Goal: Task Accomplishment & Management: Manage account settings

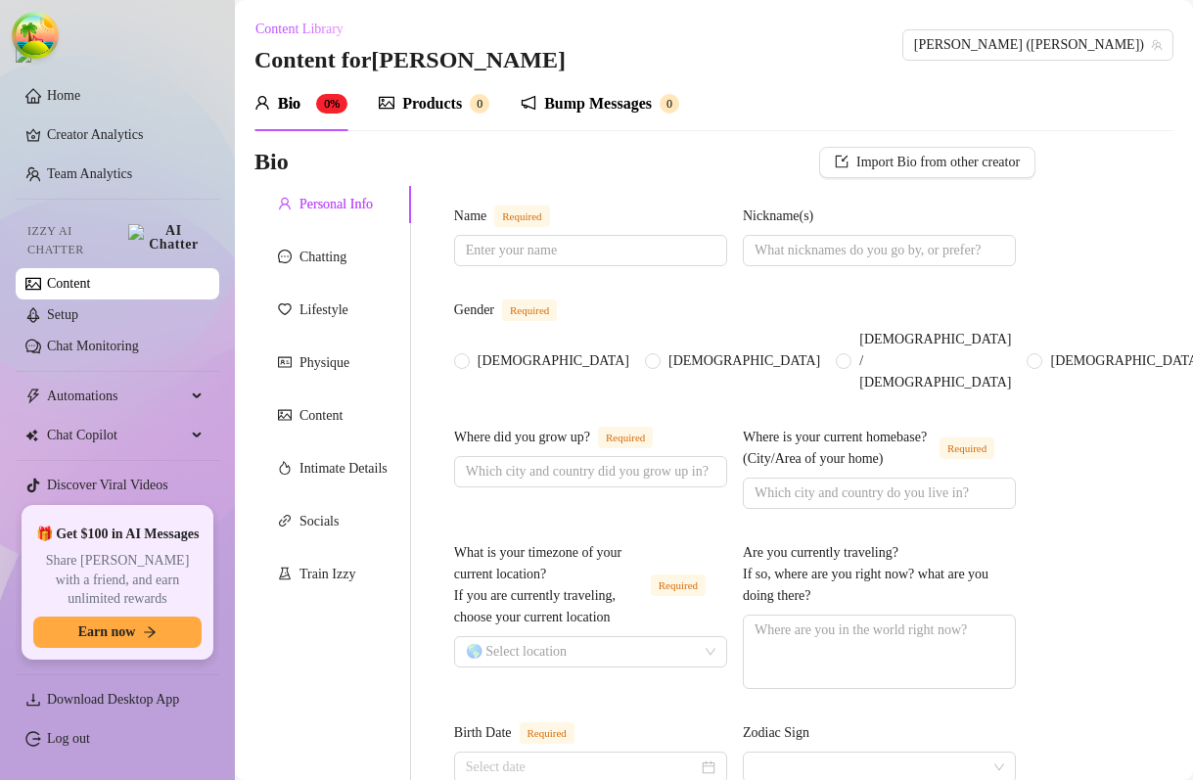
click at [631, 117] on div "Bump Messages 0" at bounding box center [600, 103] width 159 height 55
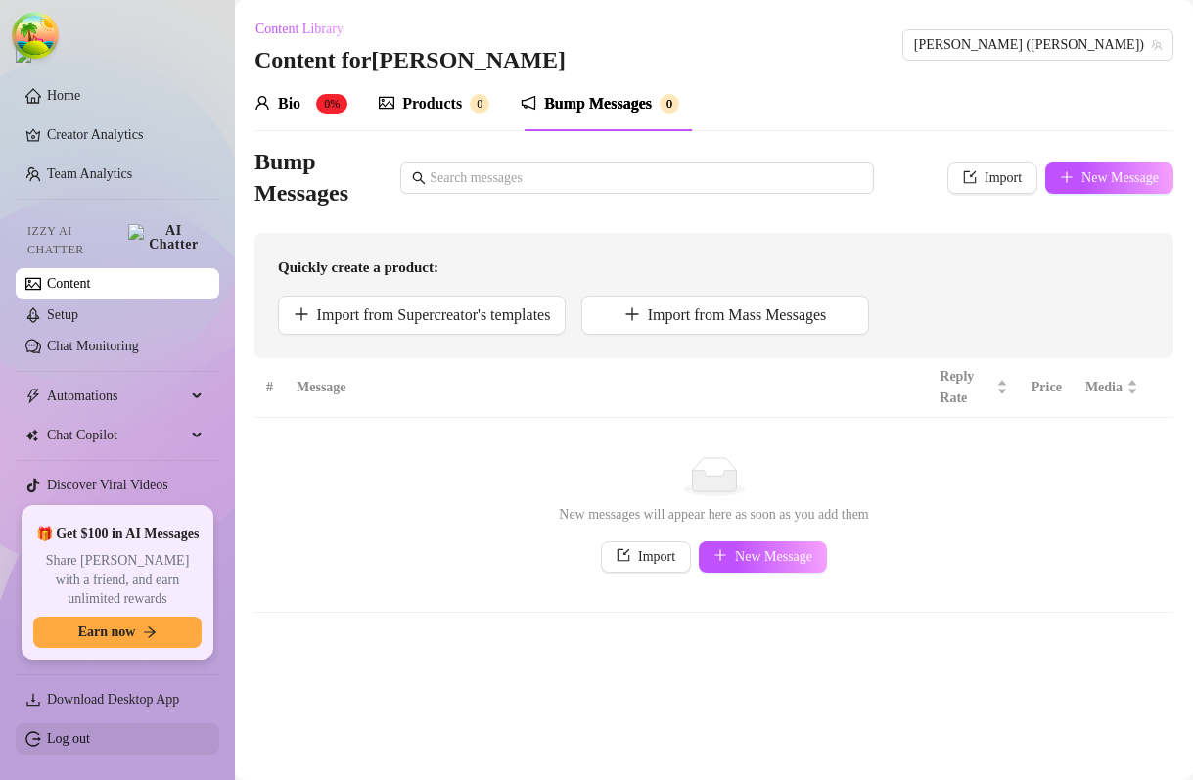
click at [63, 736] on link "Log out" at bounding box center [68, 738] width 43 height 15
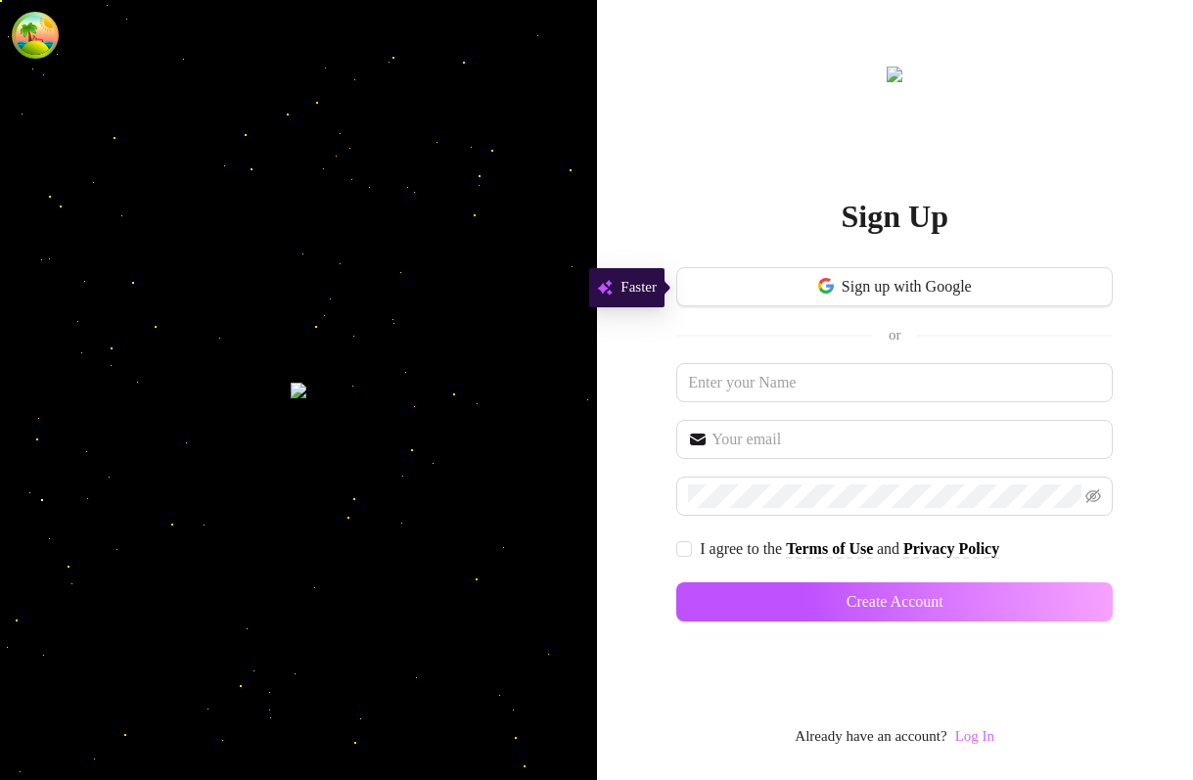
click at [992, 739] on link "Log In" at bounding box center [974, 736] width 39 height 16
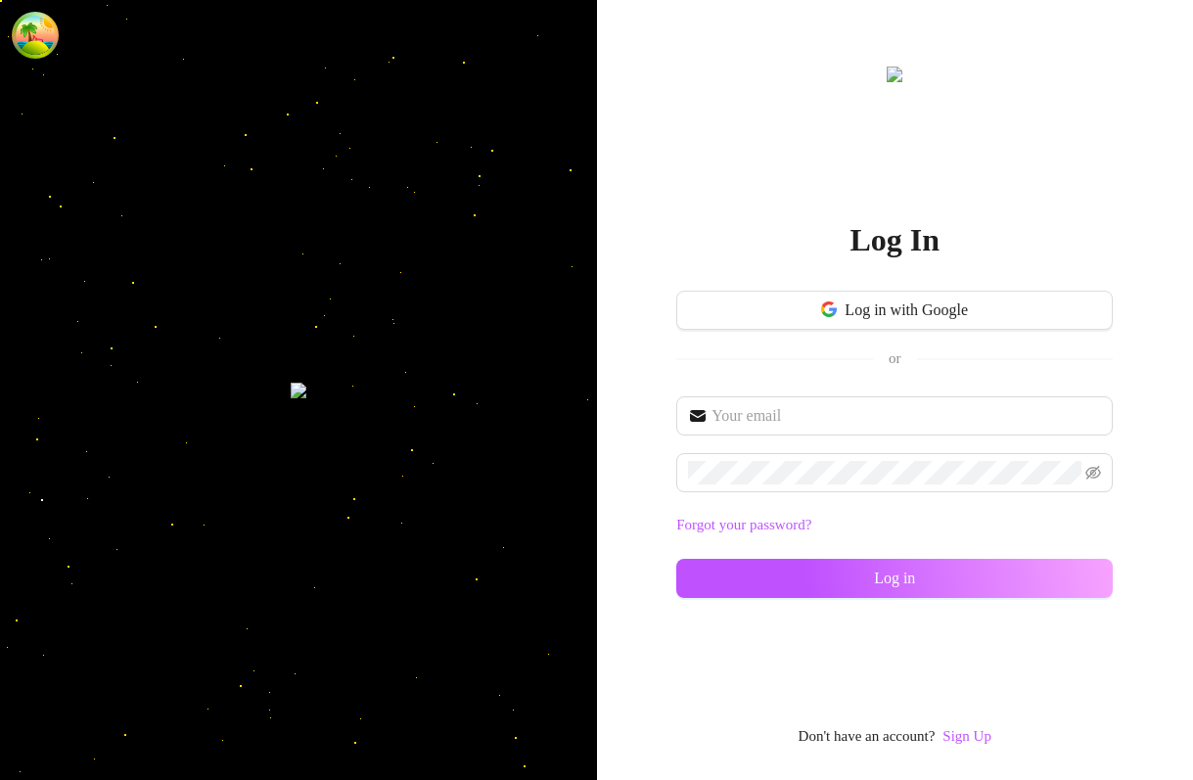
click at [824, 503] on div "Forgot your password? Log in" at bounding box center [894, 505] width 437 height 219
click at [824, 497] on div "Forgot your password? Log in" at bounding box center [894, 505] width 437 height 219
type input "dev@supercreator.app"
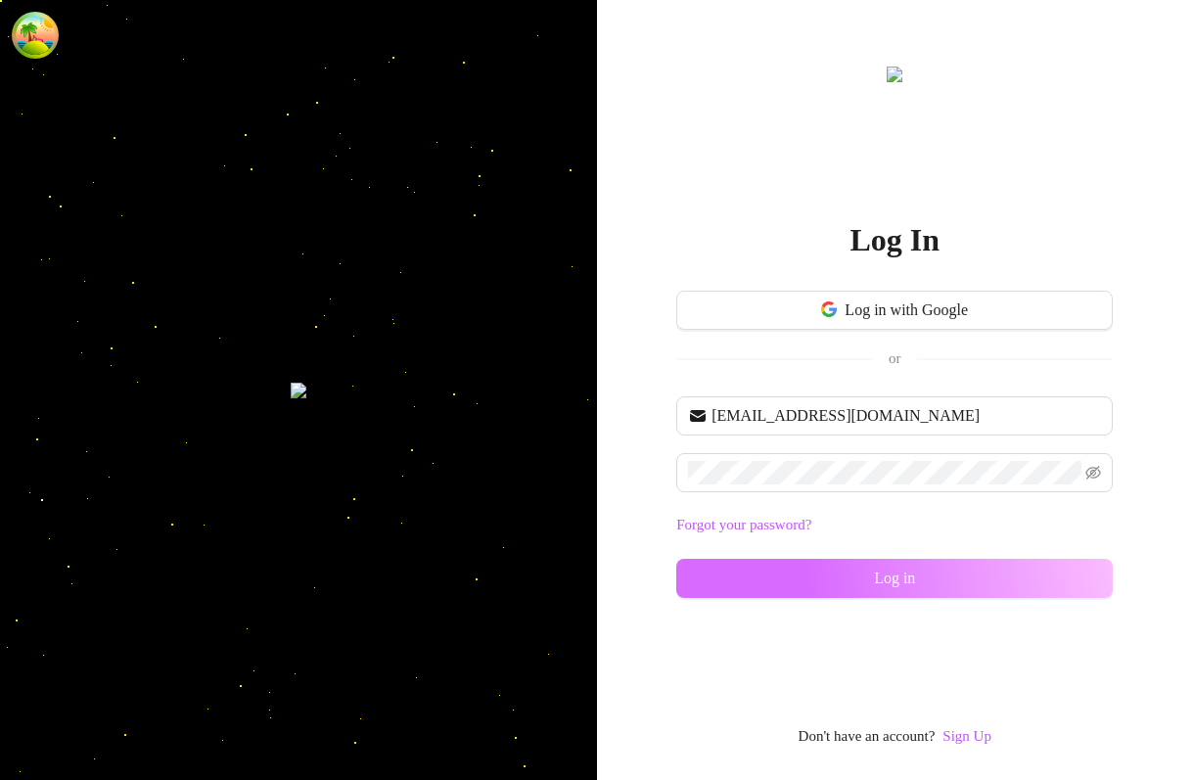
click at [858, 584] on button "Log in" at bounding box center [894, 578] width 437 height 39
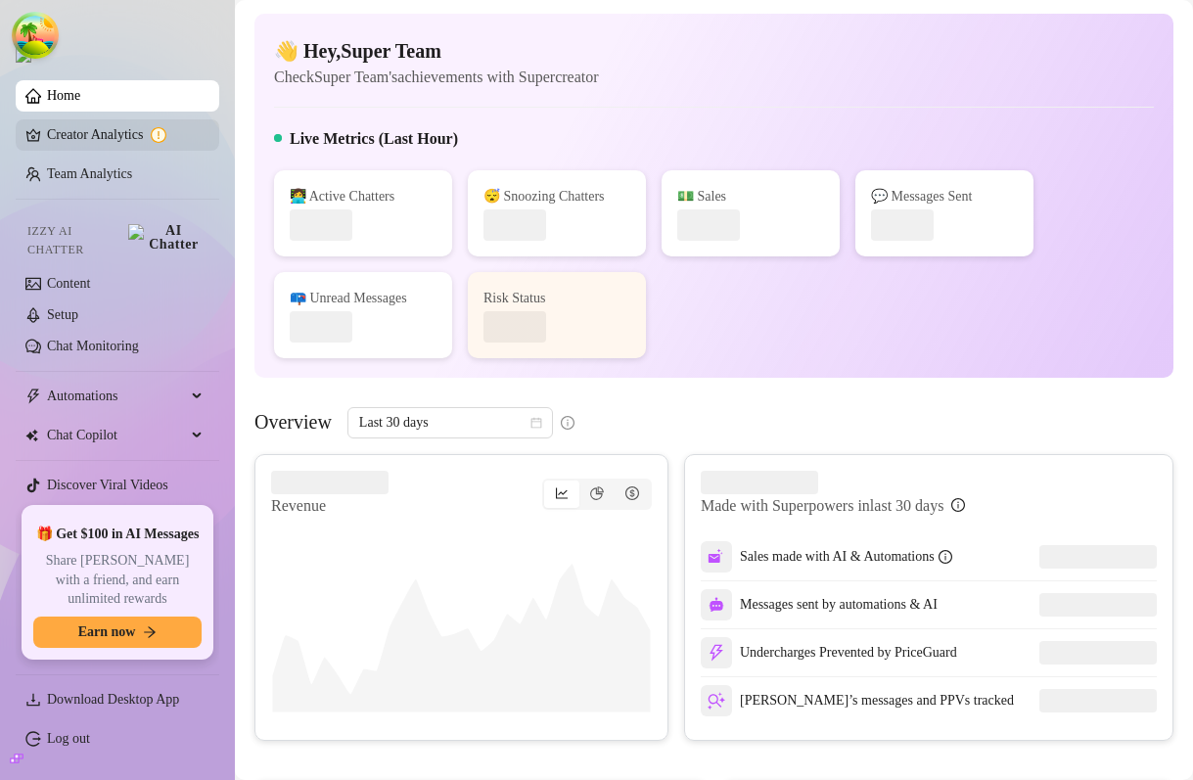
click at [121, 138] on link "Creator Analytics" at bounding box center [125, 134] width 157 height 31
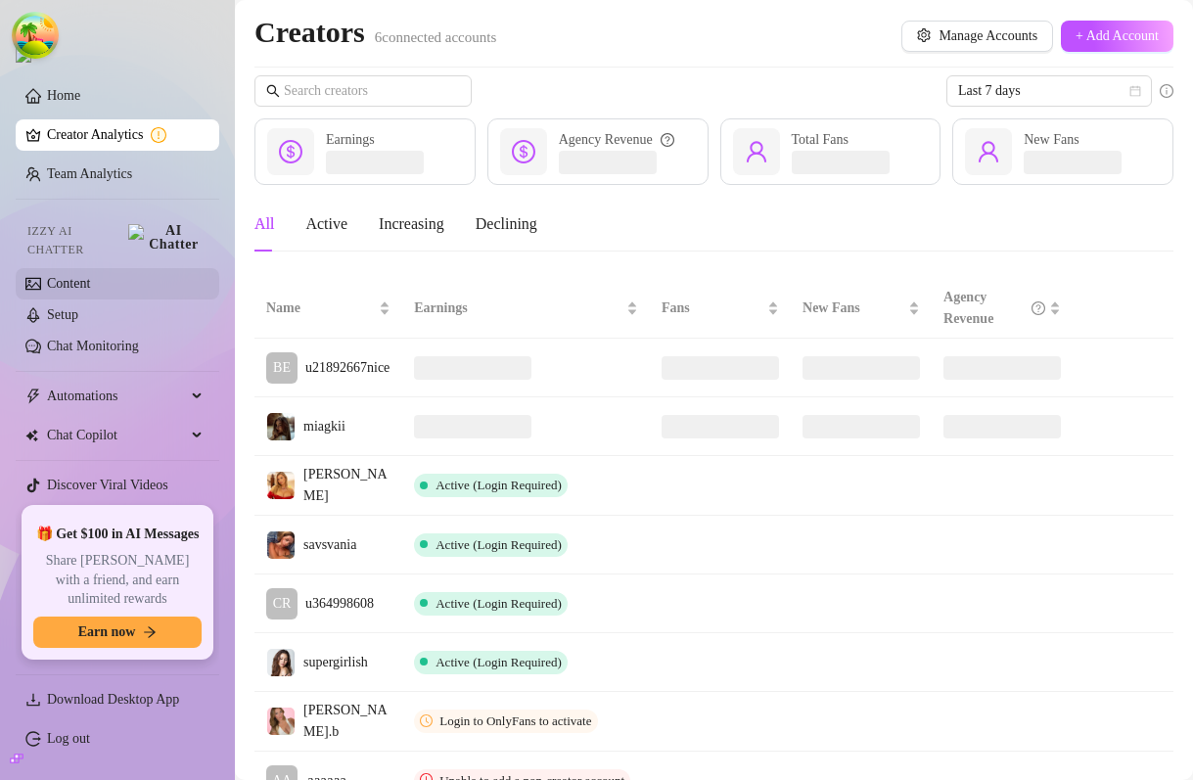
click at [90, 279] on link "Content" at bounding box center [68, 283] width 43 height 15
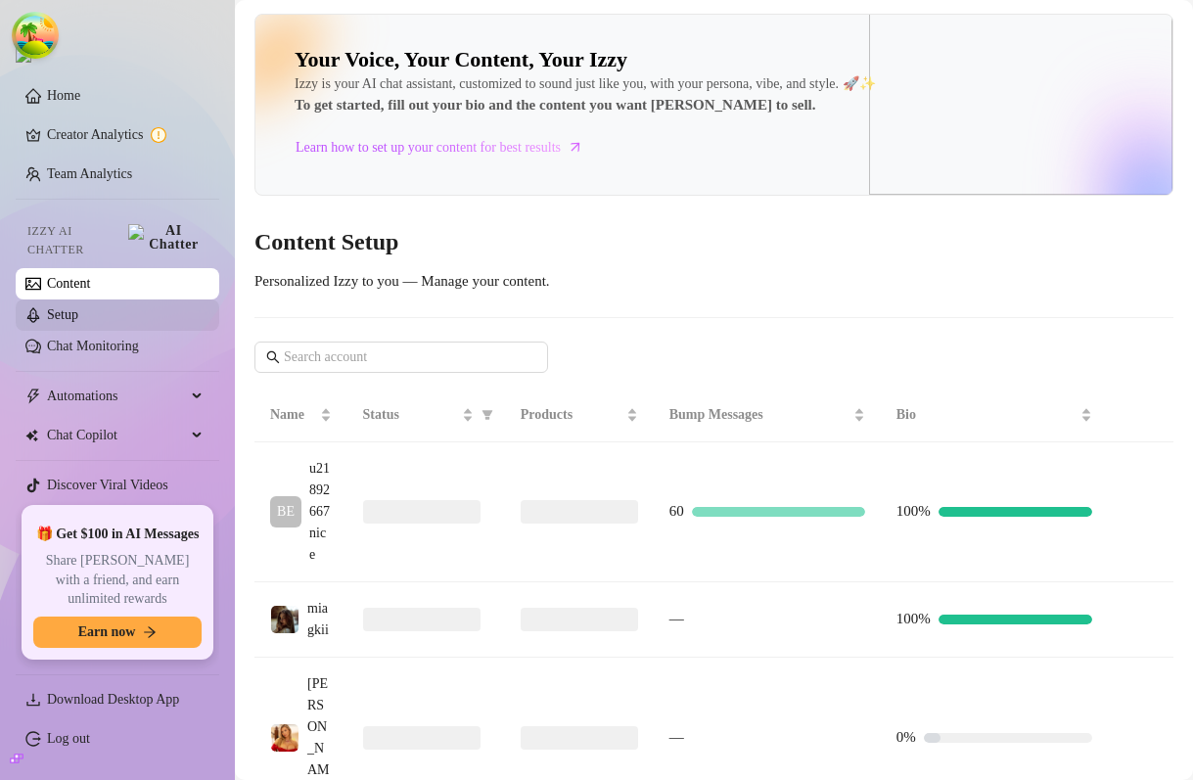
click at [78, 307] on link "Setup" at bounding box center [62, 314] width 31 height 15
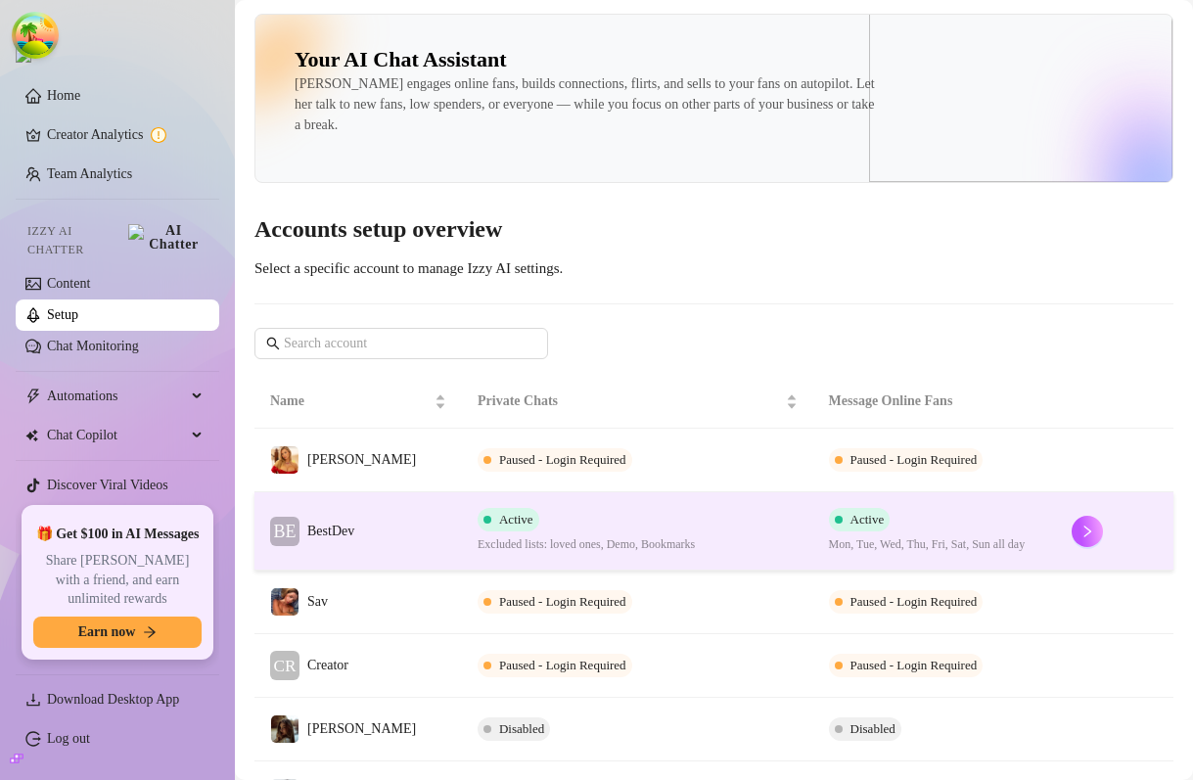
click at [652, 559] on td "Active Excluded lists: loved ones, Demo, Bookmarks" at bounding box center [637, 531] width 351 height 78
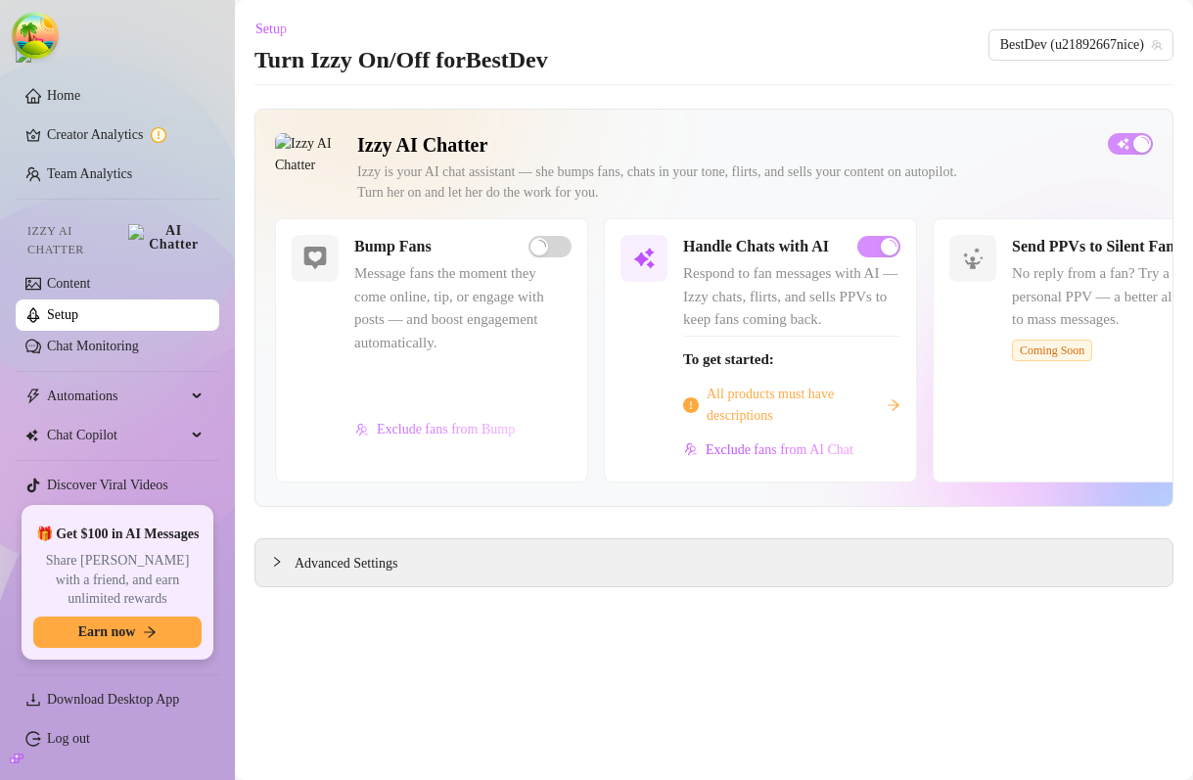
click at [480, 437] on span "Exclude fans from Bump" at bounding box center [446, 430] width 138 height 16
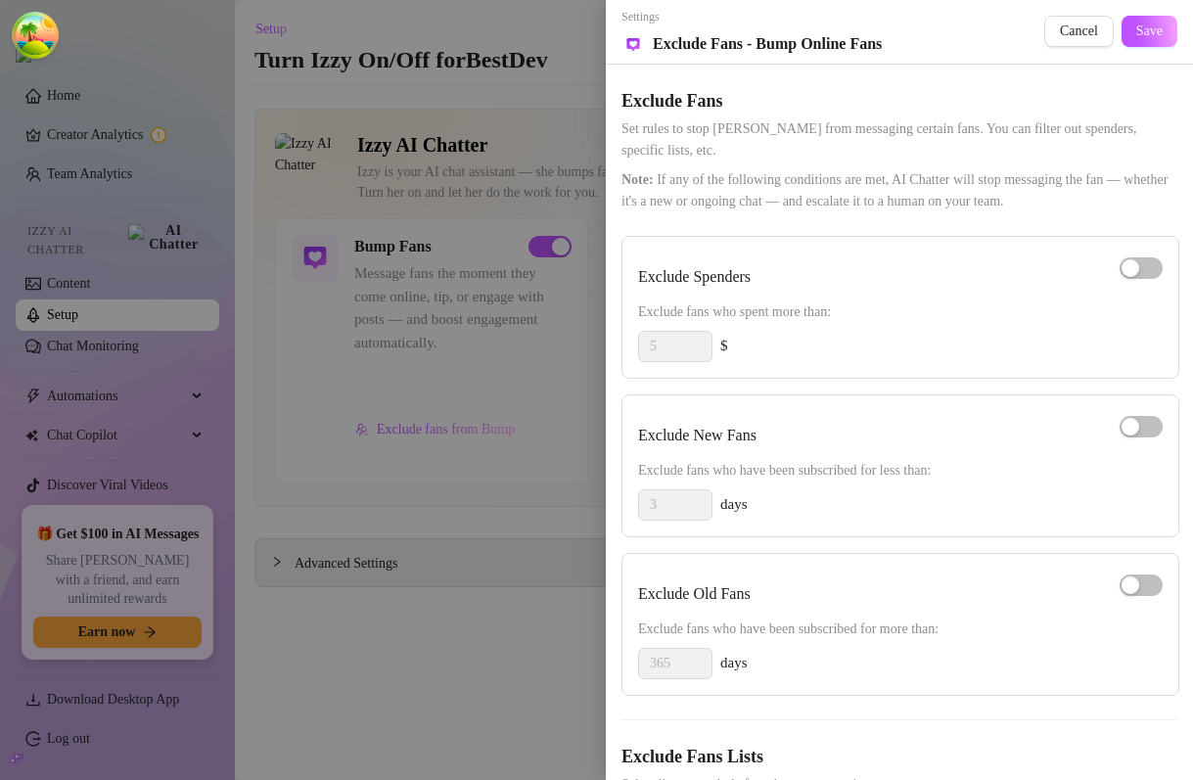
click at [787, 127] on span "Set rules to stop [PERSON_NAME] from messaging certain fans. You can filter out…" at bounding box center [900, 139] width 556 height 43
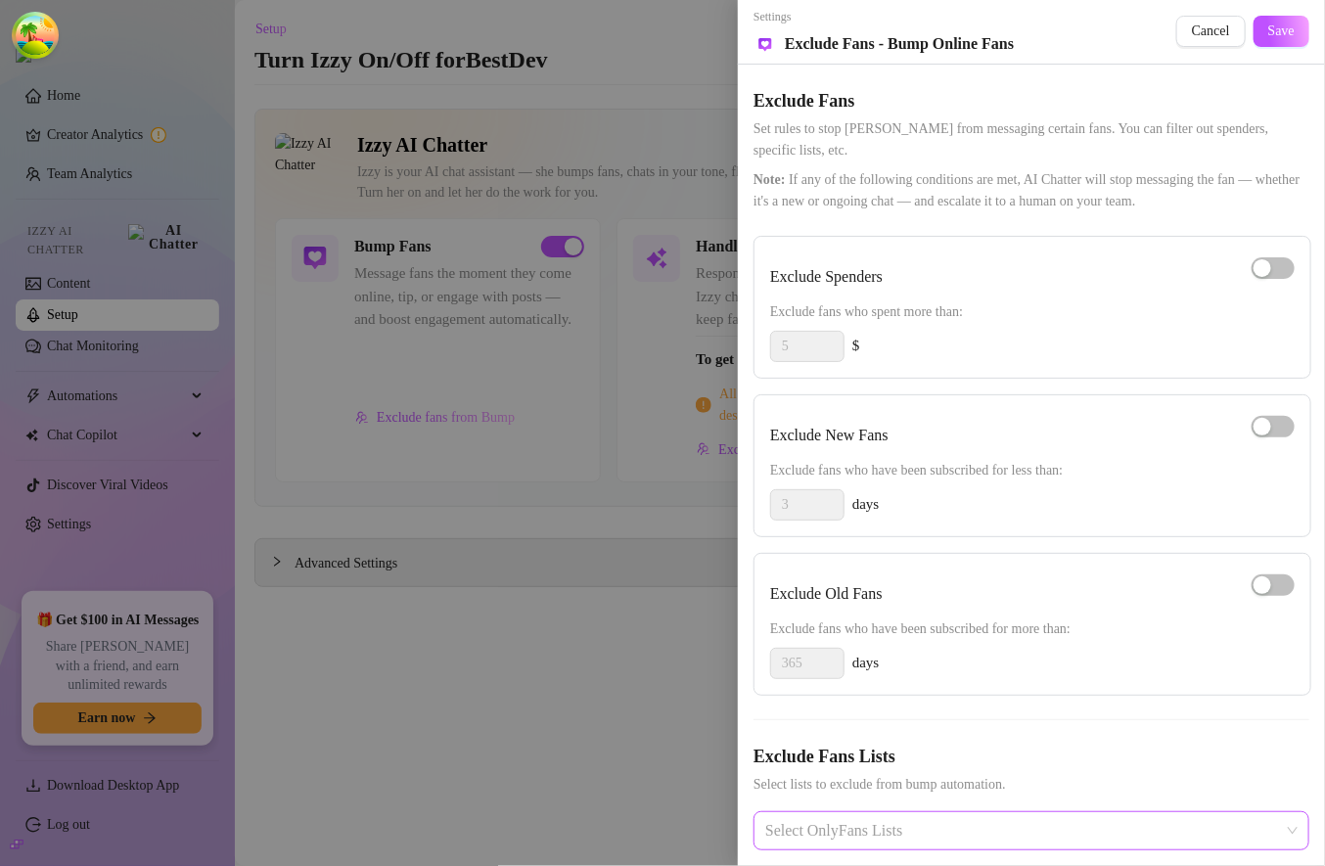
click at [1089, 779] on div at bounding box center [1022, 830] width 528 height 35
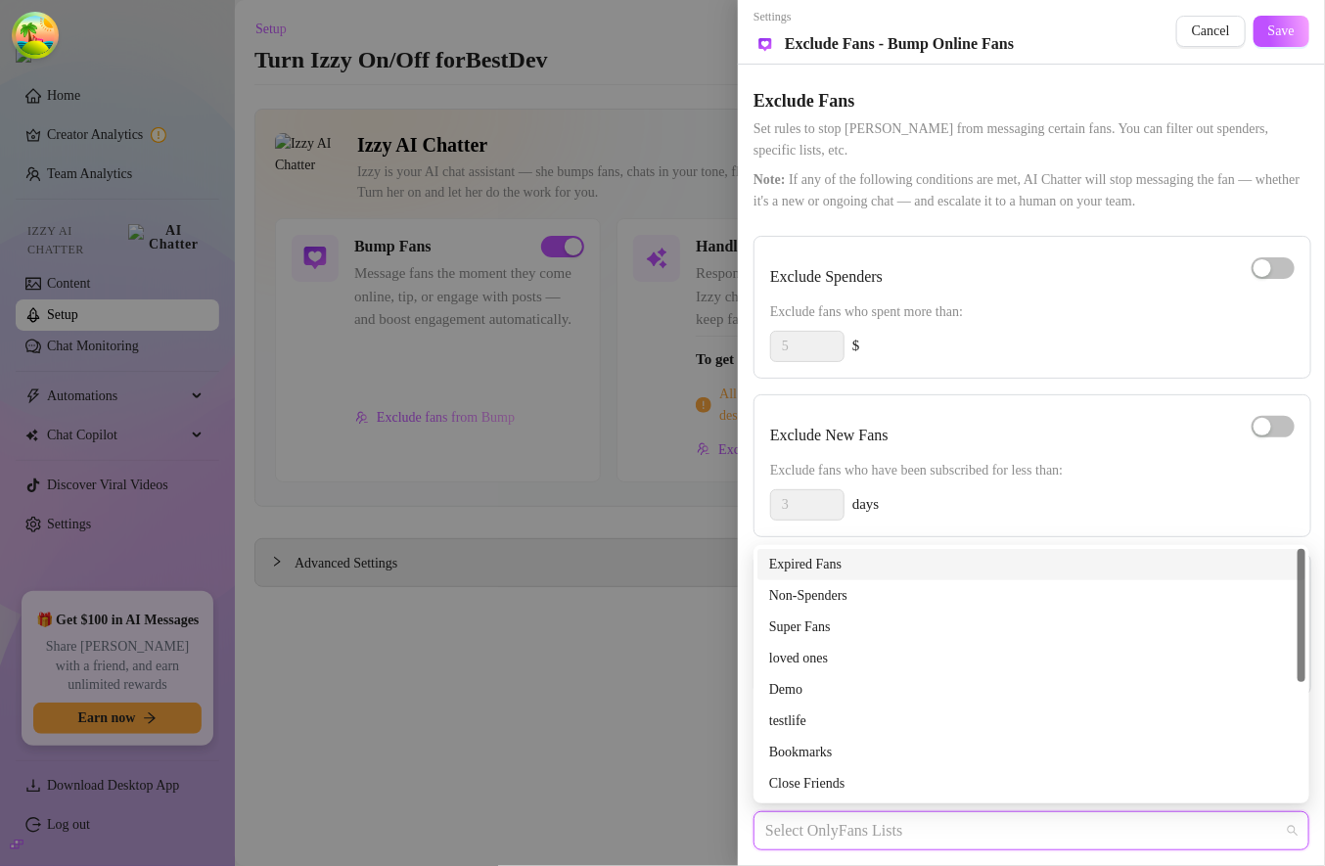
click at [1043, 469] on span "Exclude fans who have been subscribed for less than:" at bounding box center [1032, 471] width 525 height 22
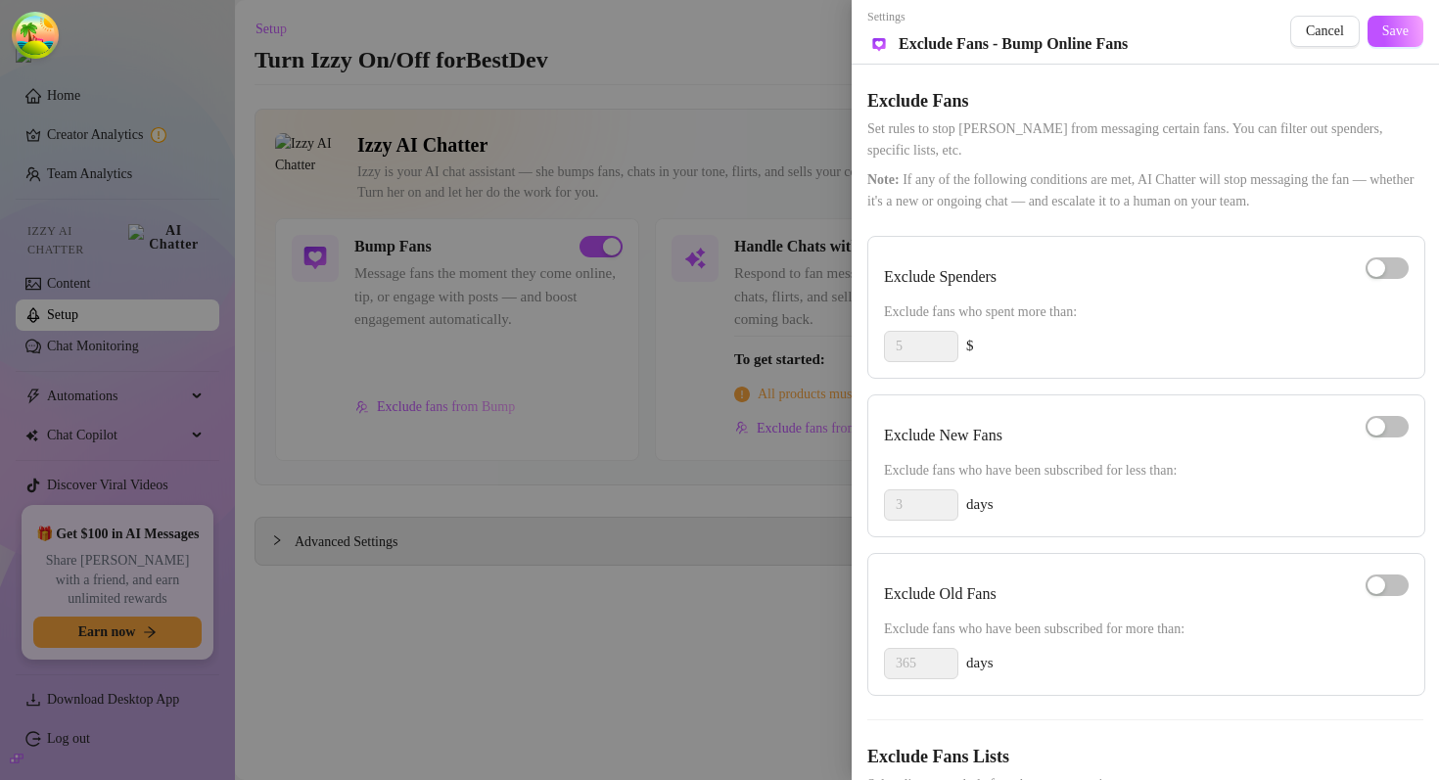
click at [875, 141] on span "Set rules to stop Izzy from messaging certain fans. You can filter out spenders…" at bounding box center [1145, 139] width 556 height 43
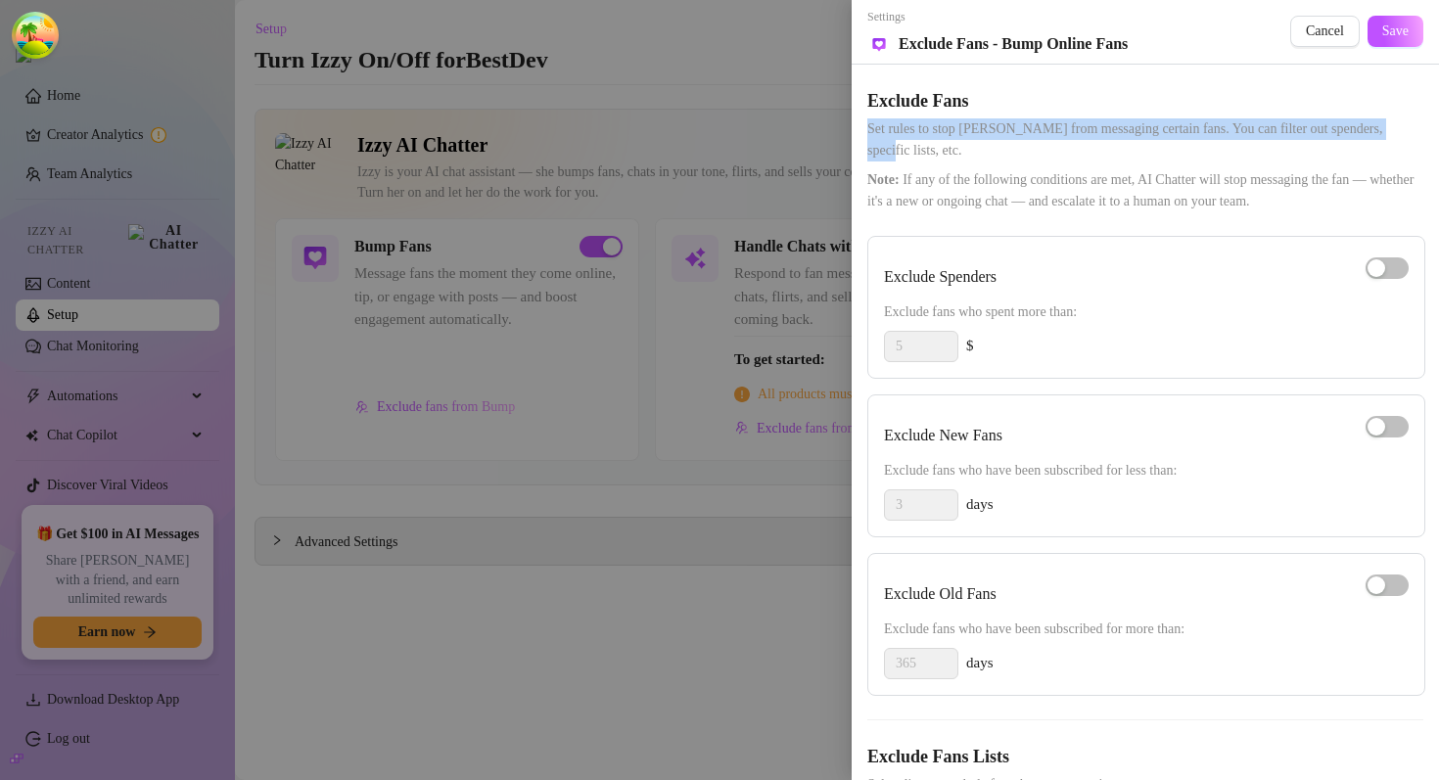
click at [875, 132] on span "Set rules to stop Izzy from messaging certain fans. You can filter out spenders…" at bounding box center [1145, 139] width 556 height 43
copy span "Set rules to stop Izzy from messaging certain fans. You can filter out spenders…"
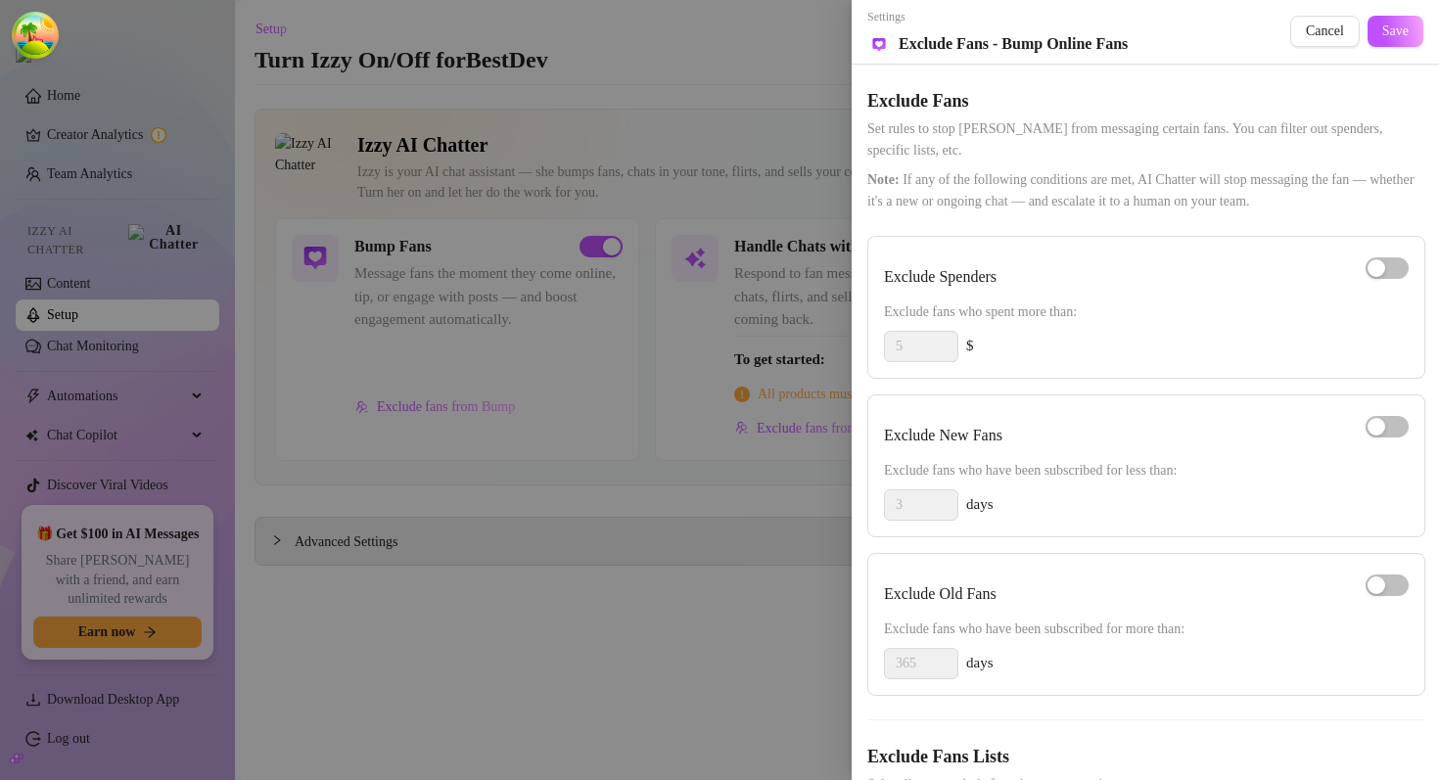
click at [1192, 98] on h5 "Exclude Fans" at bounding box center [1145, 101] width 556 height 26
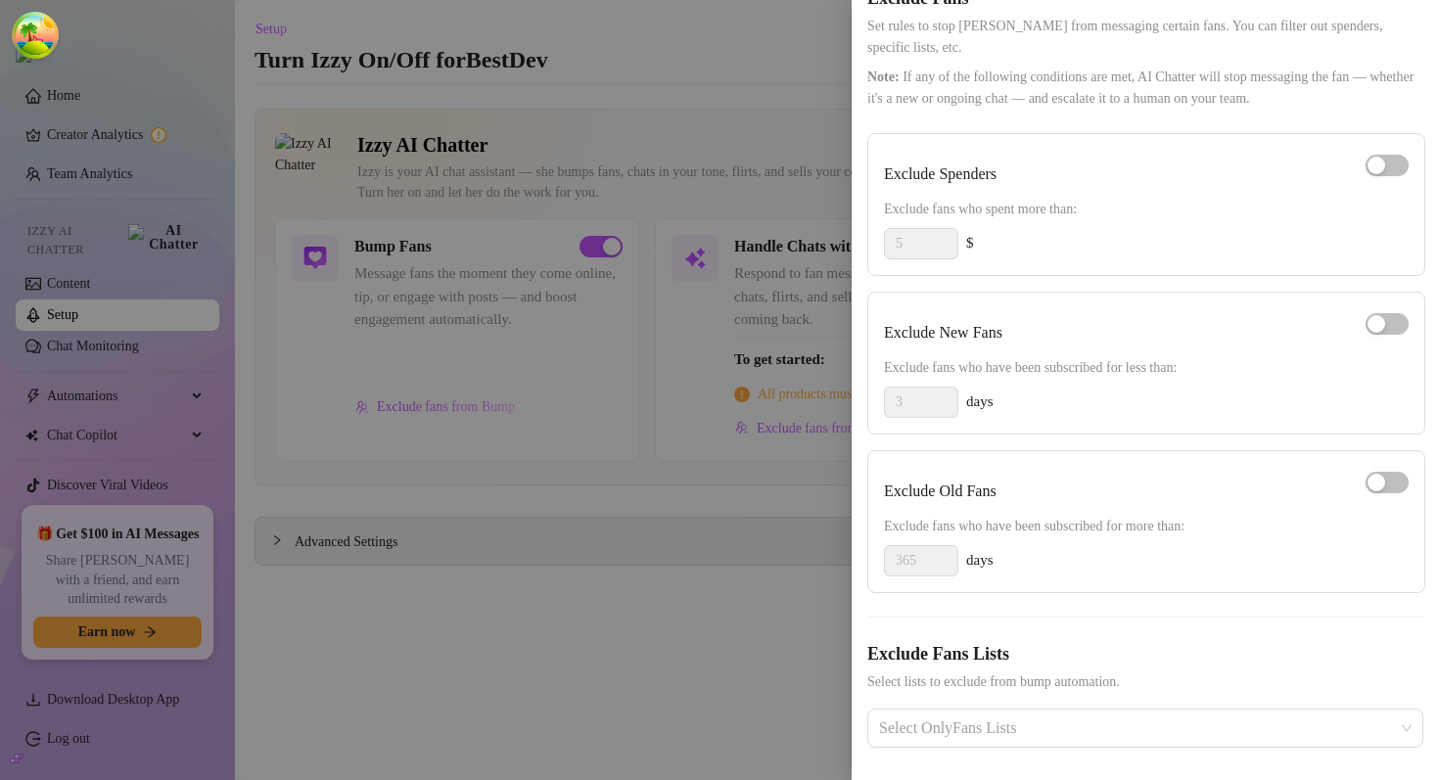
scroll to position [110, 0]
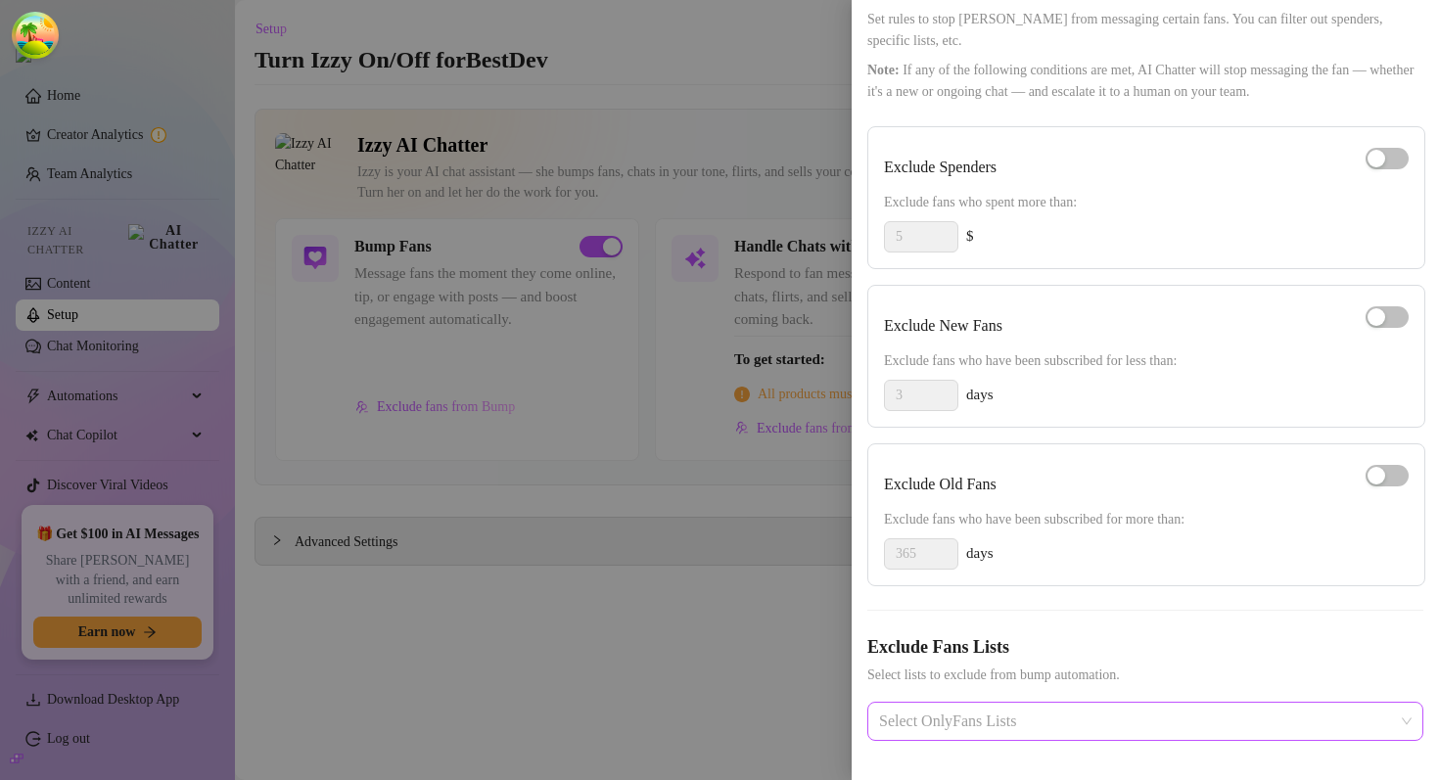
click at [1072, 702] on div "Select OnlyFans Lists" at bounding box center [1145, 721] width 556 height 39
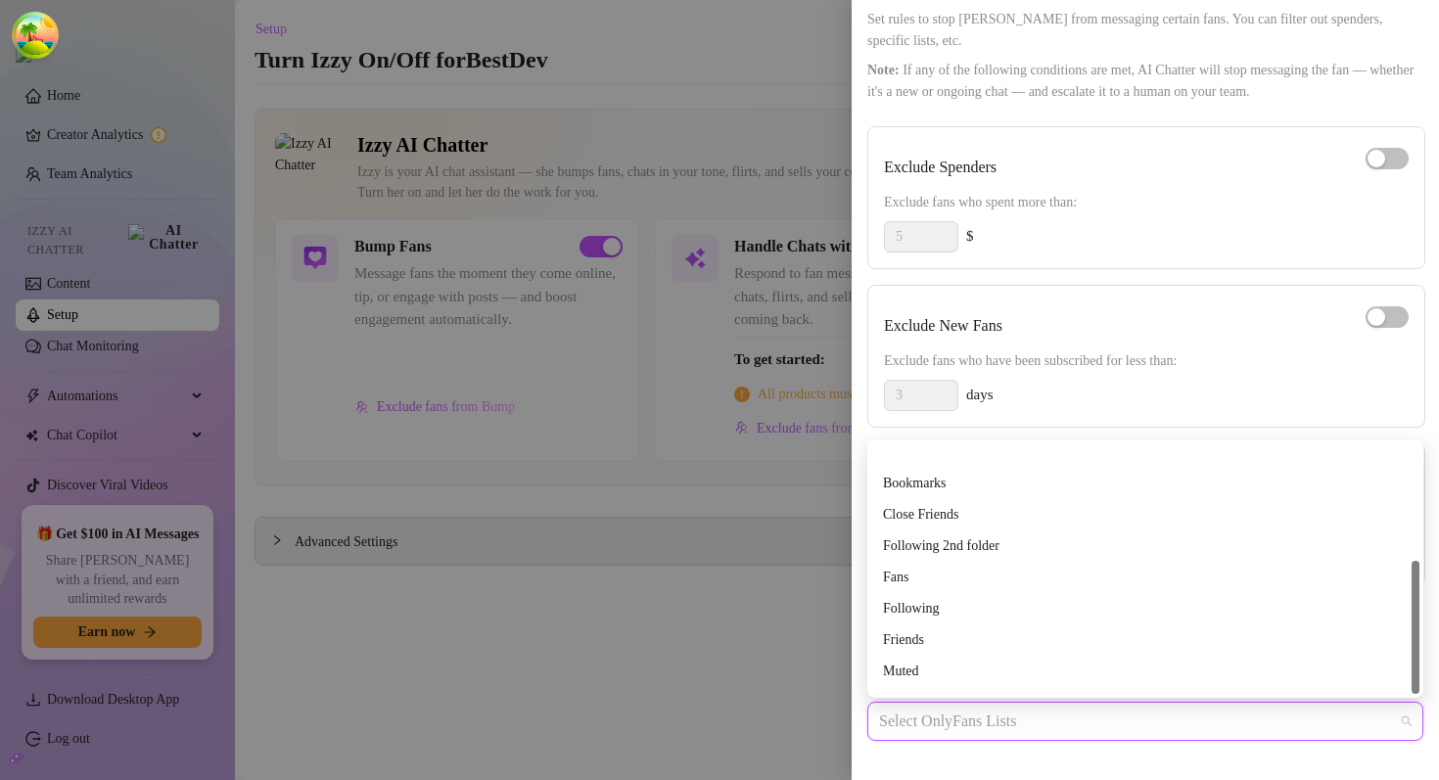
scroll to position [219, 0]
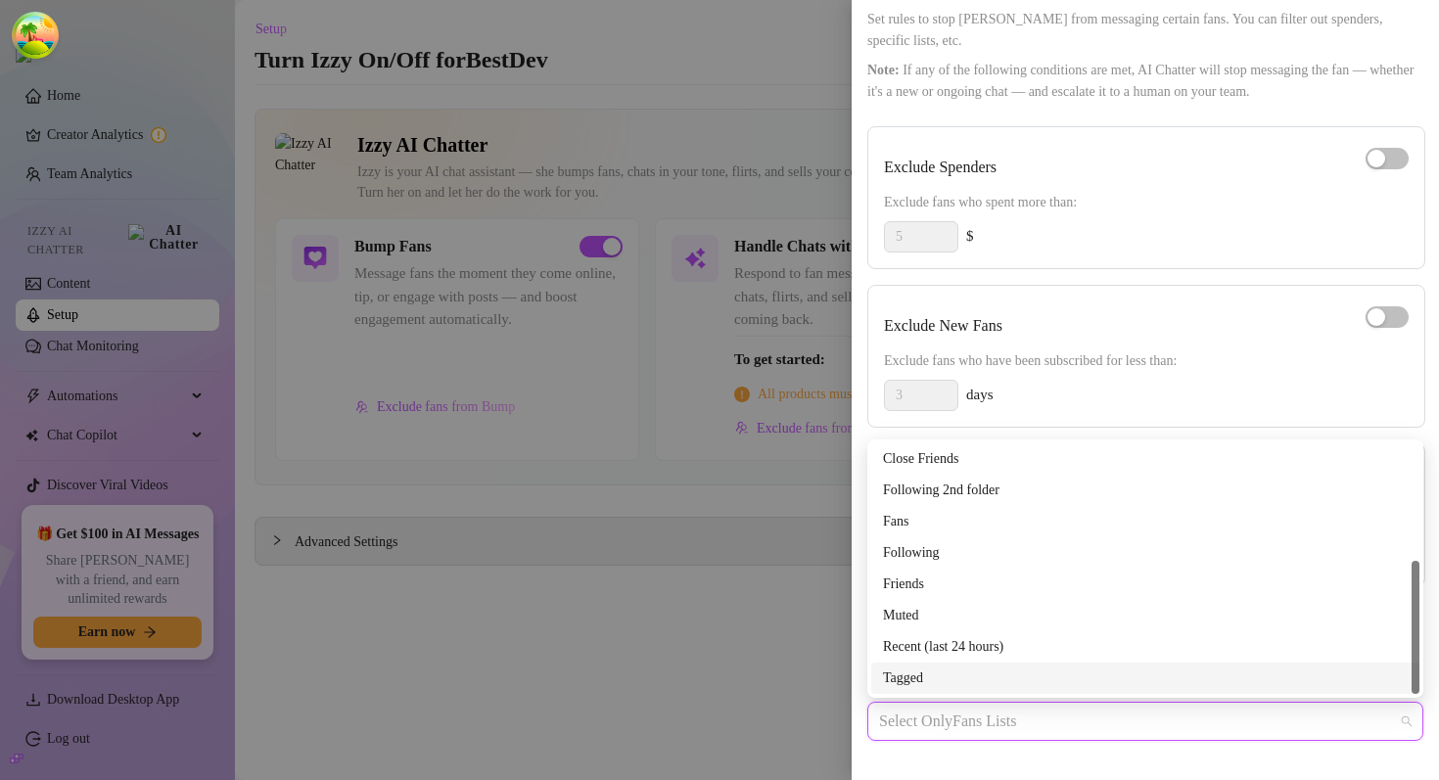
click at [984, 714] on div at bounding box center [1135, 721] width 528 height 35
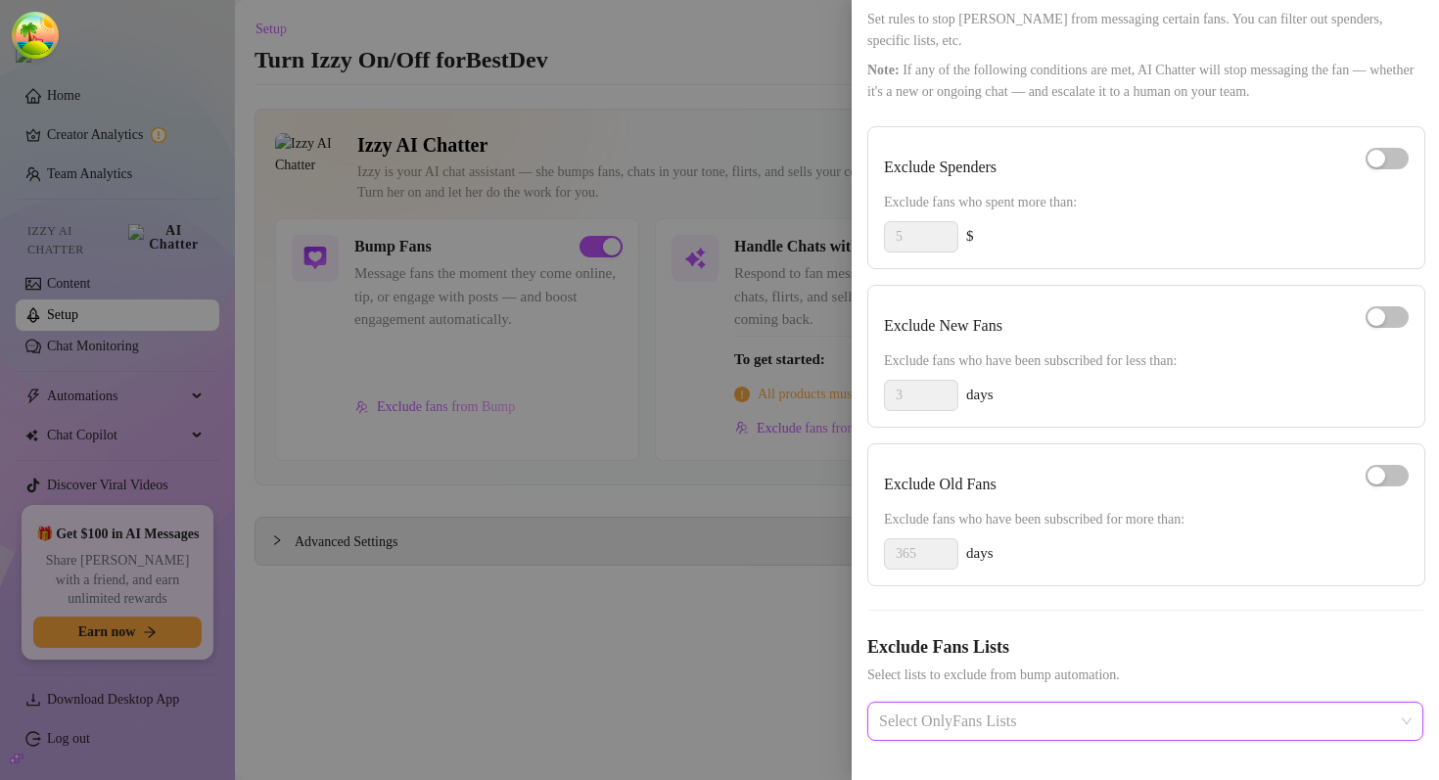
click at [404, 689] on div at bounding box center [719, 390] width 1439 height 780
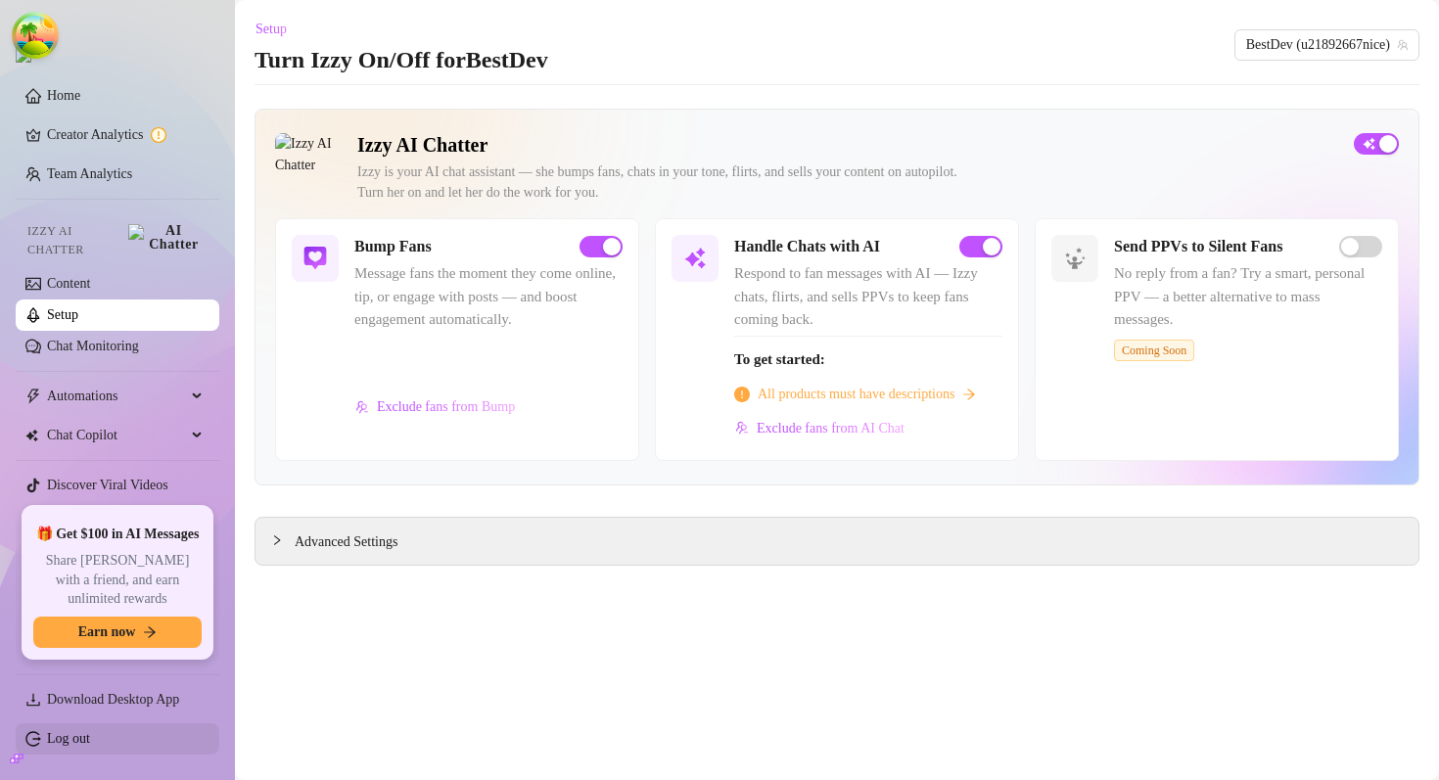
click at [84, 737] on link "Log out" at bounding box center [68, 738] width 43 height 15
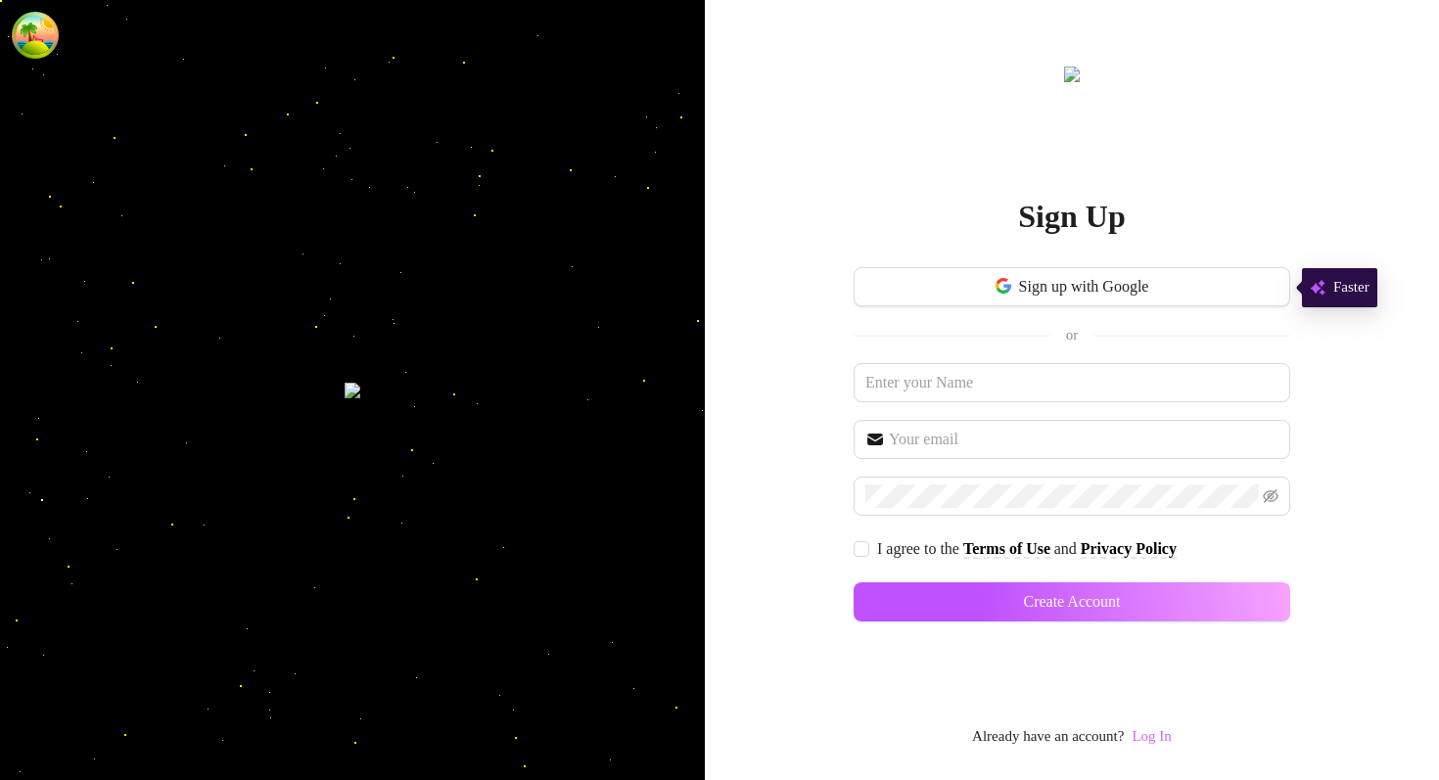
click at [1167, 741] on link "Log In" at bounding box center [1151, 736] width 39 height 16
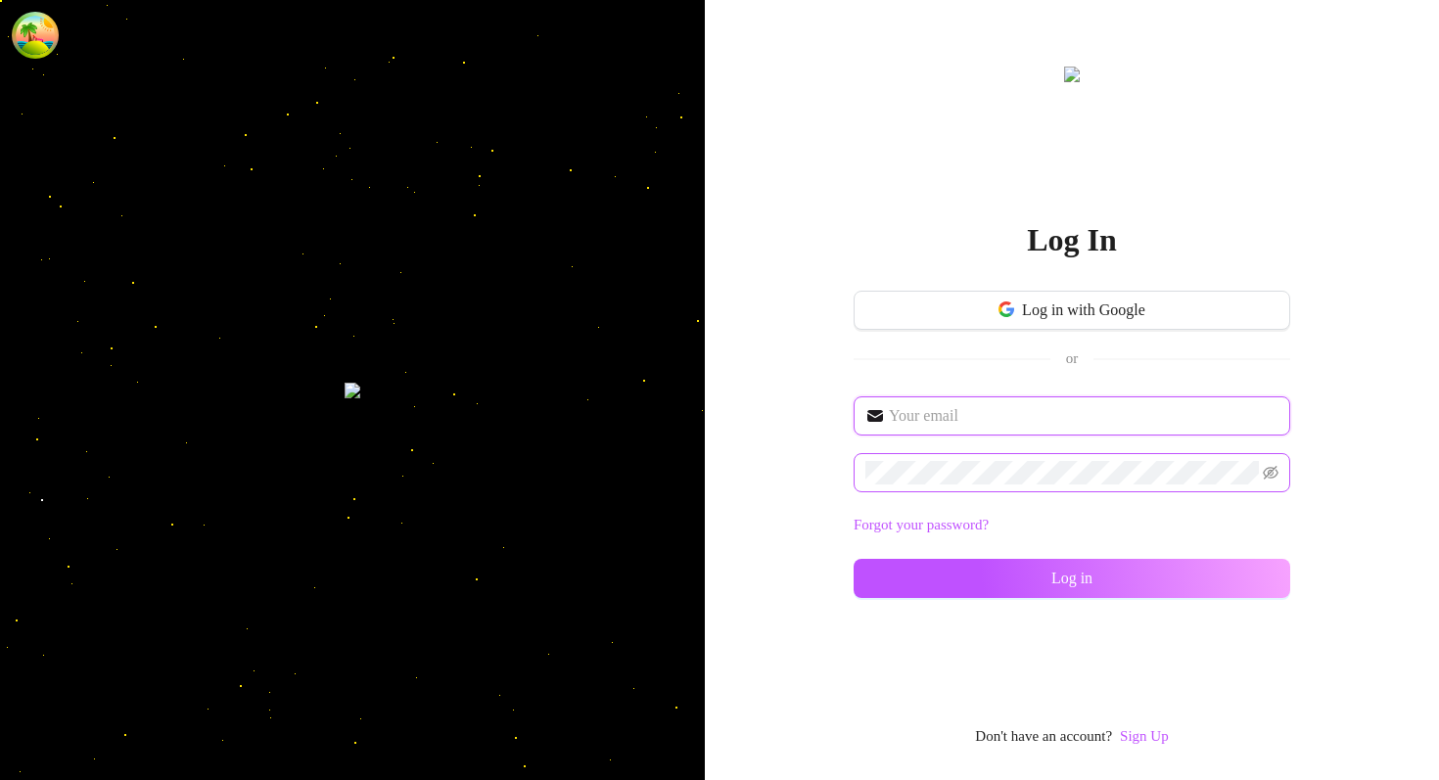
type input "im@supercreator.app"
click at [889, 600] on div "im@supercreator.app Forgot your password? Log in" at bounding box center [1072, 505] width 437 height 219
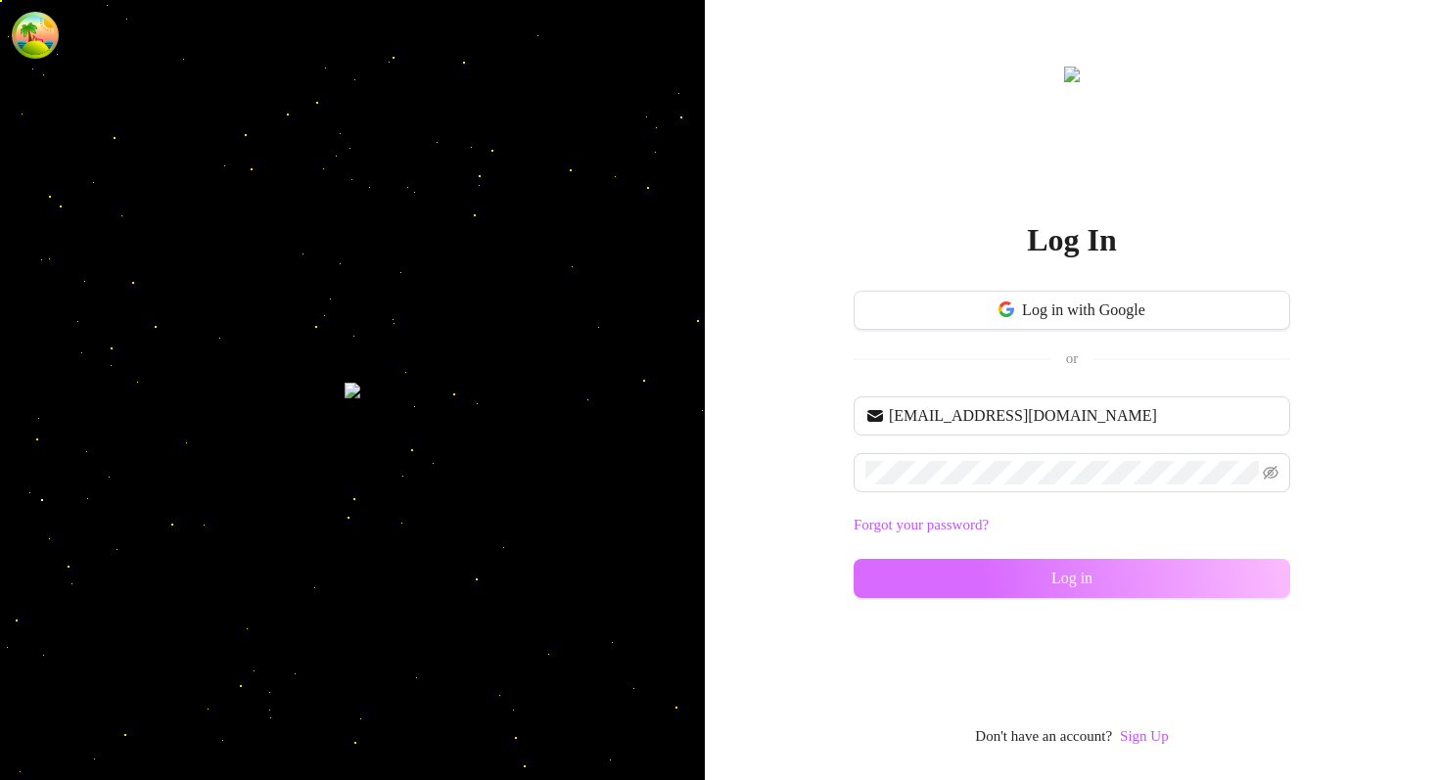
click at [889, 590] on button "Log in" at bounding box center [1072, 578] width 437 height 39
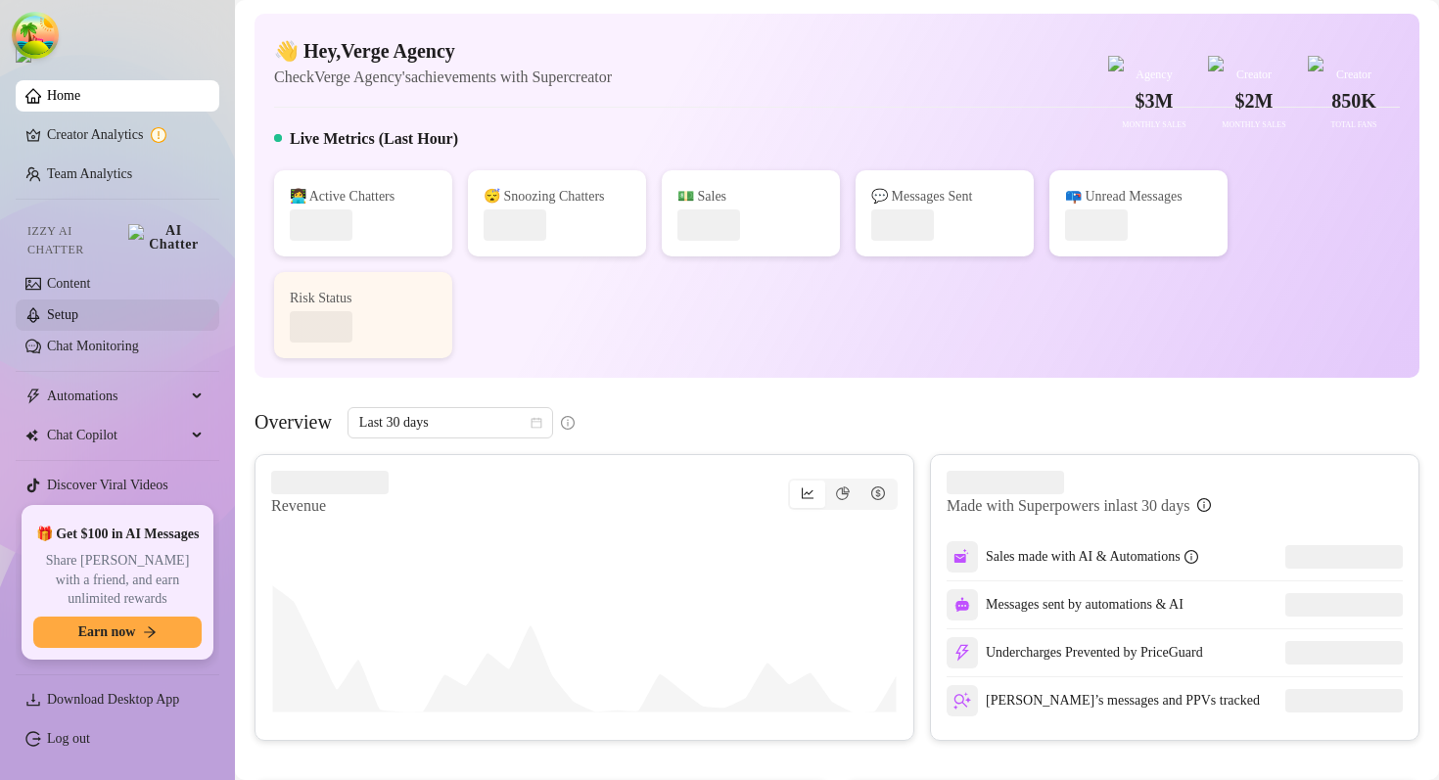
click at [78, 307] on link "Setup" at bounding box center [62, 314] width 31 height 15
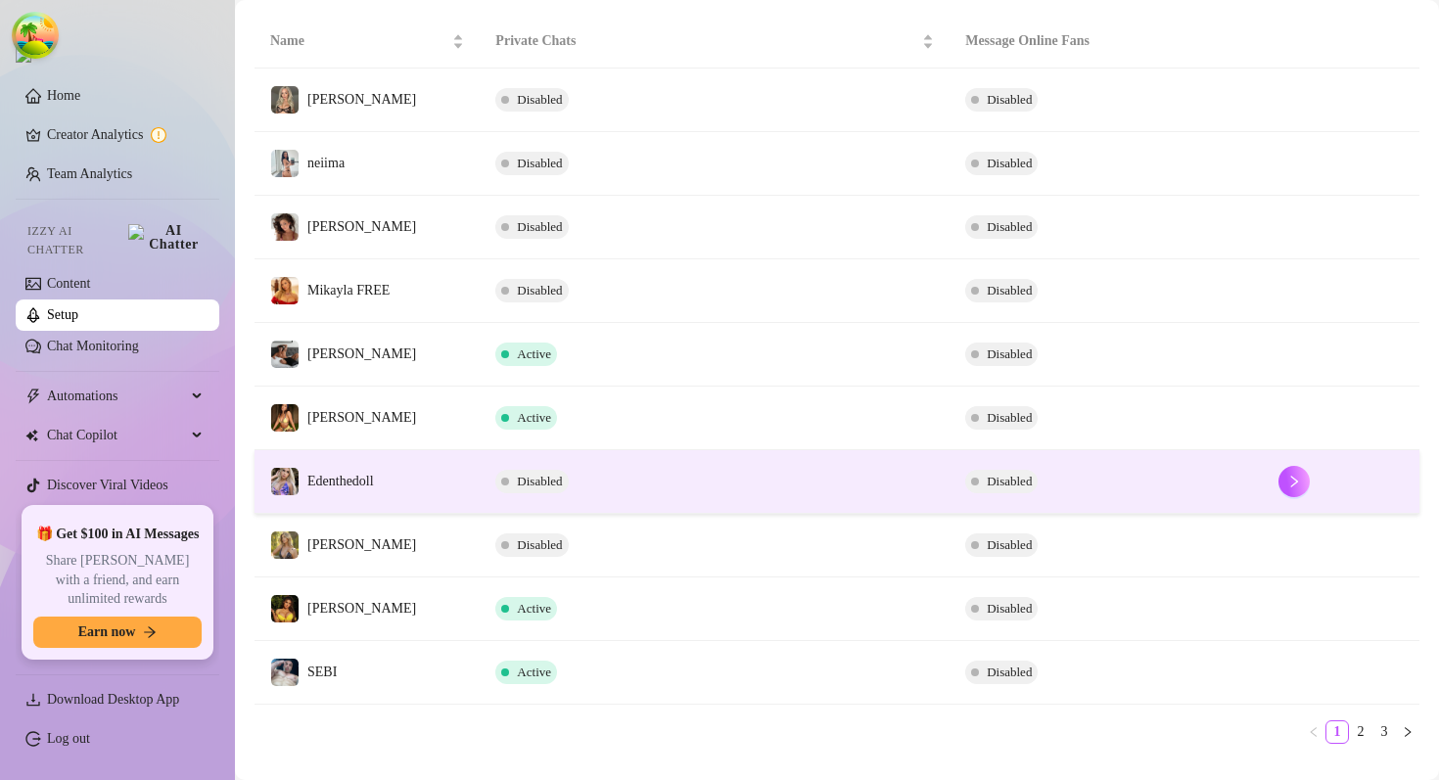
scroll to position [356, 0]
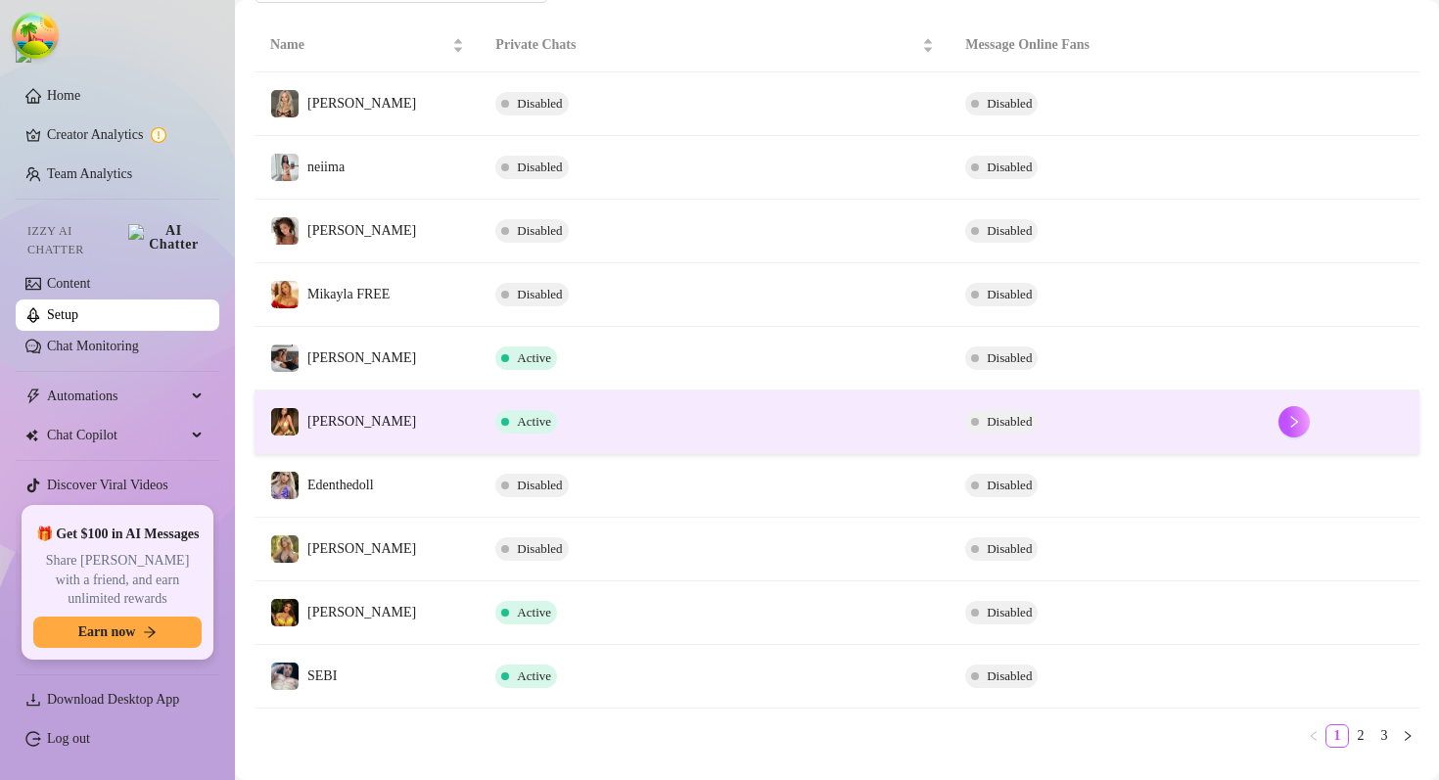
click at [602, 451] on td "Active" at bounding box center [715, 423] width 470 height 64
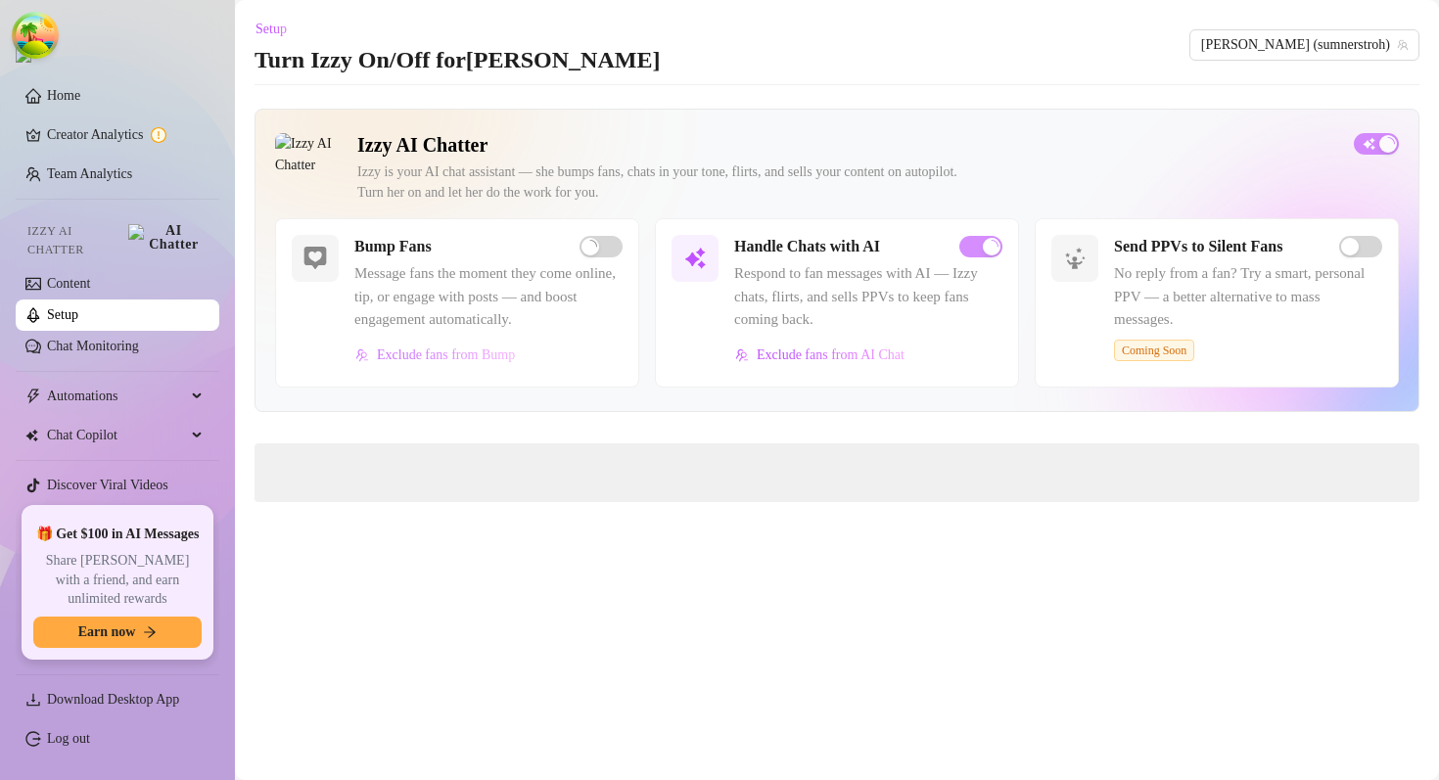
click at [496, 354] on span "Exclude fans from Bump" at bounding box center [446, 355] width 138 height 16
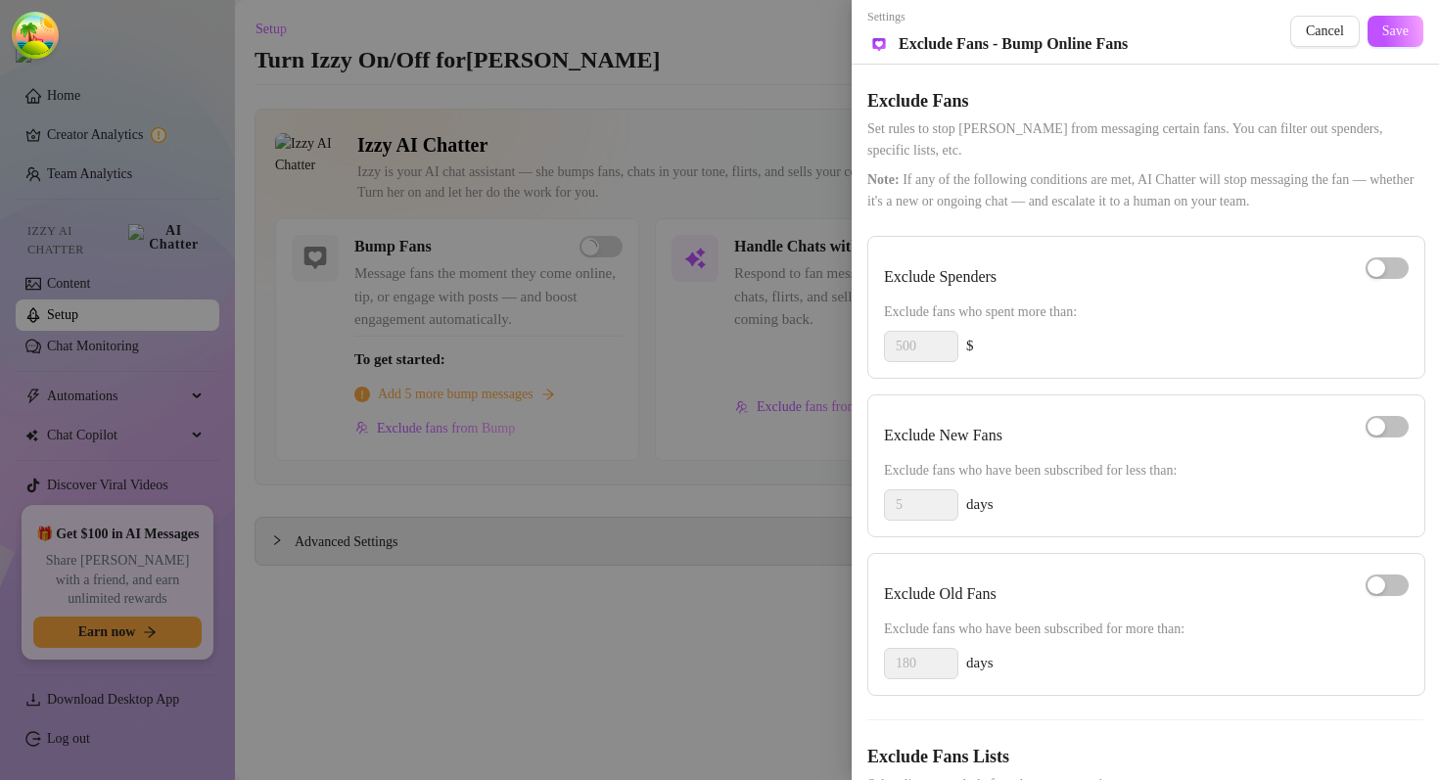
scroll to position [110, 0]
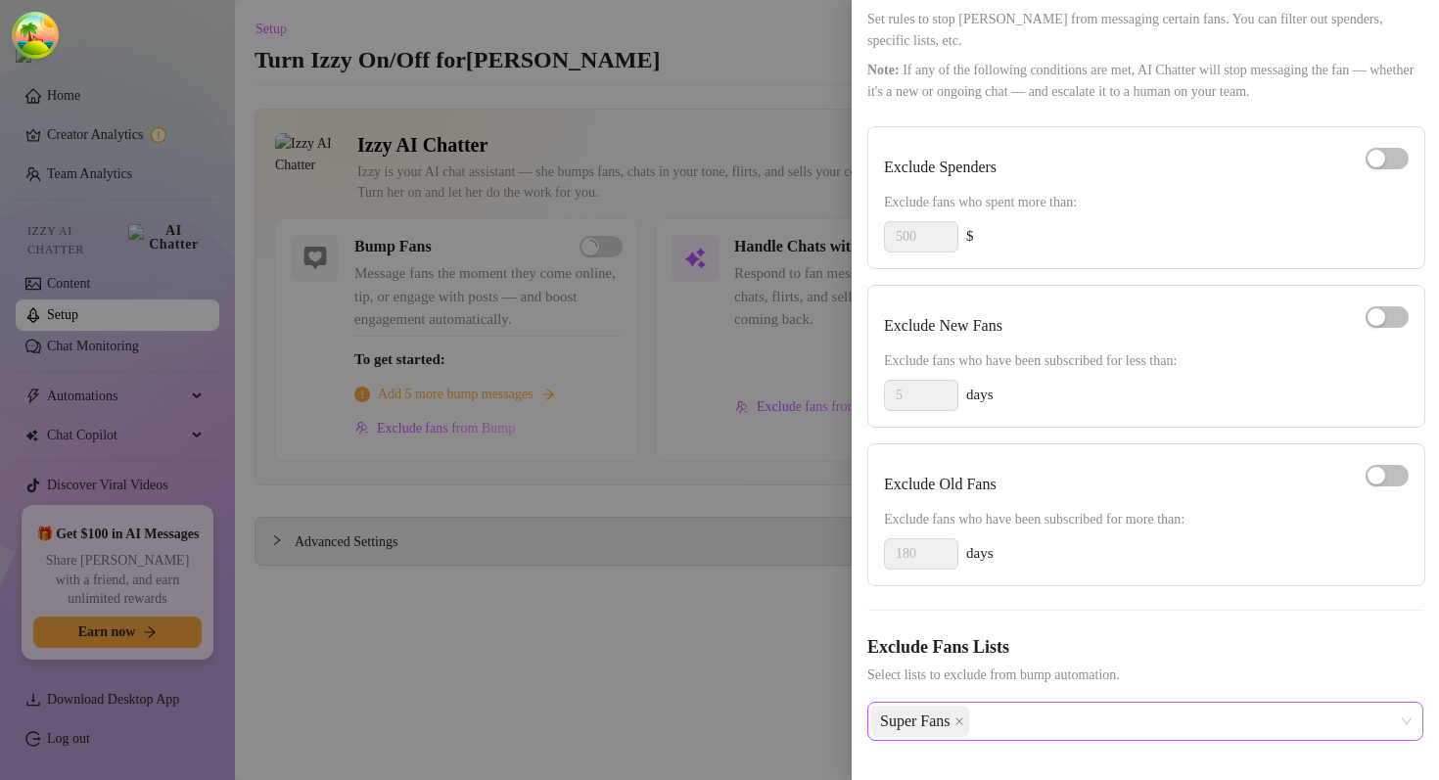
click at [1049, 721] on div "Super Fans" at bounding box center [1135, 721] width 528 height 35
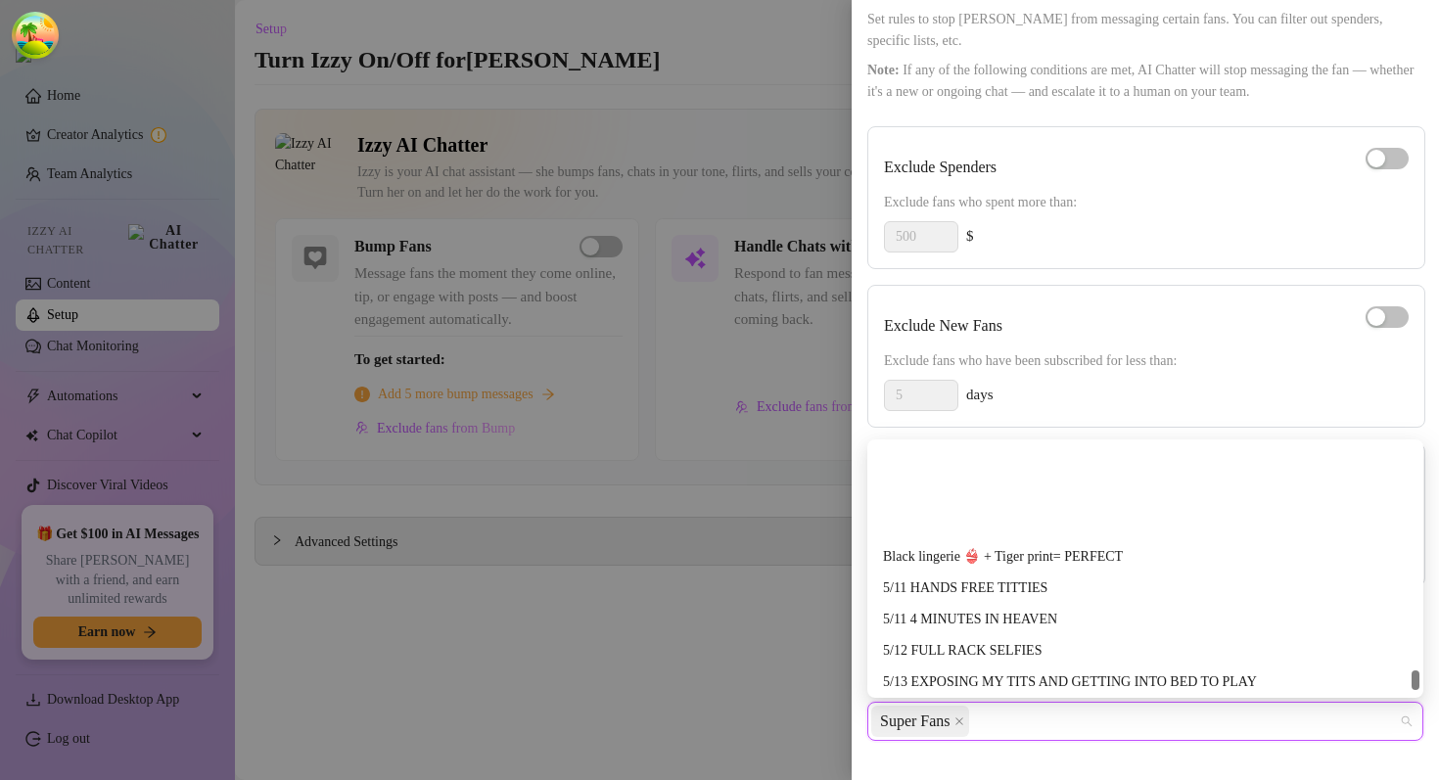
scroll to position [20893, 0]
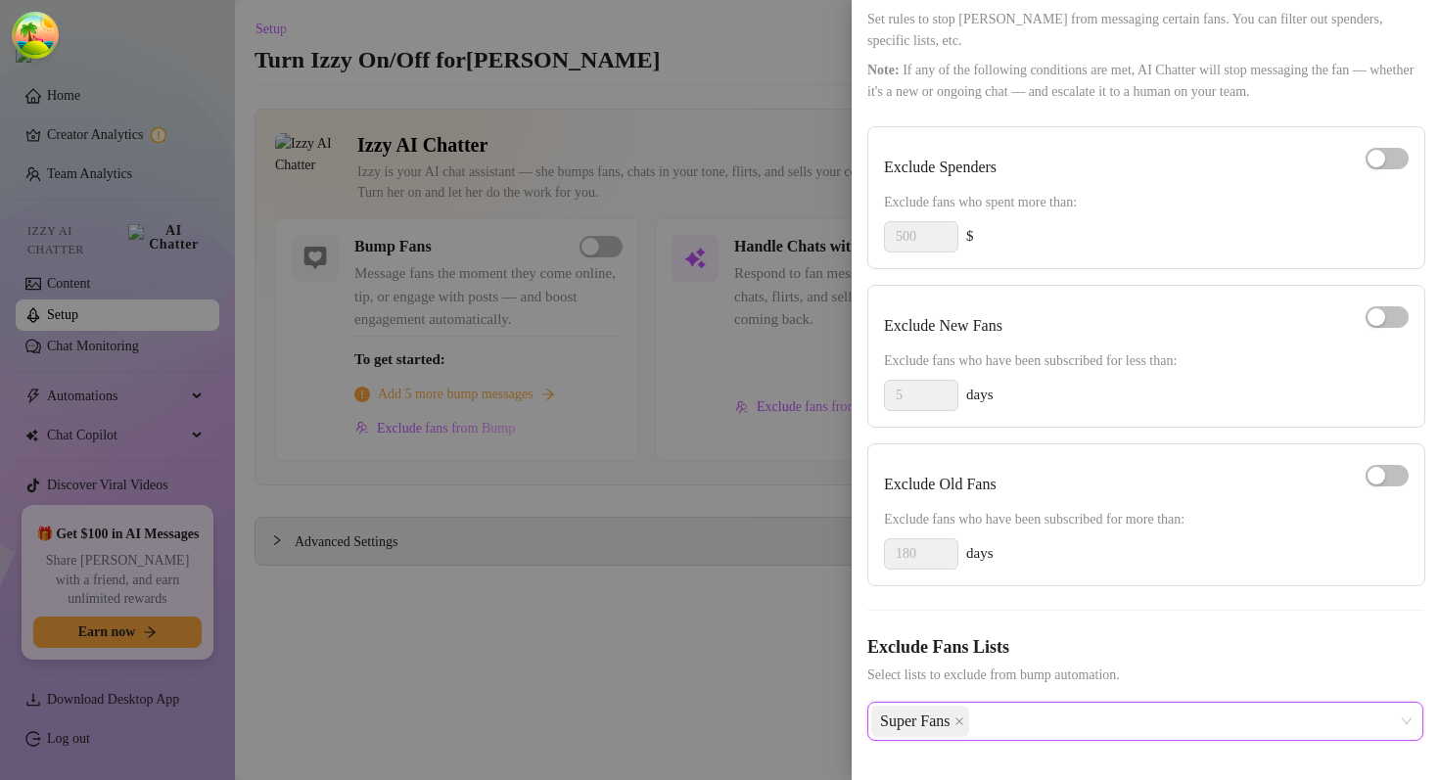
click at [641, 625] on div at bounding box center [719, 390] width 1439 height 780
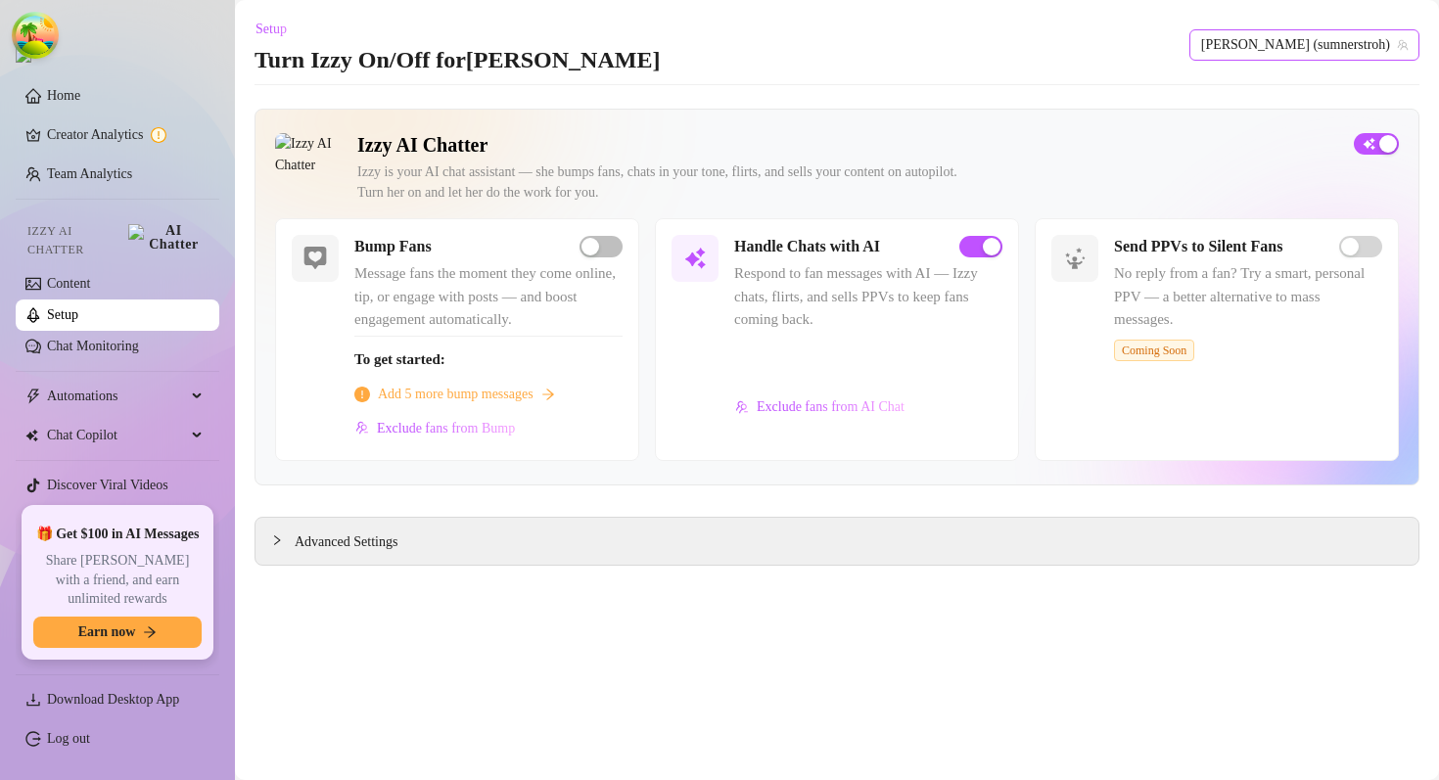
click at [1192, 40] on span "Sumner (sumnerstroh)" at bounding box center [1304, 44] width 207 height 29
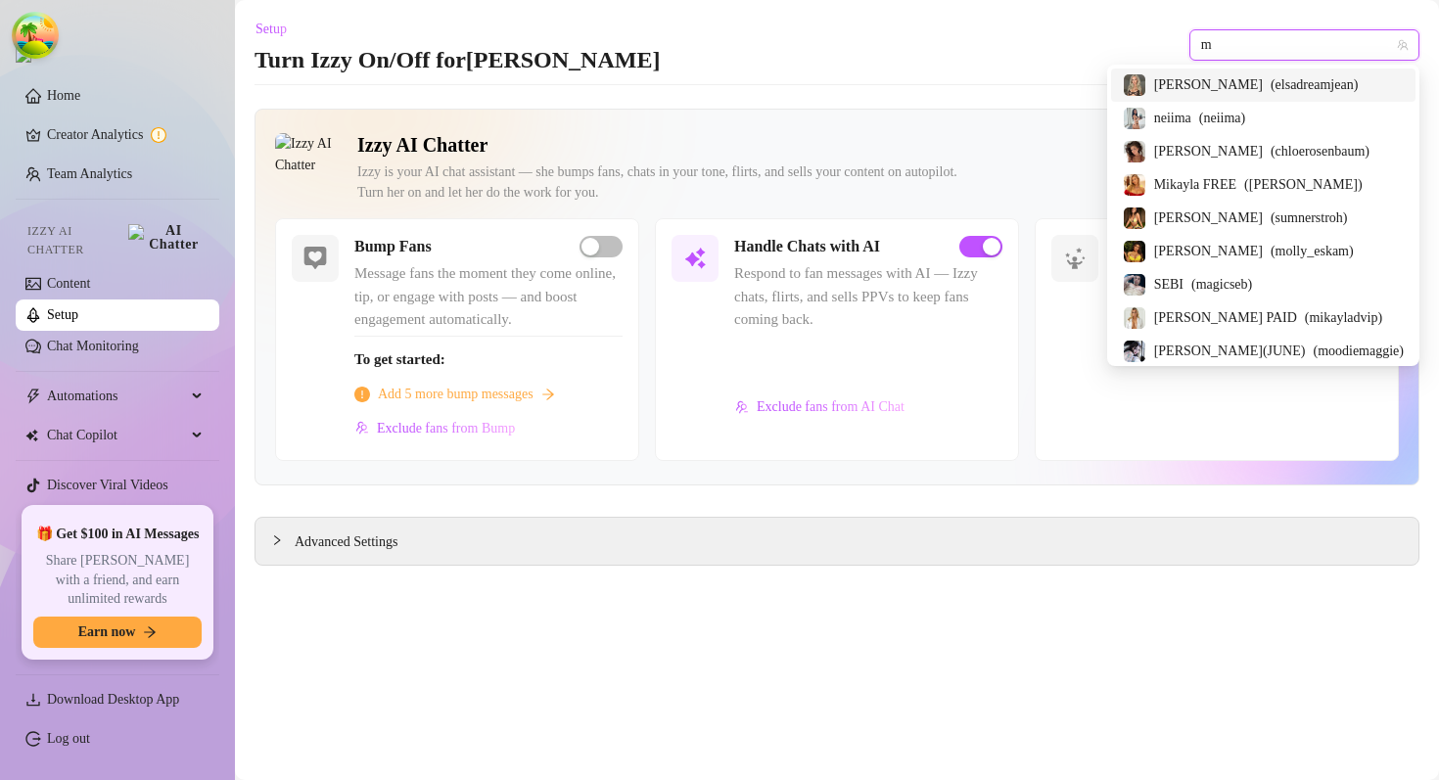
type input "mo"
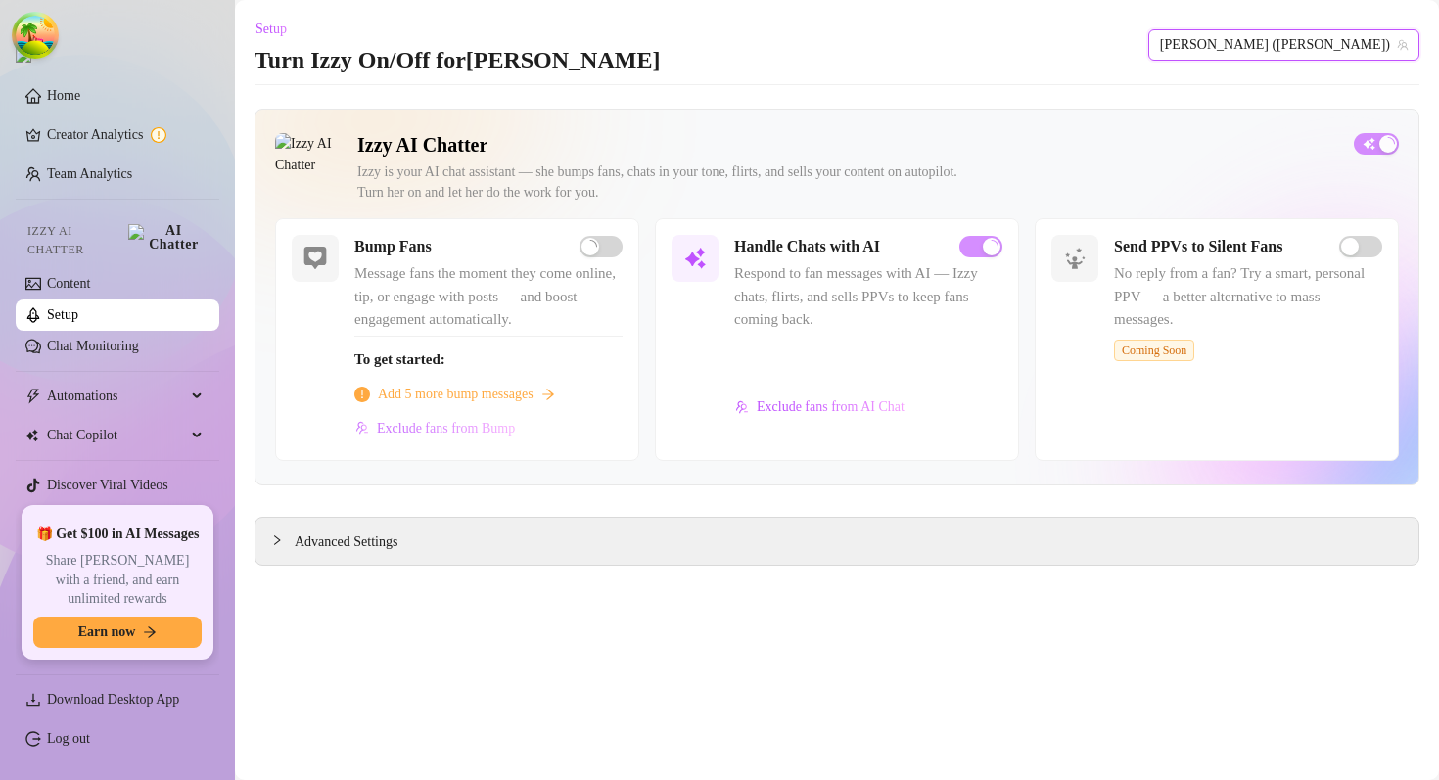
click at [493, 353] on span "To get started:" at bounding box center [488, 359] width 268 height 23
click at [470, 432] on span "Exclude fans from Bump" at bounding box center [446, 429] width 138 height 16
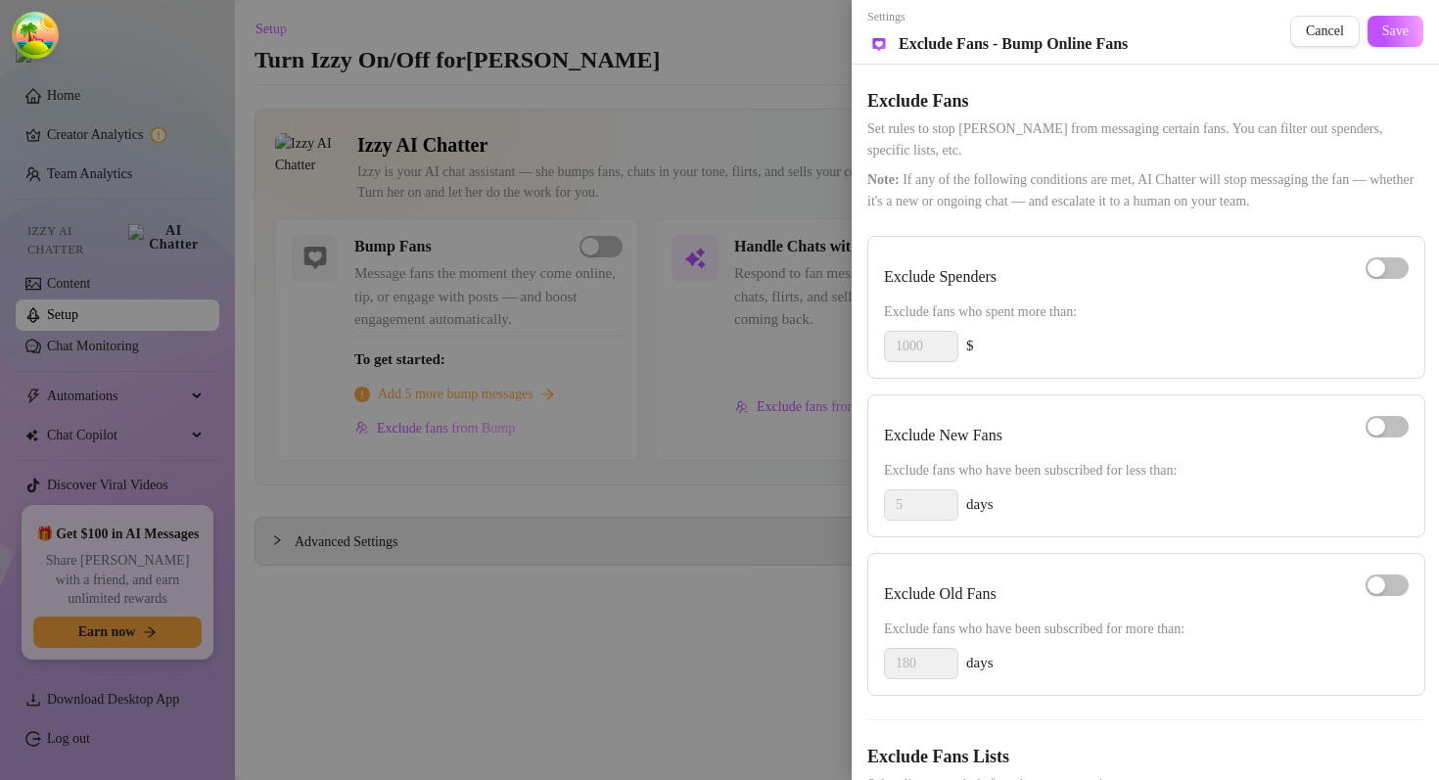
scroll to position [110, 0]
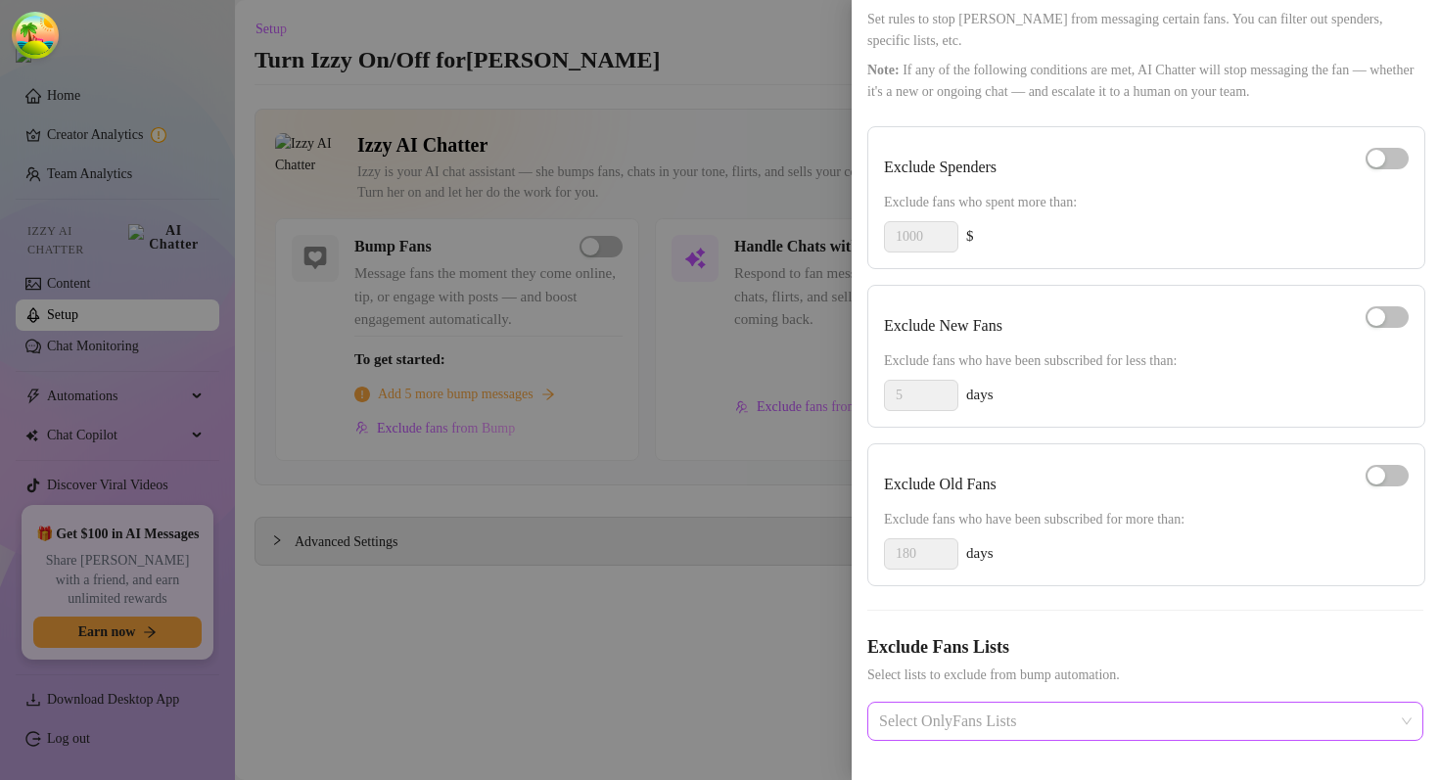
click at [1007, 724] on div at bounding box center [1135, 721] width 528 height 35
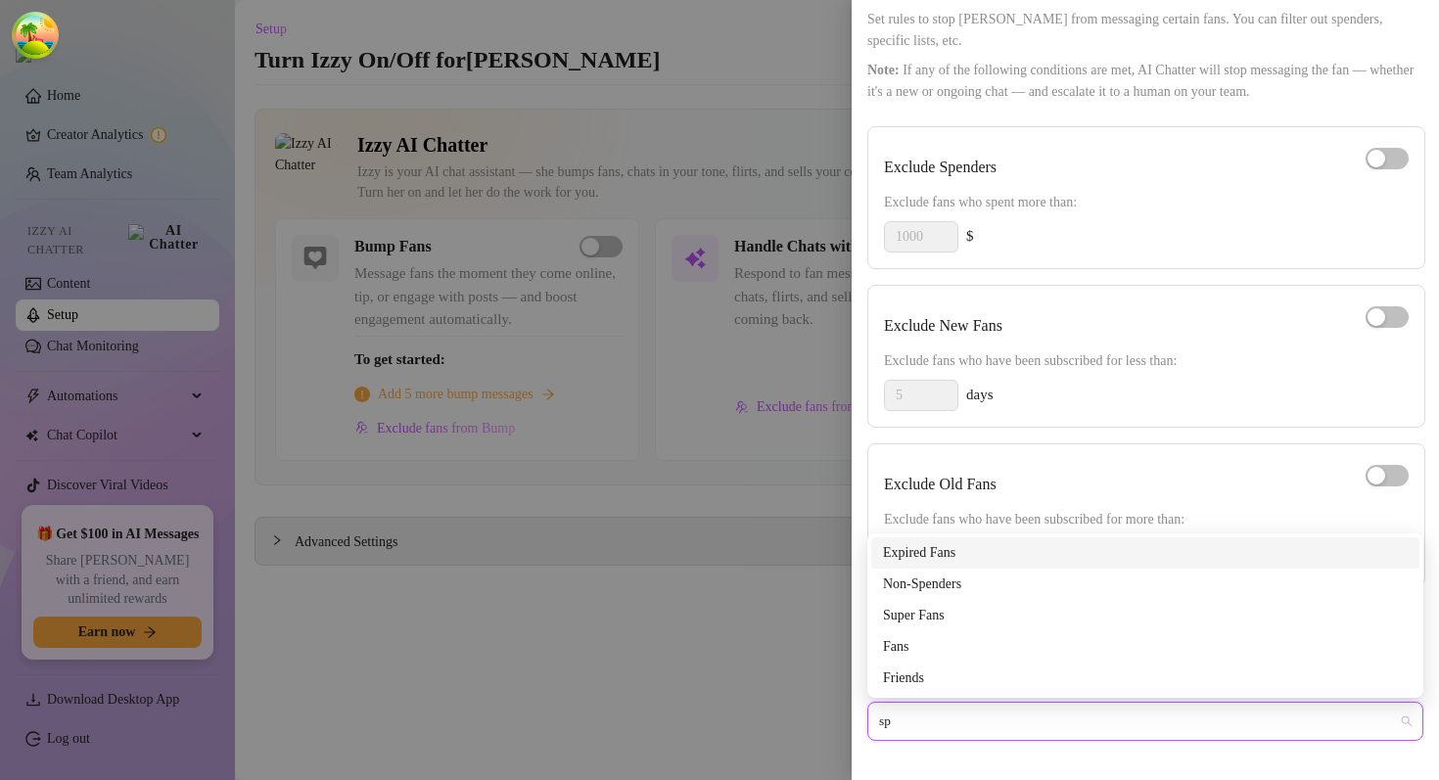
scroll to position [0, 0]
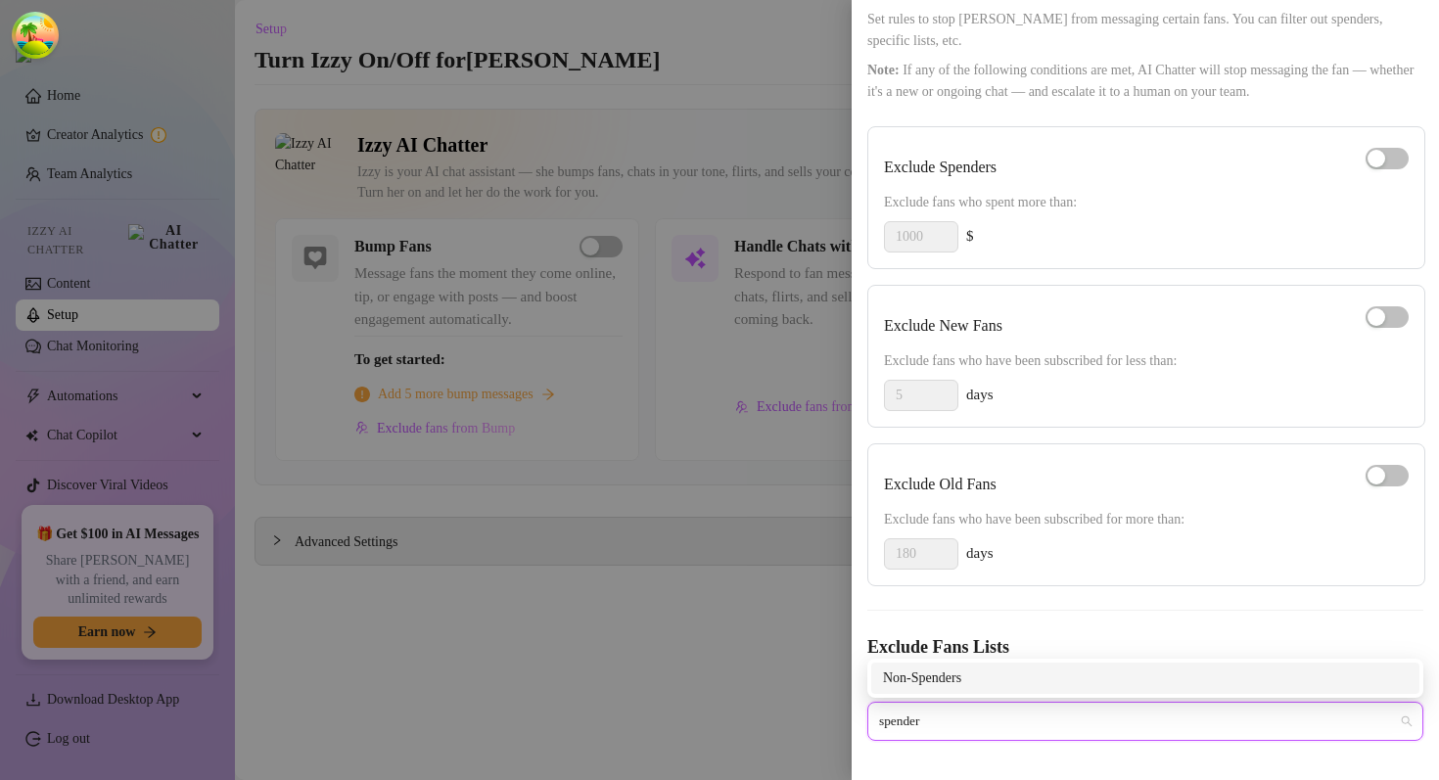
type input "spenders"
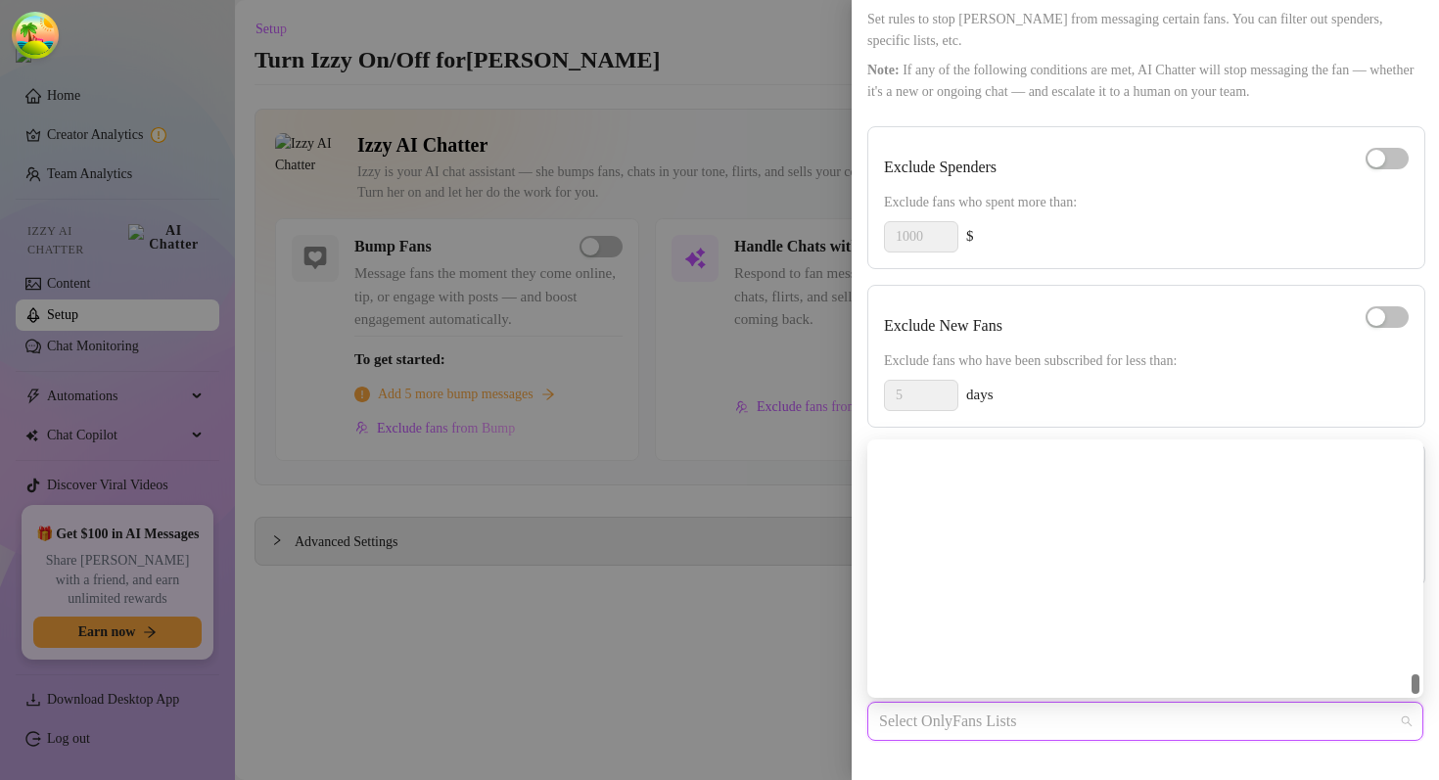
scroll to position [14941, 0]
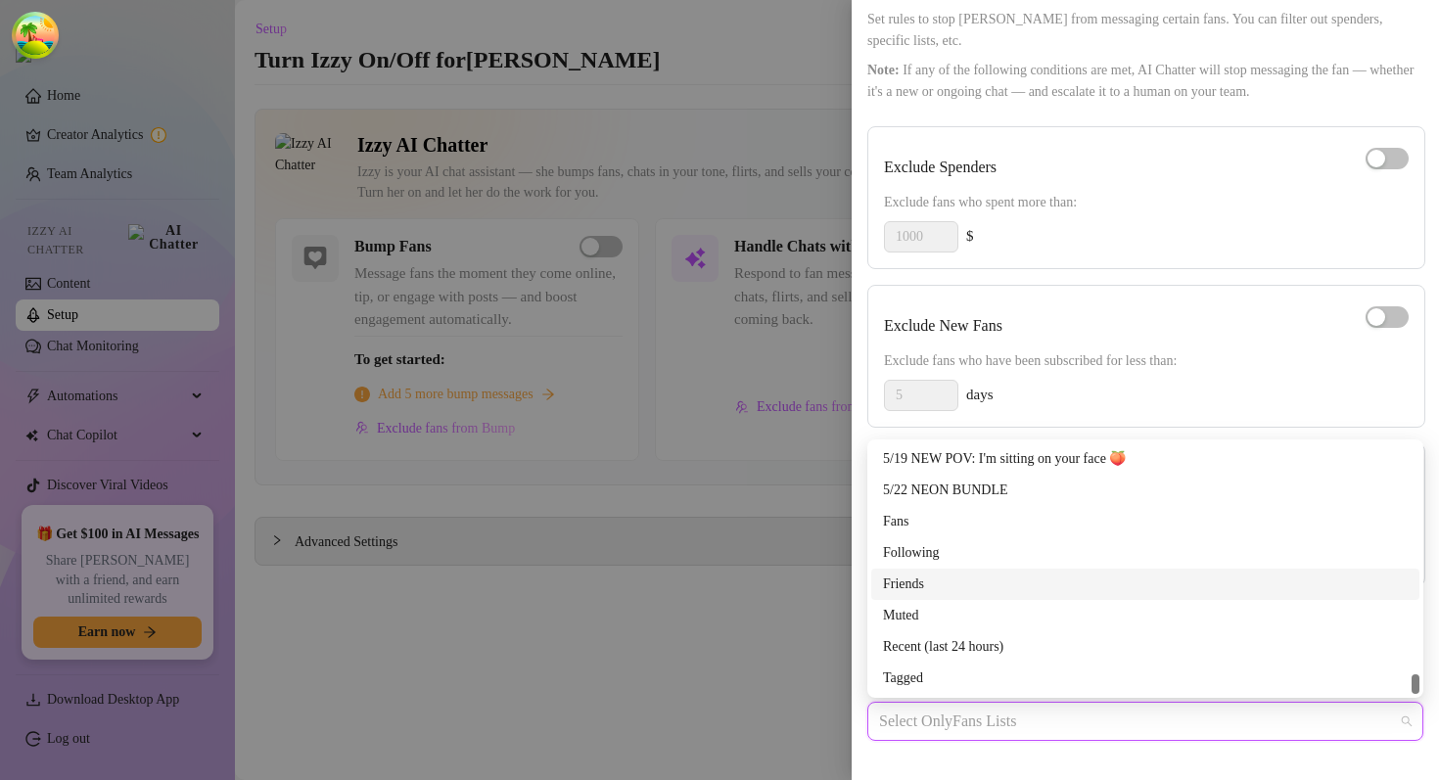
click at [636, 628] on div at bounding box center [719, 390] width 1439 height 780
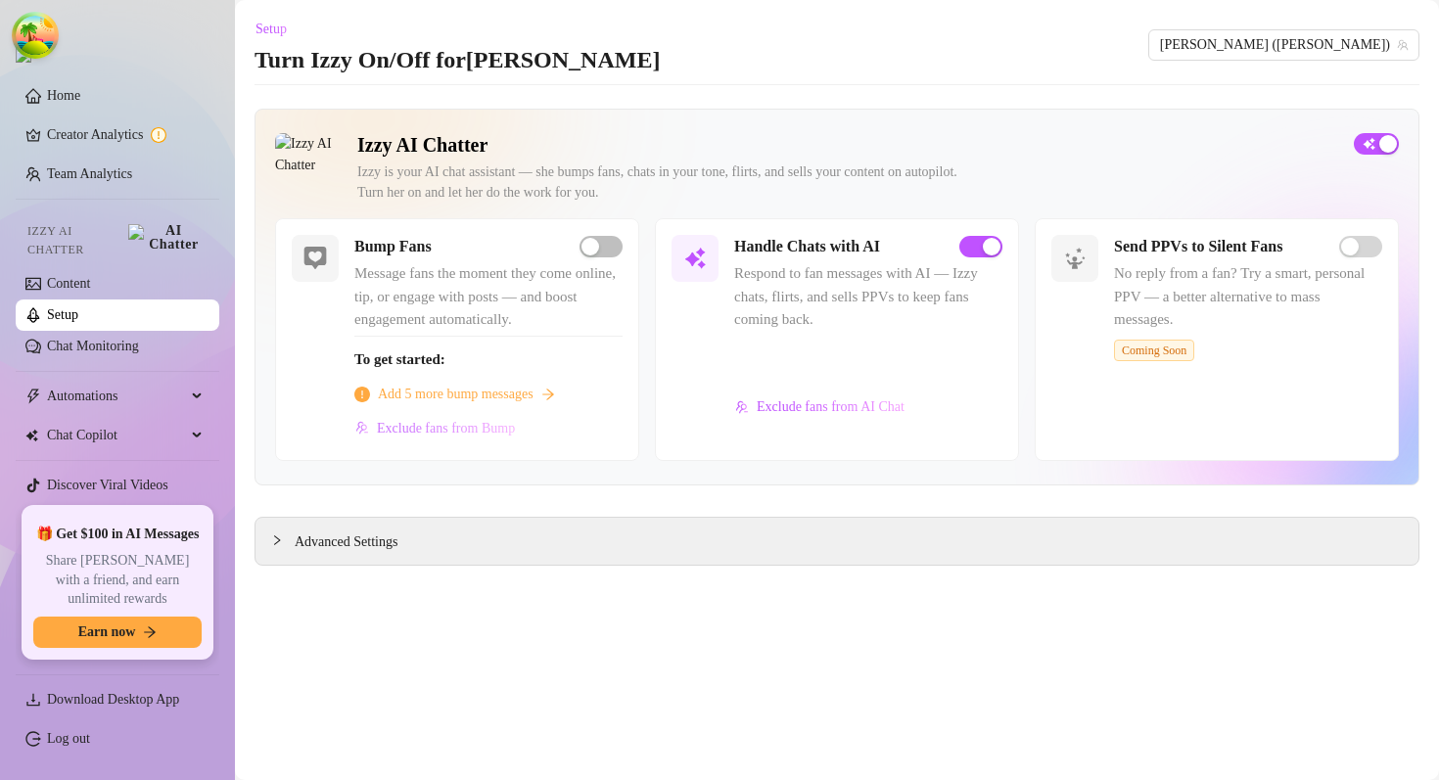
click at [486, 429] on span "Exclude fans from Bump" at bounding box center [446, 429] width 138 height 16
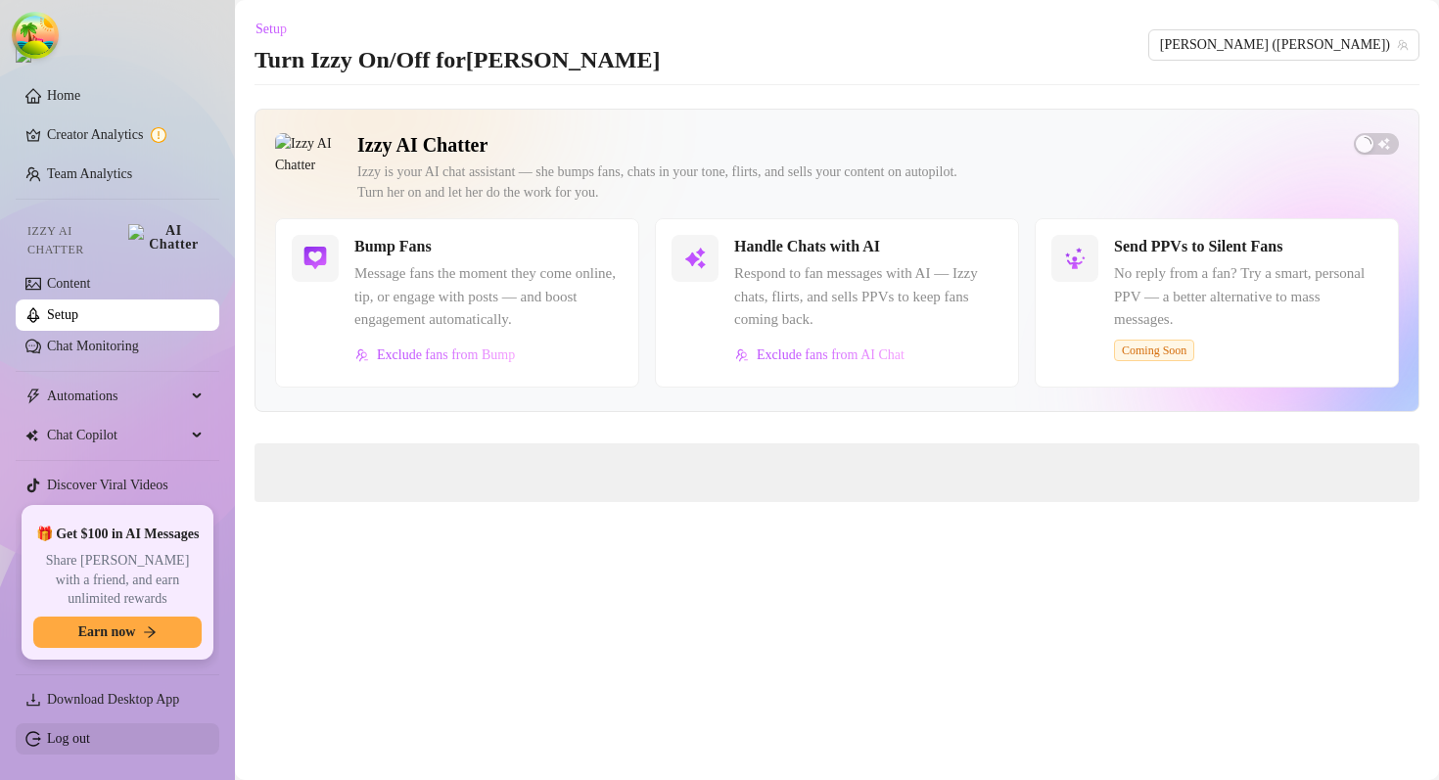
click at [51, 746] on link "Log out" at bounding box center [68, 738] width 43 height 15
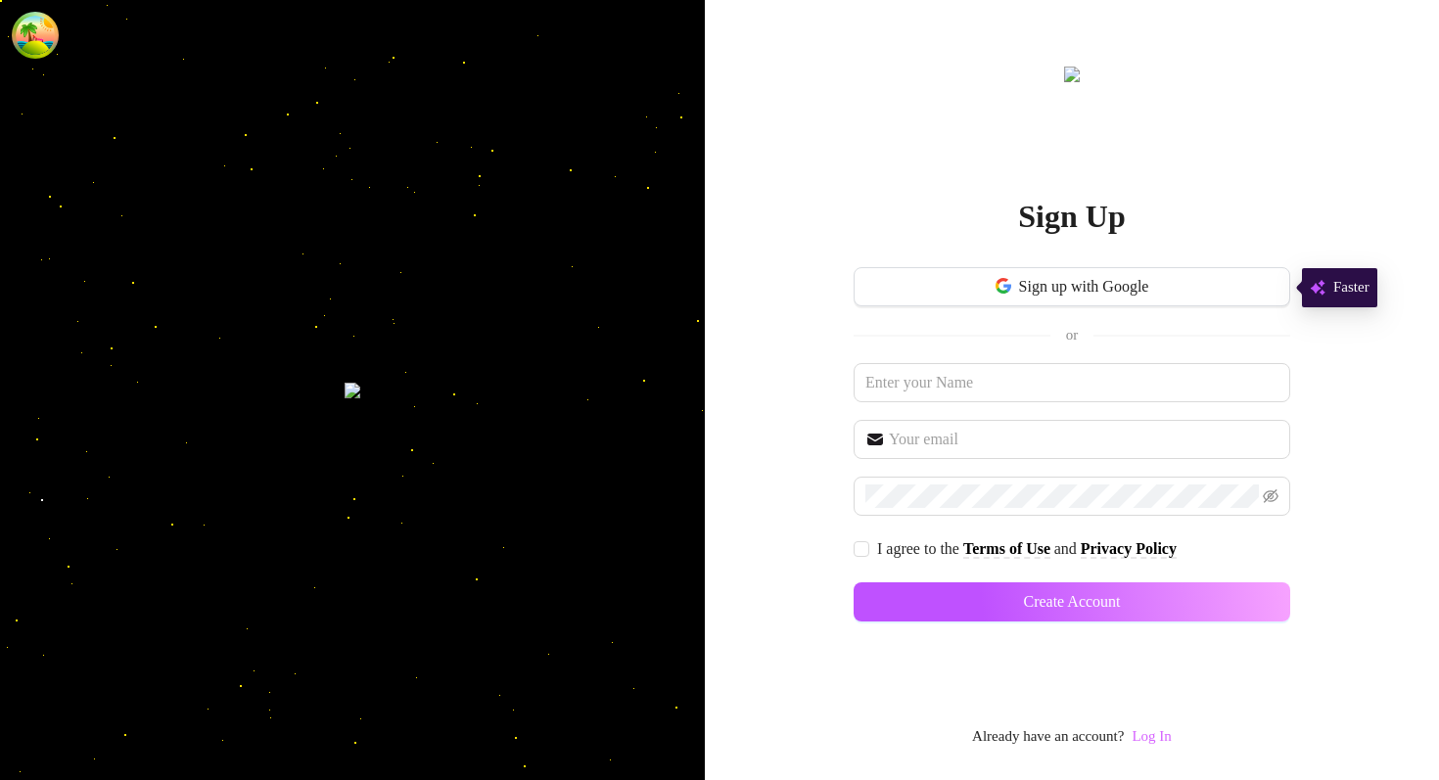
click at [1166, 739] on link "Log In" at bounding box center [1151, 736] width 39 height 16
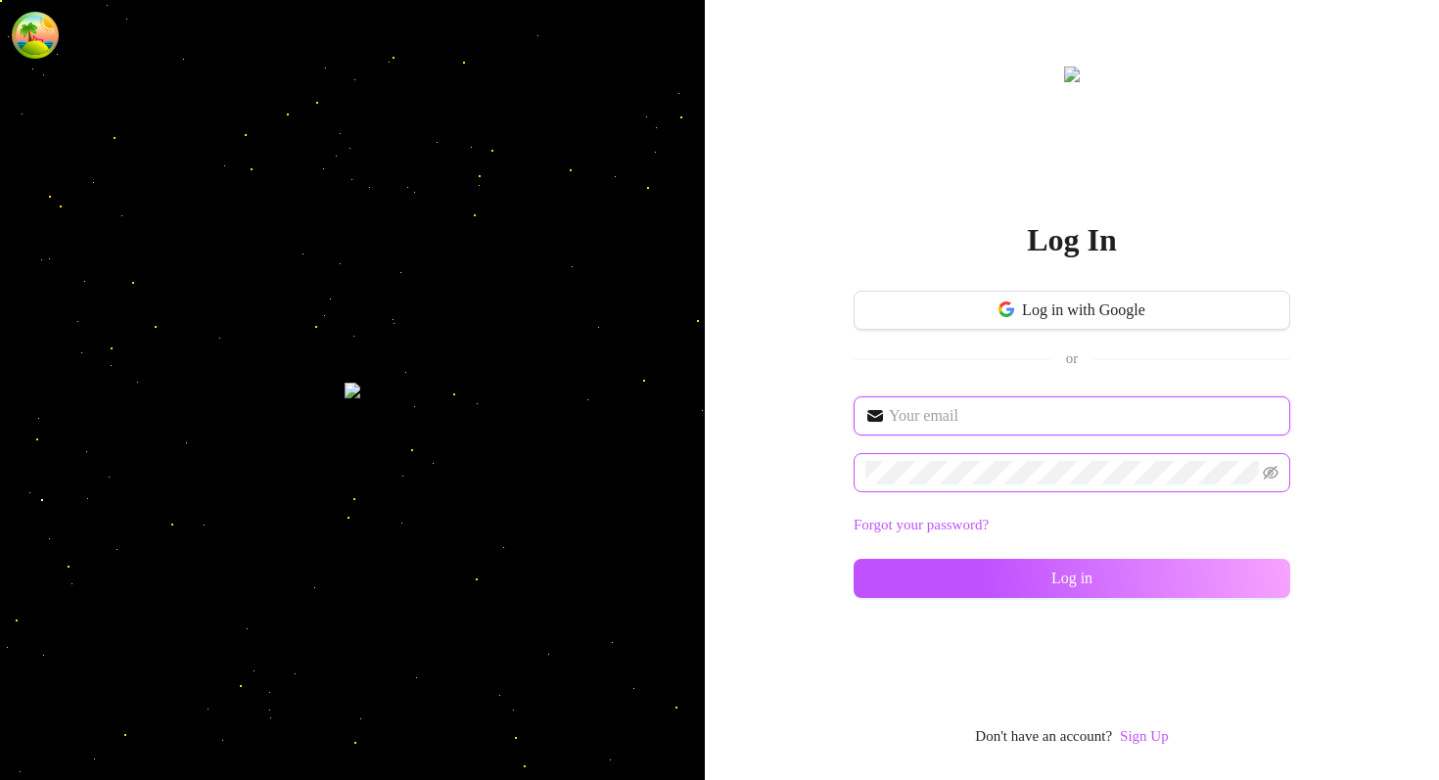
type input "im@supercreator.app"
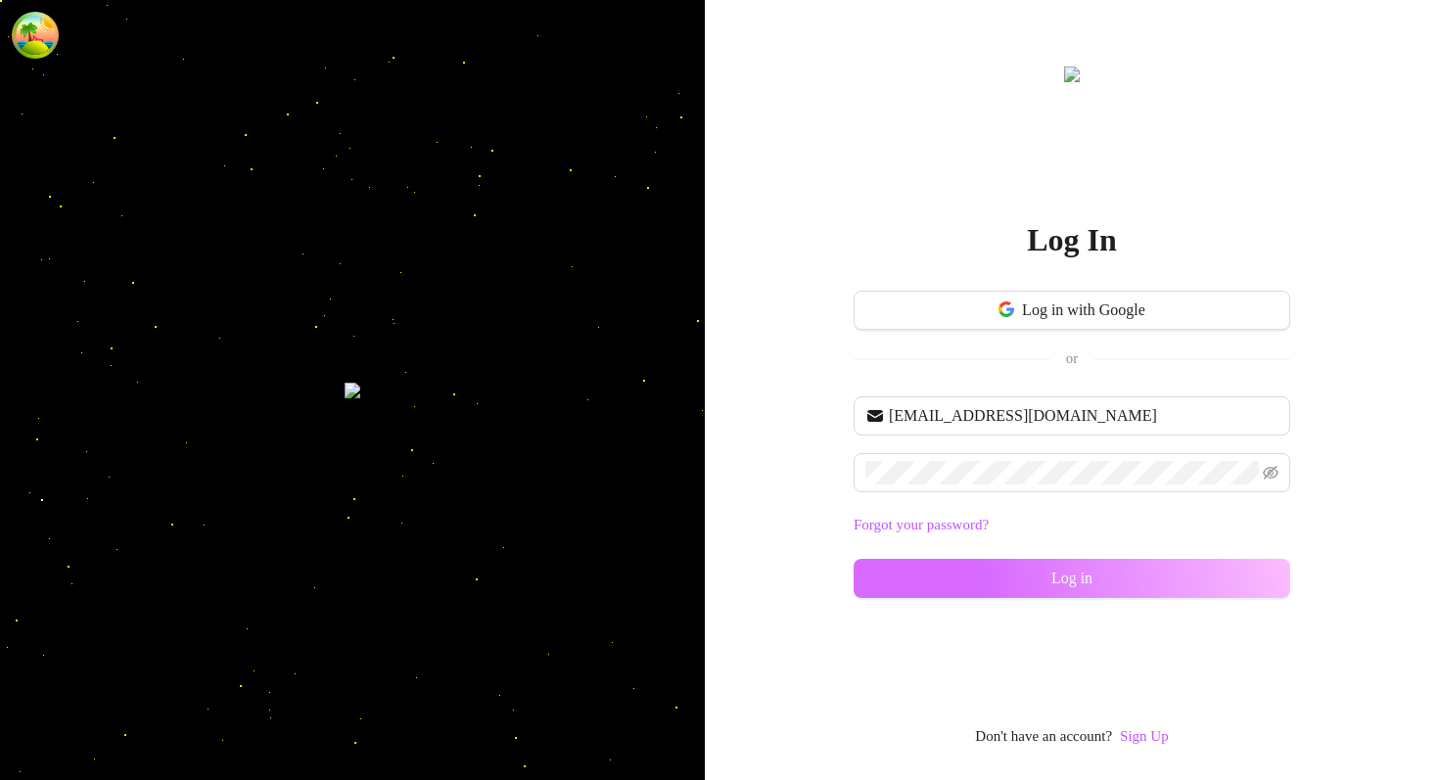
click at [906, 585] on button "Log in" at bounding box center [1072, 578] width 437 height 39
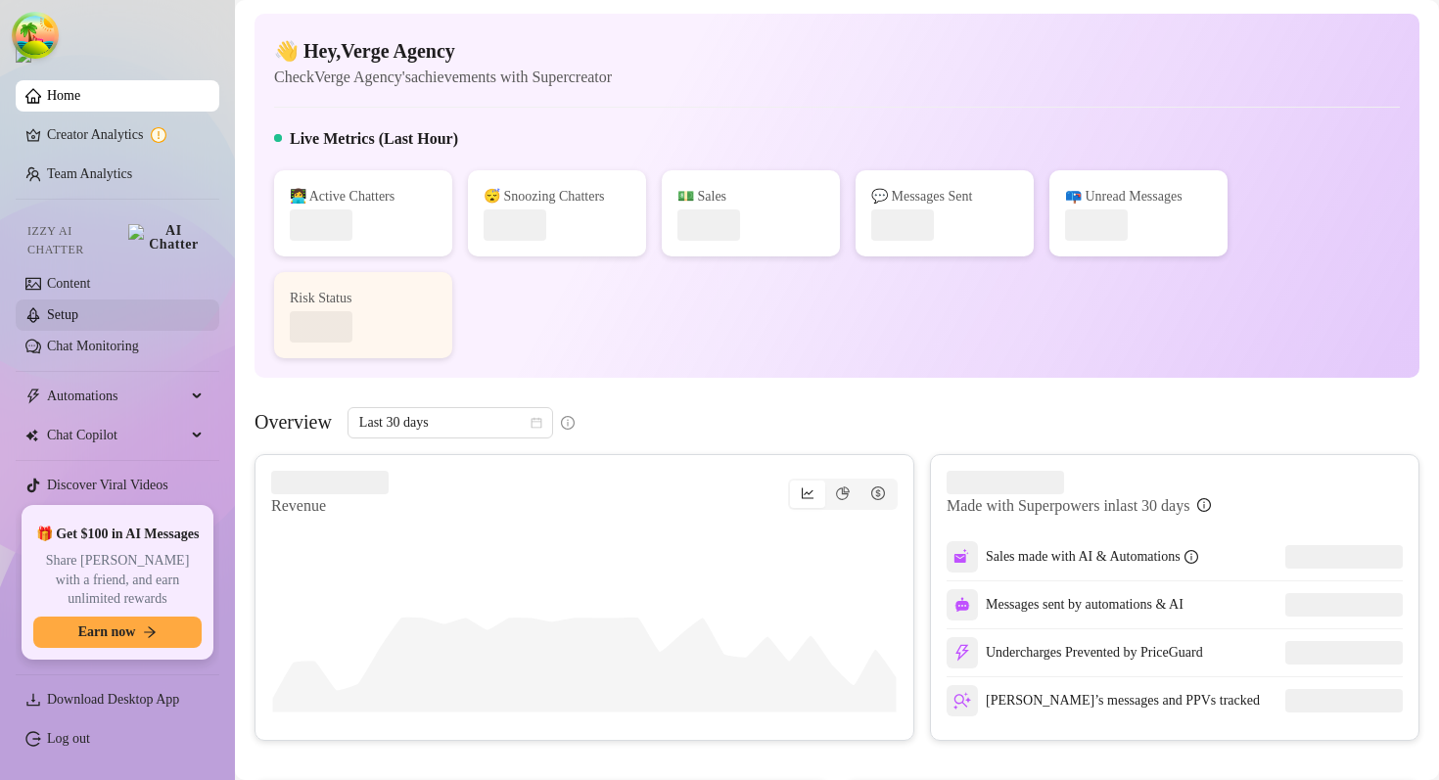
click at [78, 307] on link "Setup" at bounding box center [62, 314] width 31 height 15
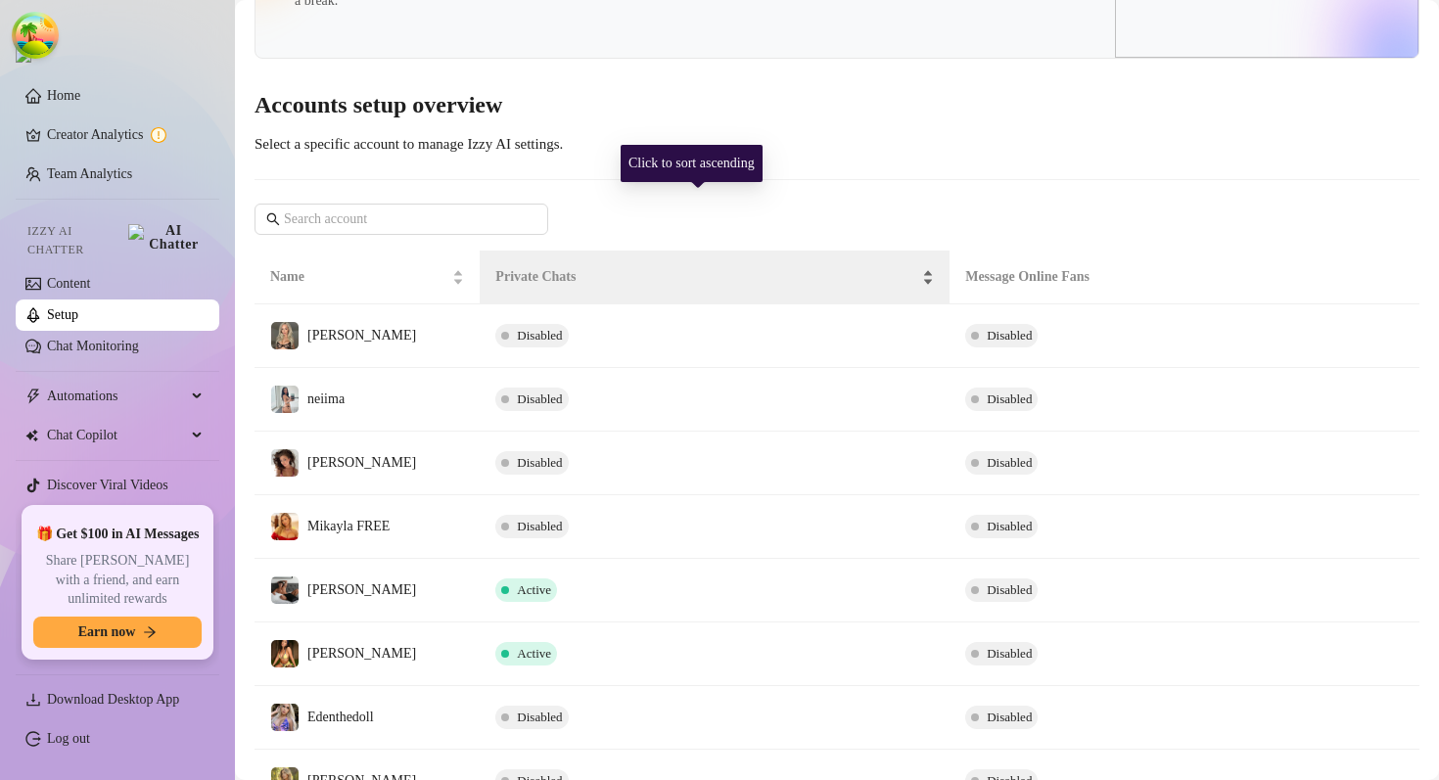
scroll to position [266, 0]
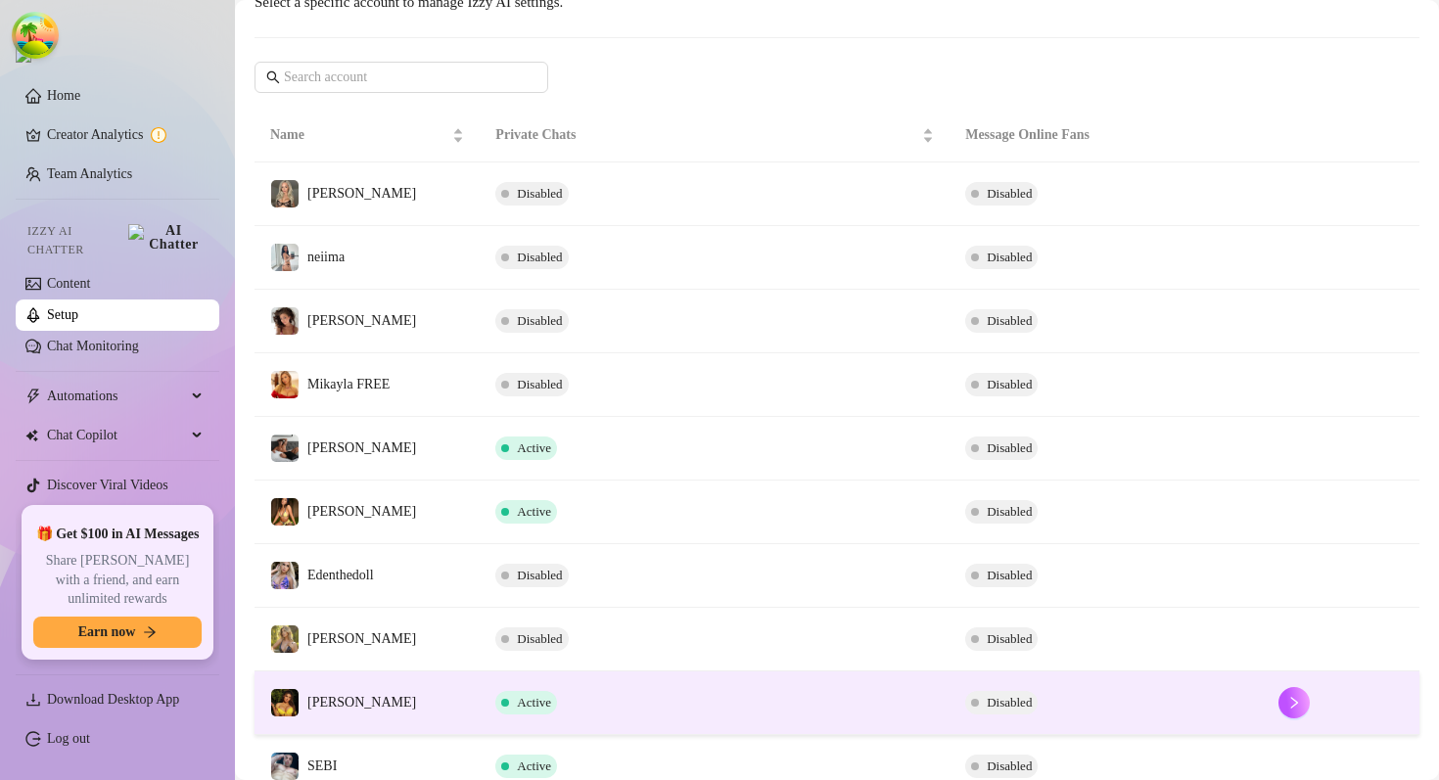
click at [420, 691] on td "[PERSON_NAME]" at bounding box center [367, 704] width 225 height 64
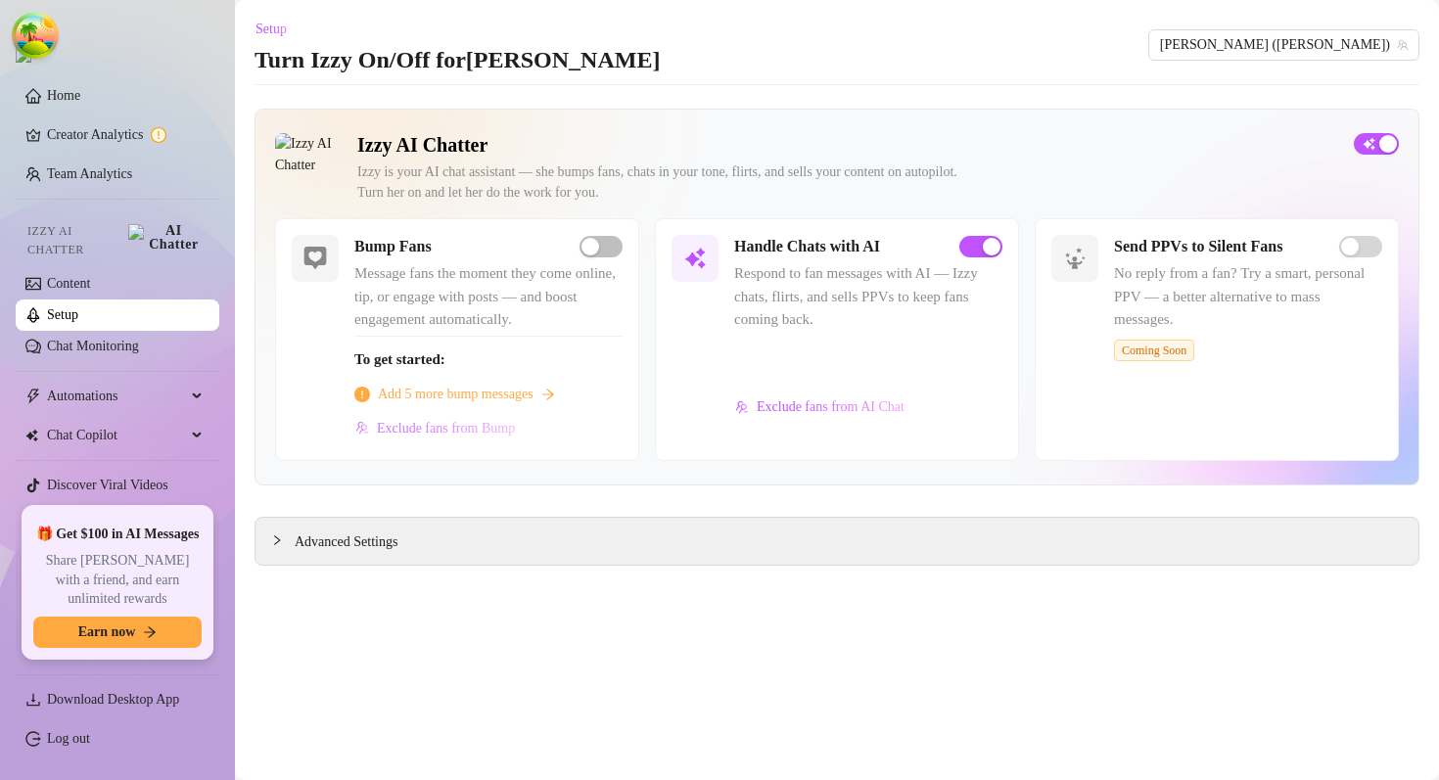
click at [482, 429] on span "Exclude fans from Bump" at bounding box center [446, 429] width 138 height 16
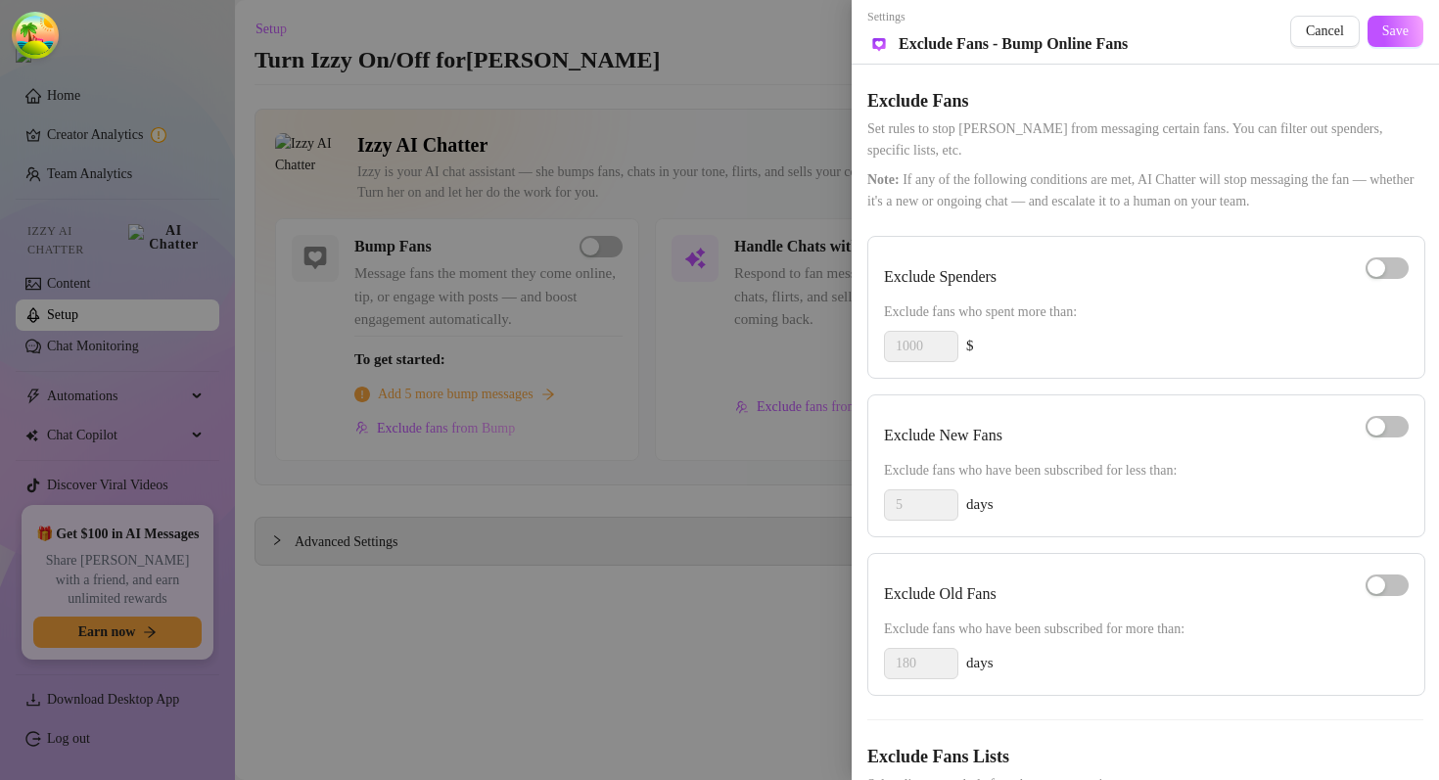
scroll to position [110, 0]
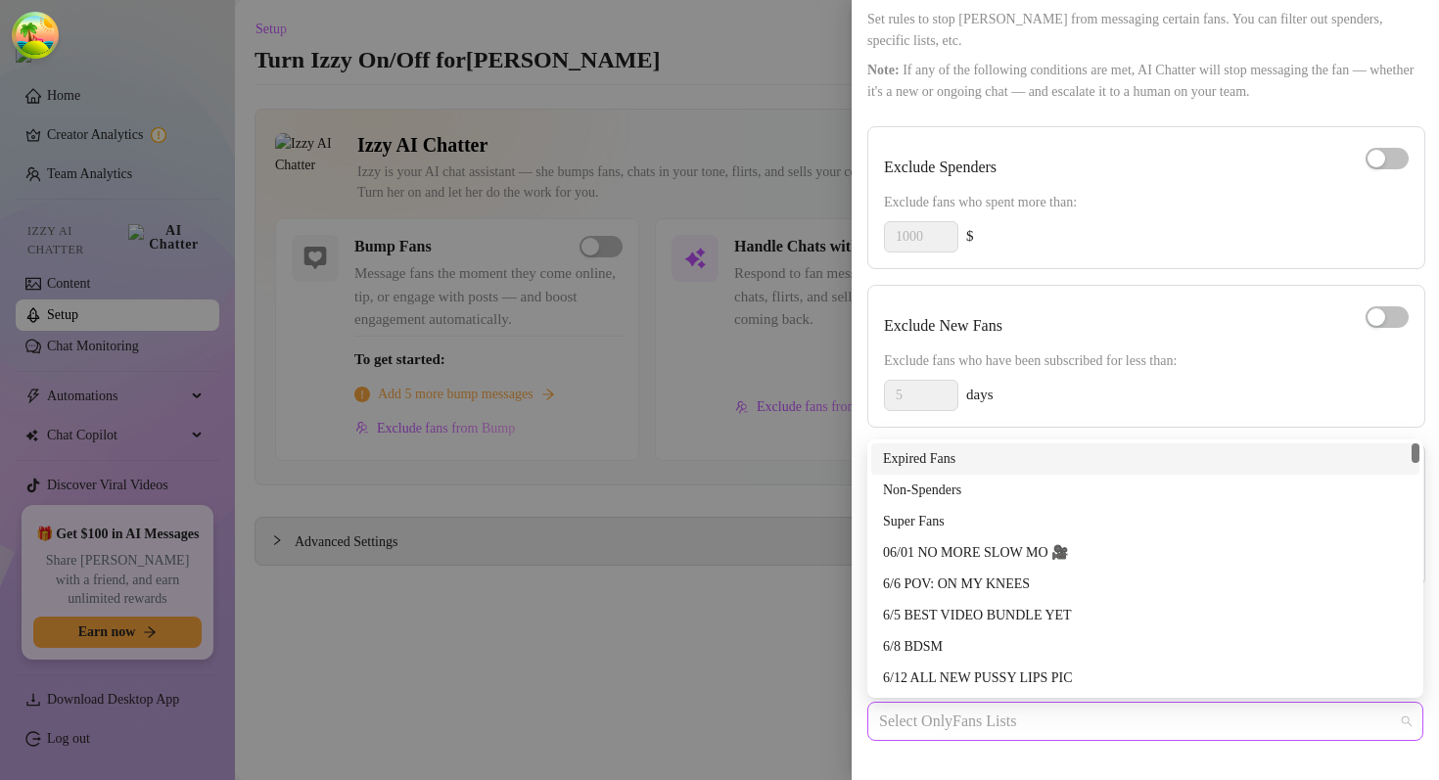
click at [1014, 723] on div at bounding box center [1135, 721] width 528 height 35
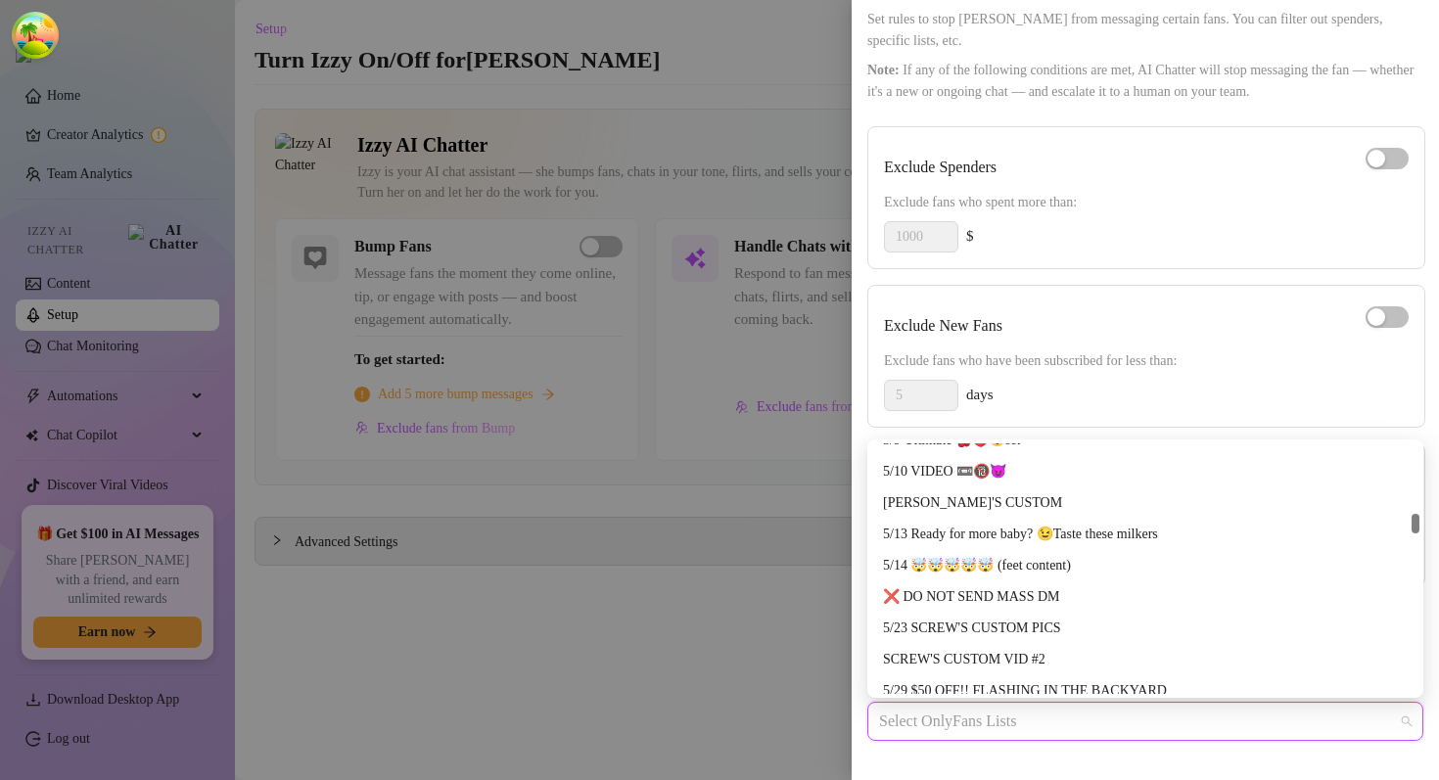
scroll to position [4548, 0]
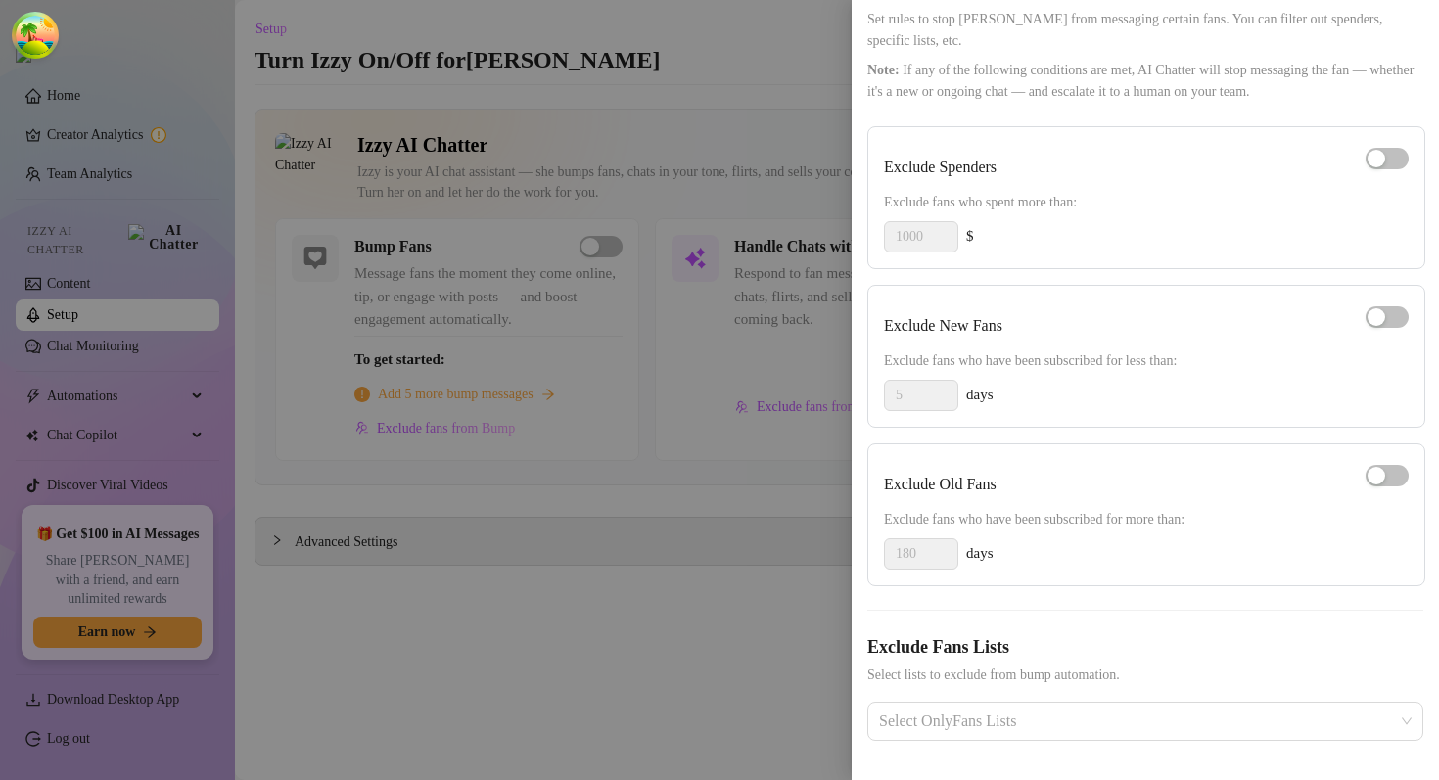
click at [72, 97] on div at bounding box center [719, 390] width 1439 height 780
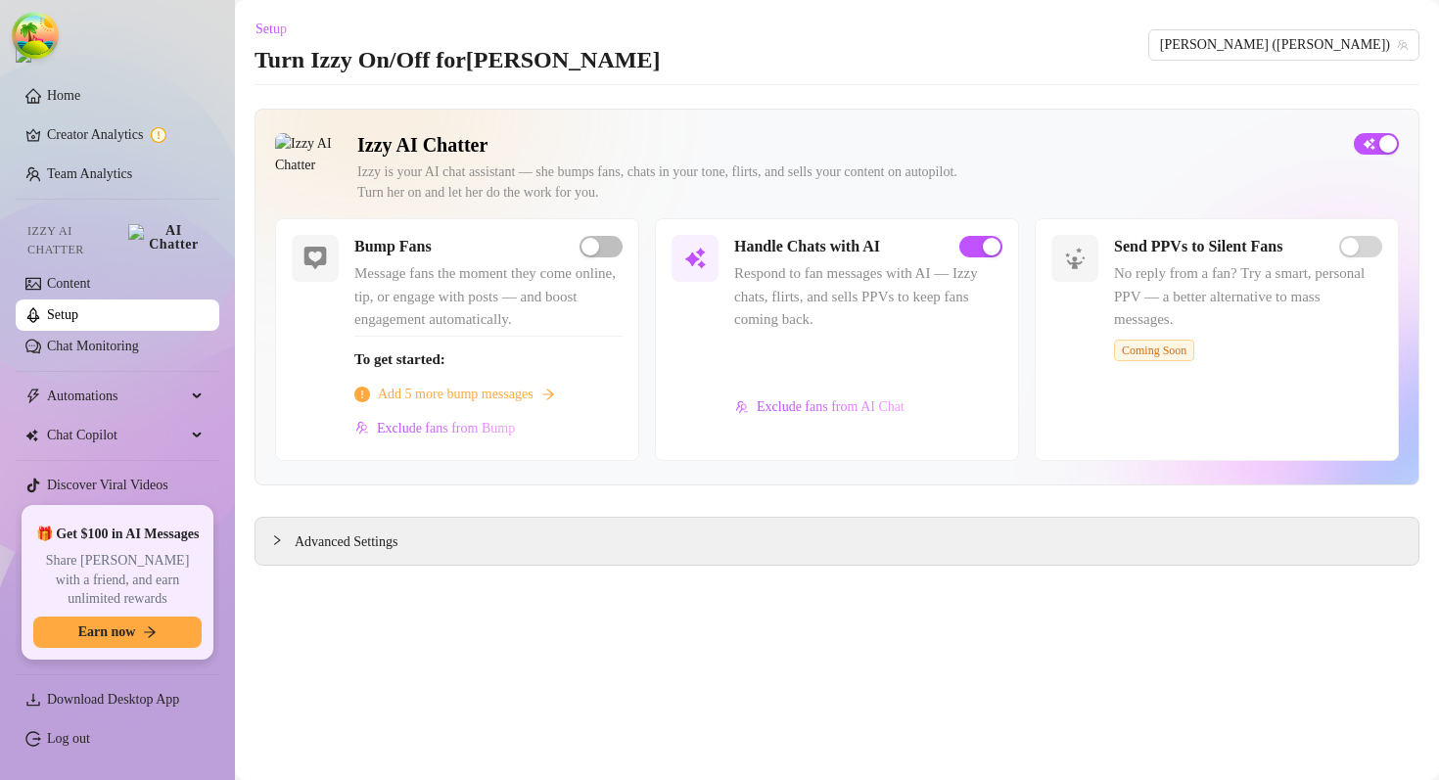
click at [80, 103] on link "Home" at bounding box center [63, 95] width 33 height 15
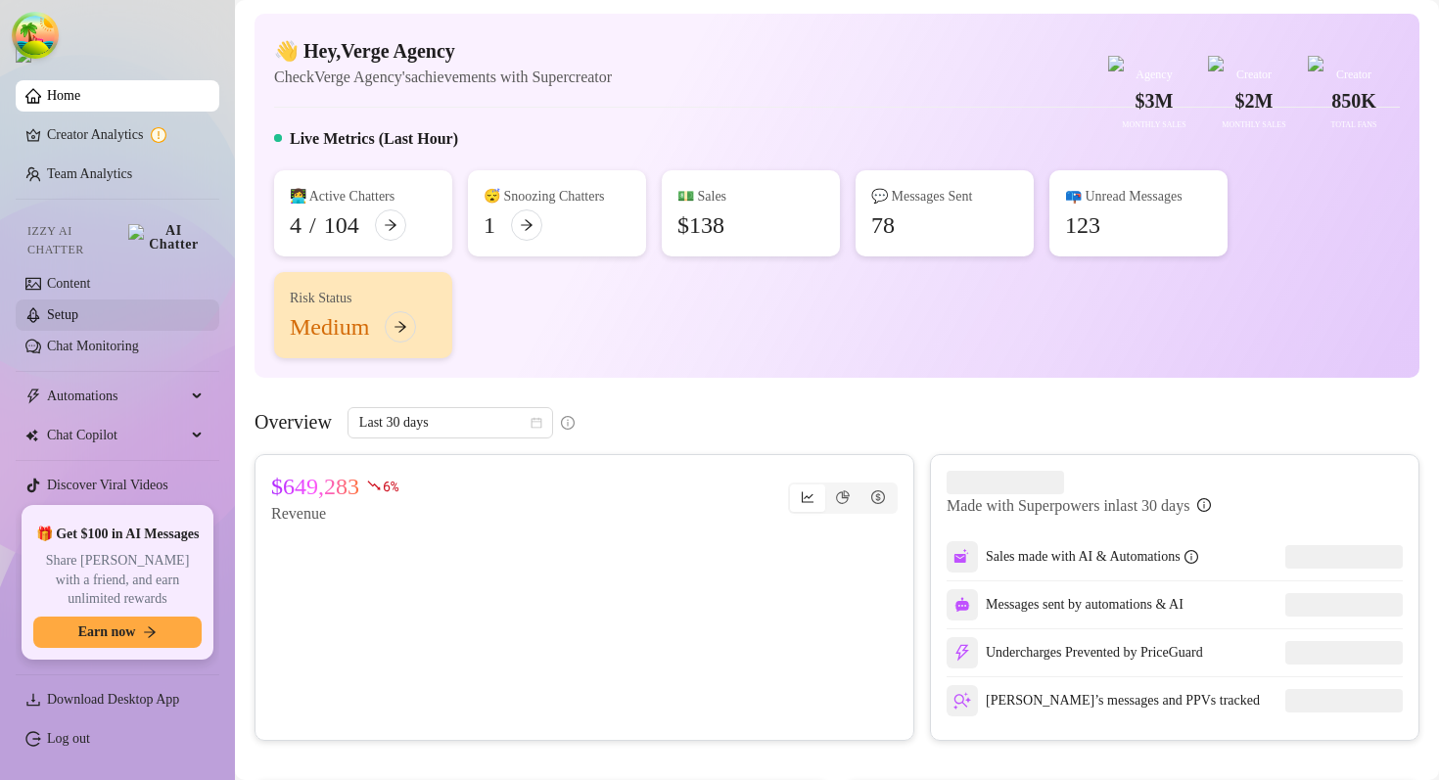
click at [78, 307] on link "Setup" at bounding box center [62, 314] width 31 height 15
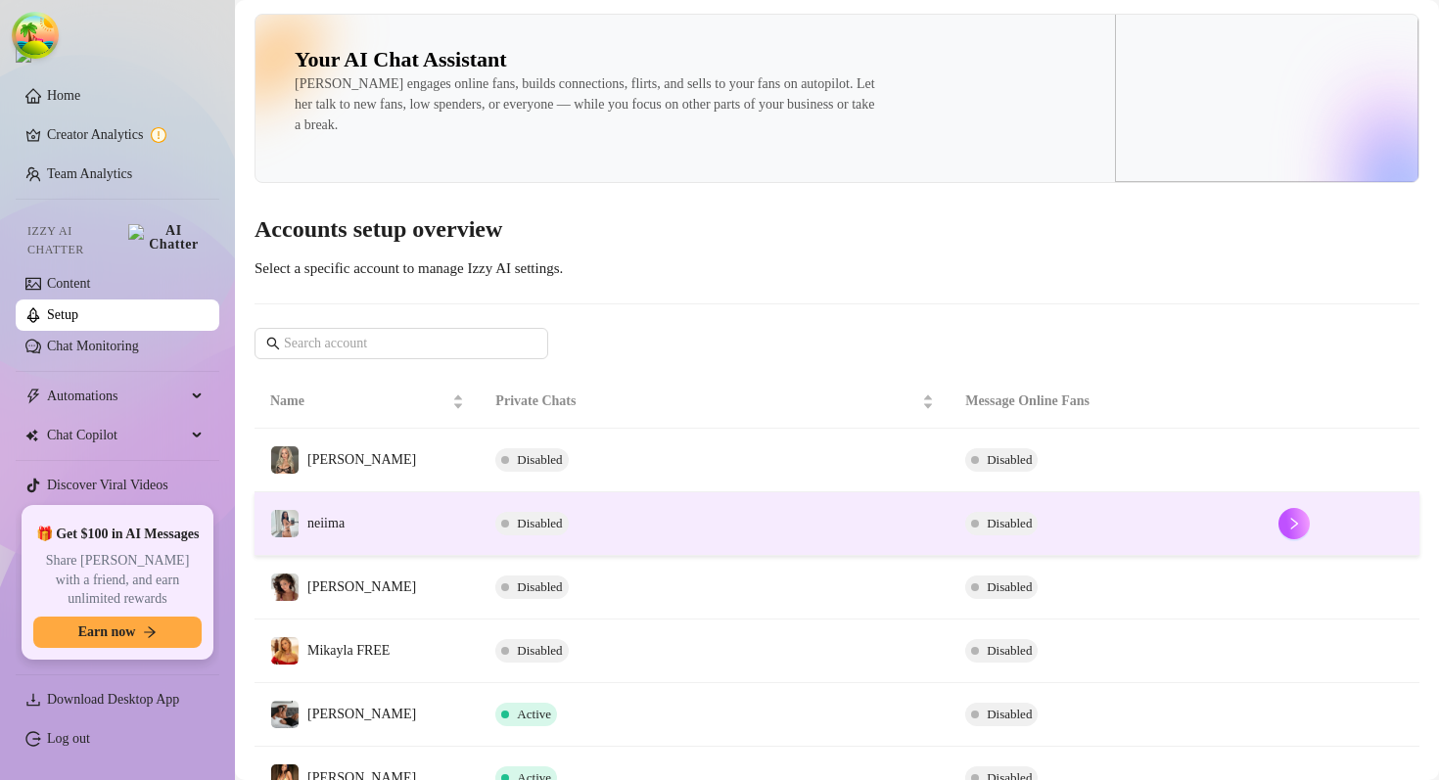
scroll to position [398, 0]
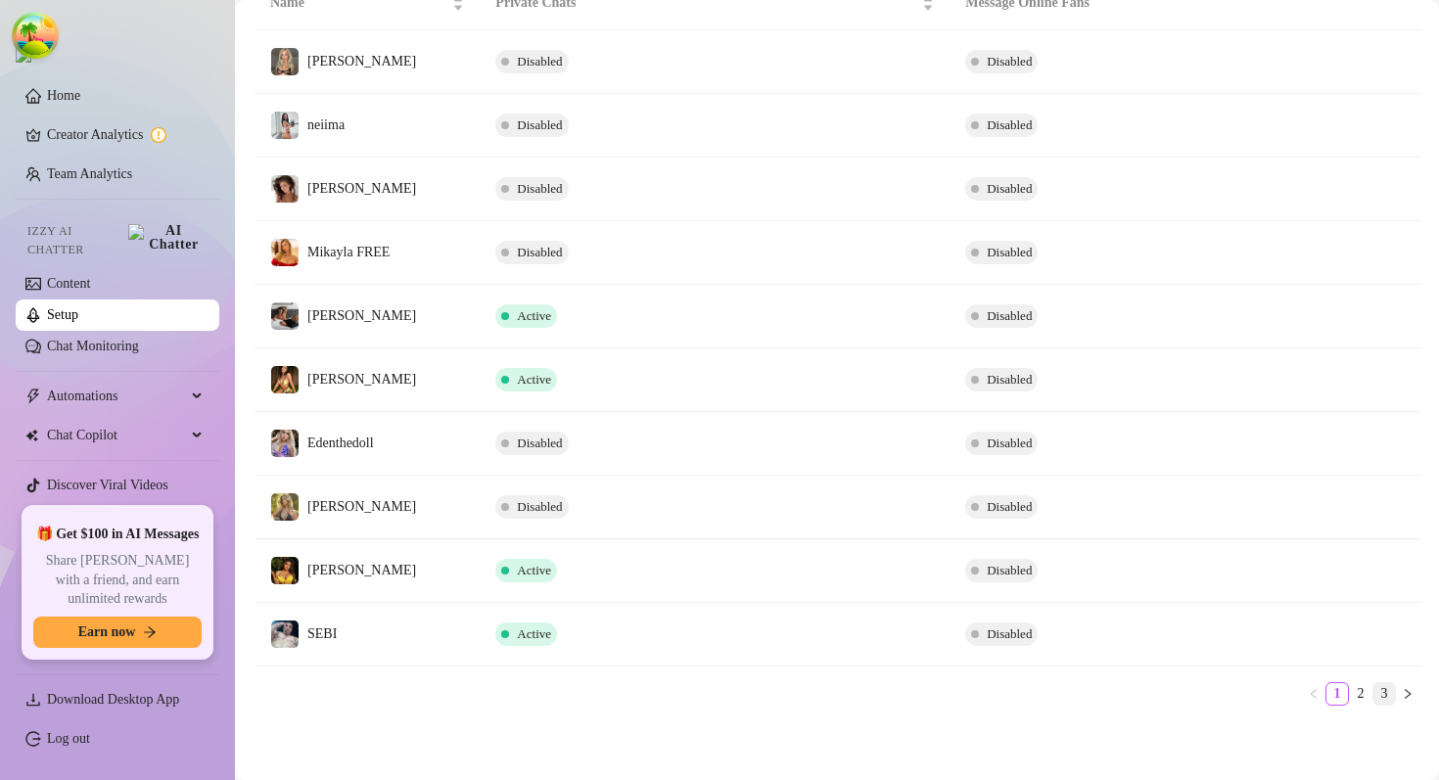
click at [1381, 696] on link "3" at bounding box center [1384, 694] width 22 height 22
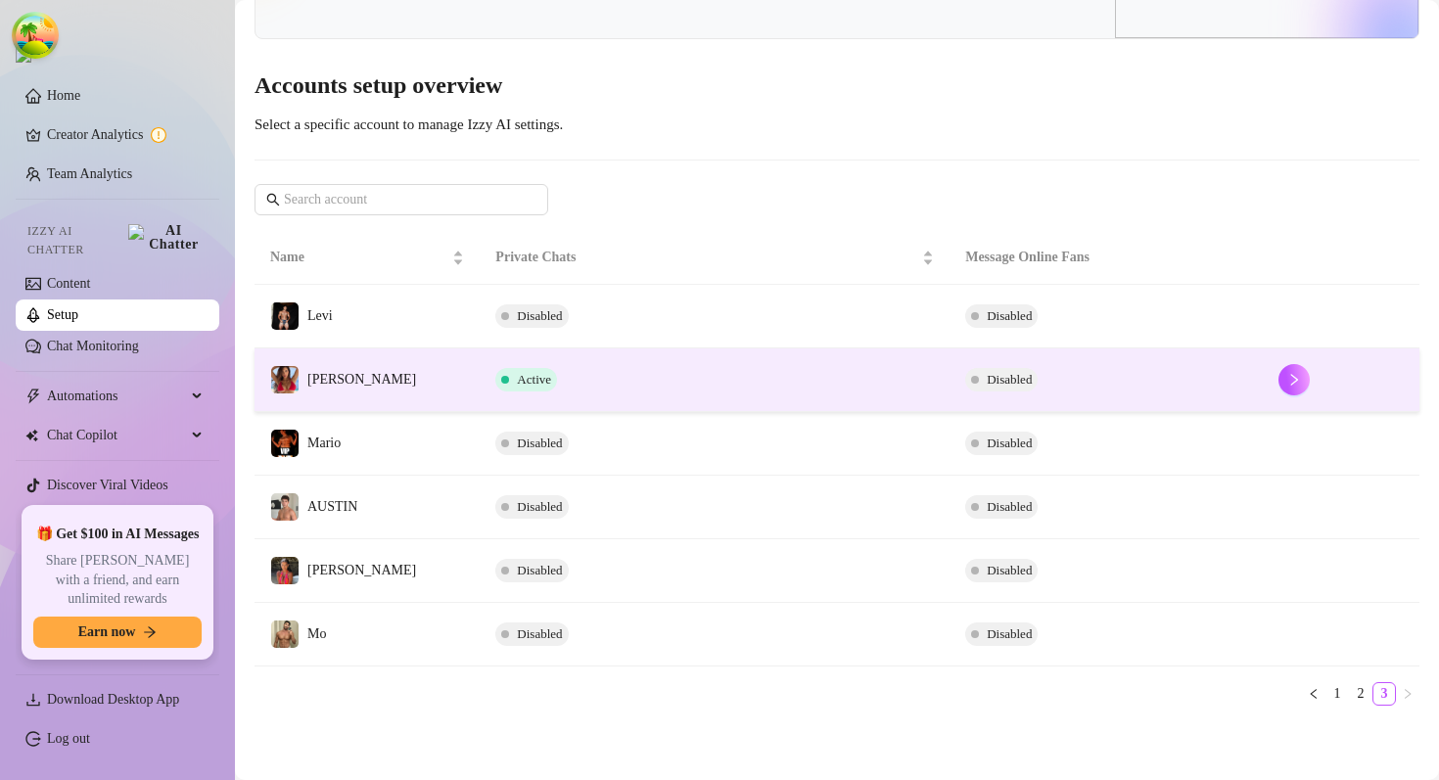
click at [685, 380] on td "Active" at bounding box center [715, 380] width 470 height 64
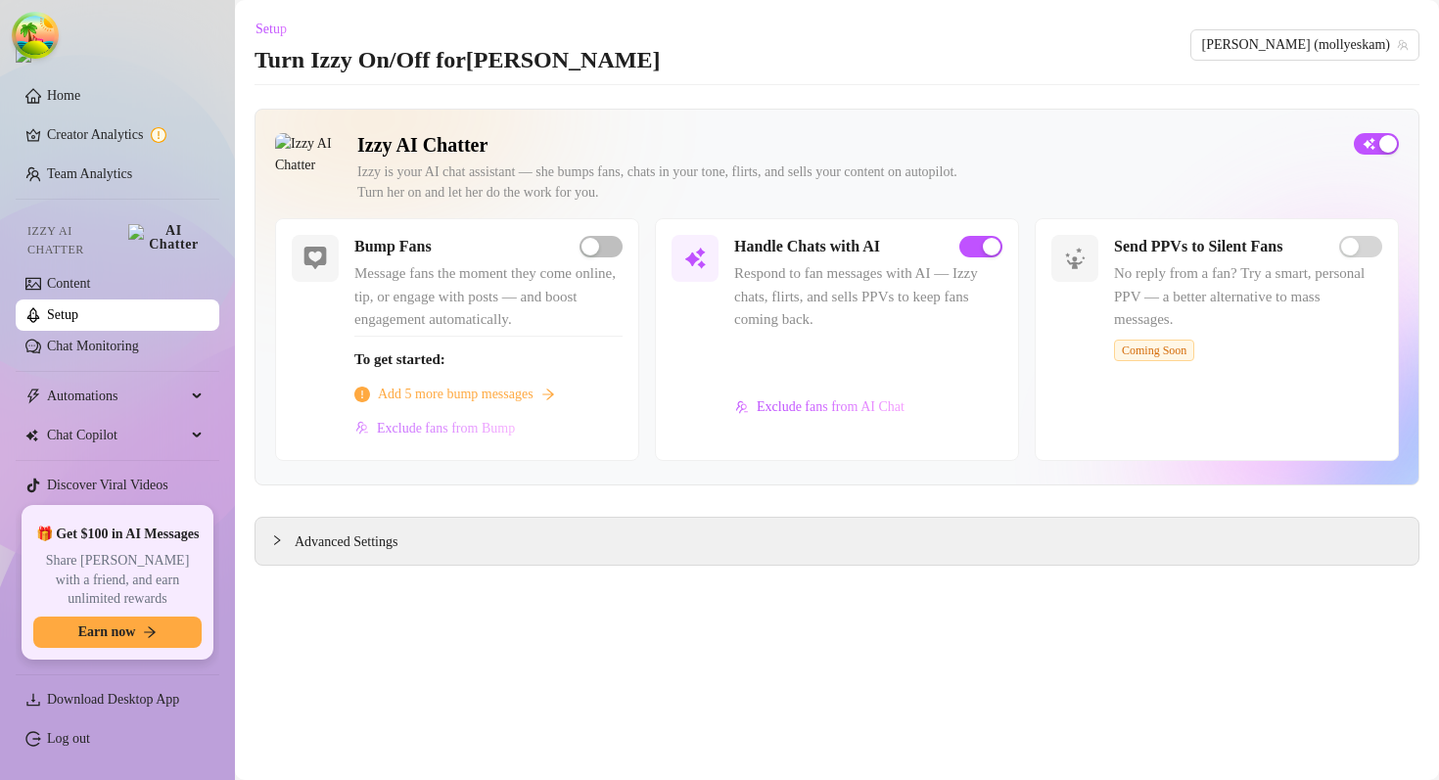
click at [451, 435] on span "Exclude fans from Bump" at bounding box center [446, 429] width 138 height 16
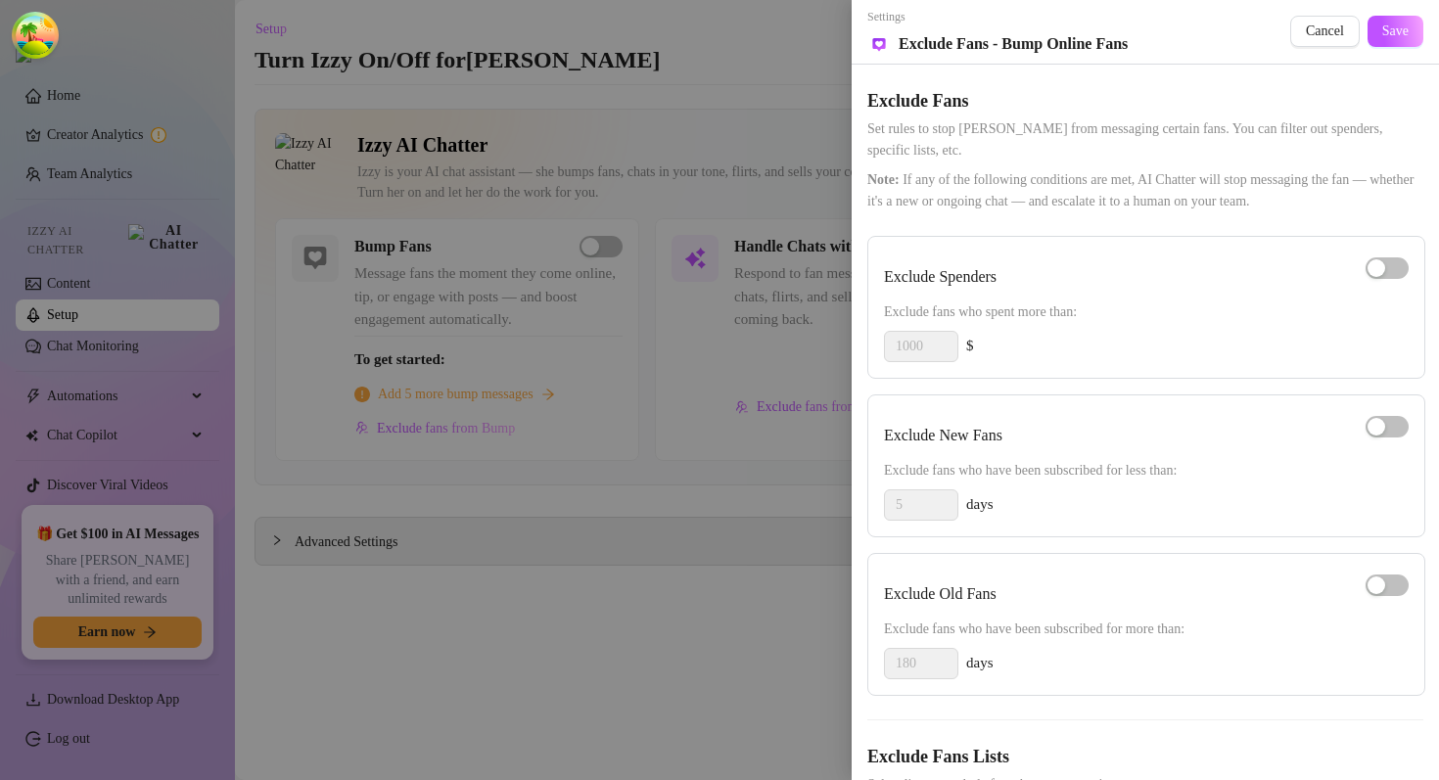
scroll to position [110, 0]
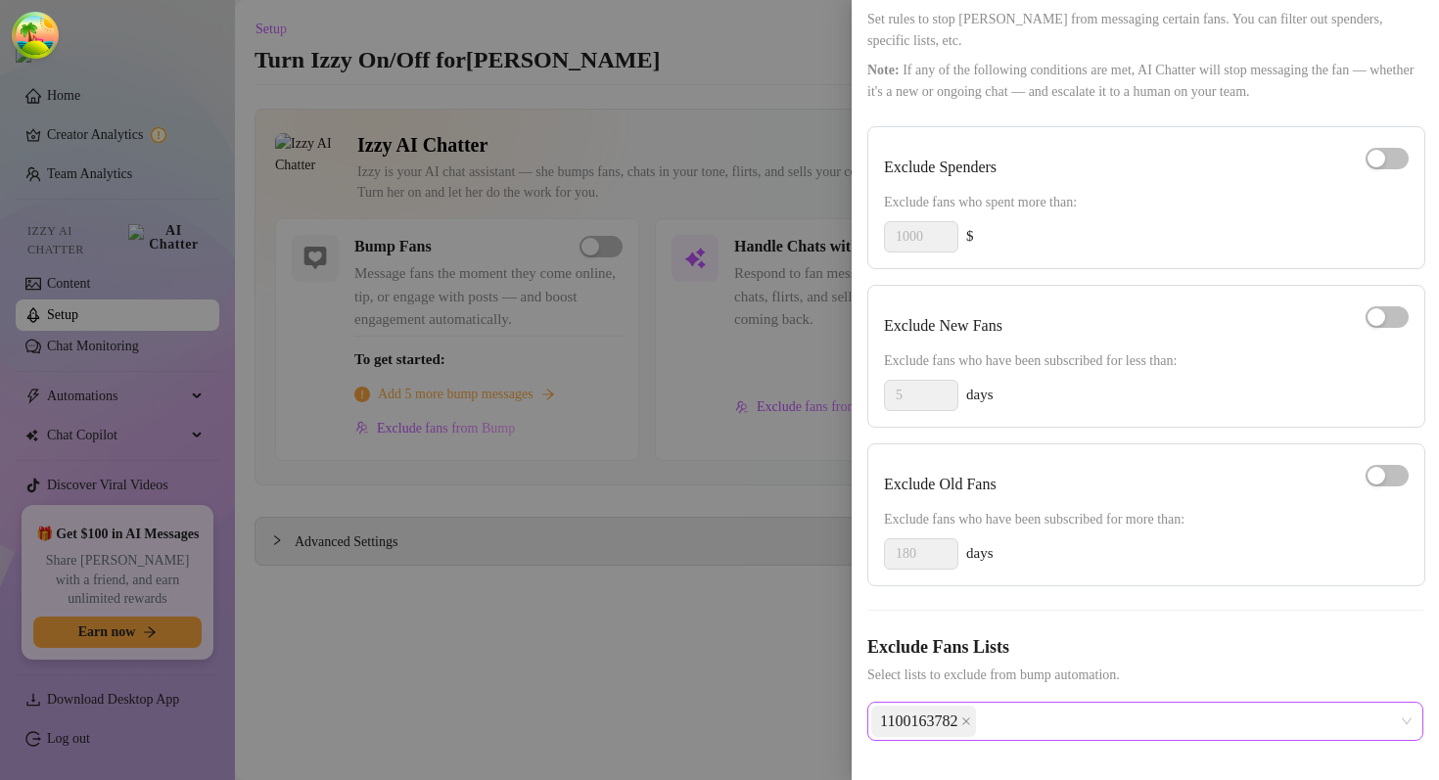
click at [1034, 708] on div "1100163782" at bounding box center [1135, 721] width 528 height 35
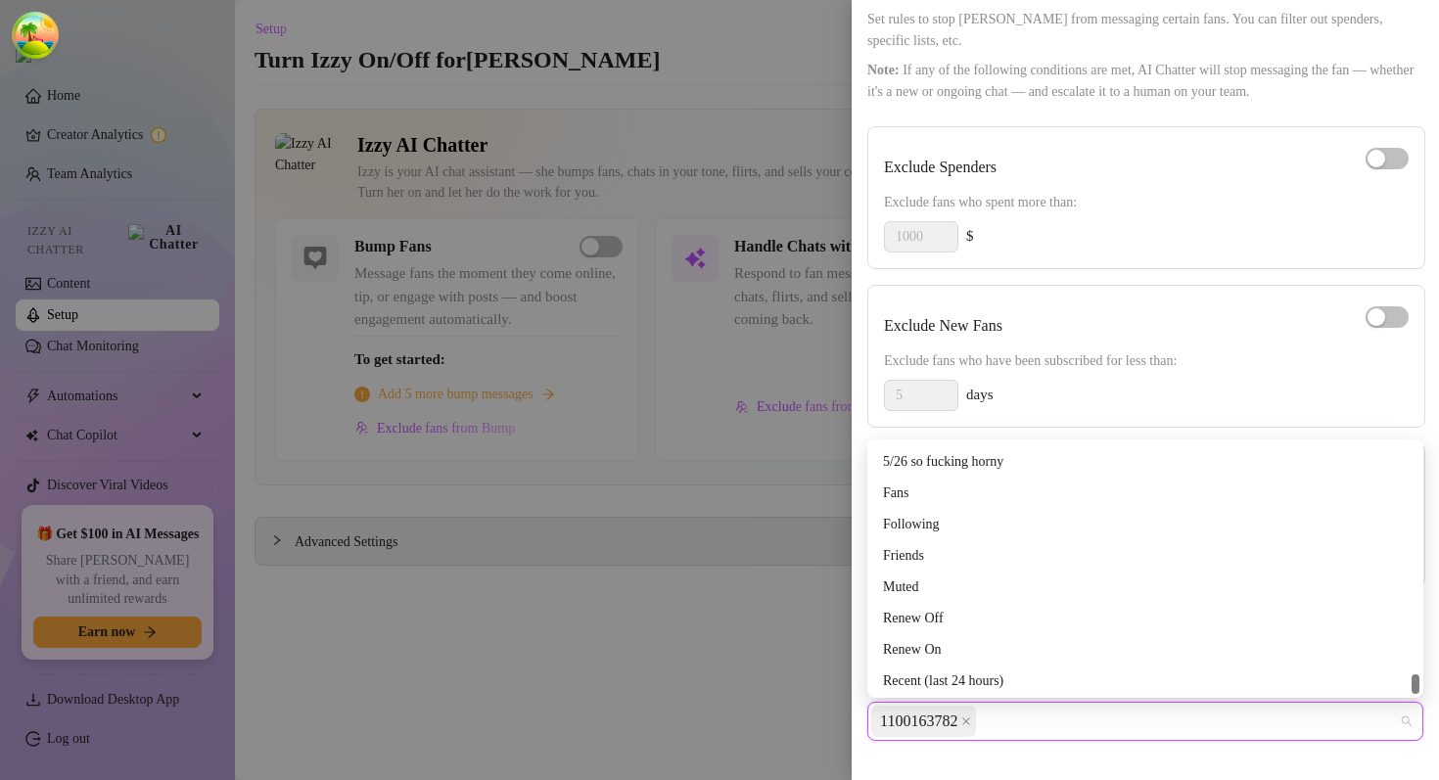
scroll to position [16570, 0]
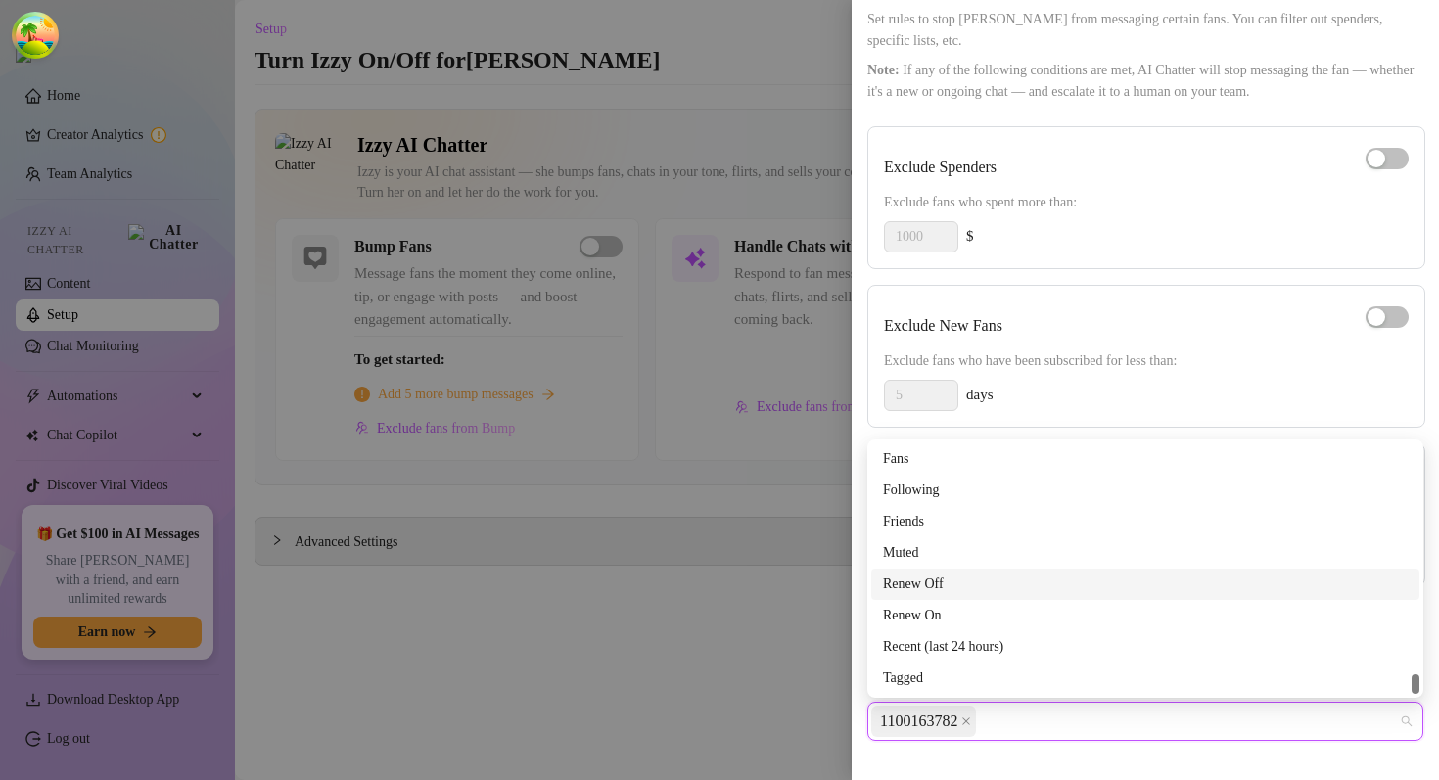
click at [652, 542] on div at bounding box center [719, 390] width 1439 height 780
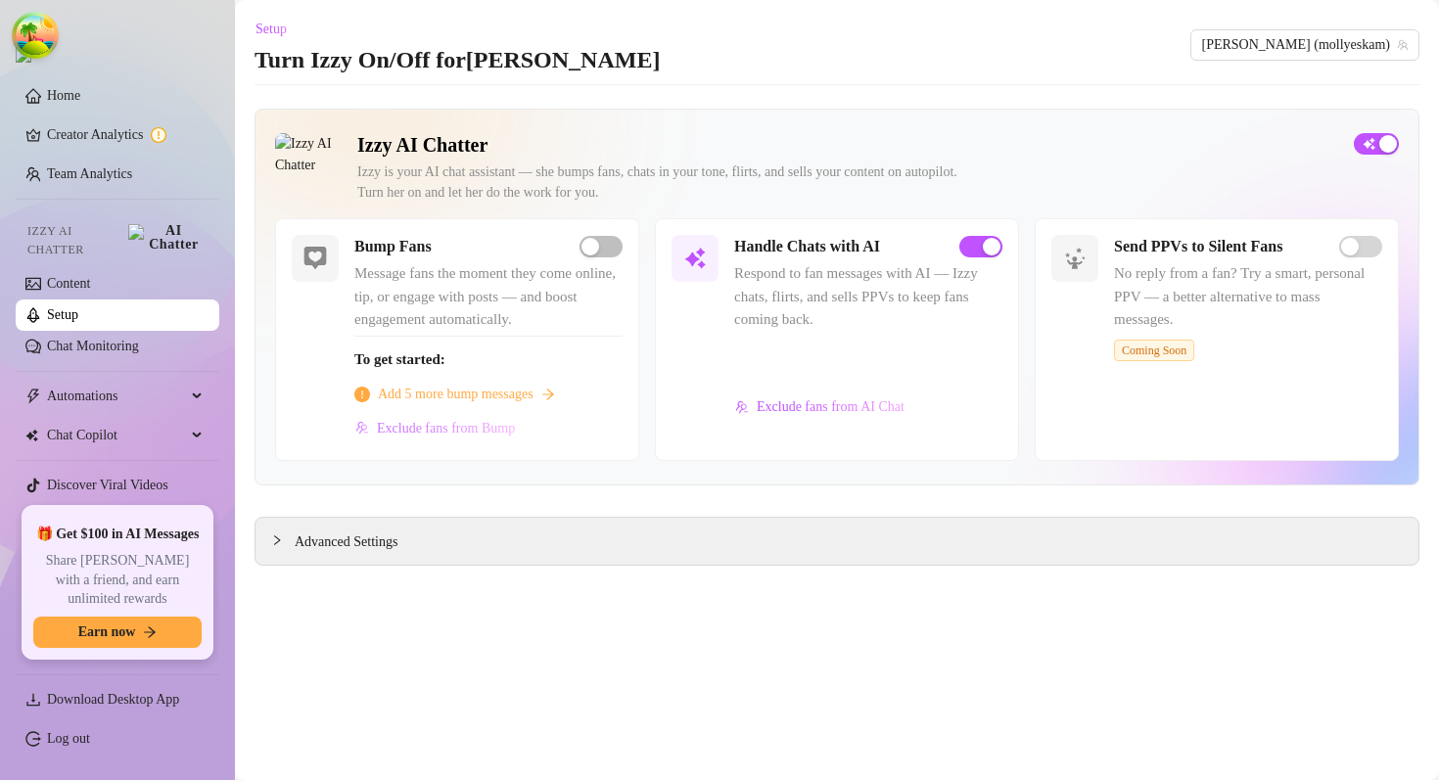
click at [469, 434] on span "Exclude fans from Bump" at bounding box center [446, 429] width 138 height 16
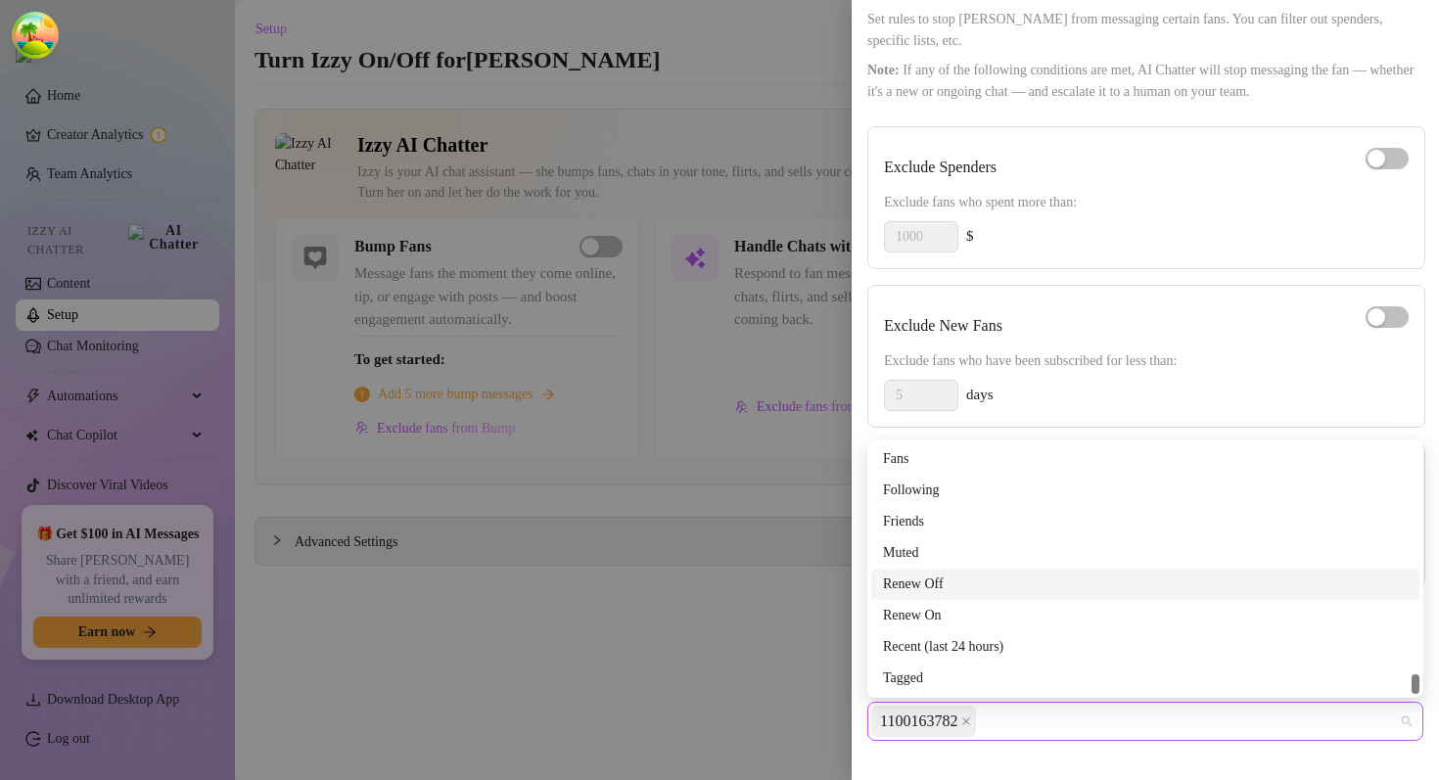
click at [1053, 722] on div "1100163782" at bounding box center [1135, 721] width 528 height 35
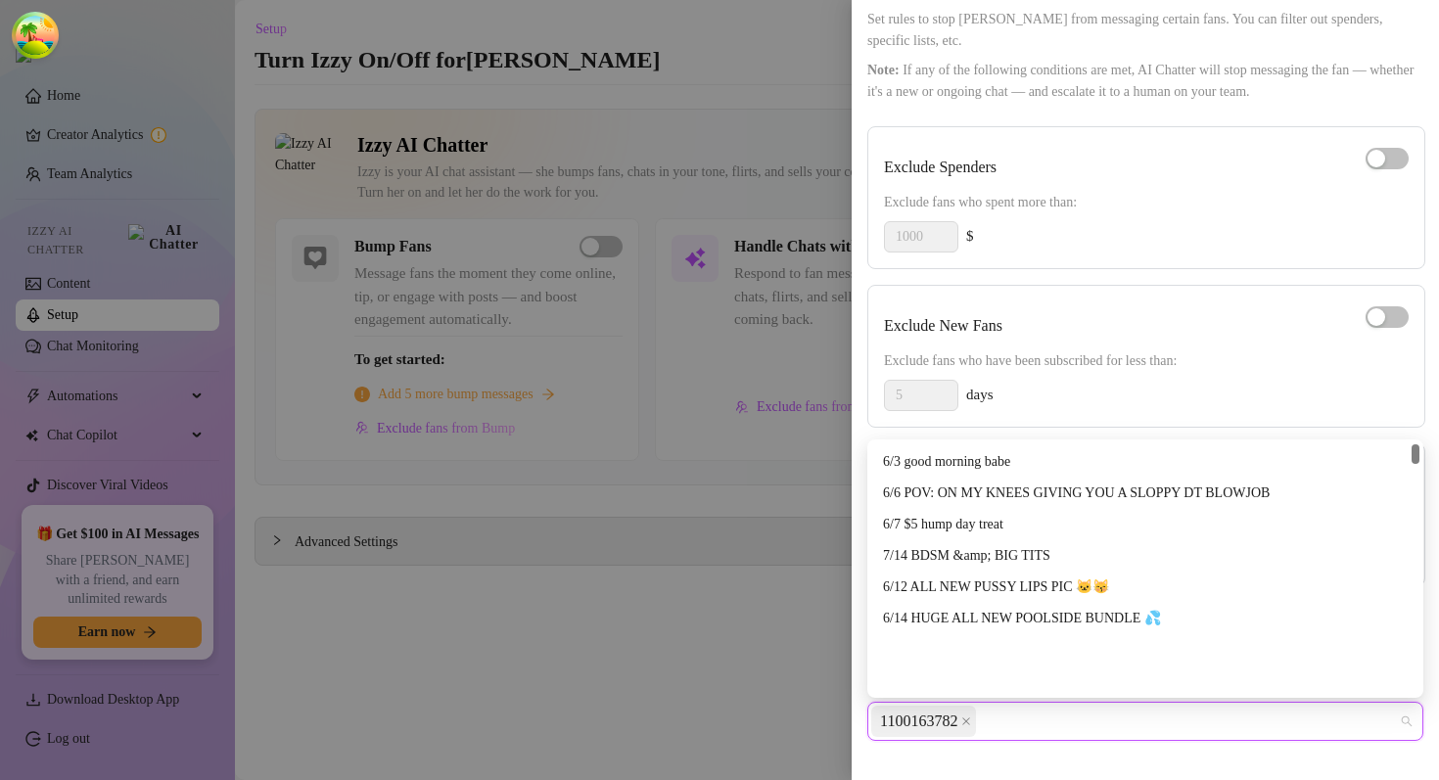
scroll to position [0, 0]
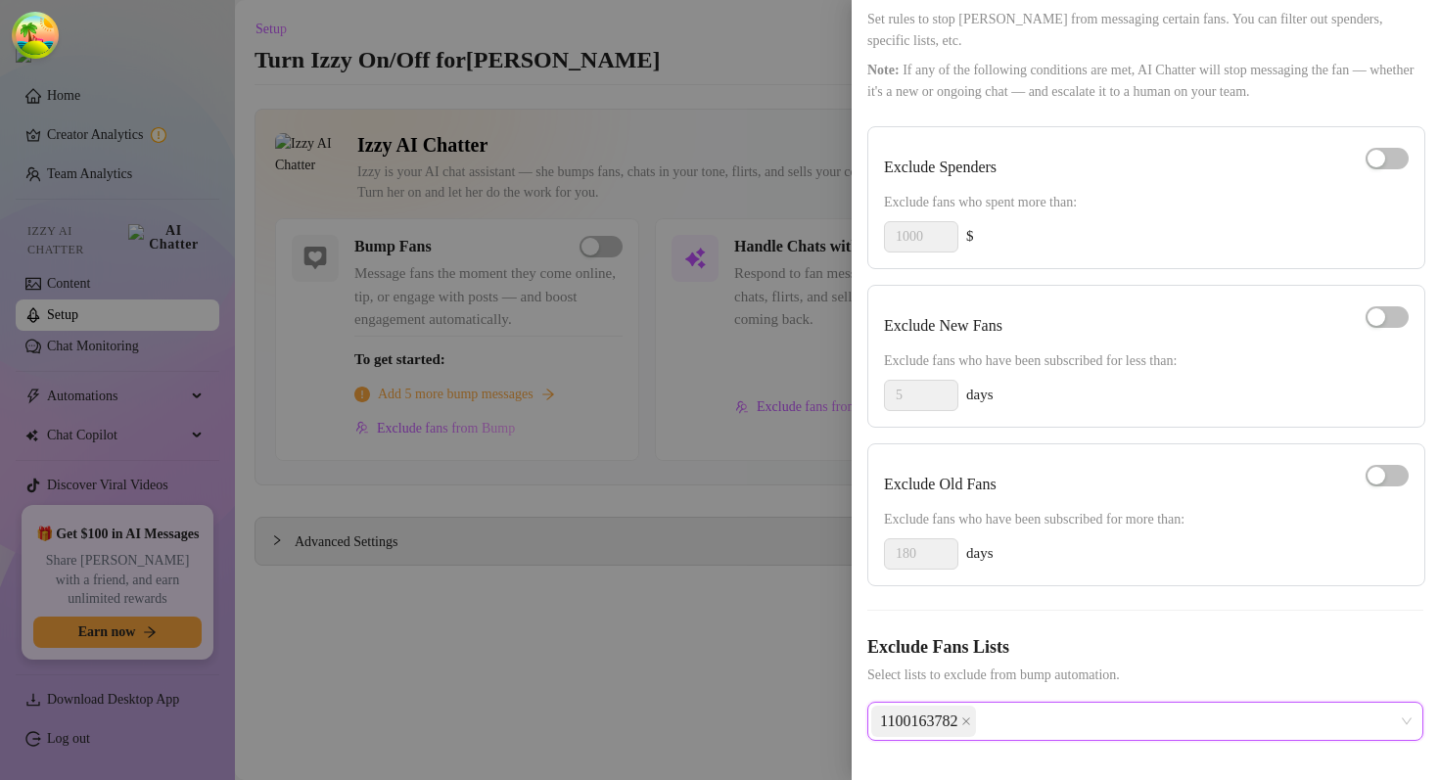
click at [938, 721] on span "1100163782" at bounding box center [918, 721] width 77 height 29
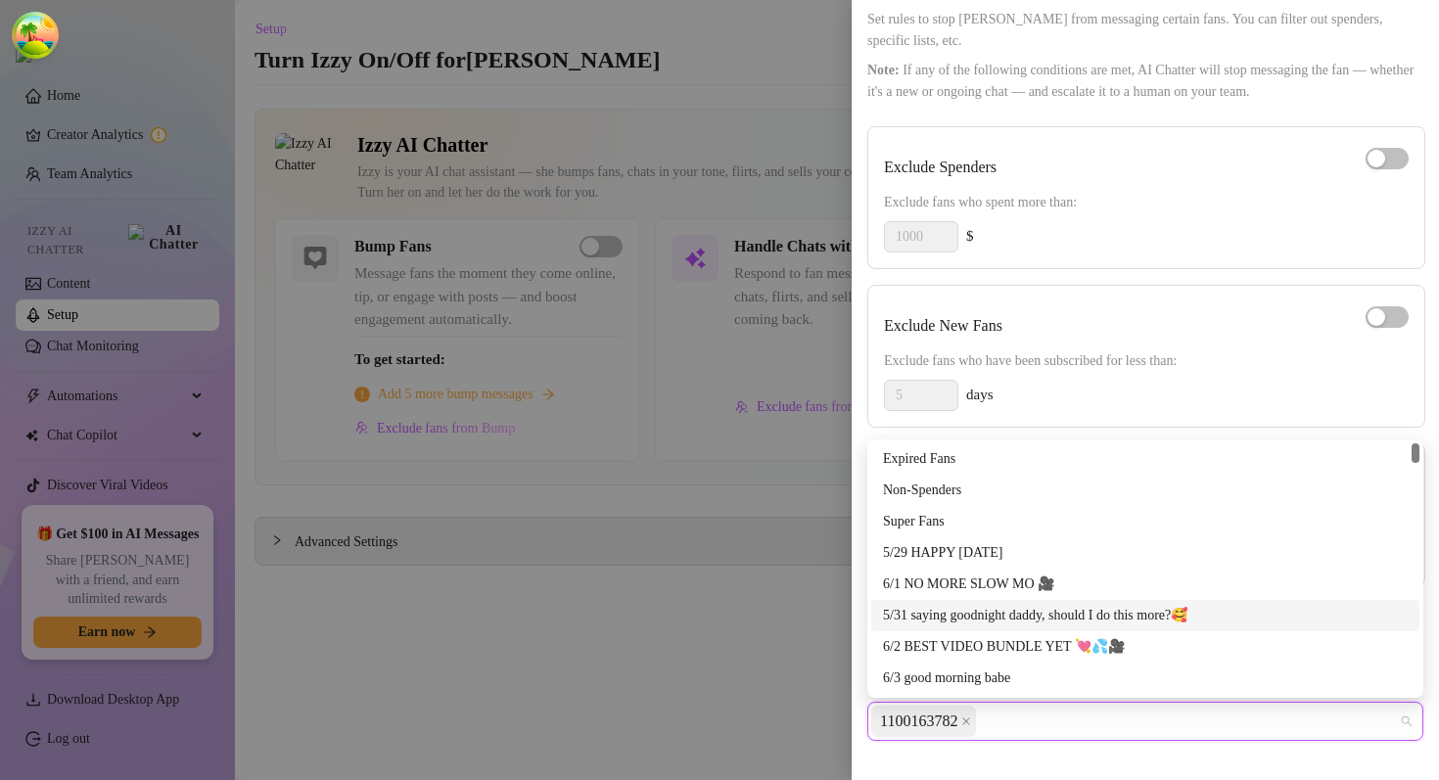
click at [938, 721] on span "1100163782" at bounding box center [918, 721] width 77 height 29
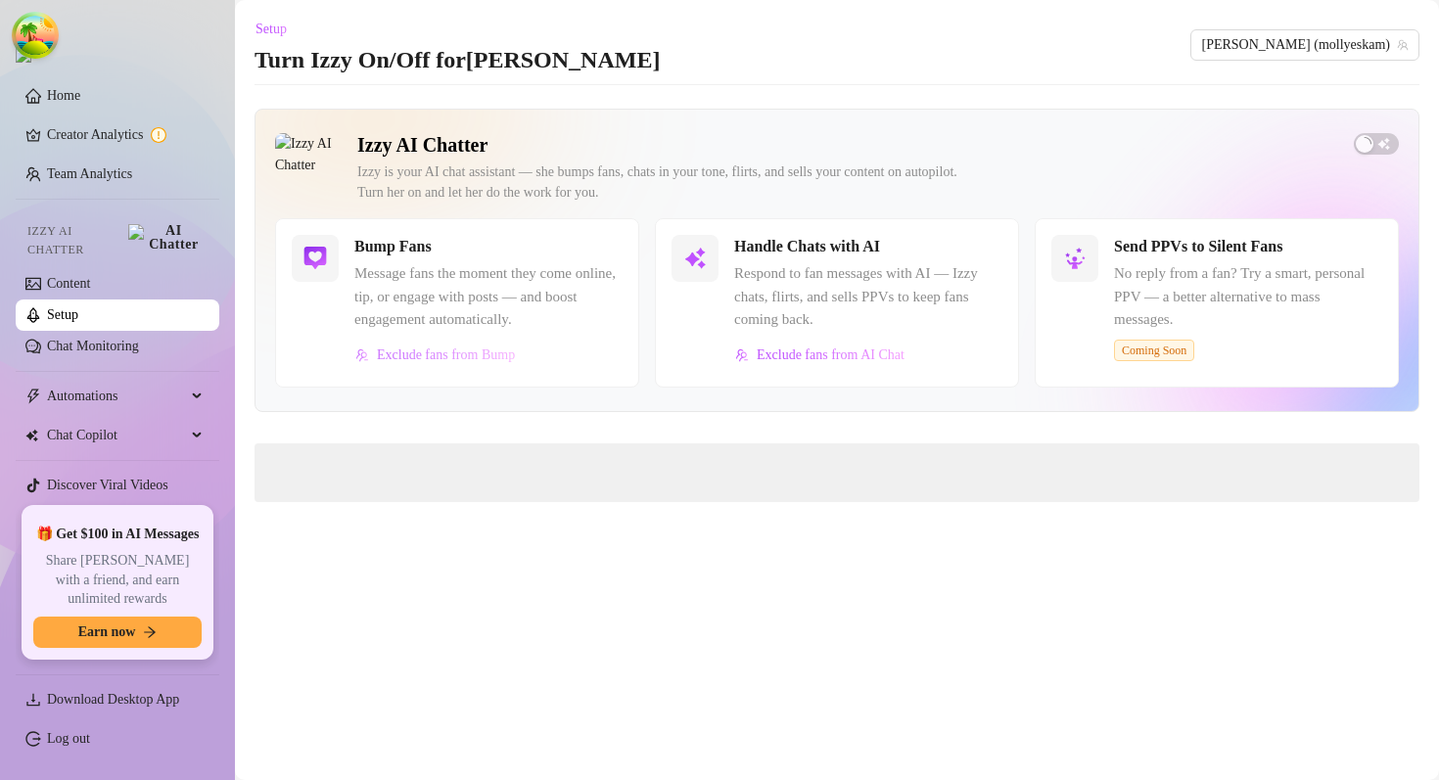
click at [497, 356] on span "Exclude fans from Bump" at bounding box center [446, 355] width 138 height 16
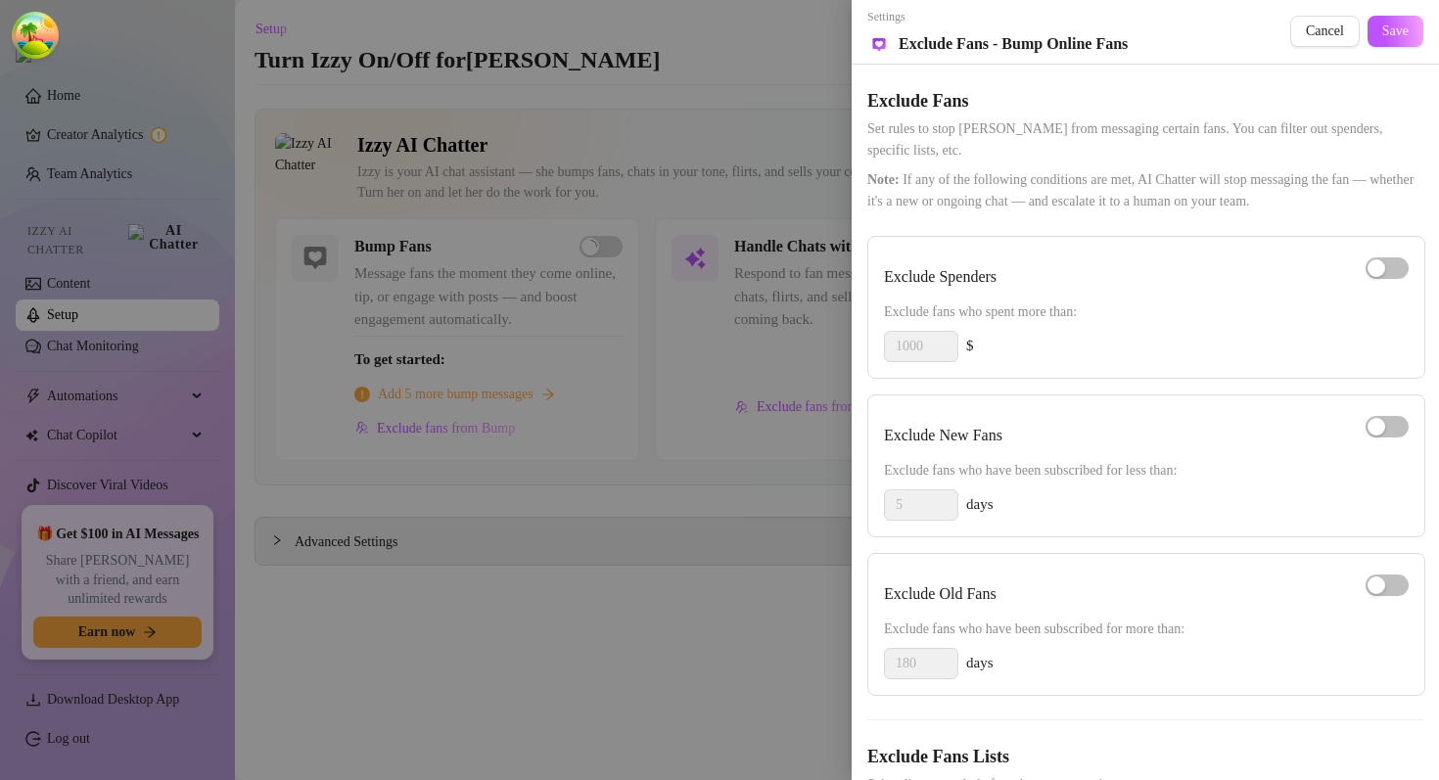
scroll to position [110, 0]
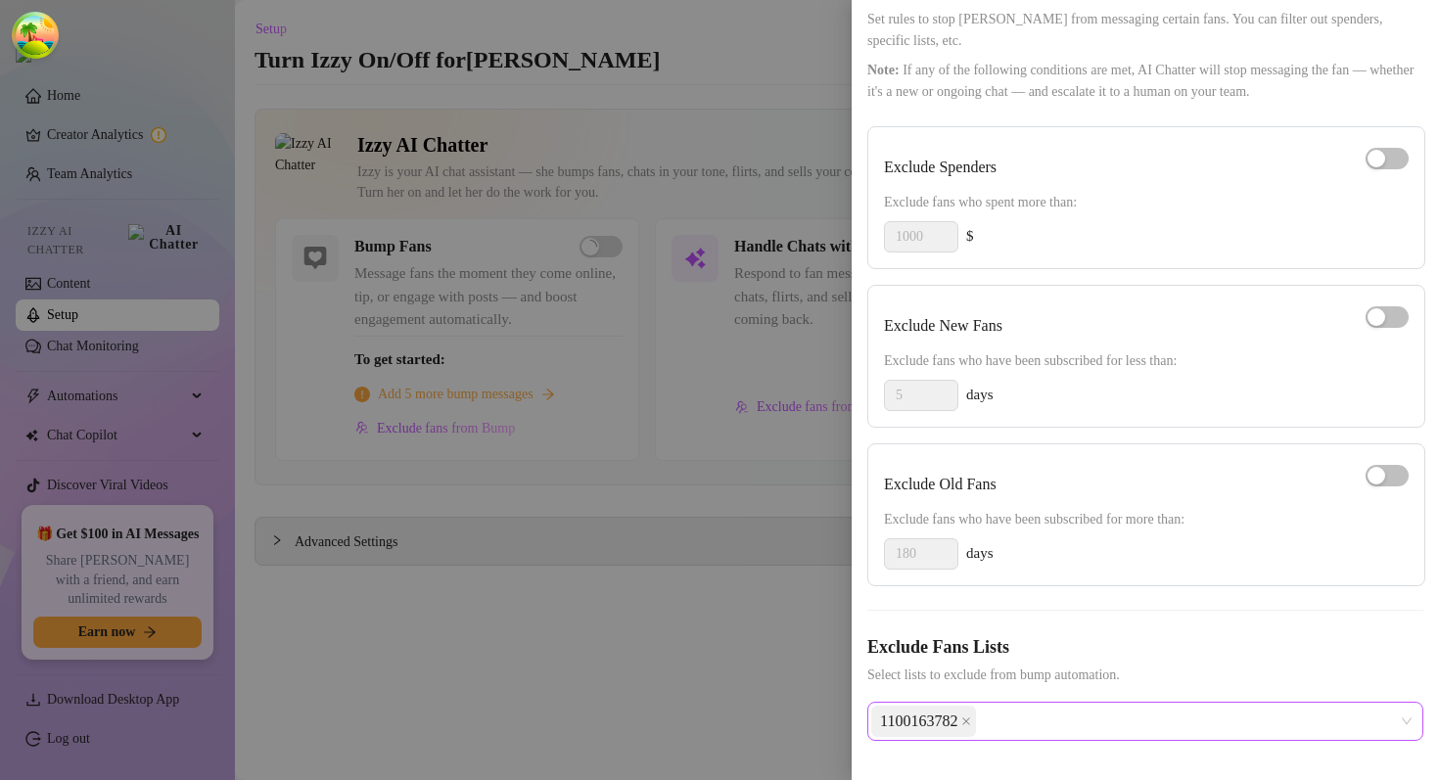
click at [1047, 721] on div "1100163782" at bounding box center [1135, 721] width 528 height 35
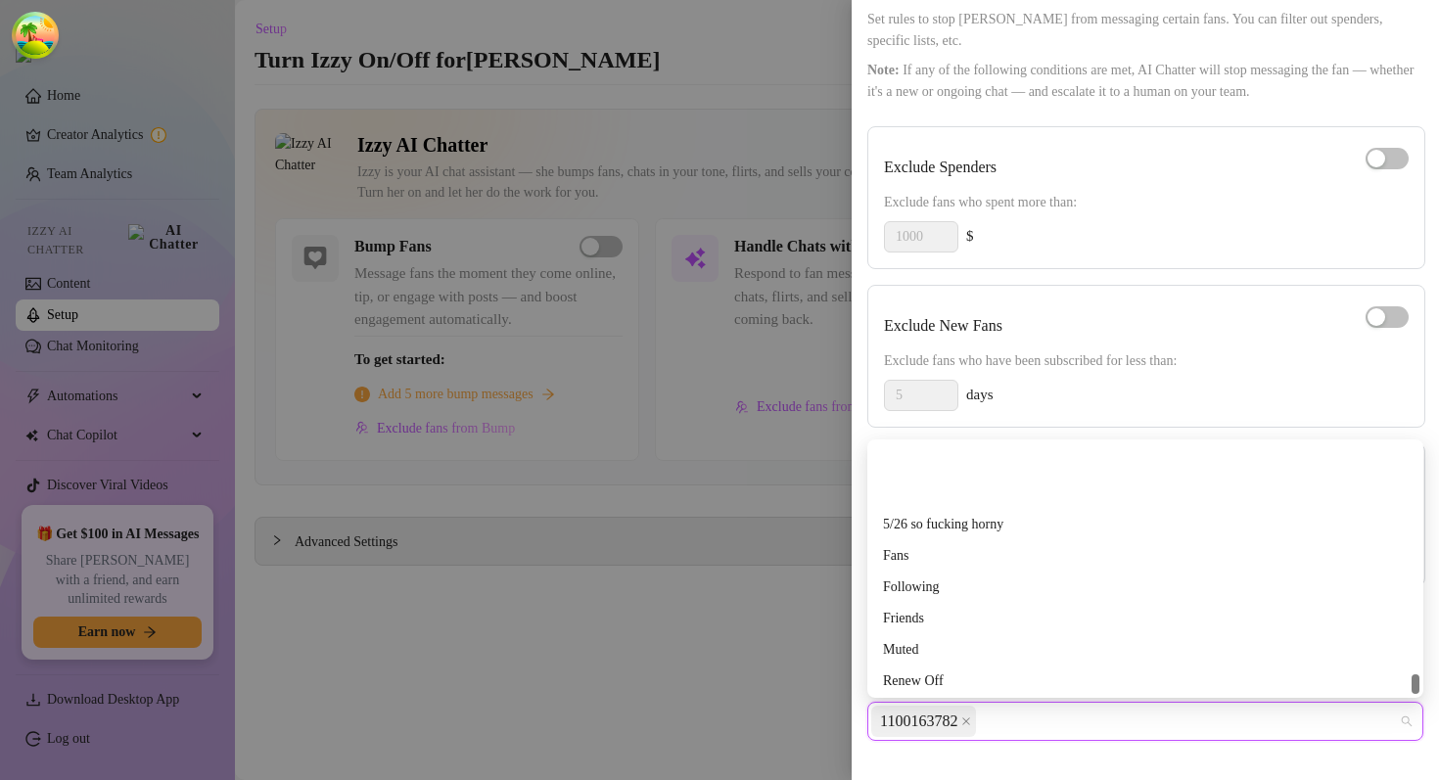
scroll to position [17040, 0]
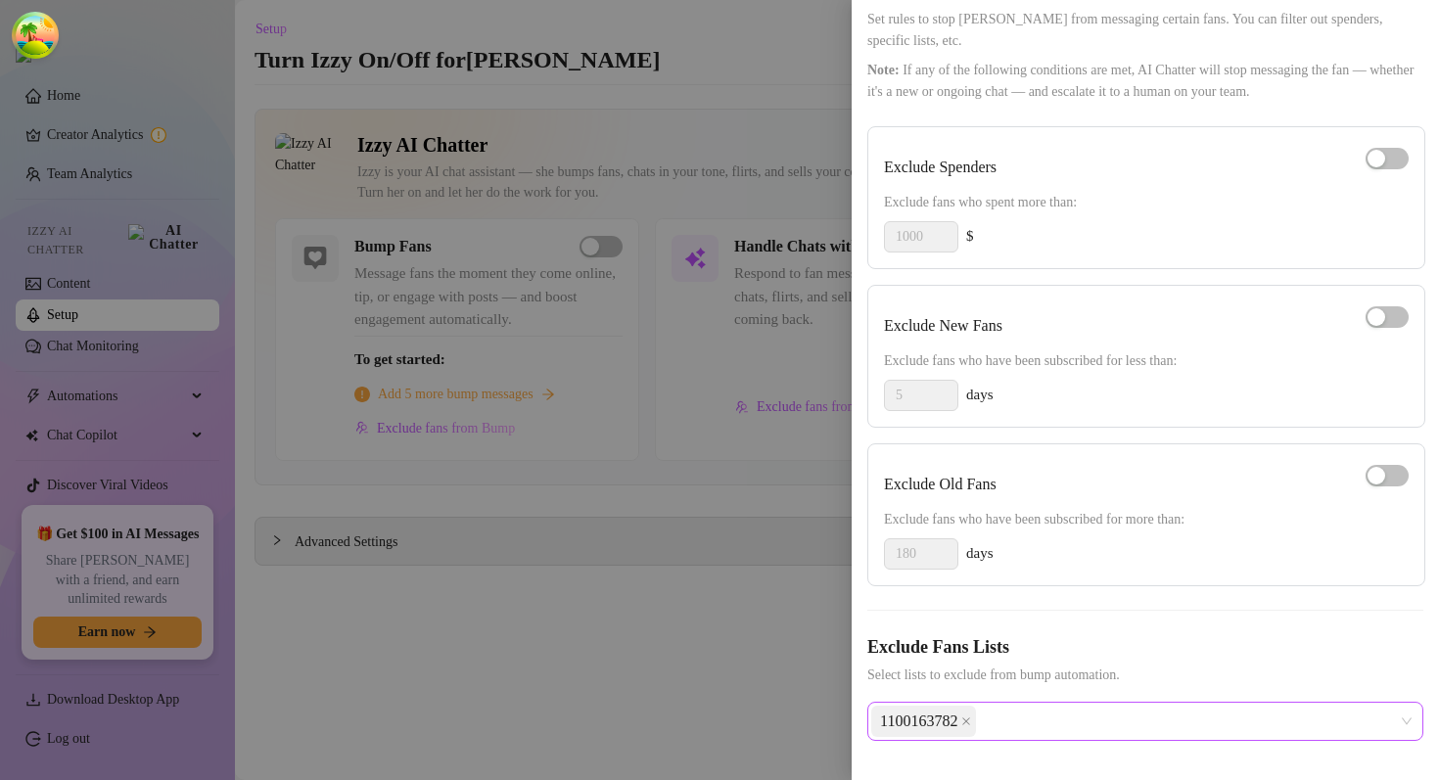
click at [891, 725] on span "1100163782" at bounding box center [918, 721] width 77 height 29
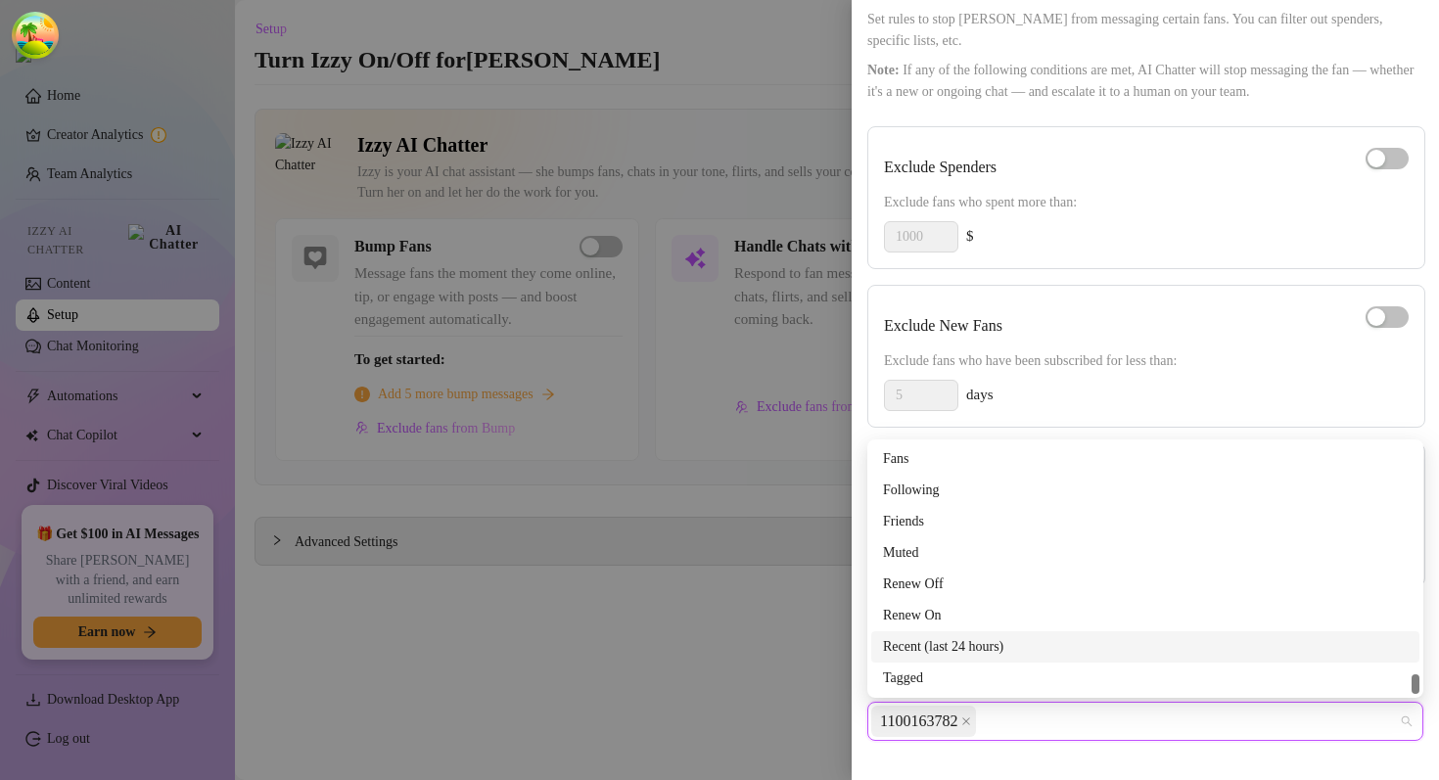
drag, startPoint x: 891, startPoint y: 725, endPoint x: 936, endPoint y: 731, distance: 45.4
click at [936, 731] on span "1100163782" at bounding box center [918, 721] width 77 height 29
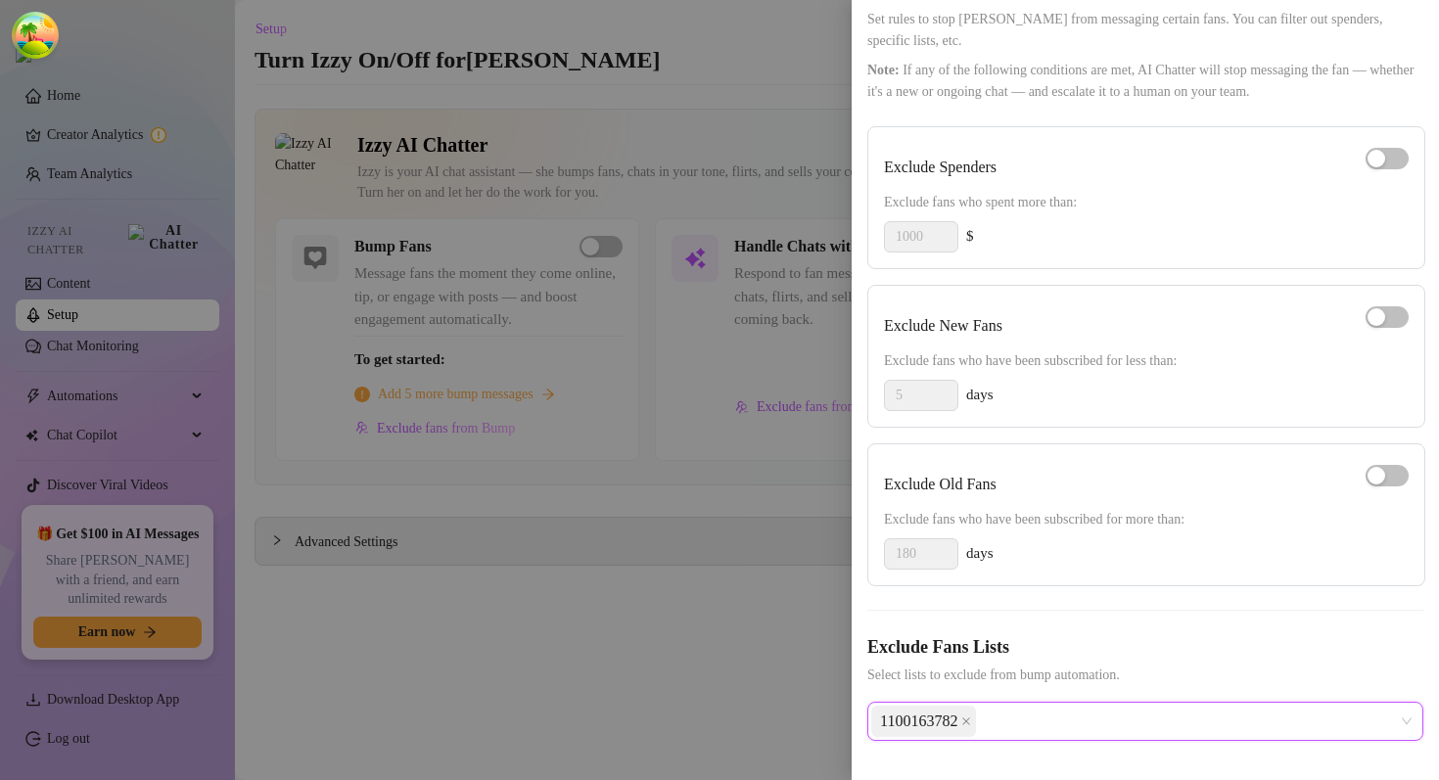
click at [1023, 719] on div "1100163782" at bounding box center [1135, 721] width 528 height 35
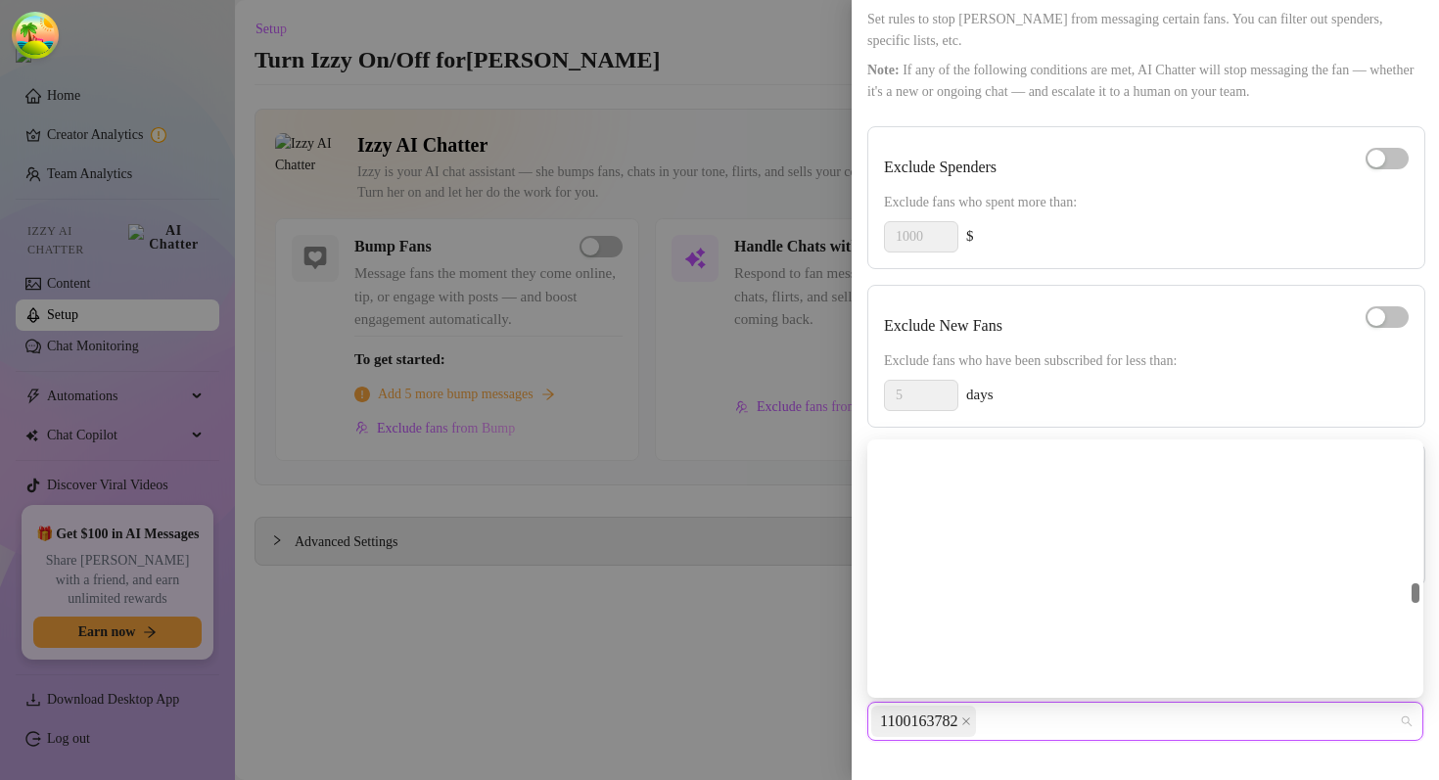
scroll to position [10022, 0]
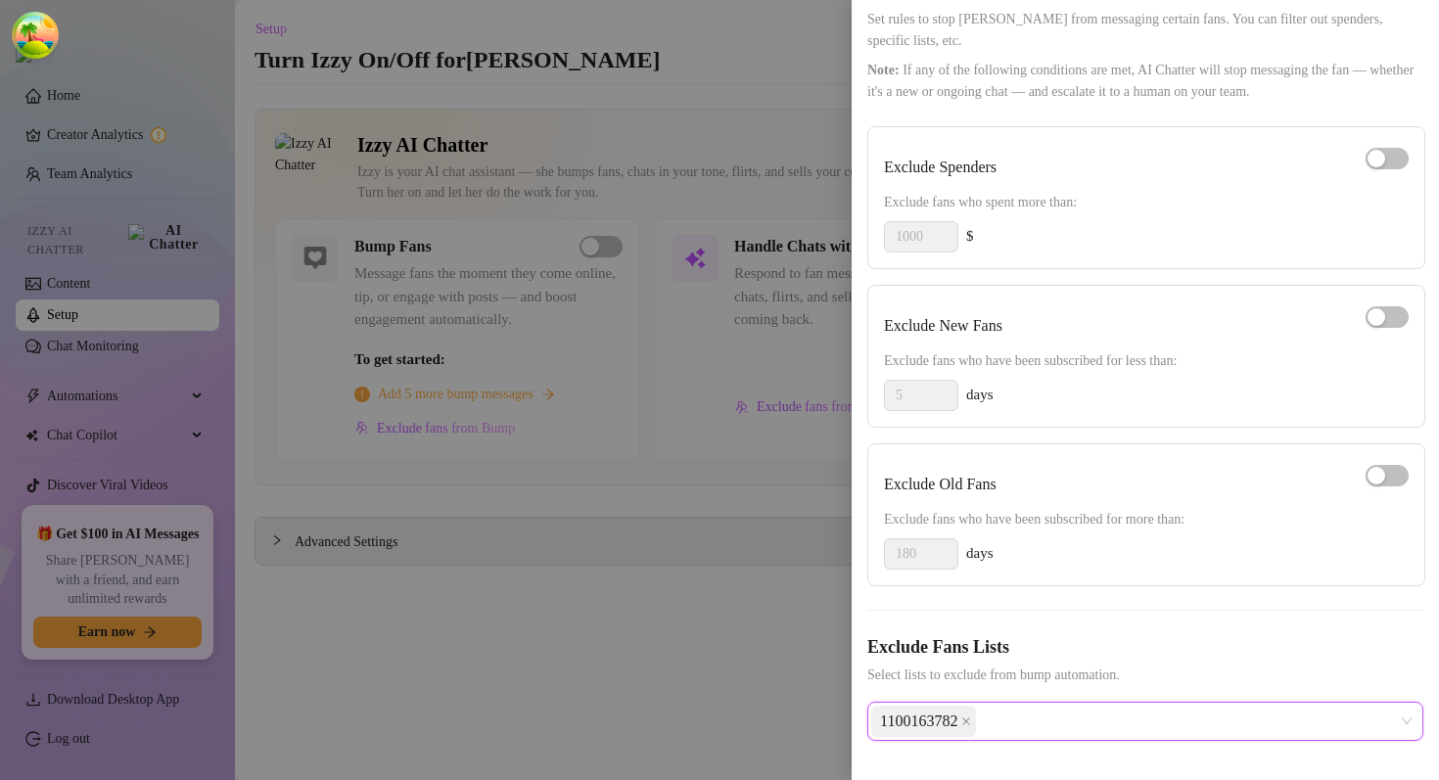
click at [1012, 718] on div "1100163782" at bounding box center [1135, 721] width 528 height 35
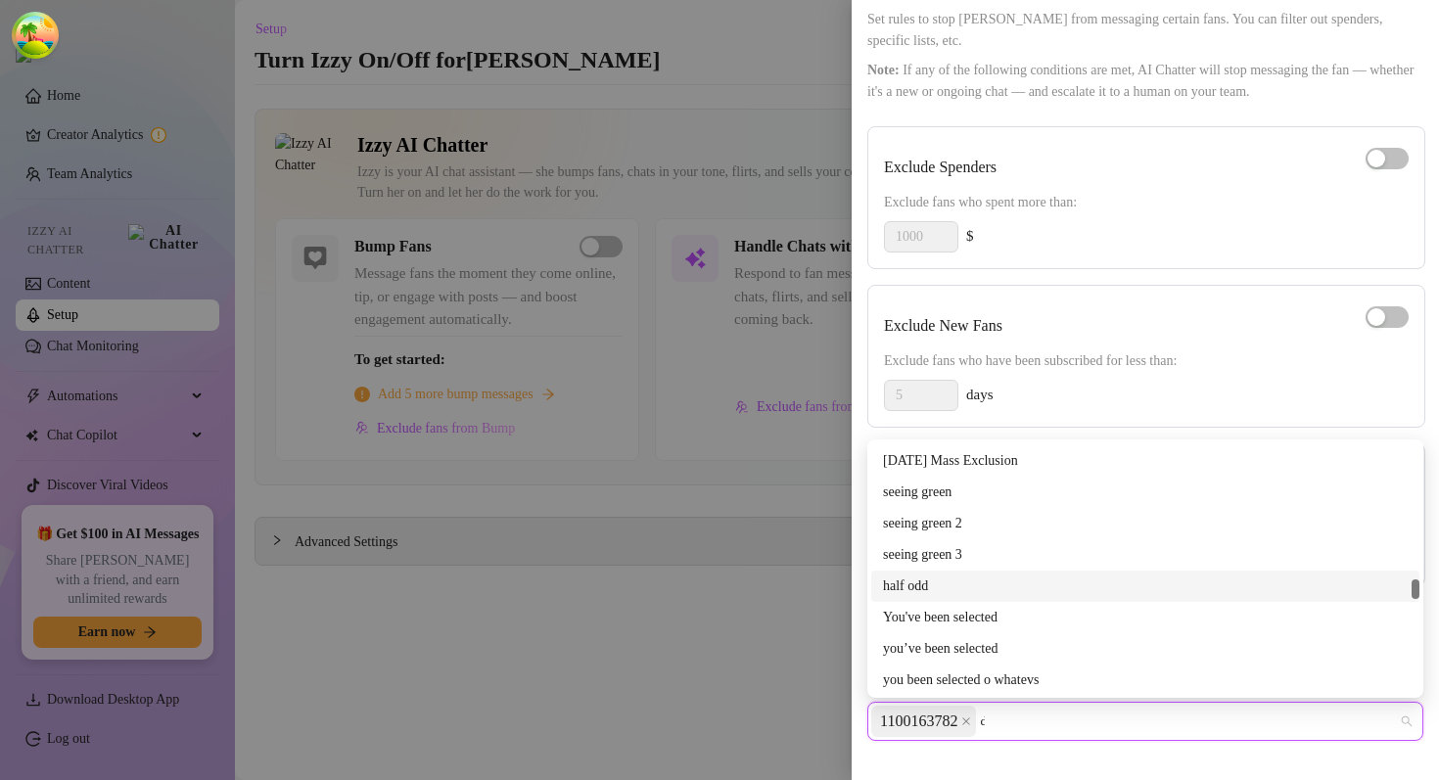
scroll to position [0, 0]
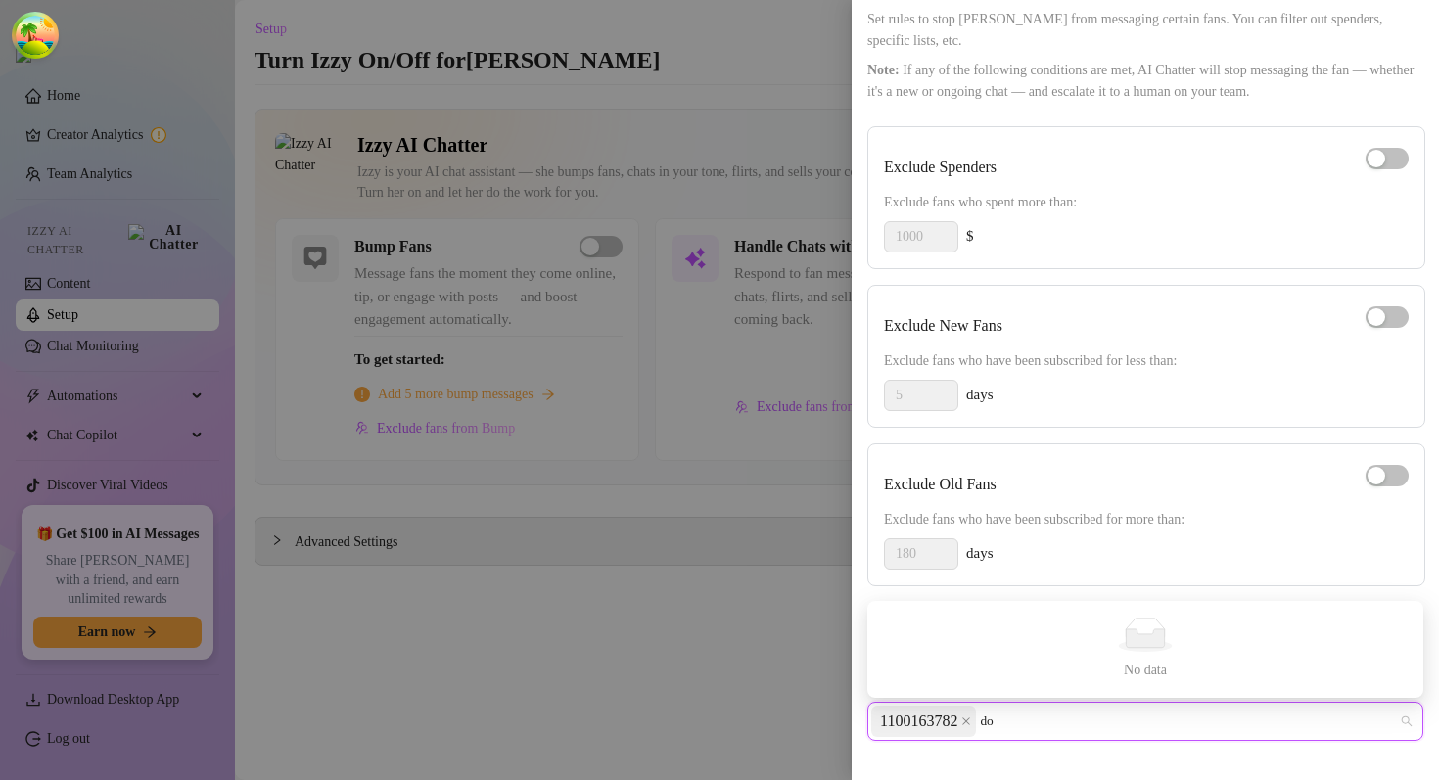
type input "d"
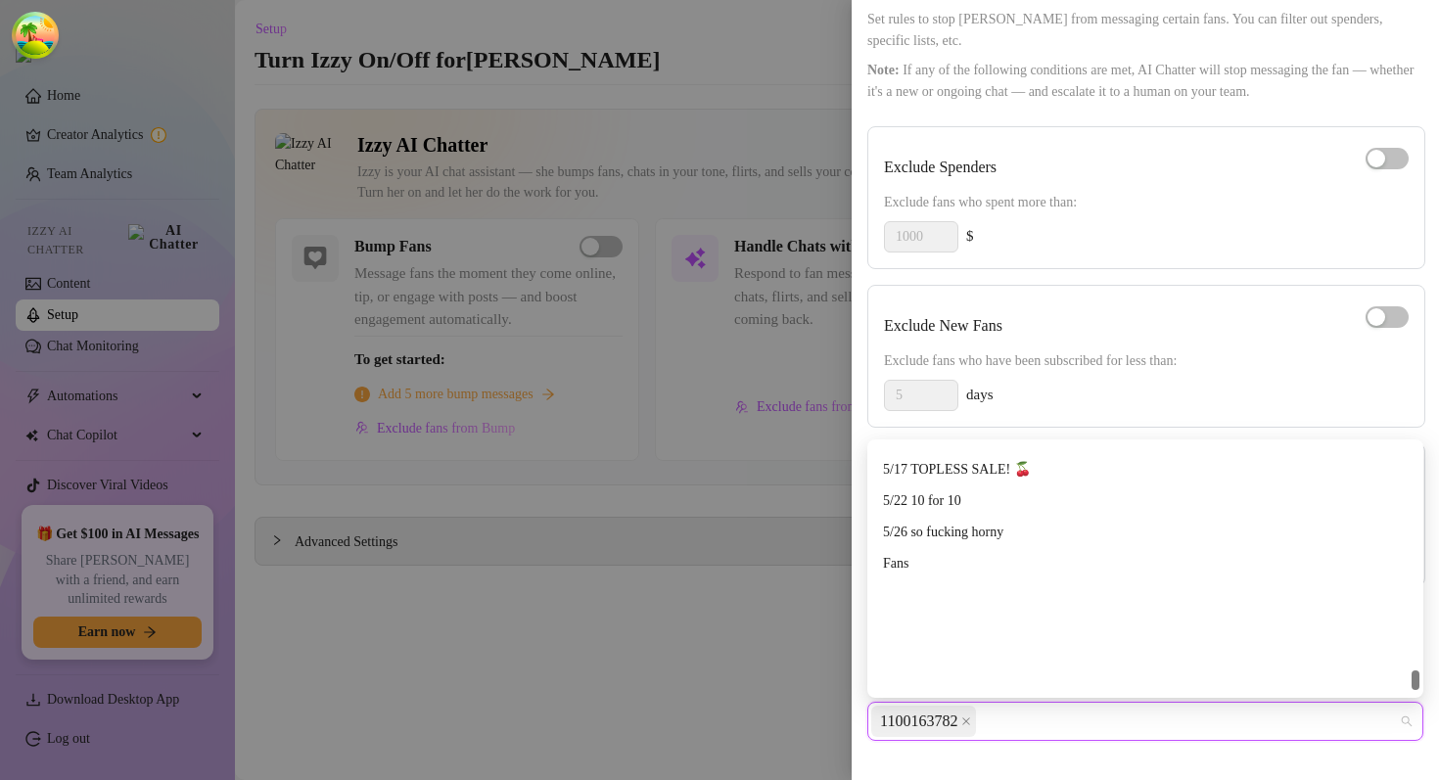
scroll to position [17040, 0]
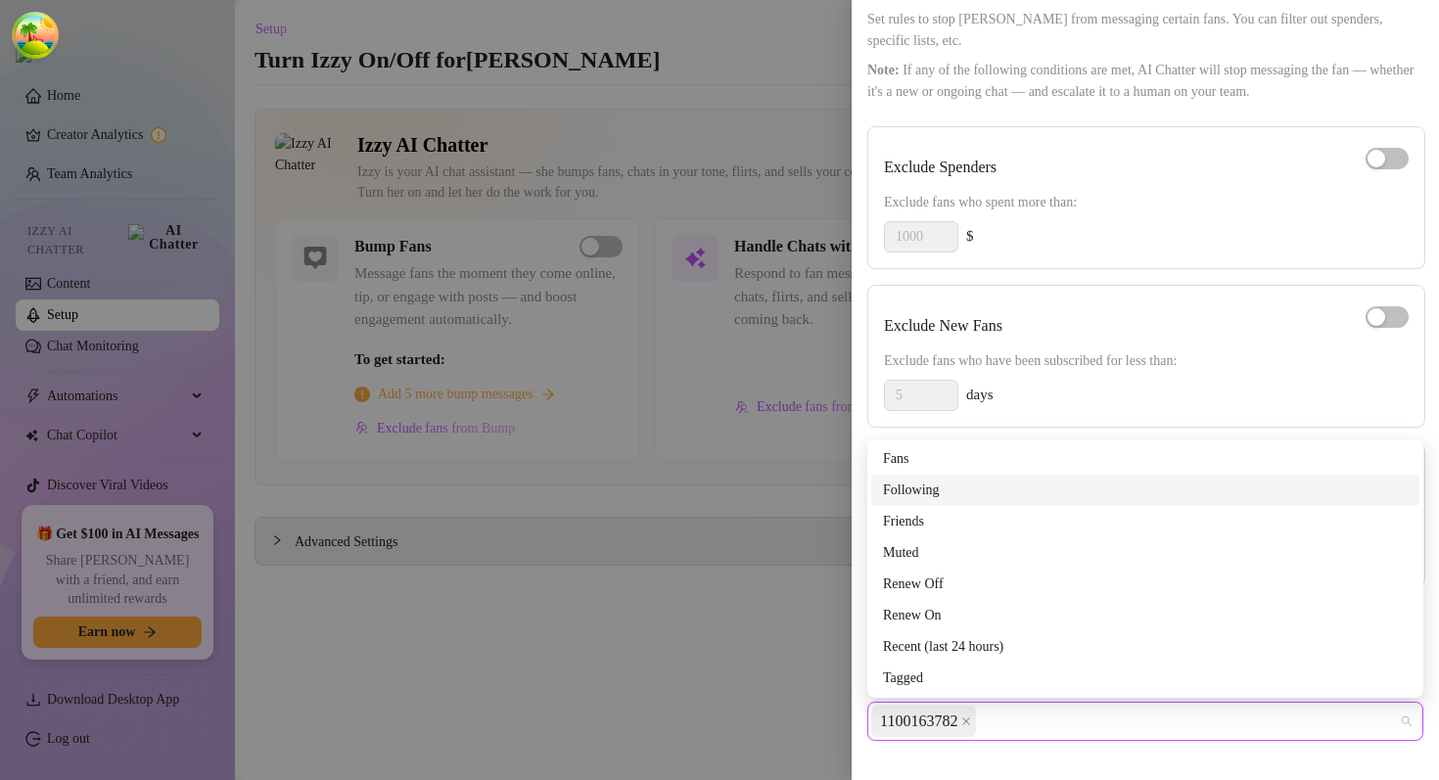
click at [757, 625] on div at bounding box center [719, 390] width 1439 height 780
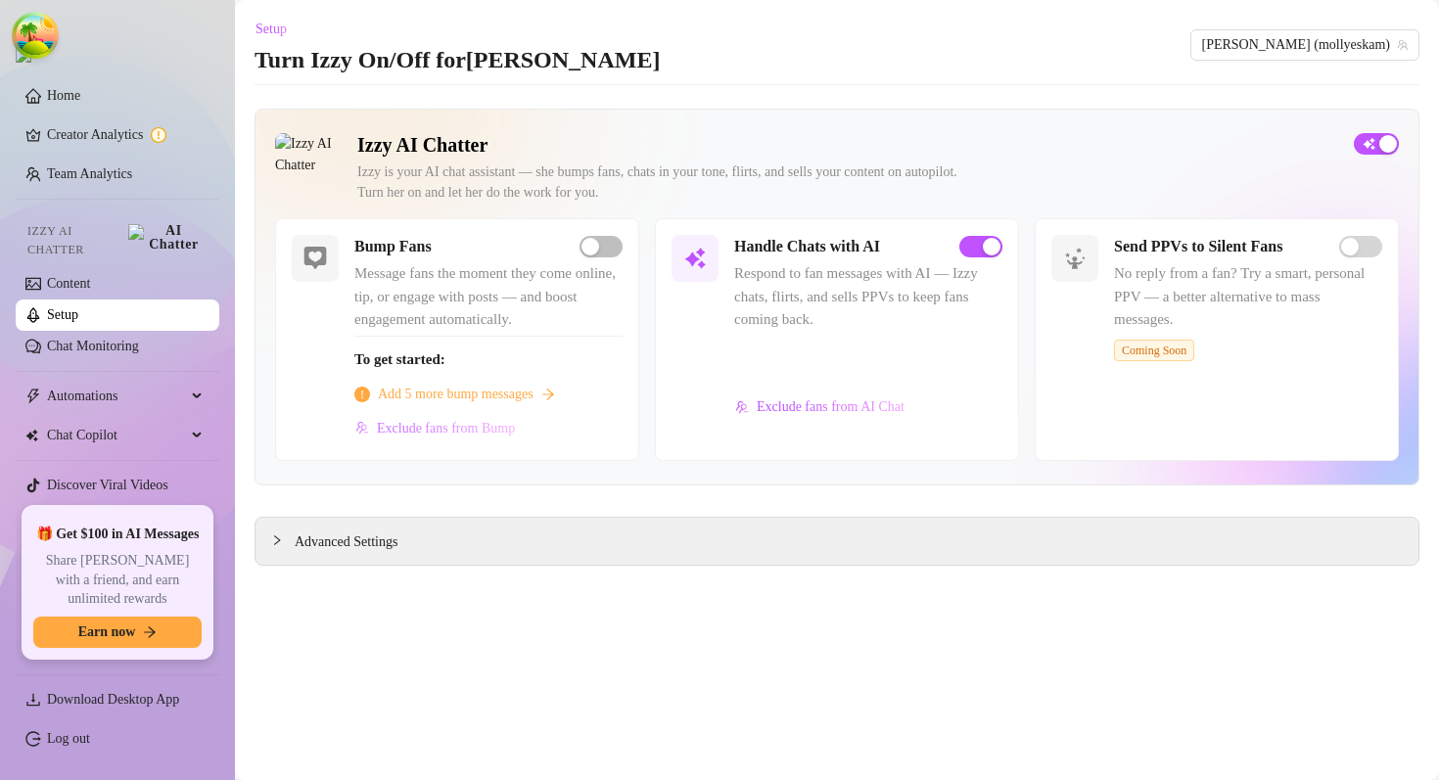
click at [516, 436] on button "Exclude fans from Bump" at bounding box center [435, 428] width 162 height 31
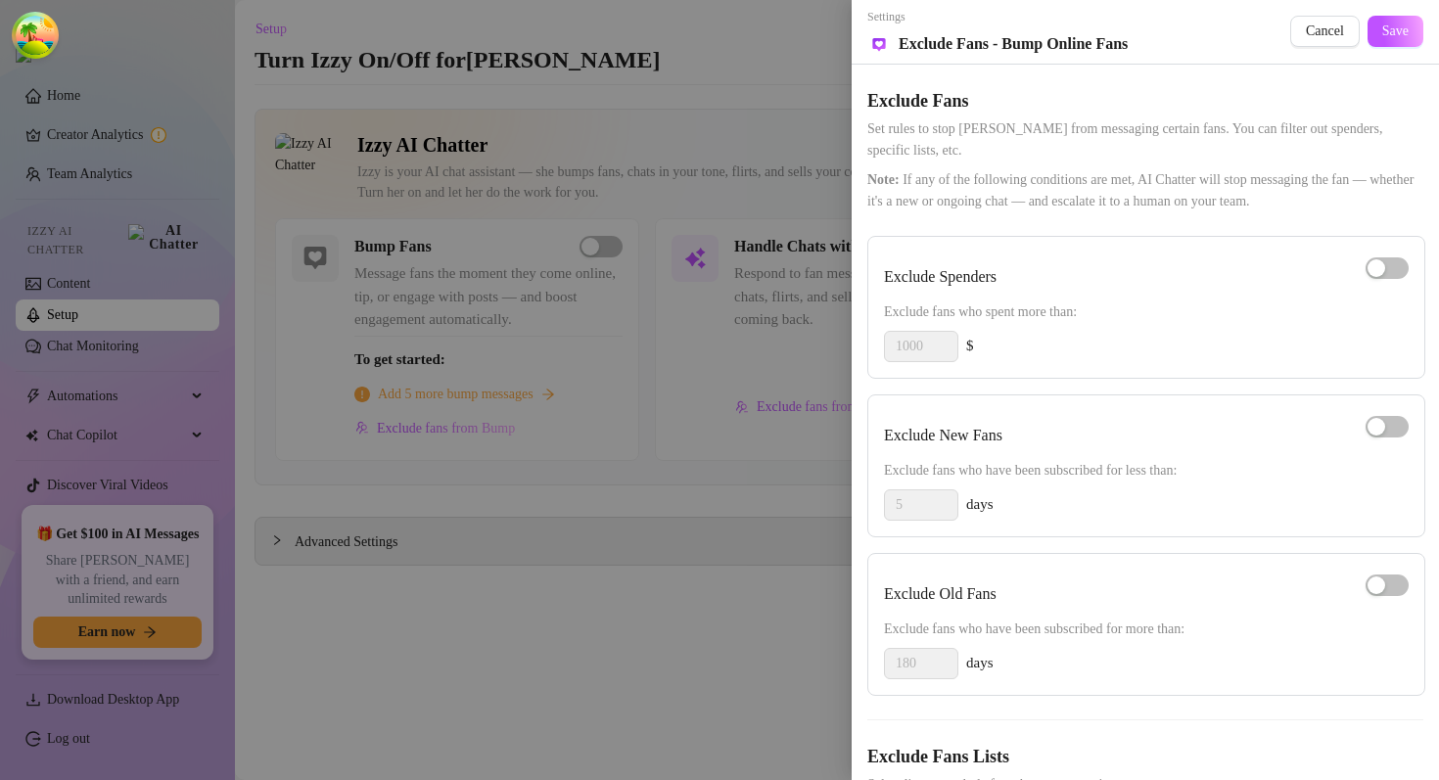
scroll to position [110, 0]
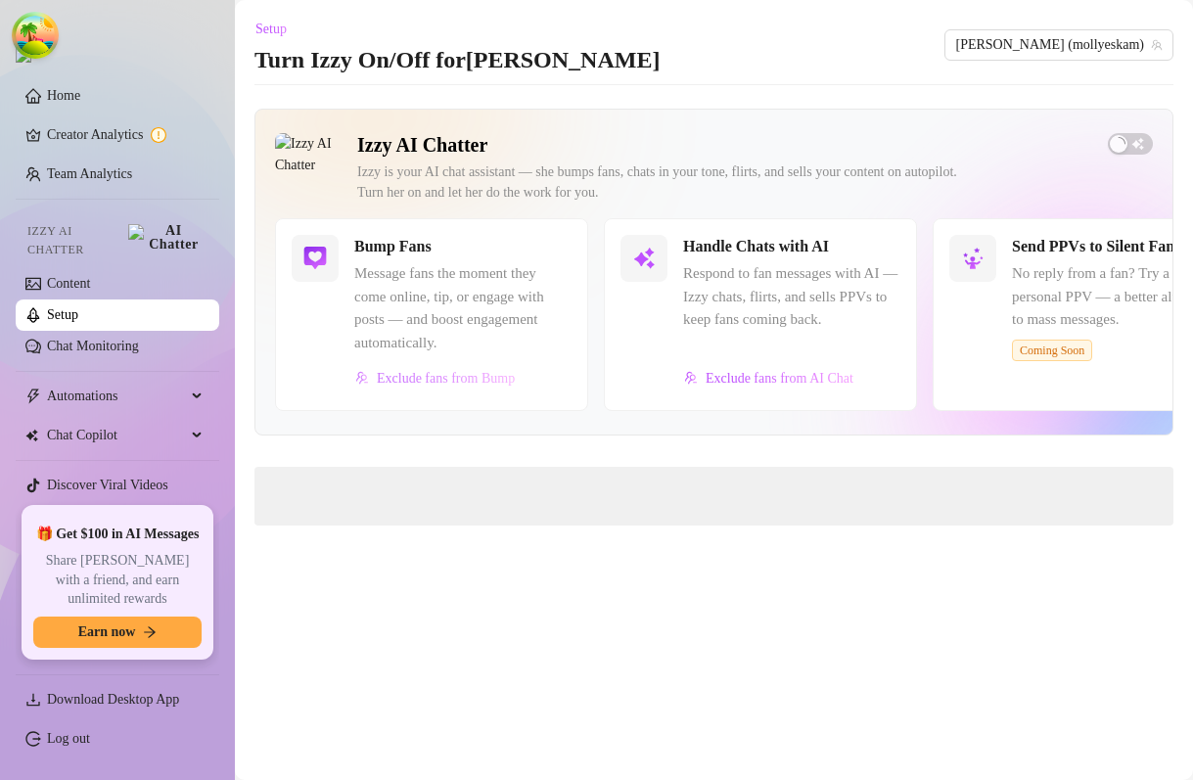
click at [463, 377] on span "Exclude fans from Bump" at bounding box center [446, 379] width 138 height 16
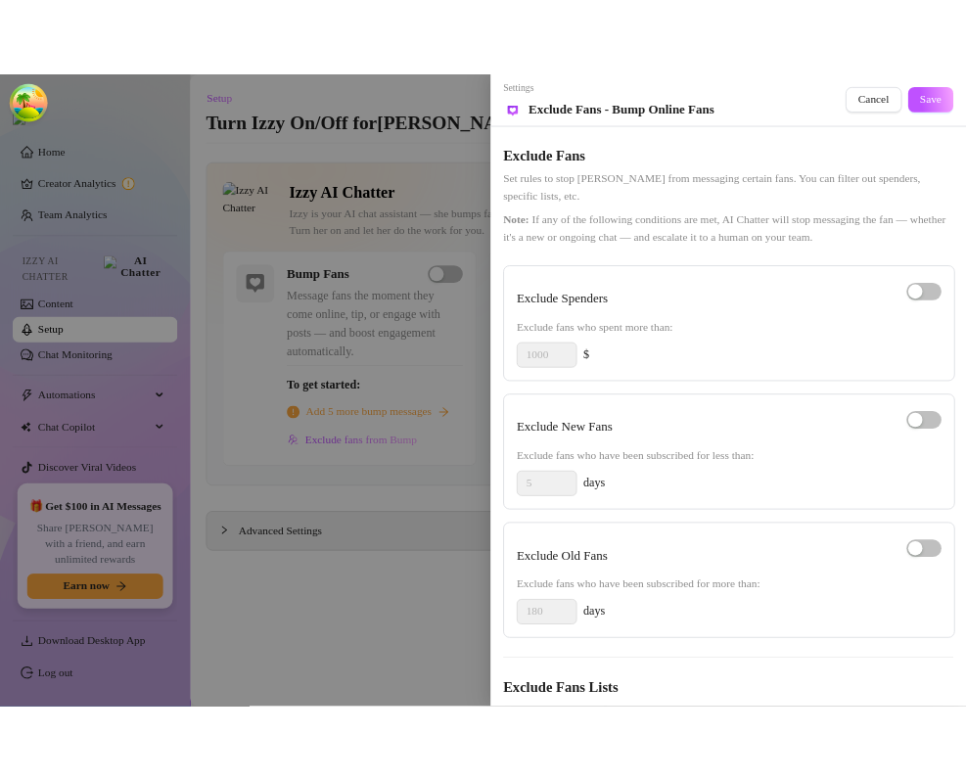
scroll to position [110, 0]
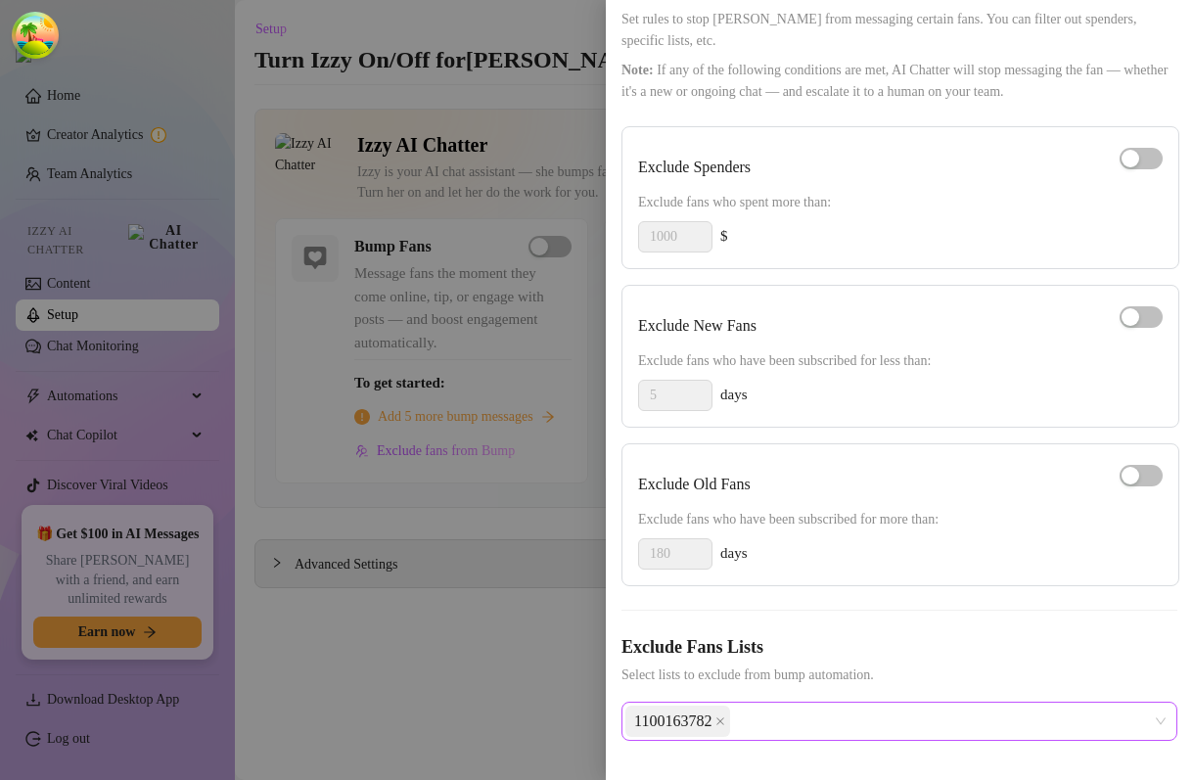
click at [841, 716] on div "1100163782" at bounding box center [889, 721] width 528 height 35
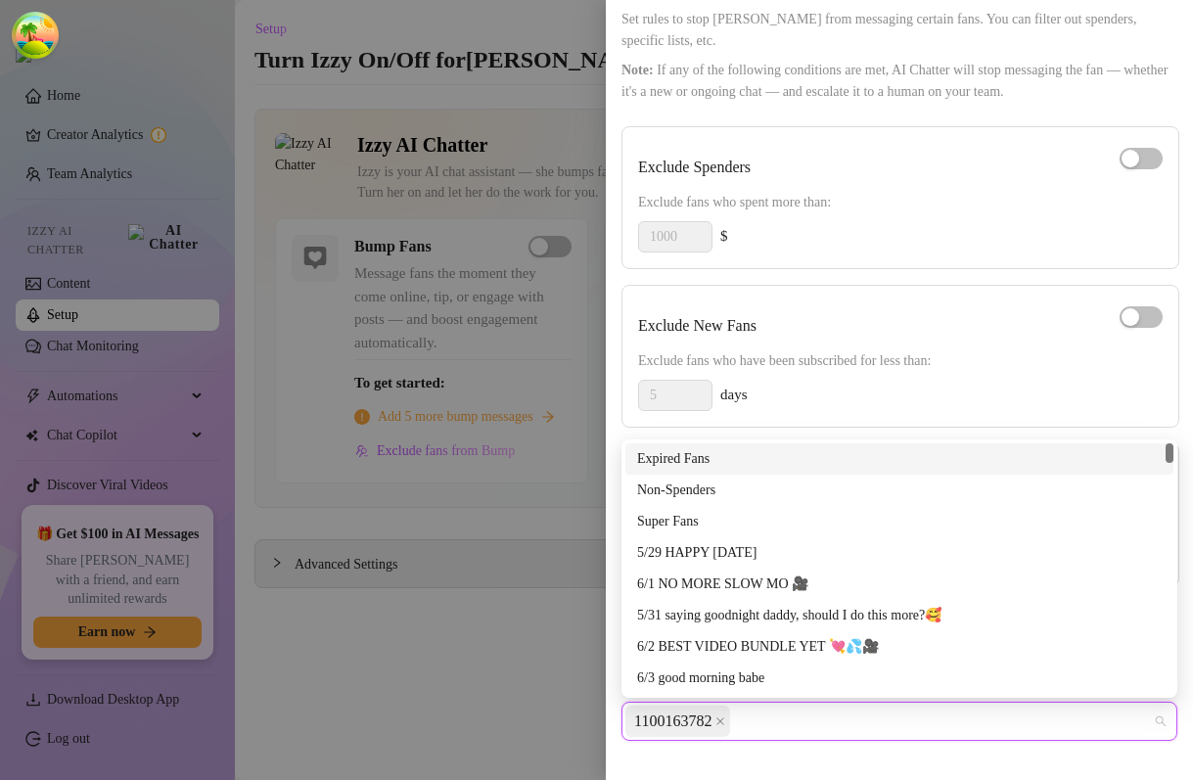
click at [841, 716] on div "1100163782" at bounding box center [889, 721] width 528 height 35
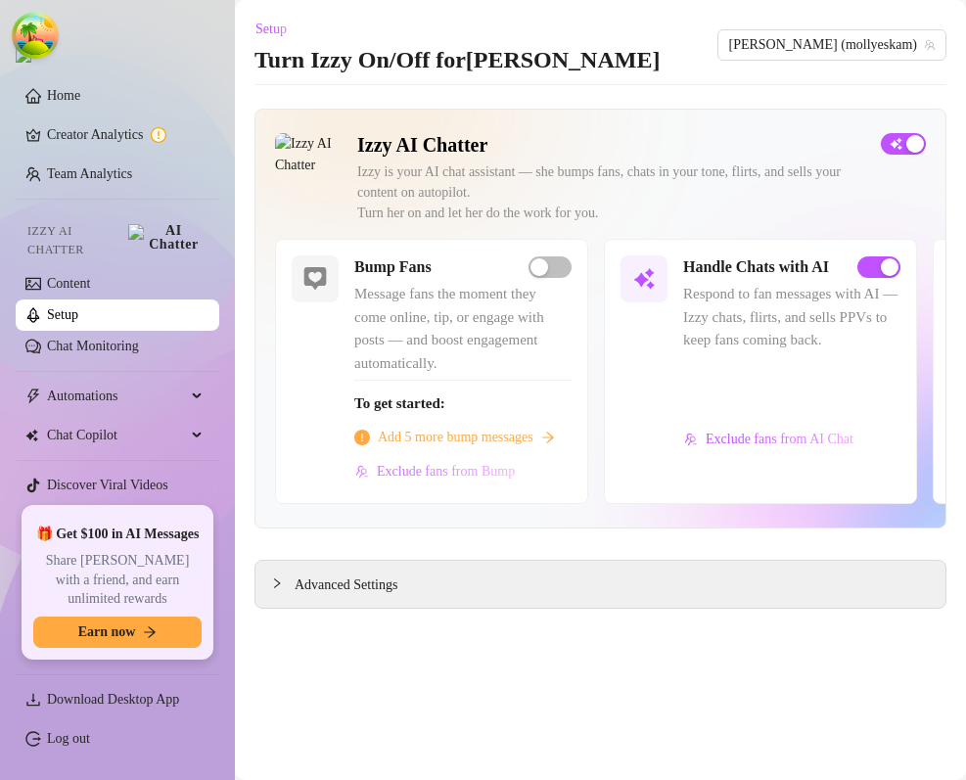
click at [516, 487] on button "Exclude fans from Bump" at bounding box center [435, 471] width 162 height 31
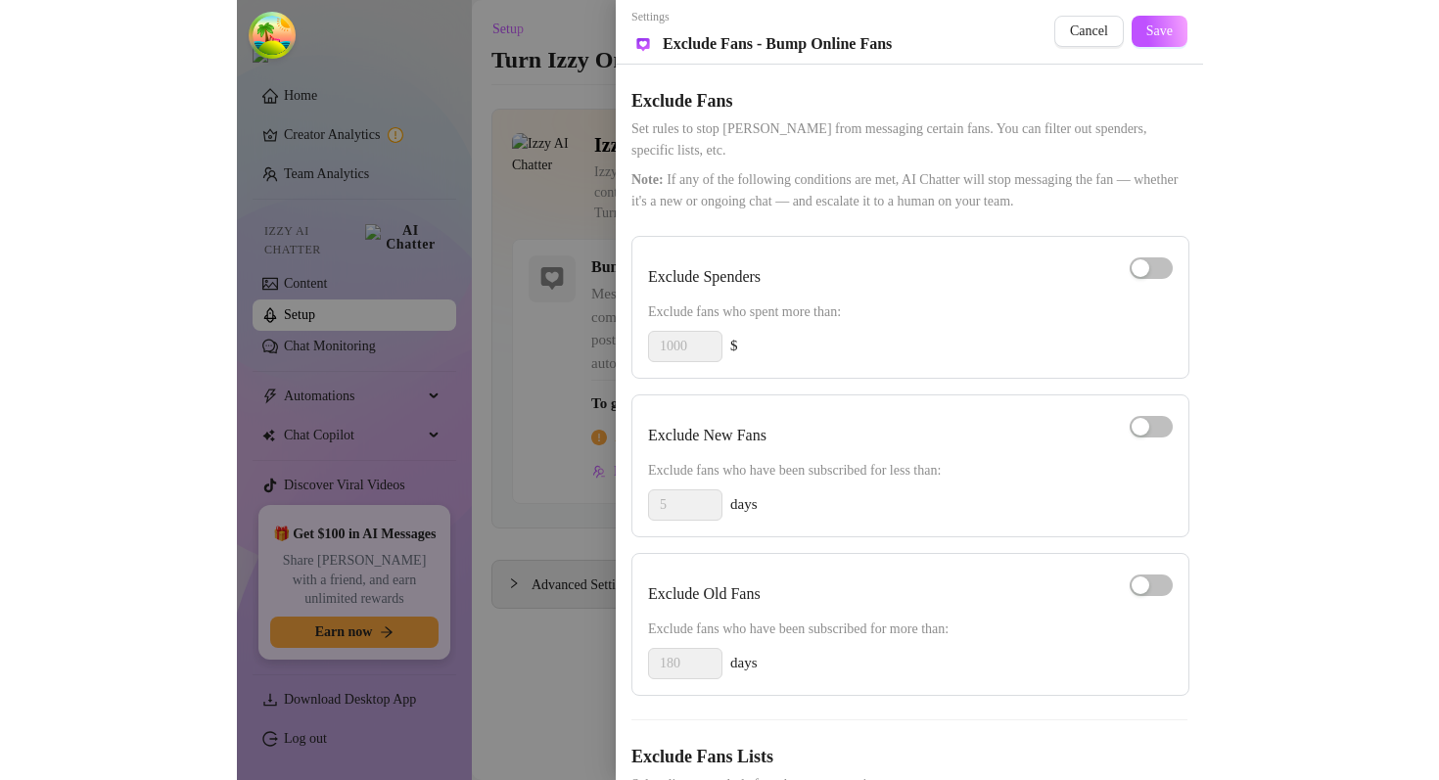
scroll to position [110, 0]
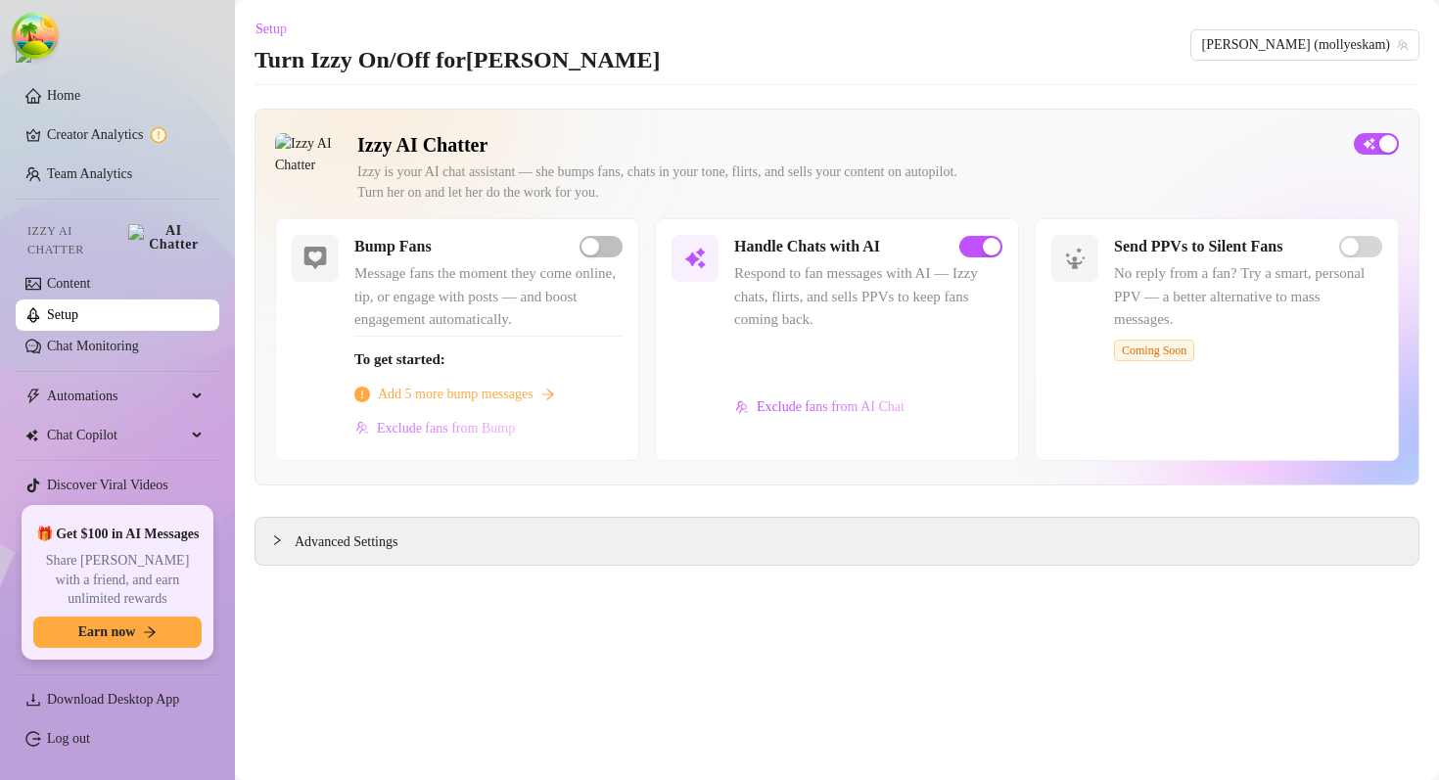
click at [515, 432] on span "Exclude fans from Bump" at bounding box center [446, 429] width 138 height 16
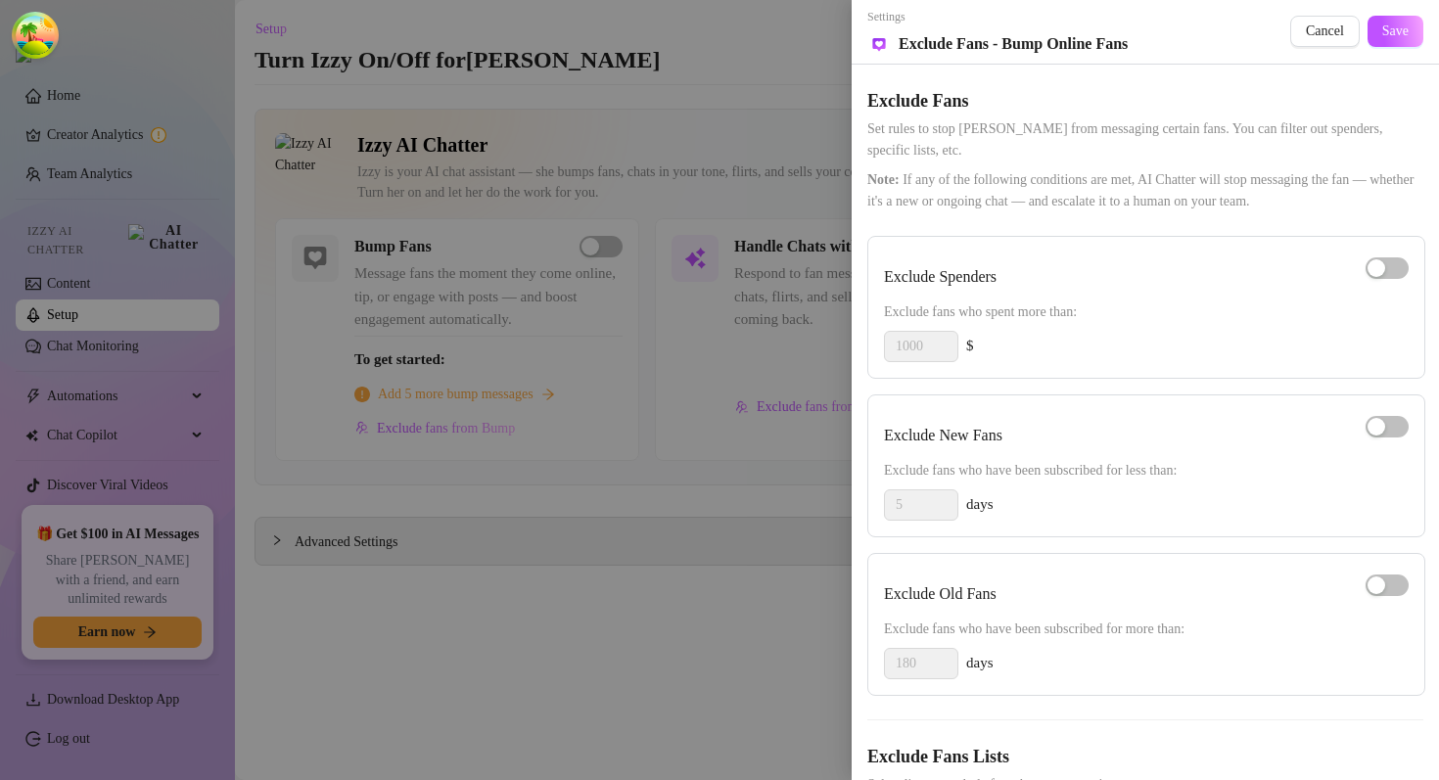
scroll to position [110, 0]
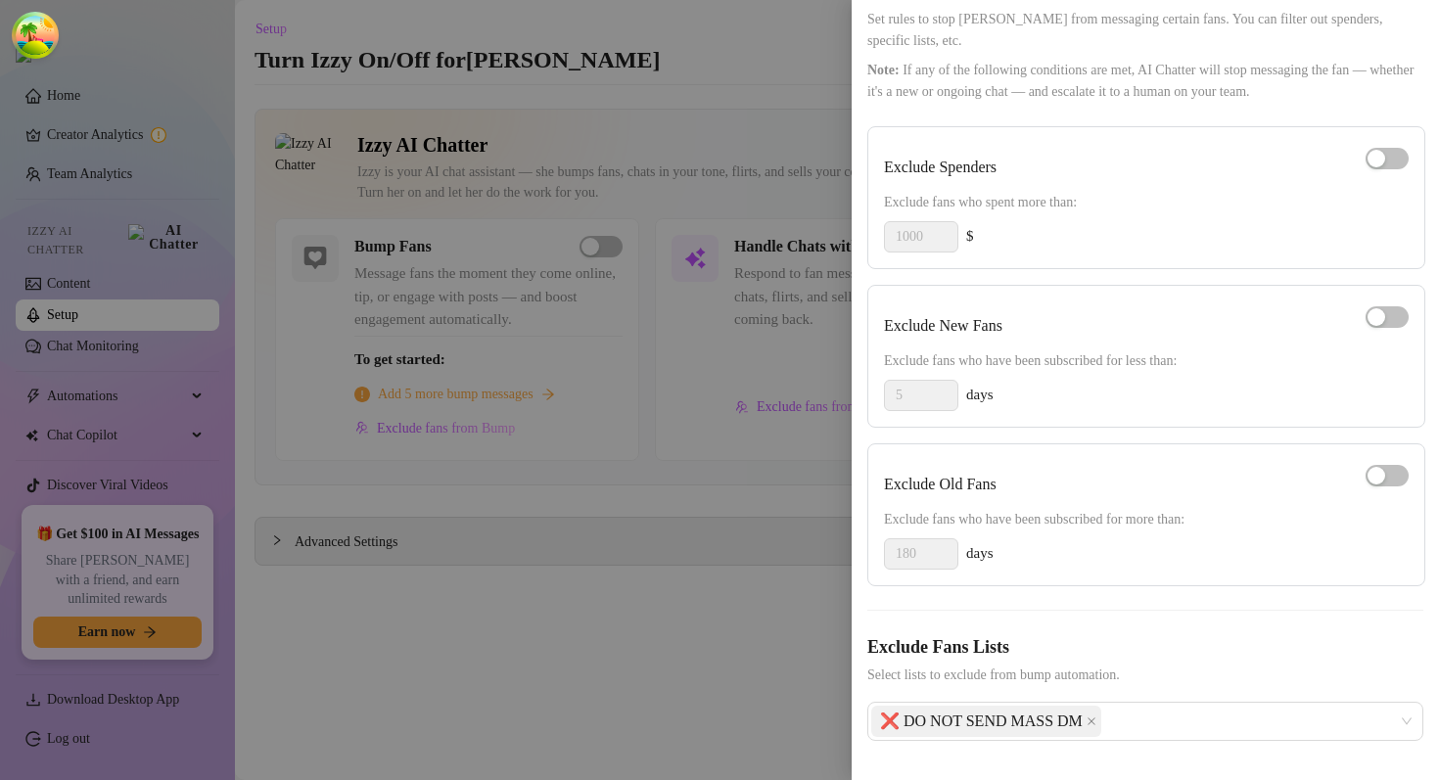
click at [640, 497] on div at bounding box center [719, 390] width 1439 height 780
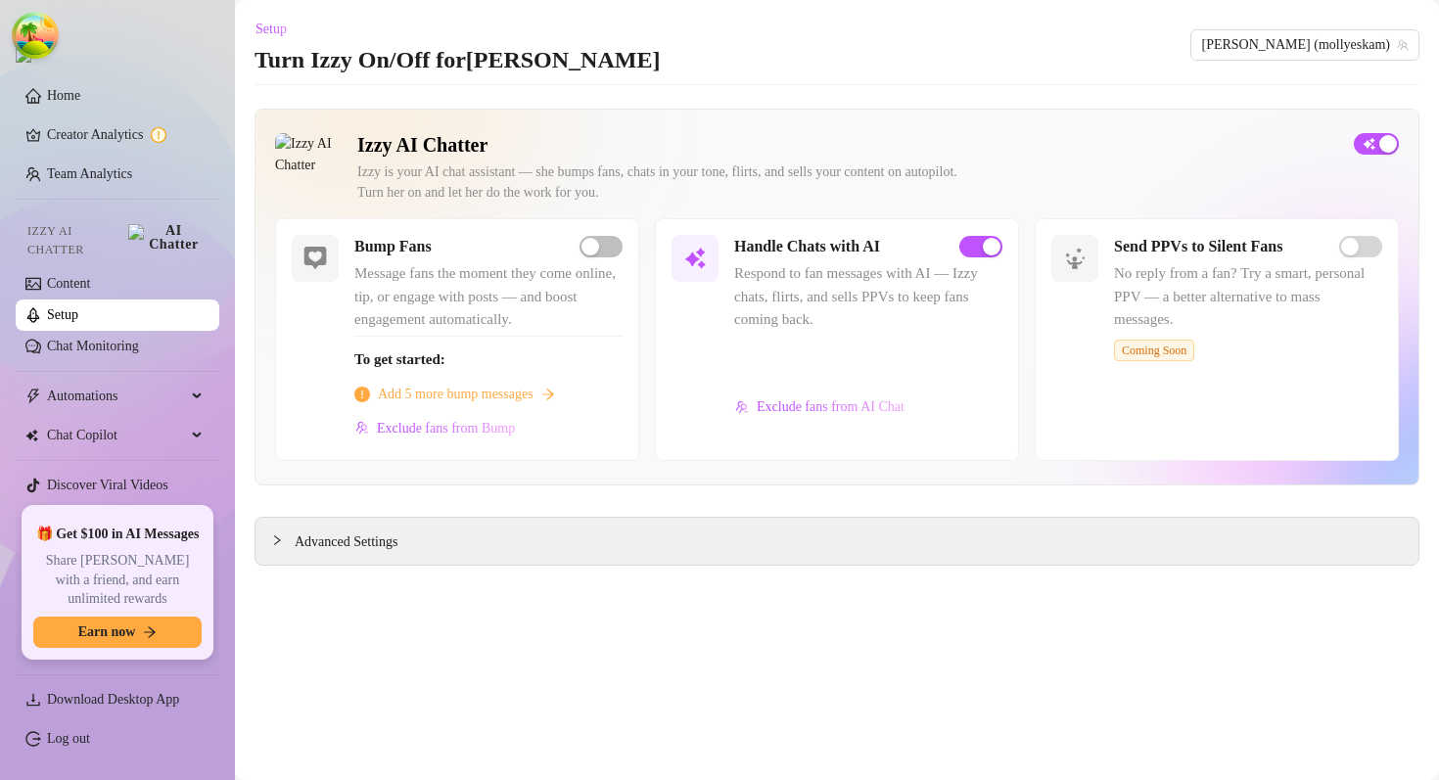
click at [807, 44] on div "Setup Turn Izzy On/Off for Molly Molly (mollyeskam)" at bounding box center [837, 45] width 1165 height 63
click at [90, 746] on link "Log out" at bounding box center [68, 738] width 43 height 15
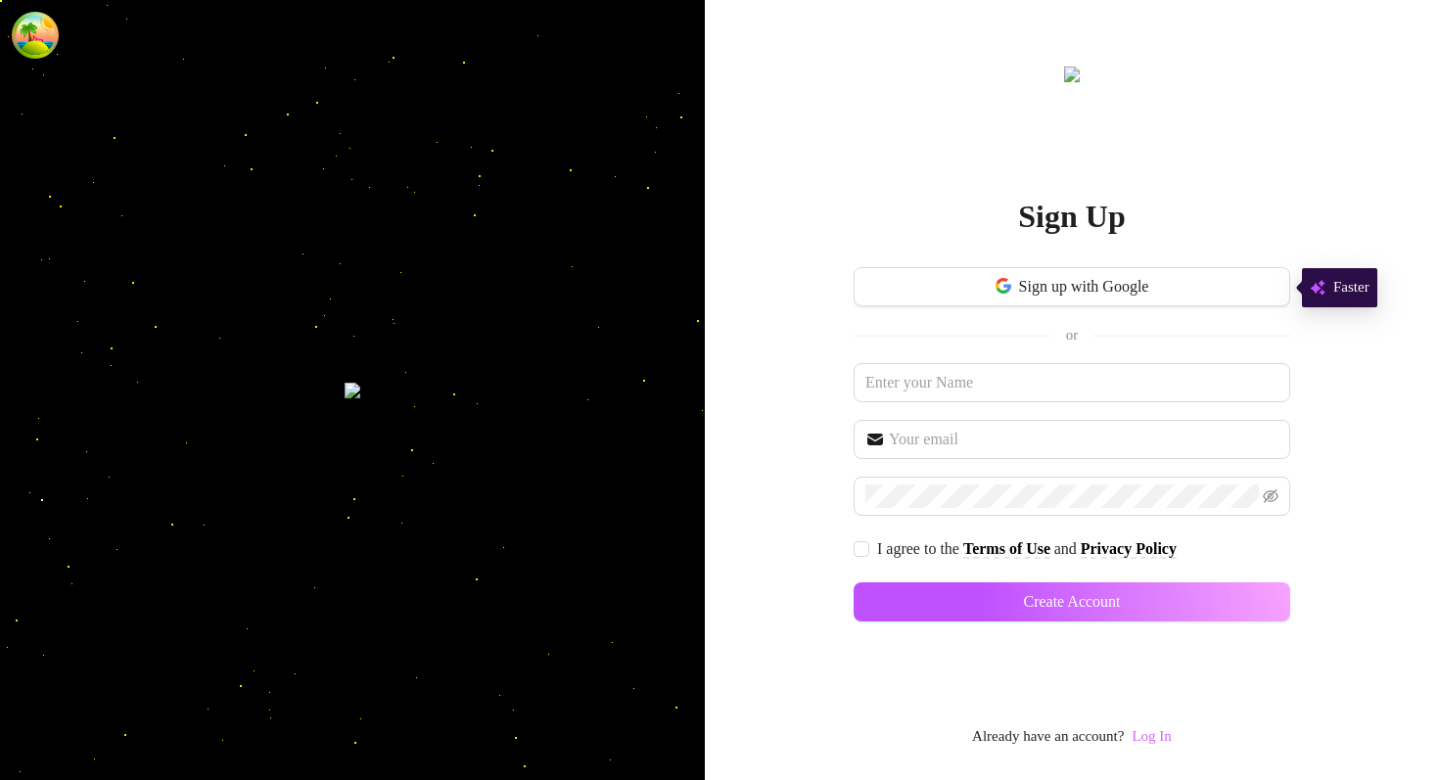
click at [1168, 744] on link "Log In" at bounding box center [1151, 736] width 39 height 16
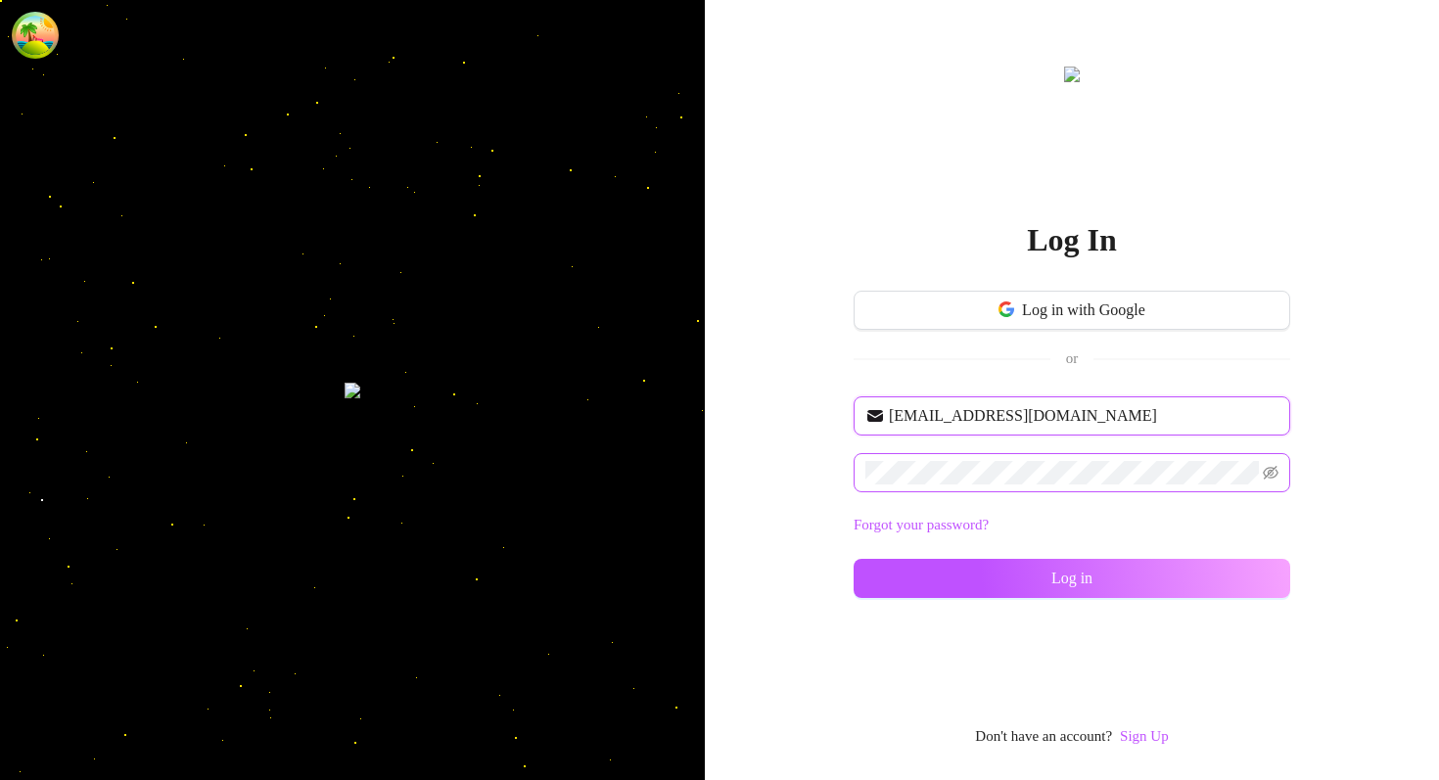
type input "[EMAIL_ADDRESS][DOMAIN_NAME]"
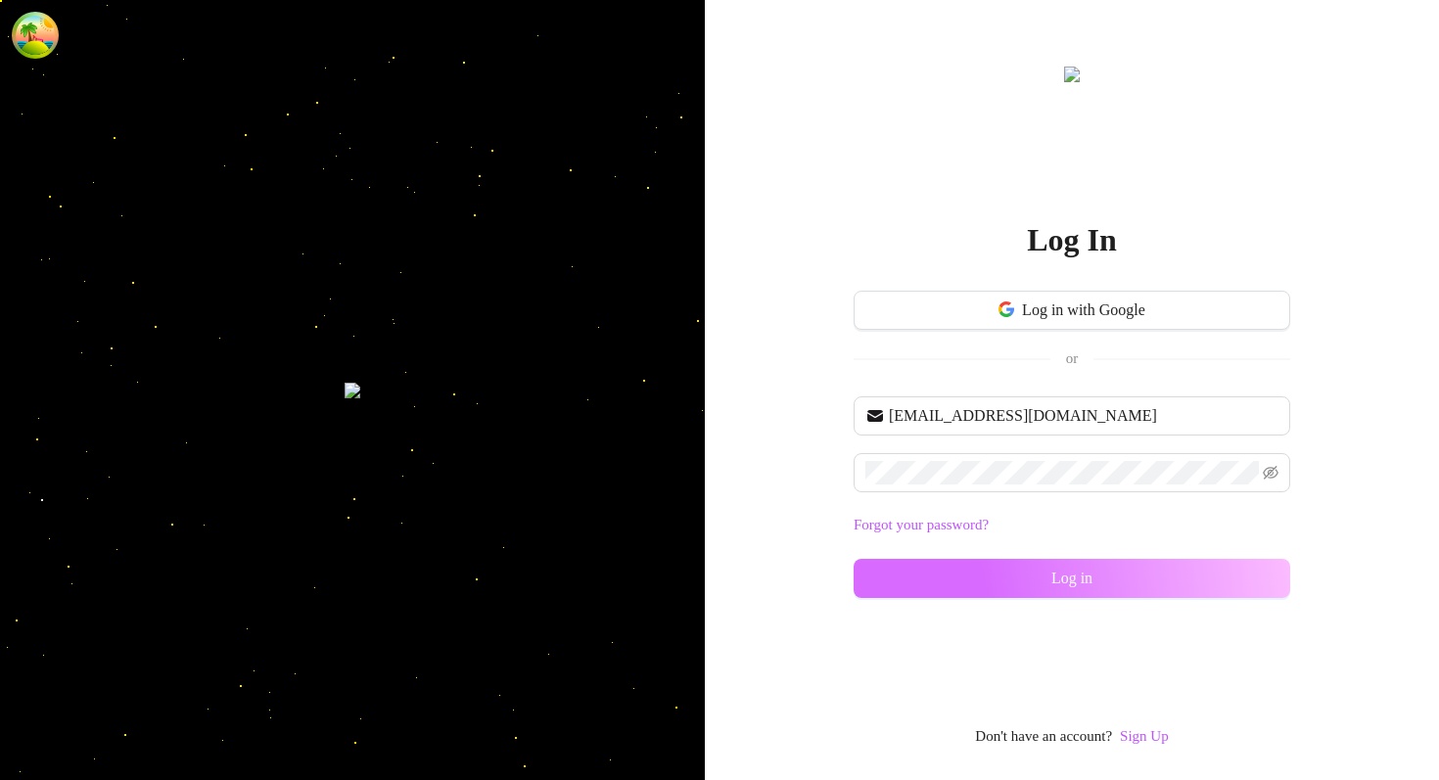
click at [1009, 594] on button "Log in" at bounding box center [1072, 578] width 437 height 39
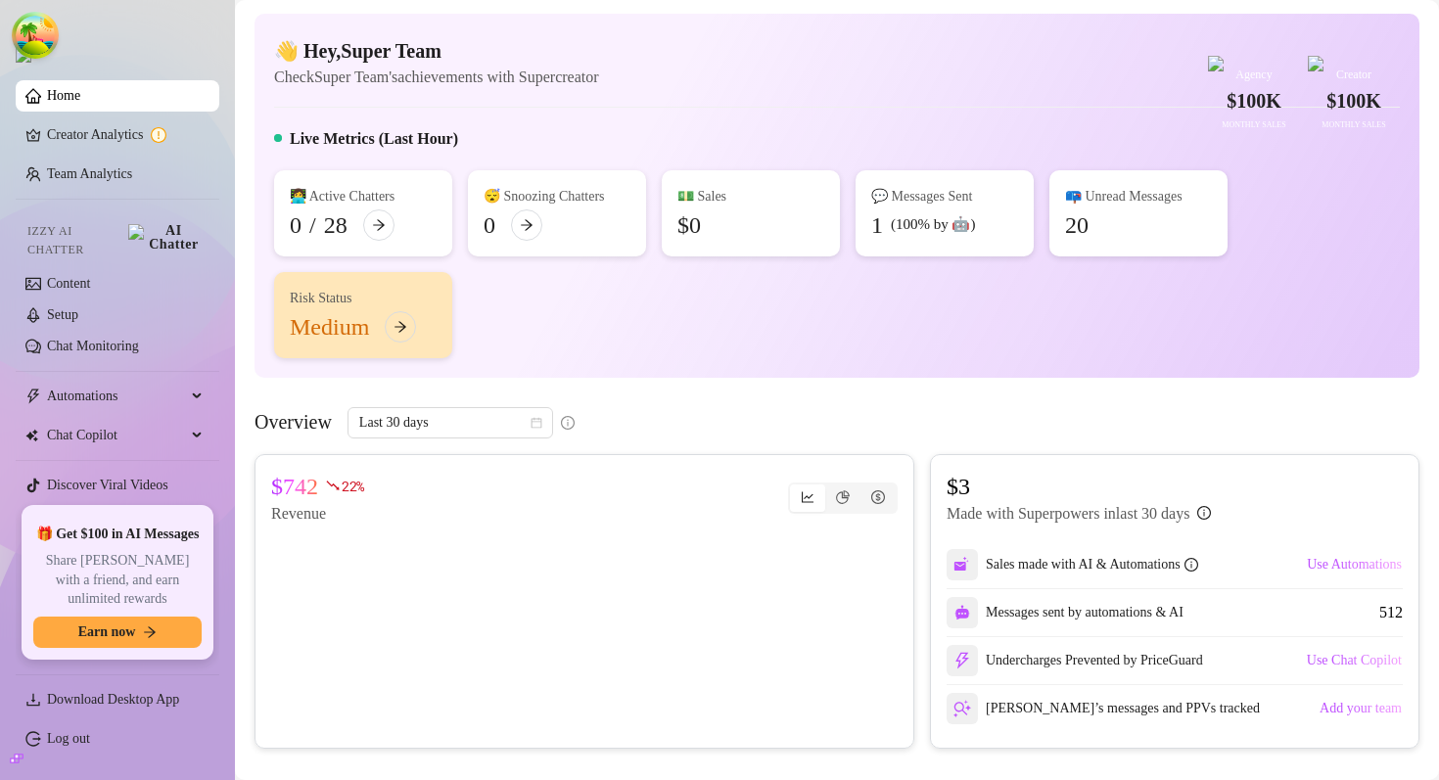
click at [727, 222] on div "💵 Sales $0" at bounding box center [751, 213] width 178 height 86
click at [139, 385] on span "Automations" at bounding box center [116, 396] width 139 height 31
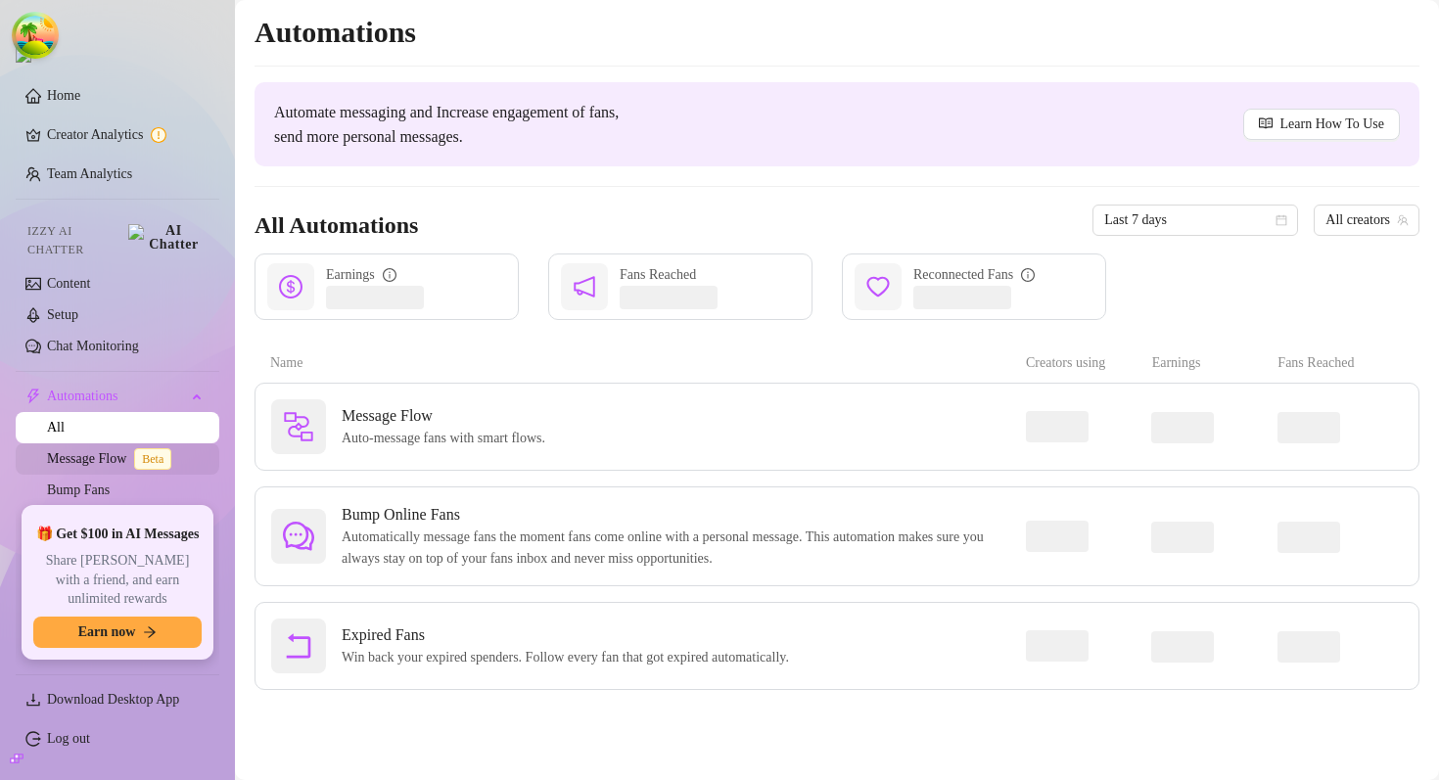
click at [128, 451] on link "Message Flow Beta" at bounding box center [113, 458] width 132 height 15
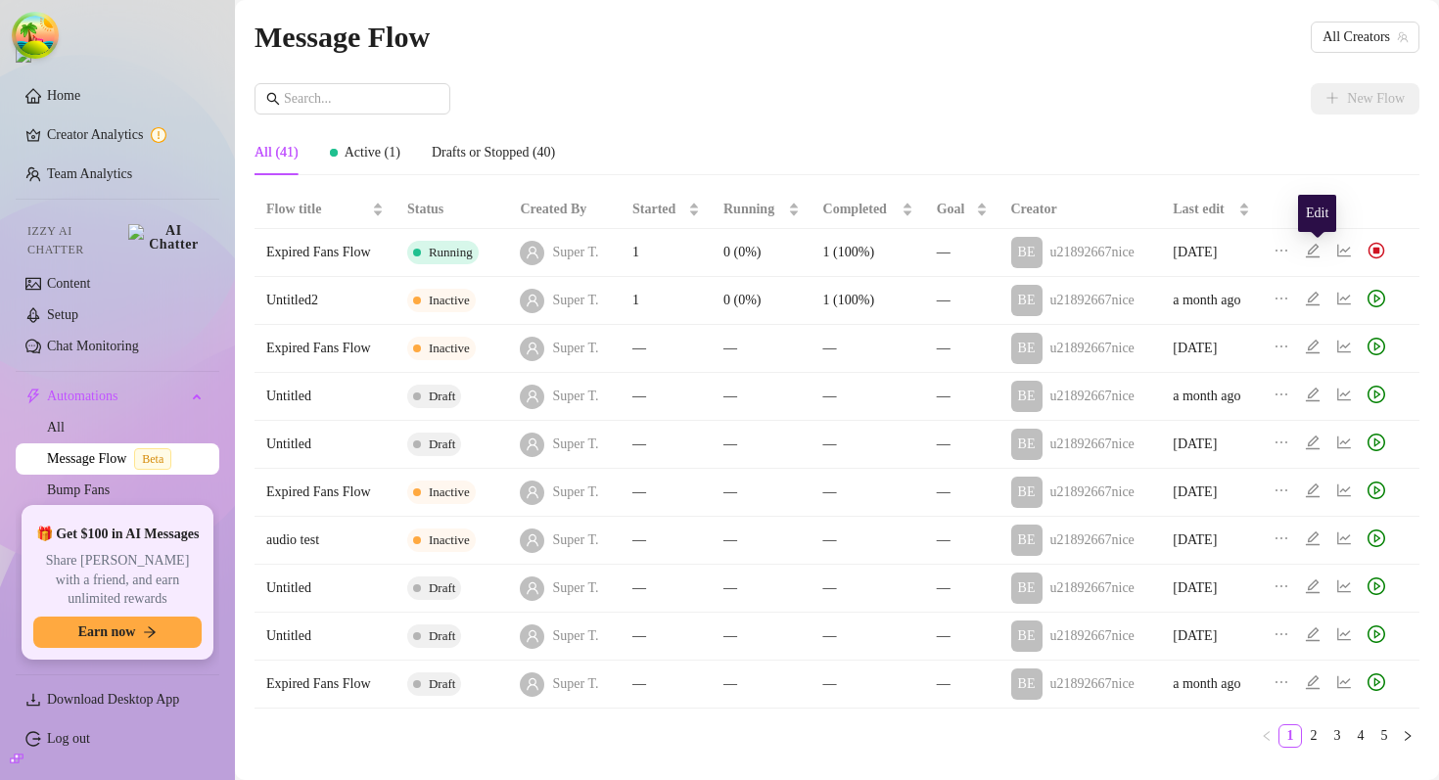
click at [1320, 252] on icon "edit" at bounding box center [1313, 251] width 16 height 16
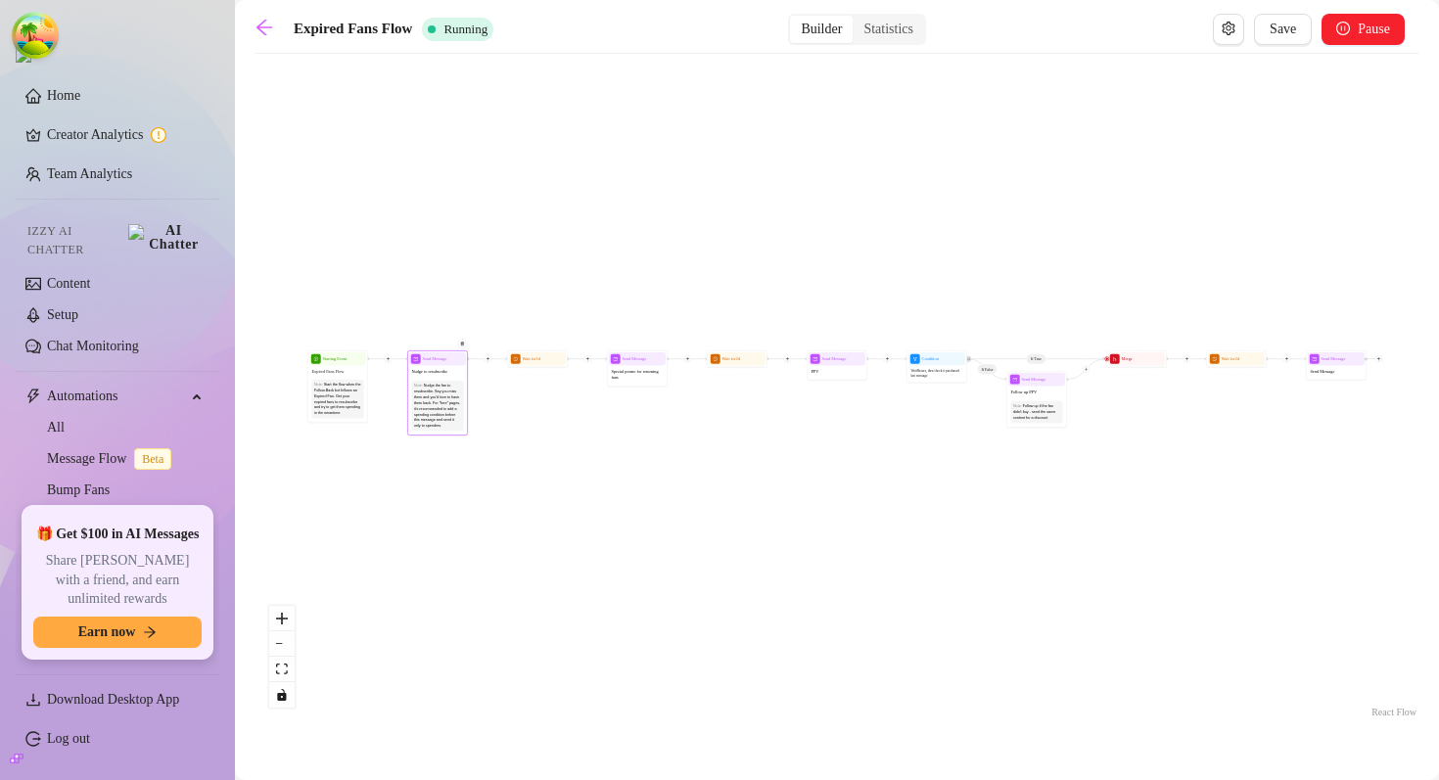
click at [427, 423] on div "Nudge the fan to resubscribe. Say you miss them and you'd love to have them bac…" at bounding box center [437, 406] width 47 height 46
click at [438, 387] on div "Nudge the fan to resubscribe. Say you miss them and you'd love to have them bac…" at bounding box center [437, 406] width 47 height 46
click at [435, 360] on span "Send Message" at bounding box center [435, 358] width 24 height 7
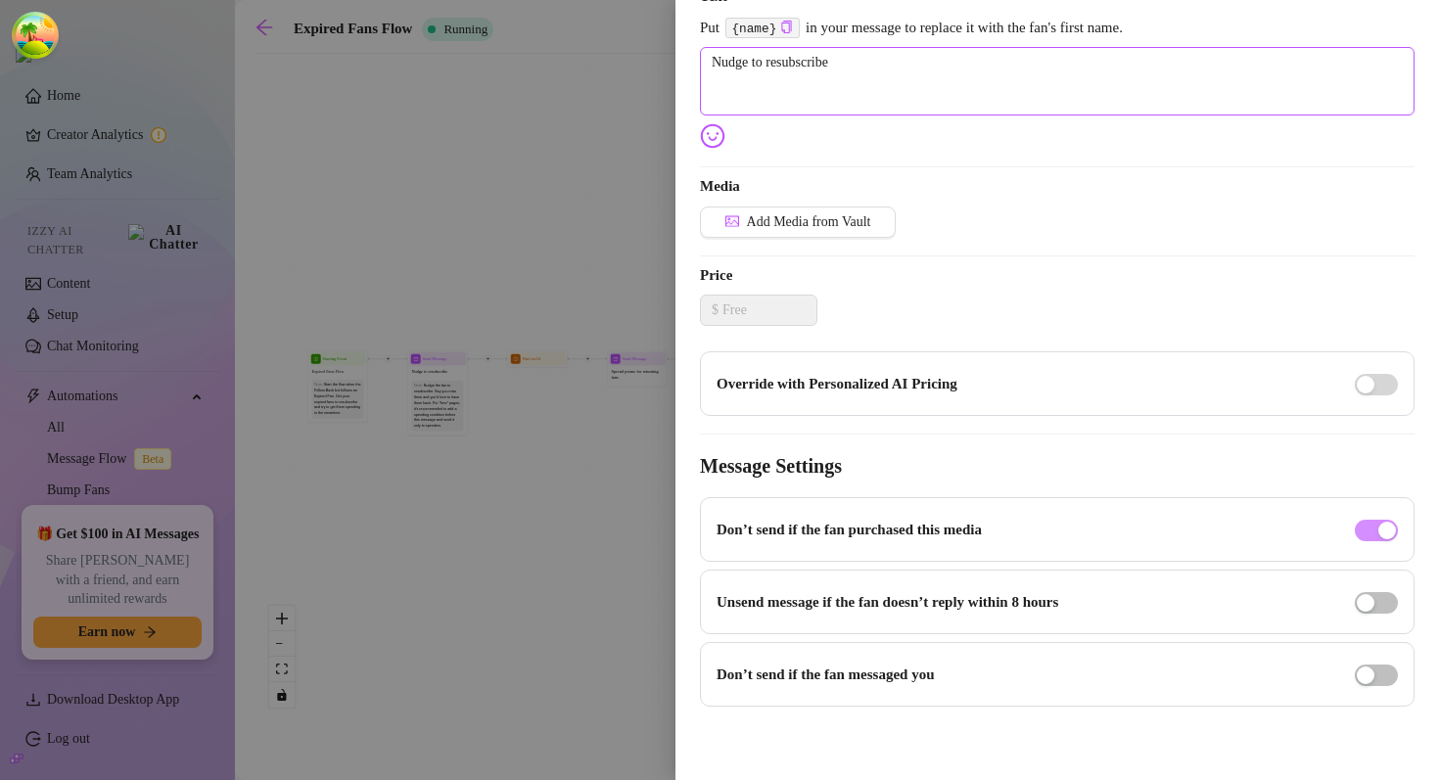
scroll to position [106, 0]
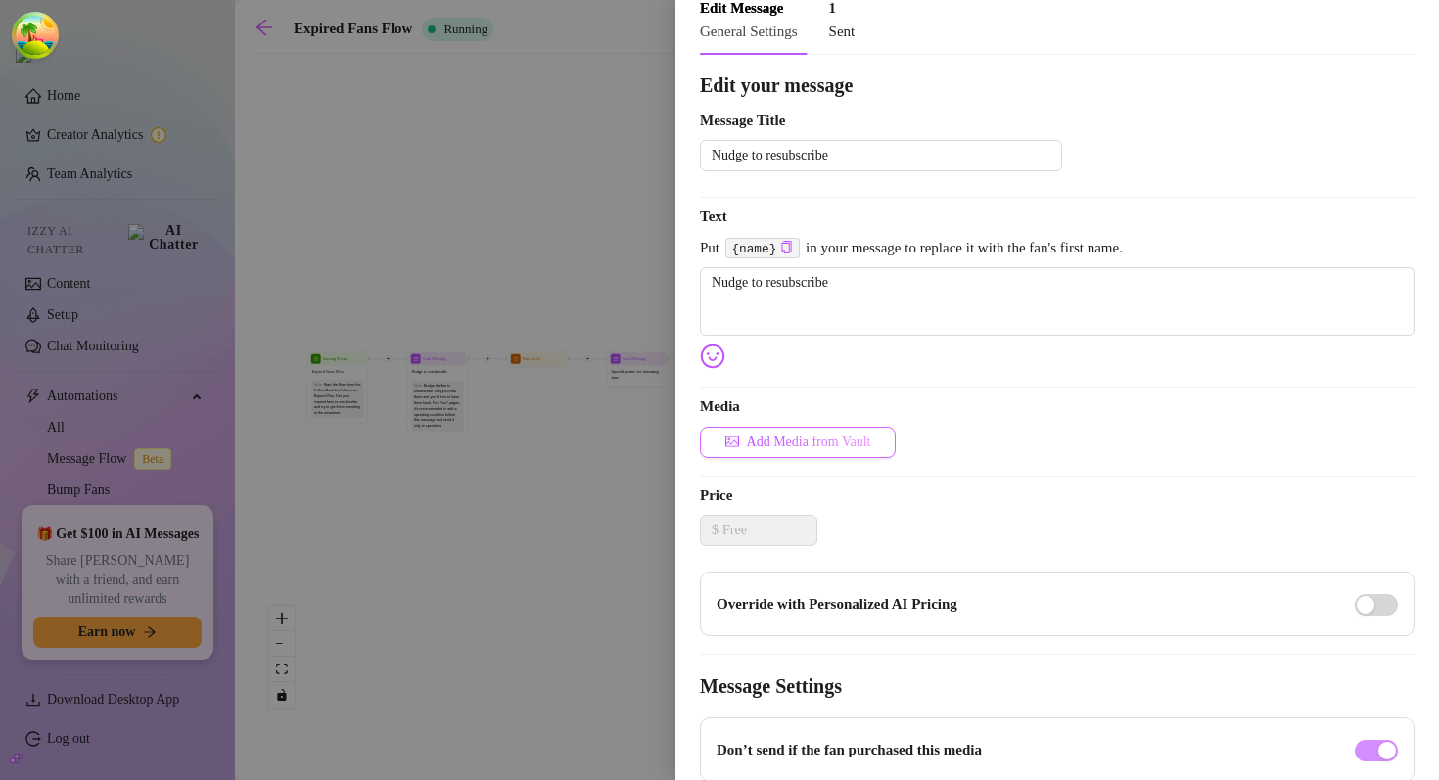
click at [830, 448] on span "Add Media from Vault" at bounding box center [809, 443] width 124 height 16
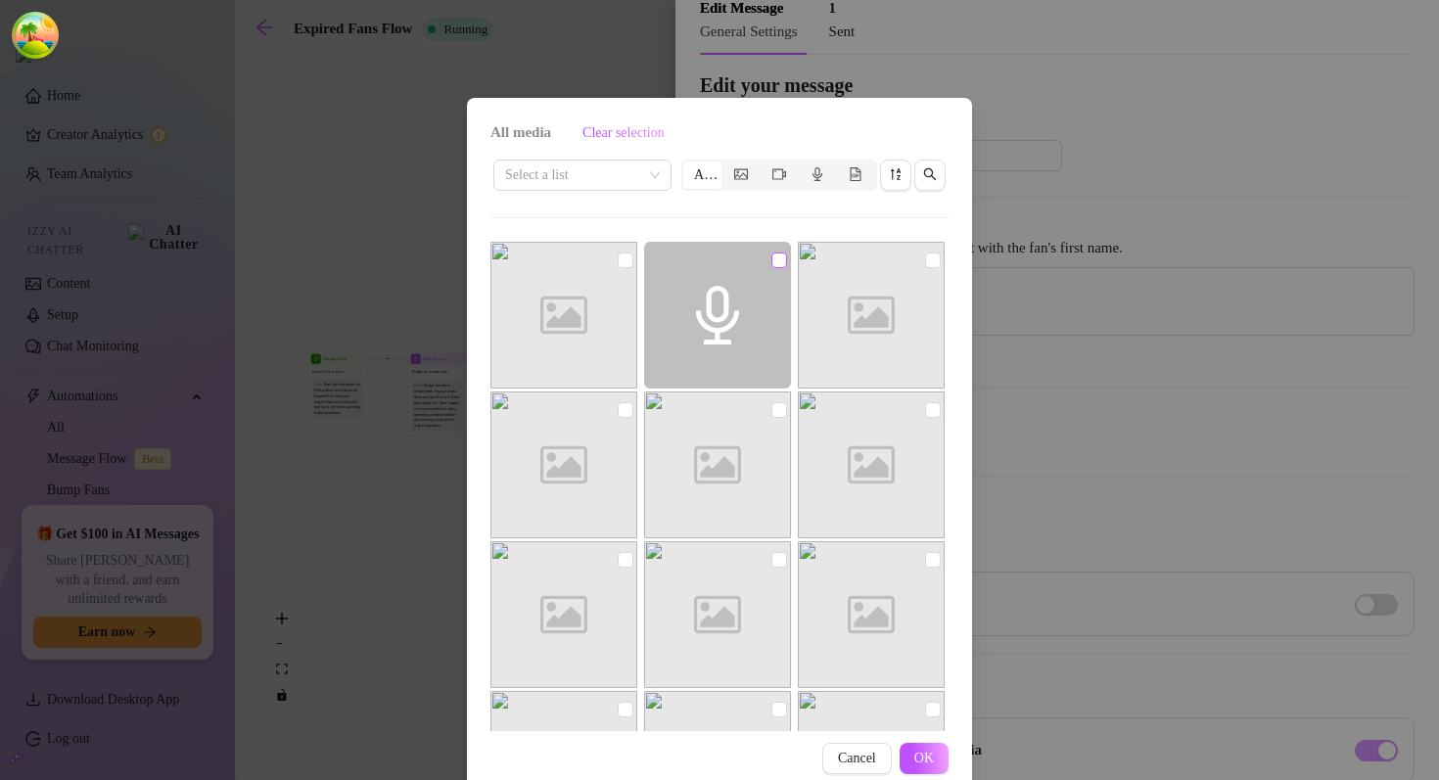
click at [781, 261] on input "checkbox" at bounding box center [779, 261] width 16 height 16
checkbox input "true"
click at [930, 264] on input "checkbox" at bounding box center [933, 261] width 16 height 16
checkbox input "true"
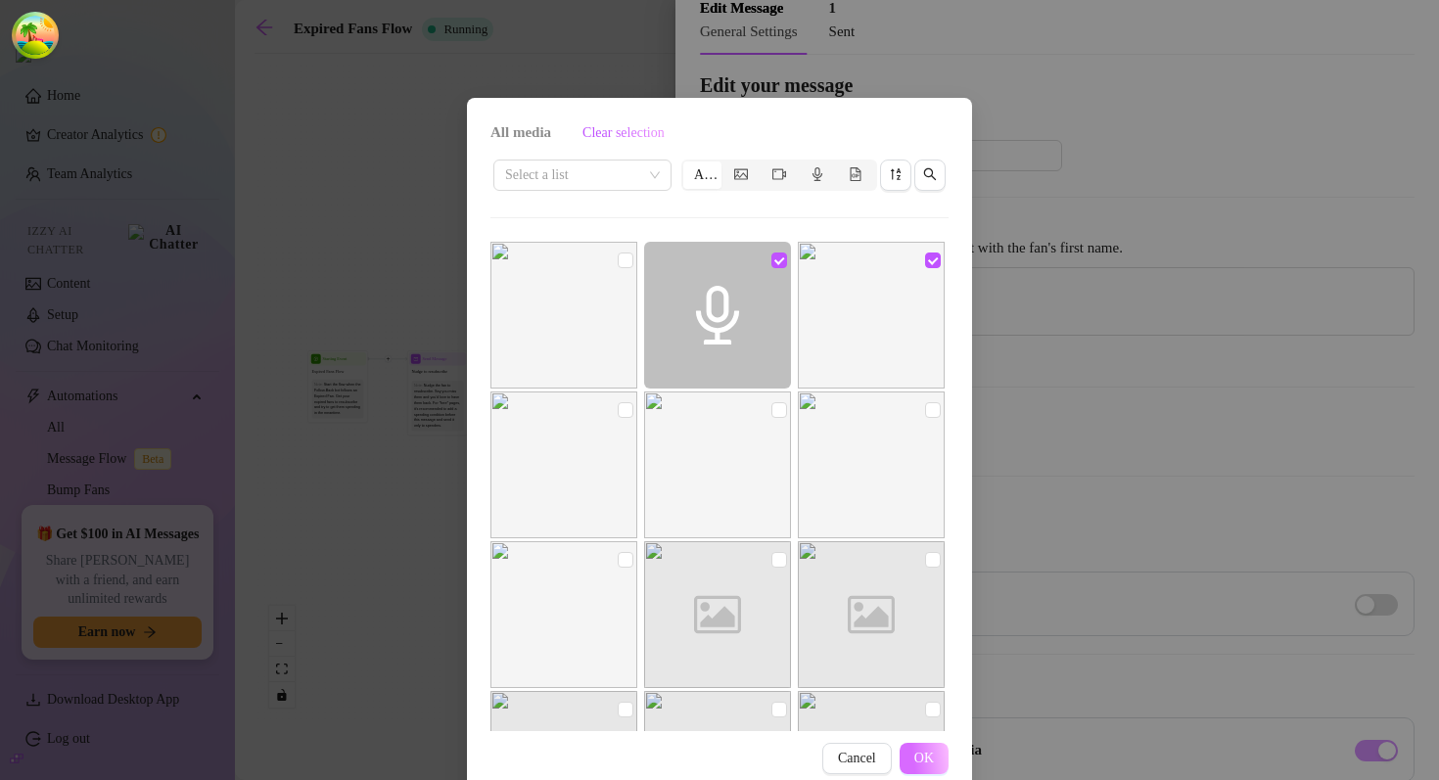
click at [930, 756] on span "OK" at bounding box center [924, 759] width 20 height 16
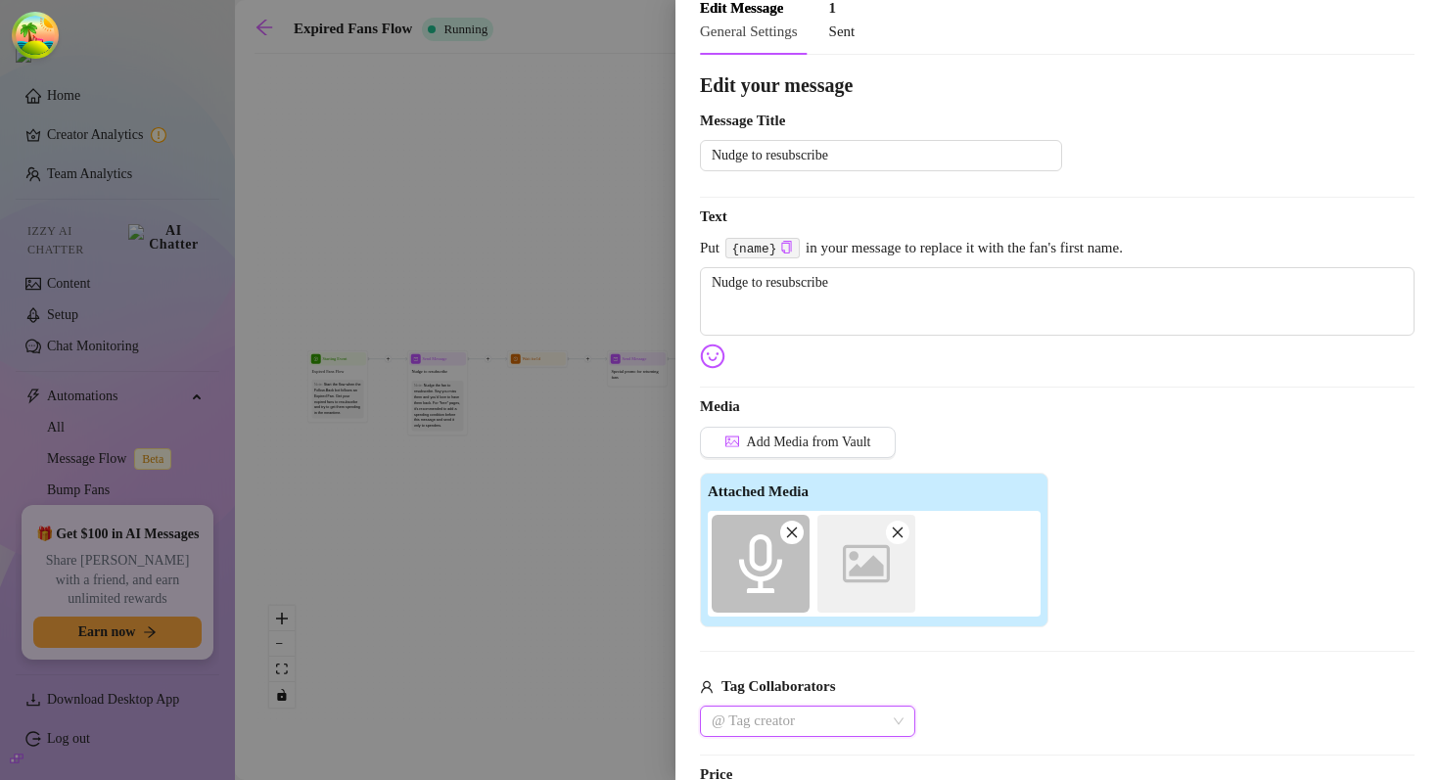
scroll to position [304, 0]
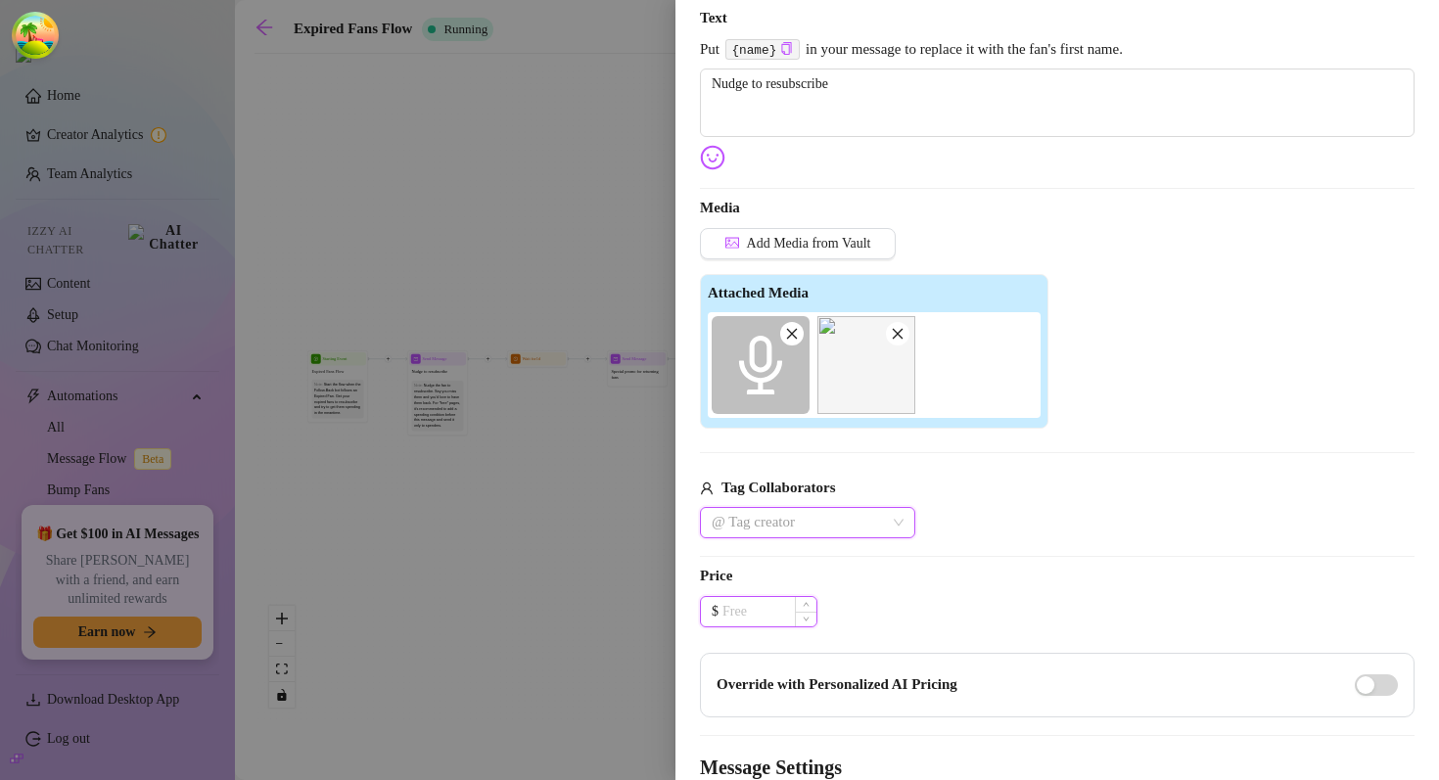
click at [783, 620] on input at bounding box center [769, 611] width 94 height 29
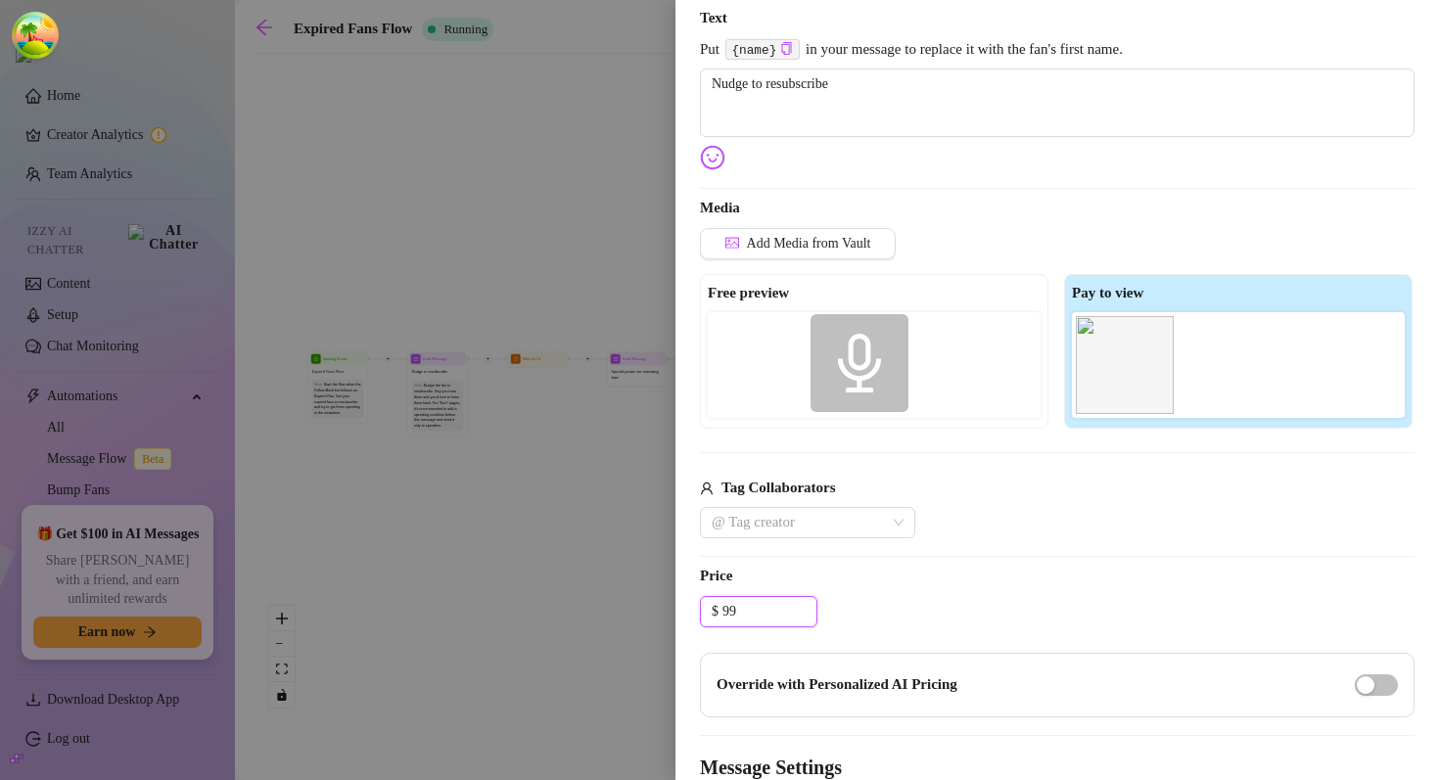
drag, startPoint x: 1124, startPoint y: 360, endPoint x: 853, endPoint y: 359, distance: 271.1
click at [852, 358] on div "Free preview Pay to view" at bounding box center [1057, 351] width 715 height 155
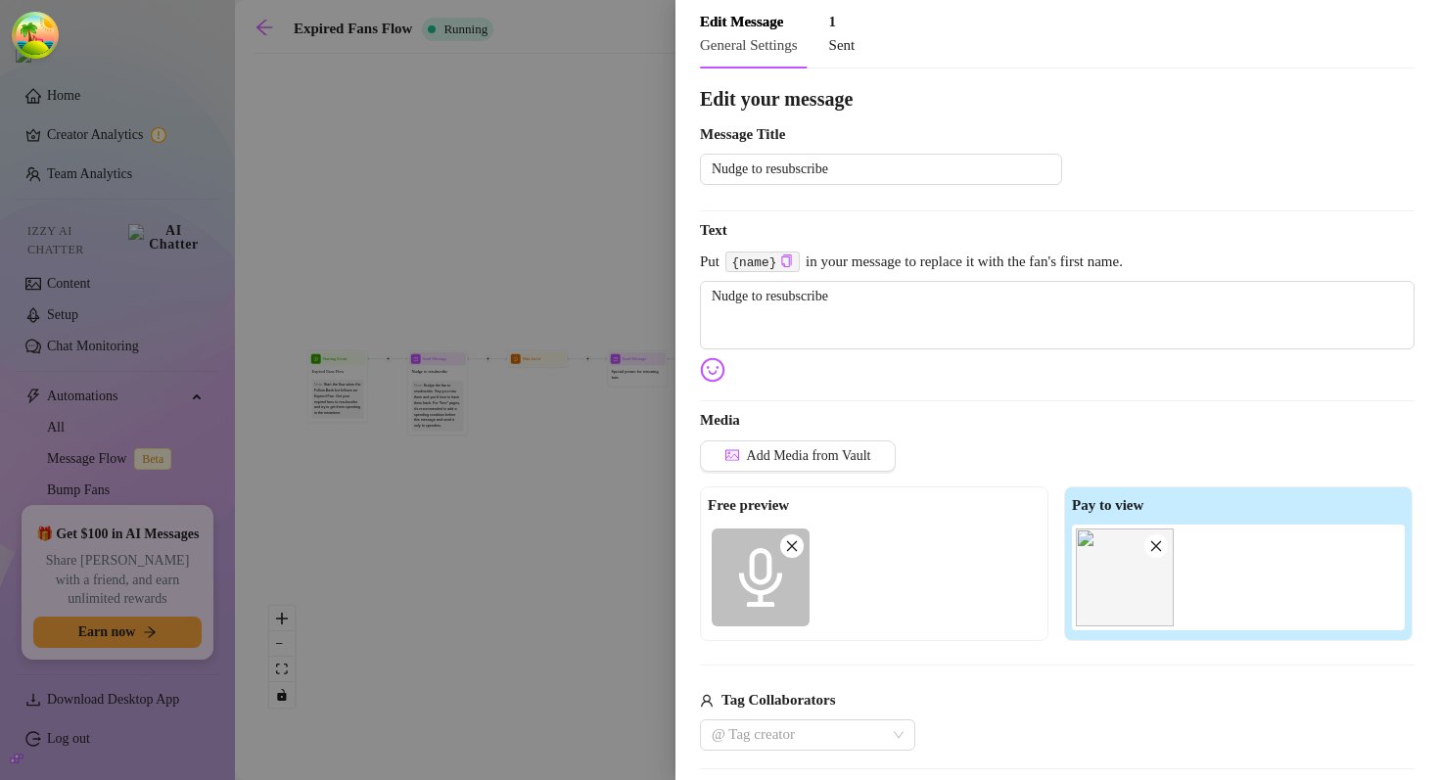
scroll to position [0, 0]
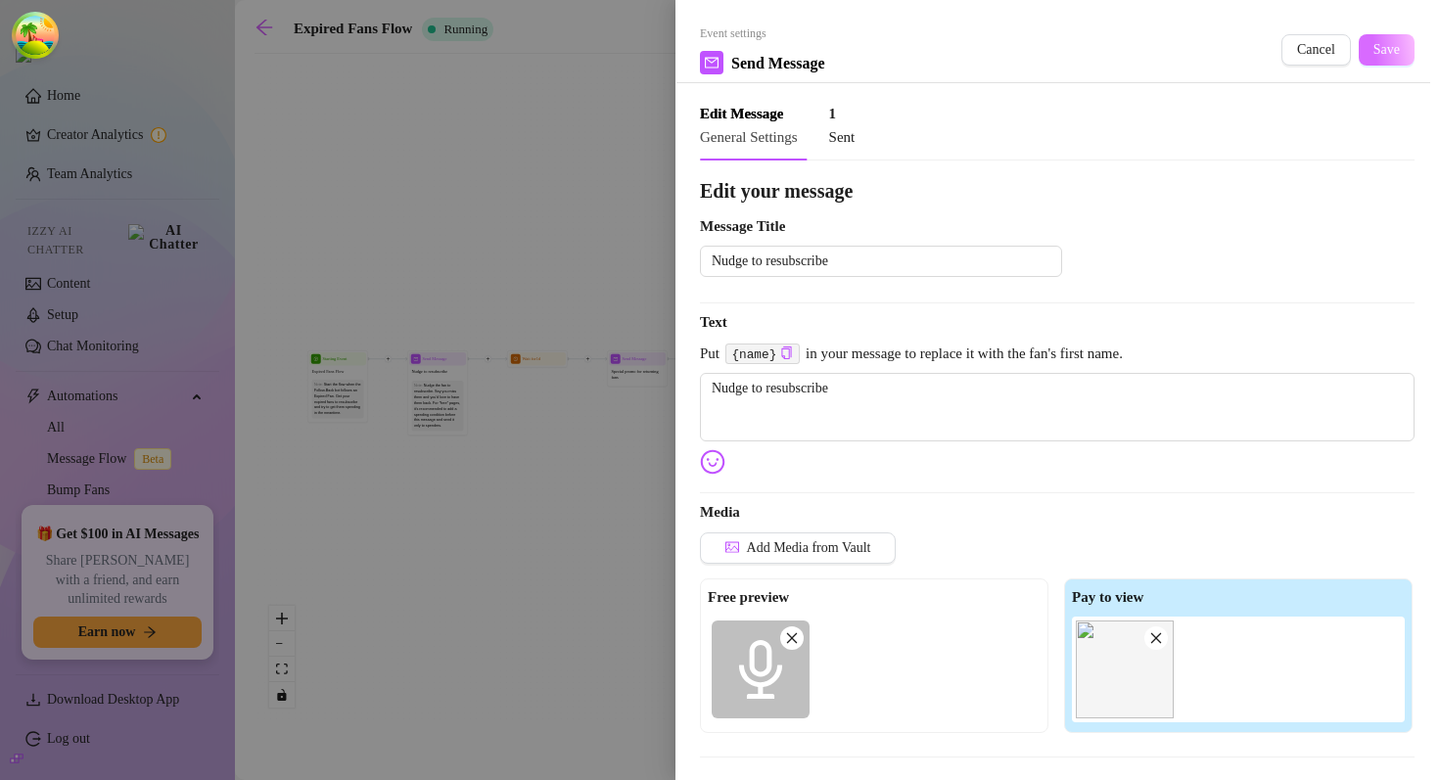
type input "99.00"
click at [1386, 56] on span "Save" at bounding box center [1386, 50] width 26 height 16
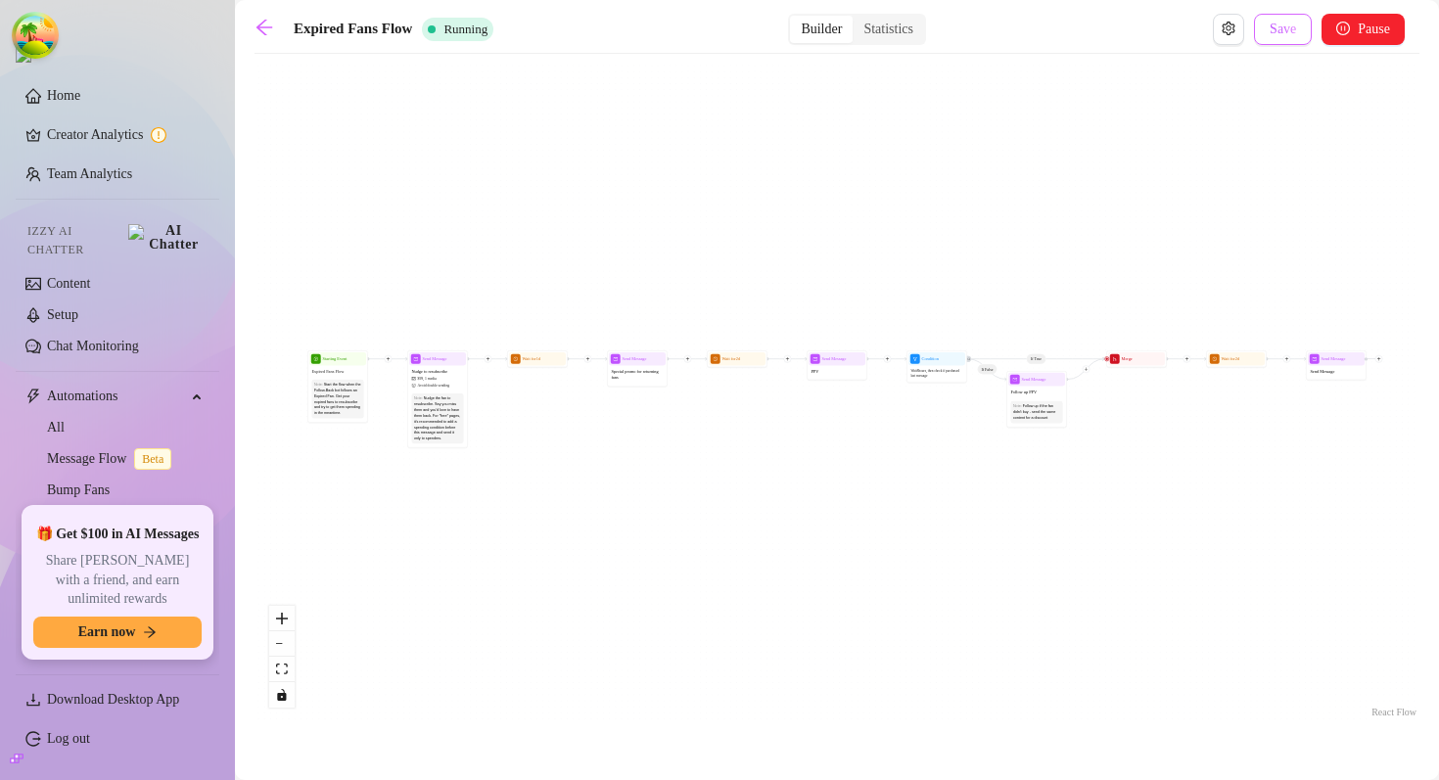
click at [1272, 36] on span "Save" at bounding box center [1283, 30] width 26 height 16
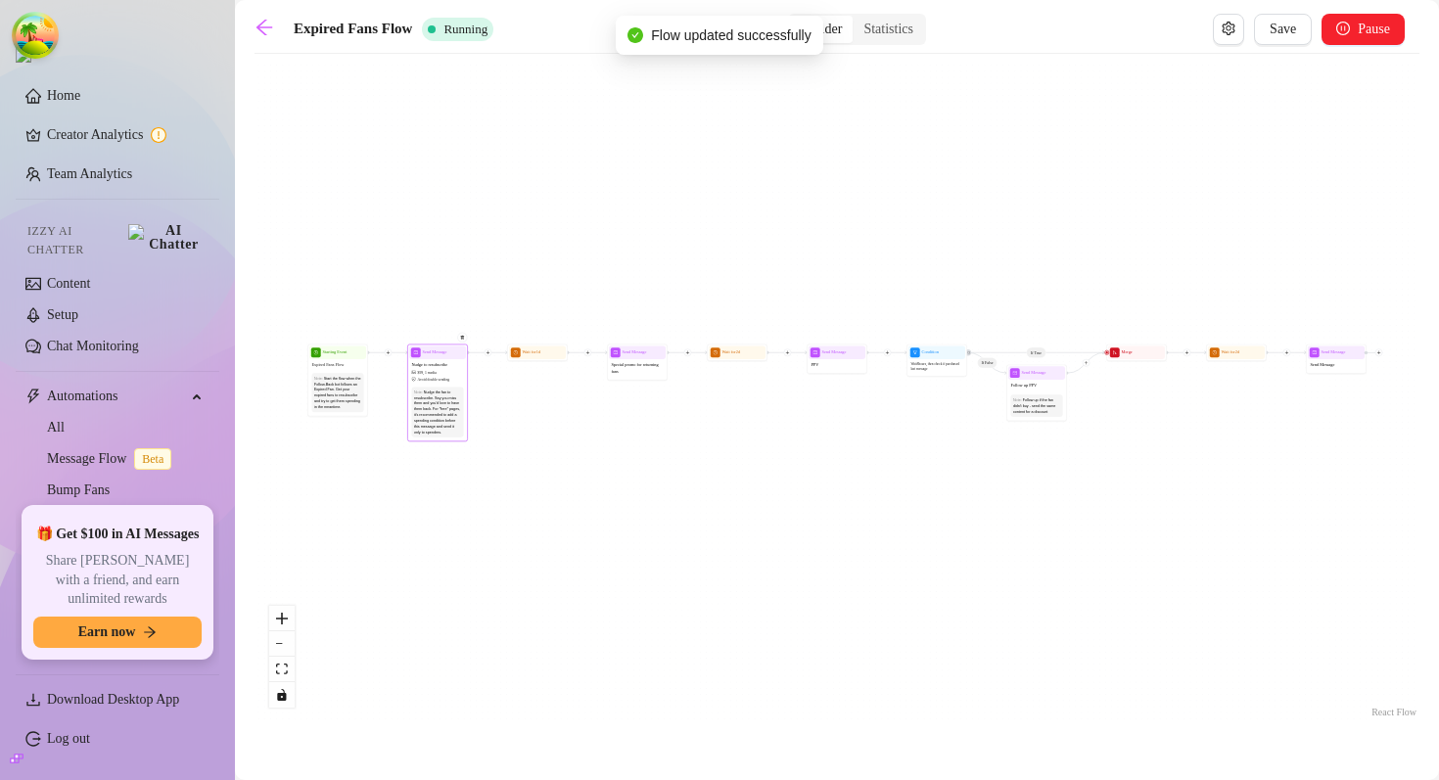
click at [440, 369] on div "Nudge to resubscribe $ 99 , 1 media Avoid double sending" at bounding box center [437, 371] width 57 height 25
type textarea "Nudge to resubscribe"
click at [436, 361] on div "Nudge to resubscribe $ 99 , 1 media Avoid double sending" at bounding box center [437, 371] width 57 height 25
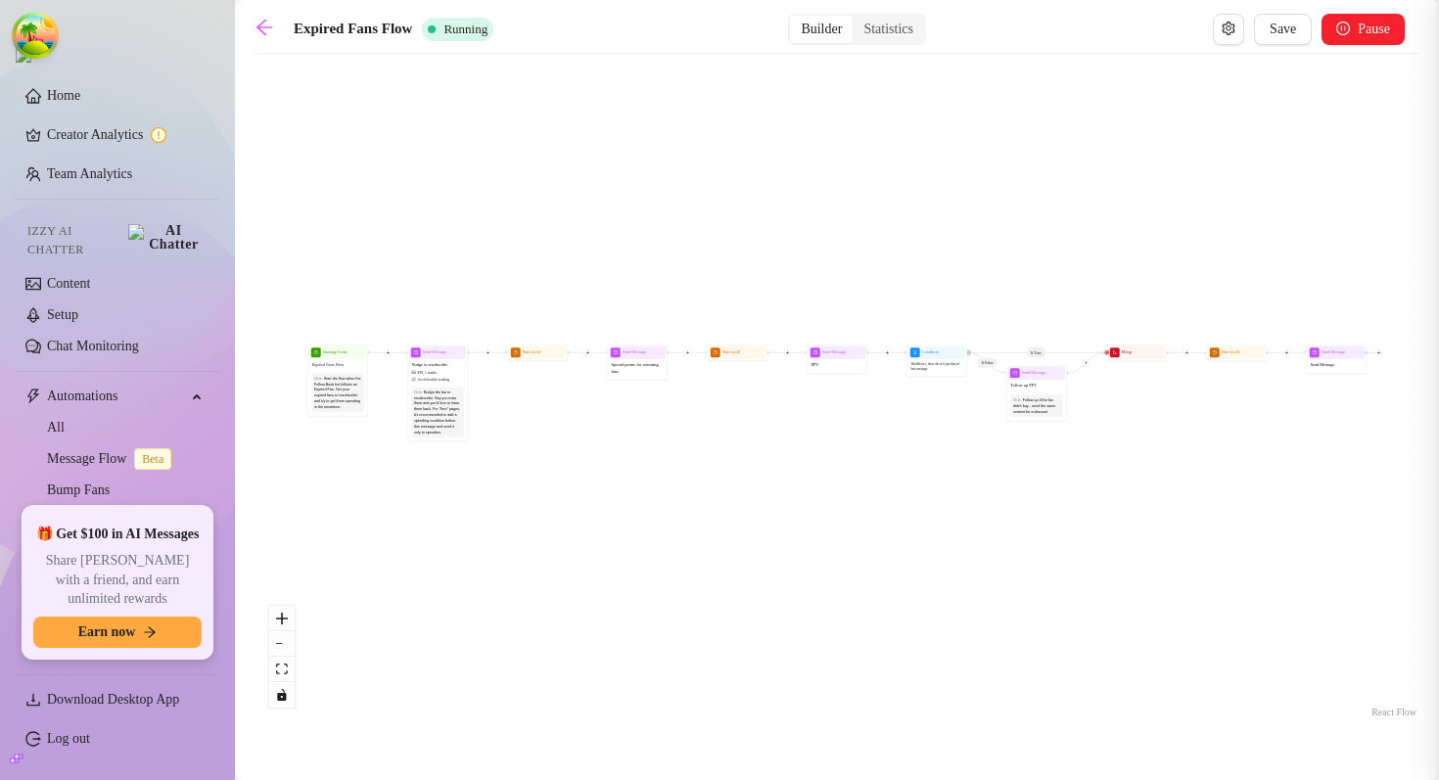
type textarea "Nudge to resubscribe"
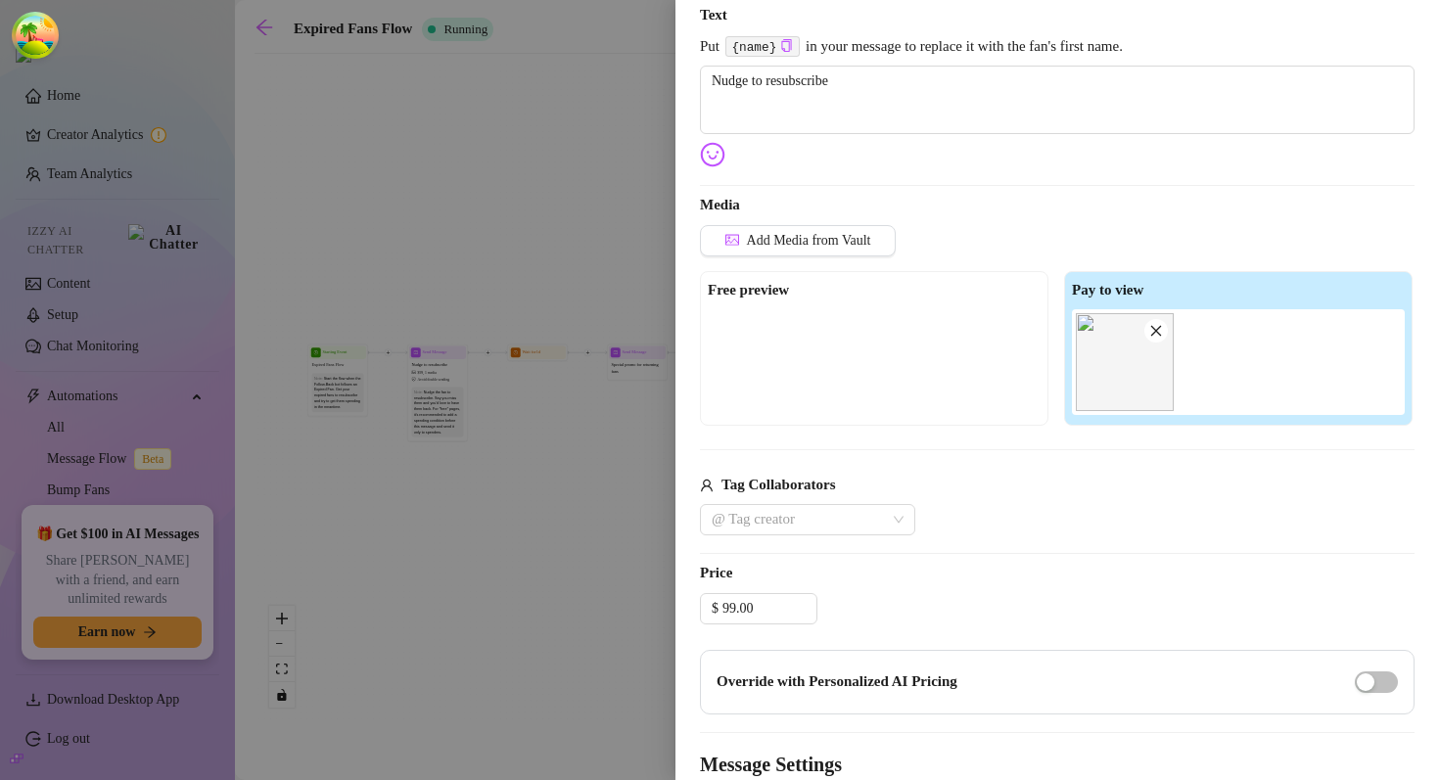
scroll to position [48, 0]
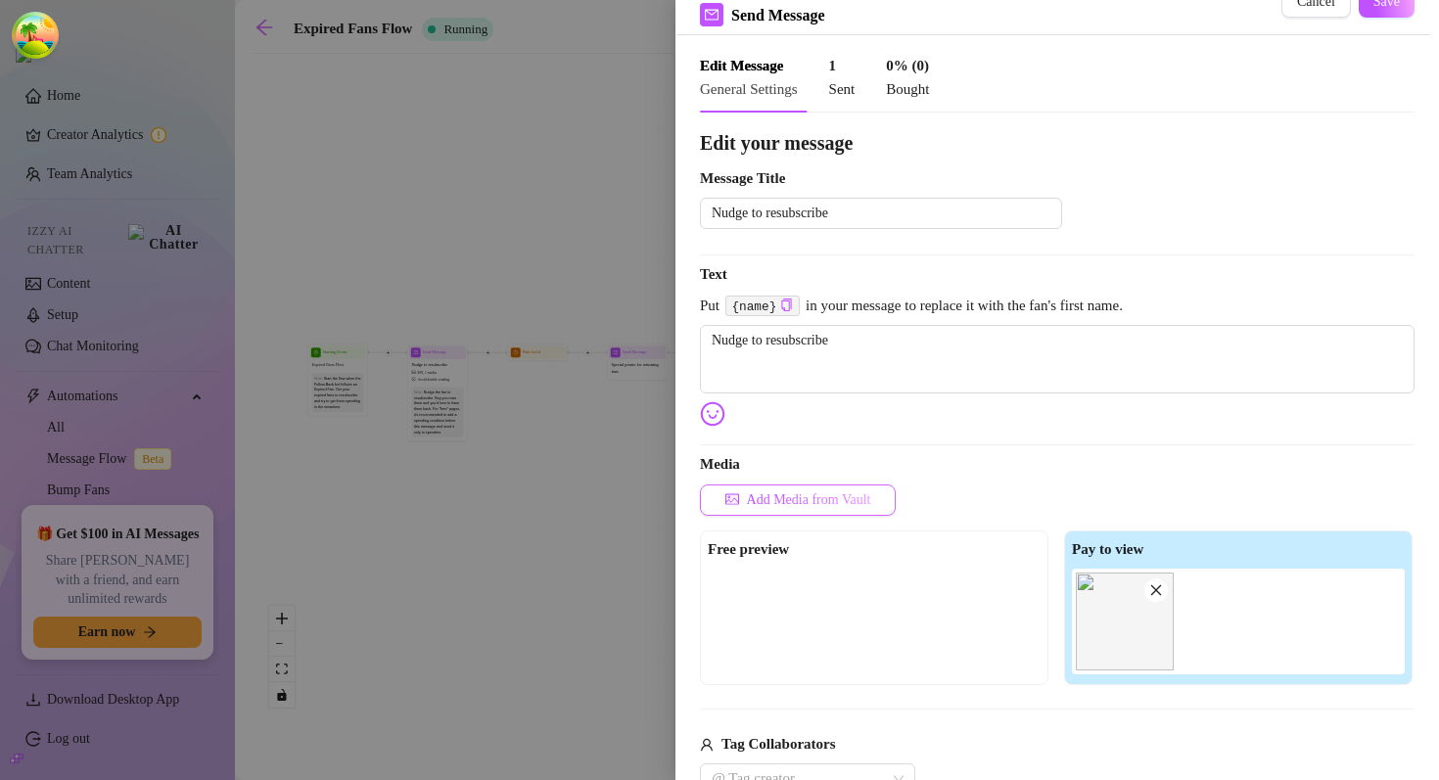
click at [831, 494] on span "Add Media from Vault" at bounding box center [809, 500] width 124 height 16
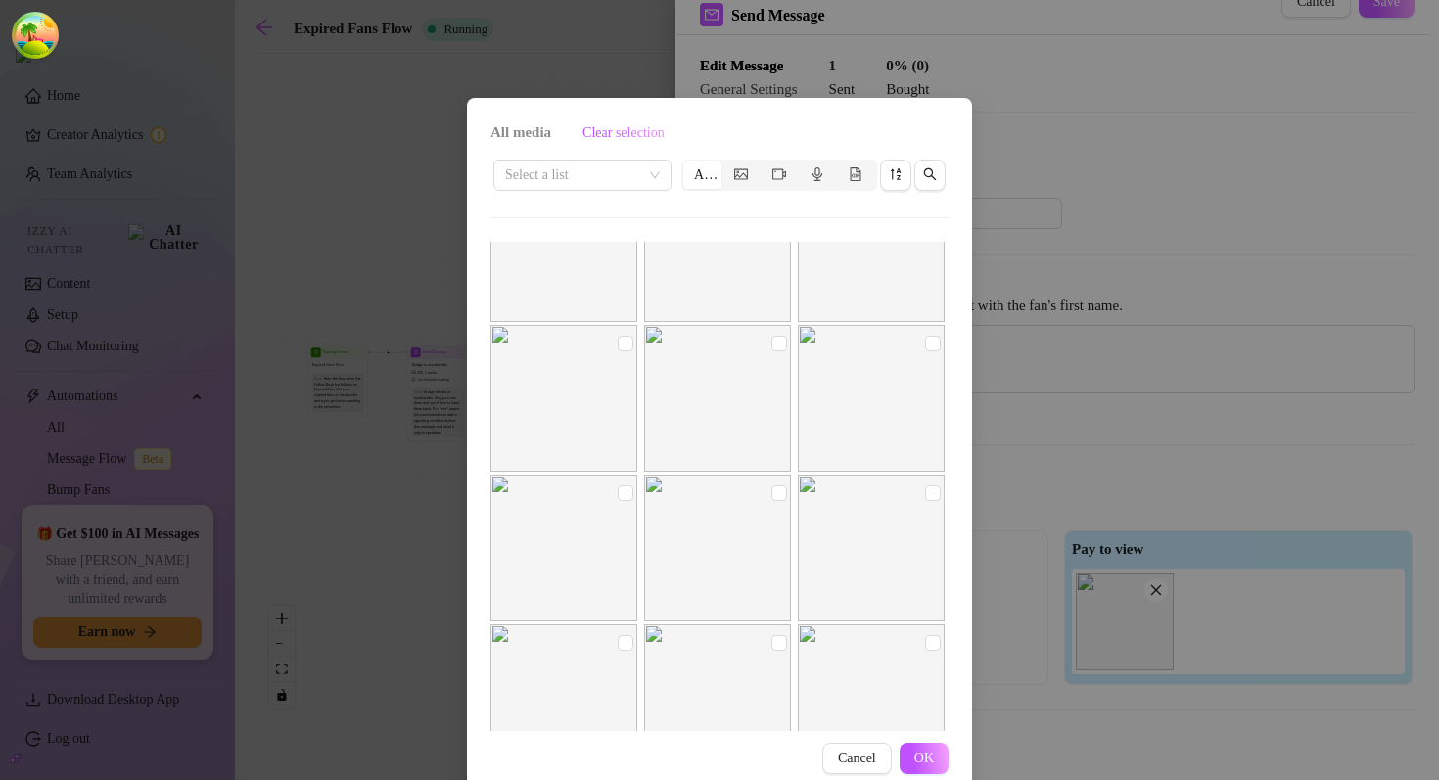
scroll to position [0, 0]
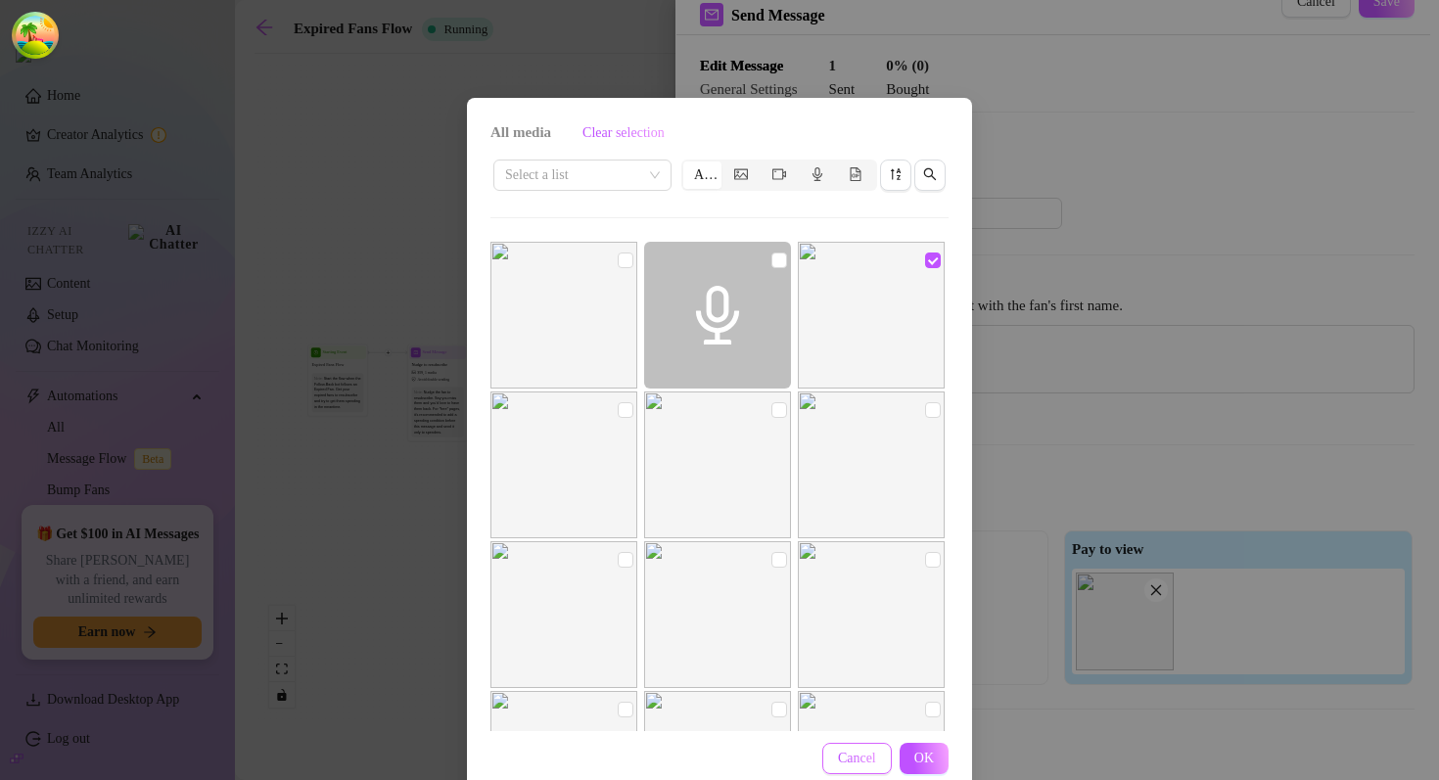
click at [853, 751] on span "Cancel" at bounding box center [857, 759] width 38 height 16
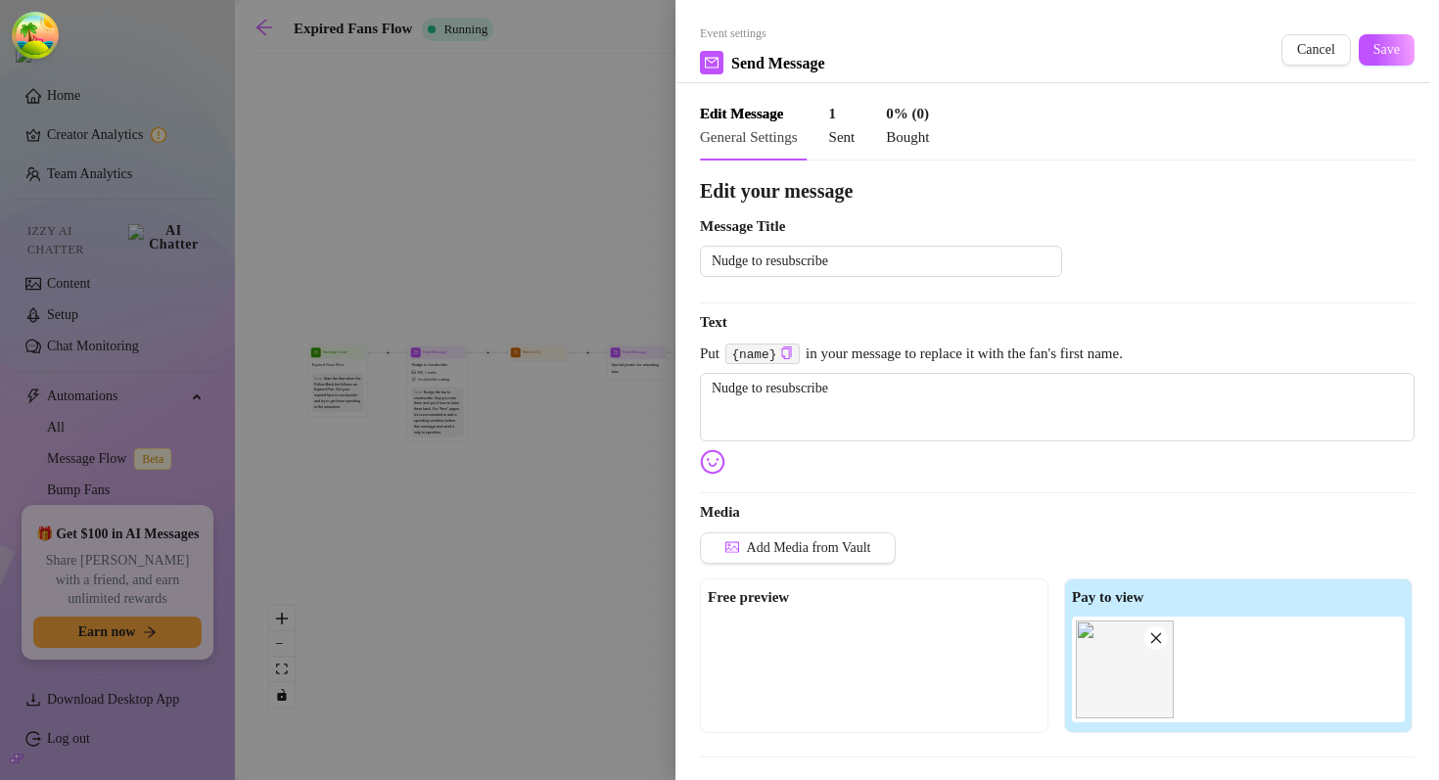
click at [842, 352] on span "Put {name} in your message to replace it with the fan's first name." at bounding box center [1057, 354] width 715 height 23
click at [1095, 345] on span "Put {name} in your message to replace it with the fan's first name." at bounding box center [1057, 354] width 715 height 23
drag, startPoint x: 1095, startPoint y: 345, endPoint x: 900, endPoint y: 347, distance: 195.8
click at [900, 347] on span "Put {name} in your message to replace it with the fan's first name." at bounding box center [1057, 354] width 715 height 23
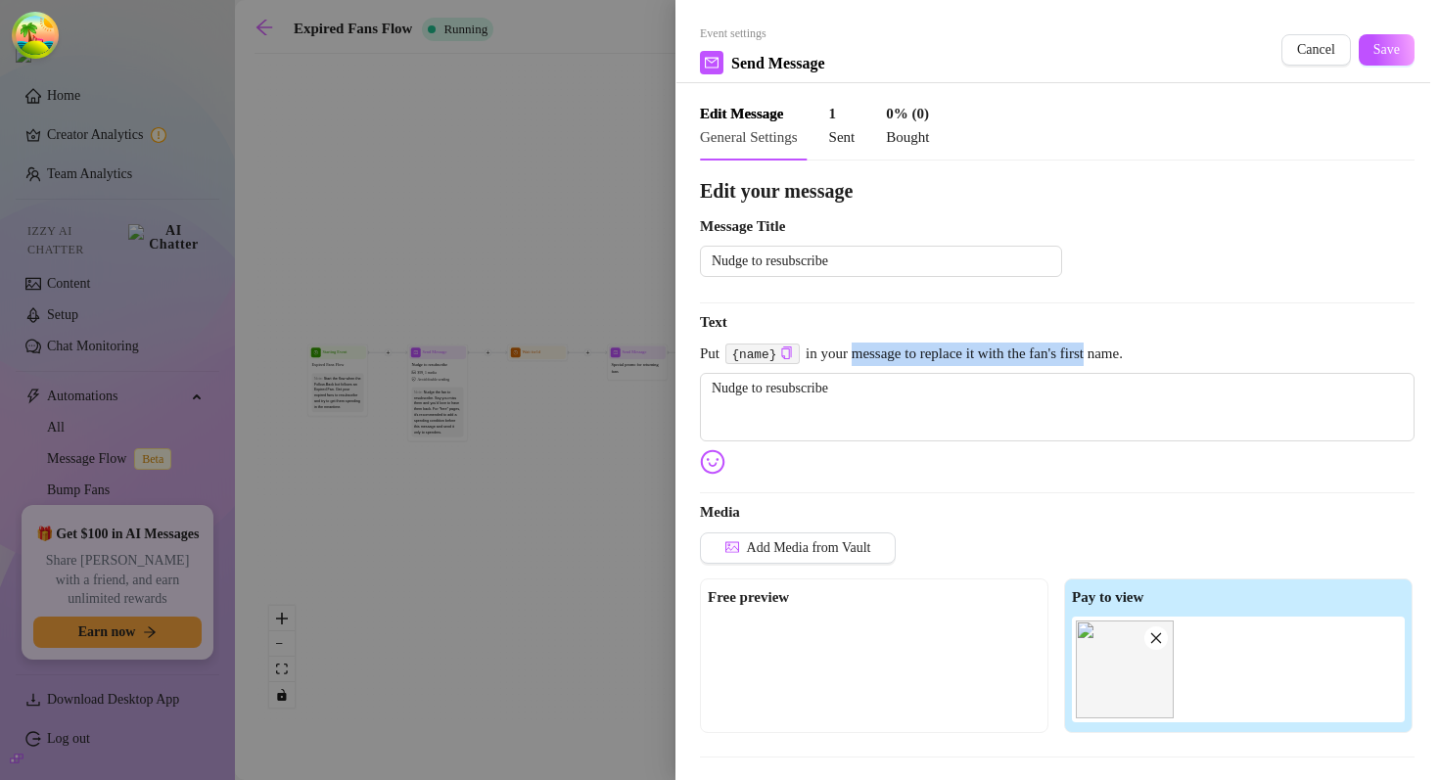
copy span "message to replace it with the fan's first"
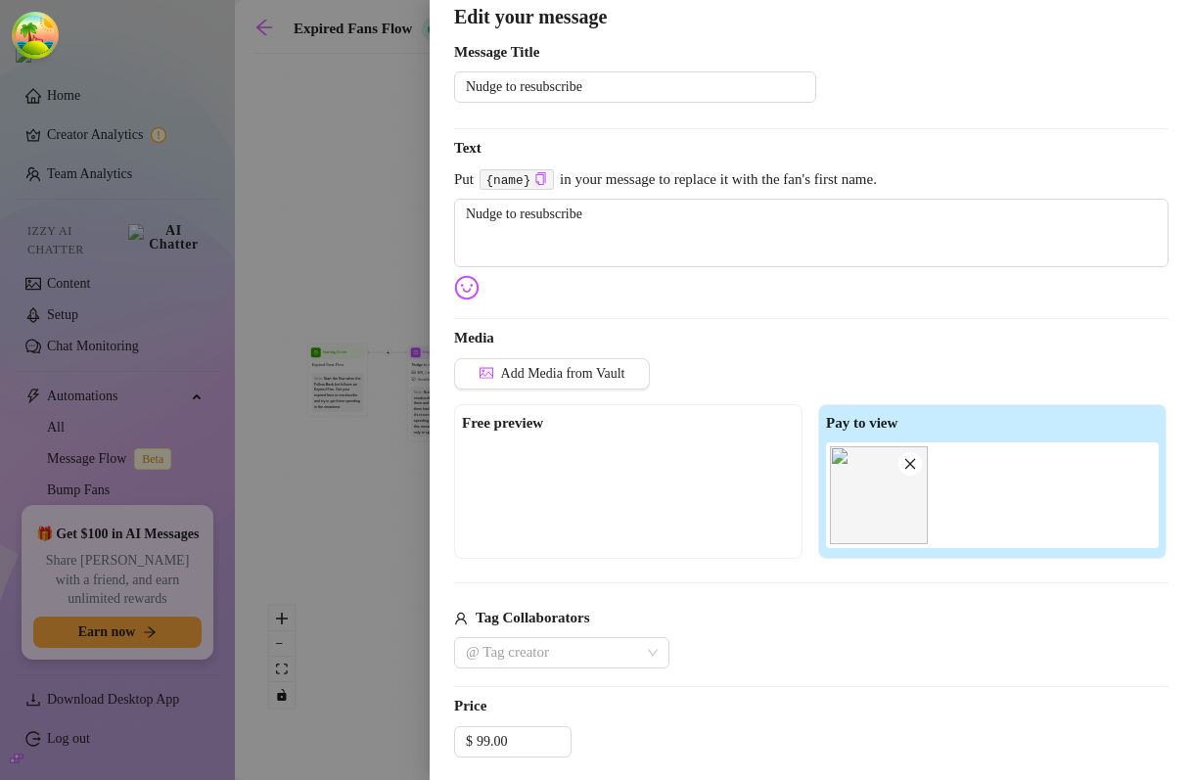
scroll to position [415, 0]
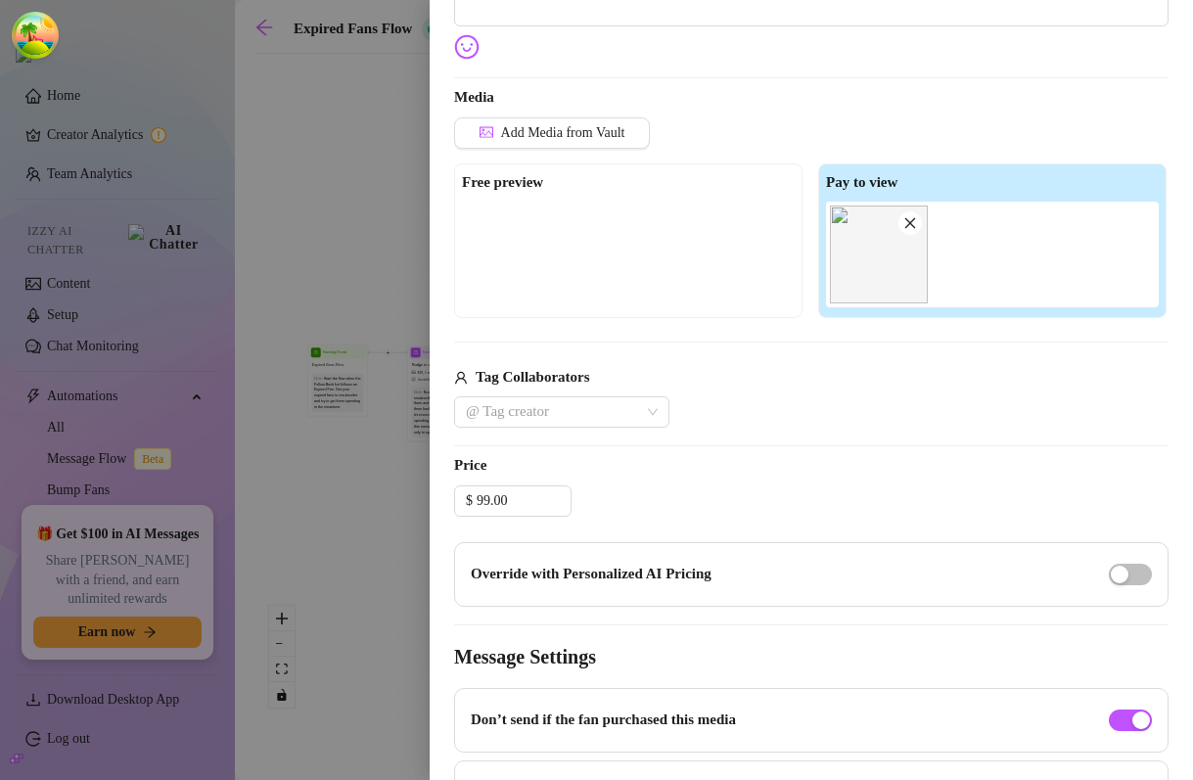
click at [587, 246] on div at bounding box center [628, 251] width 333 height 98
click at [557, 133] on span "Add Media from Vault" at bounding box center [563, 133] width 124 height 16
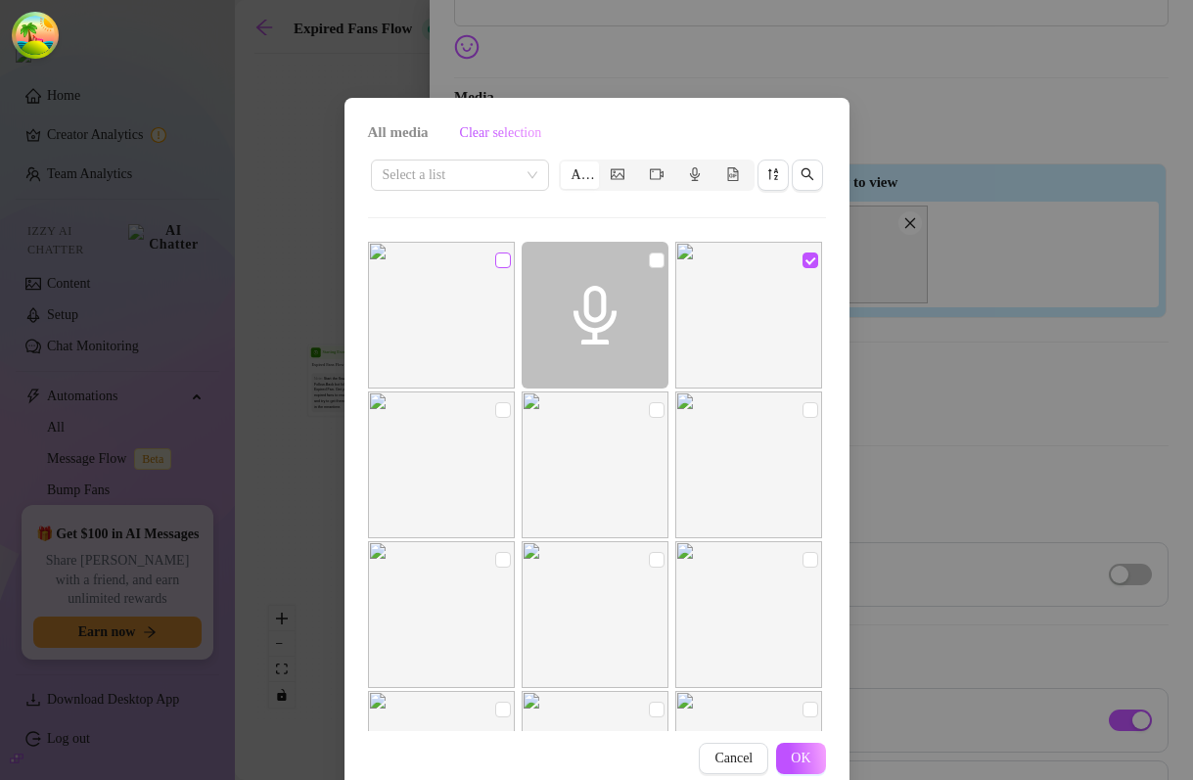
click at [506, 258] on input "checkbox" at bounding box center [503, 261] width 16 height 16
checkbox input "true"
click at [804, 763] on span "OK" at bounding box center [801, 759] width 20 height 16
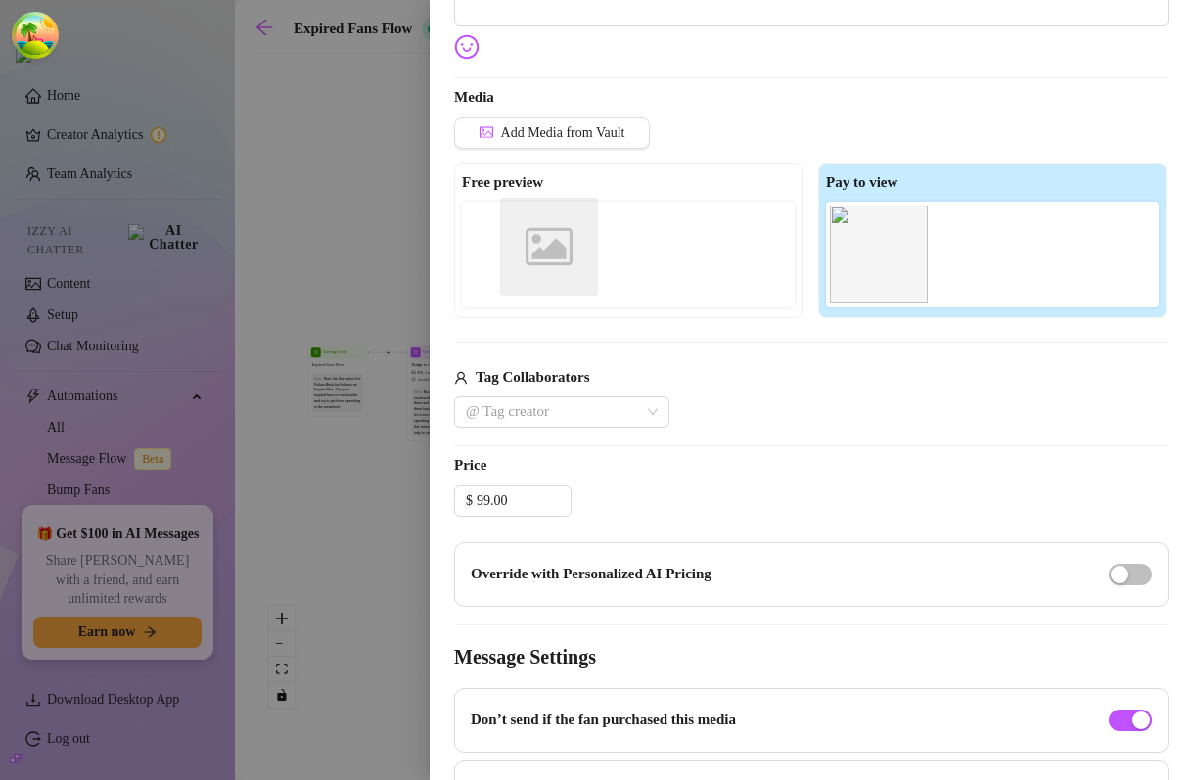
drag, startPoint x: 999, startPoint y: 268, endPoint x: 536, endPoint y: 260, distance: 463.1
click at [536, 260] on div "Free preview Pay to view Image placeholder" at bounding box center [811, 240] width 715 height 155
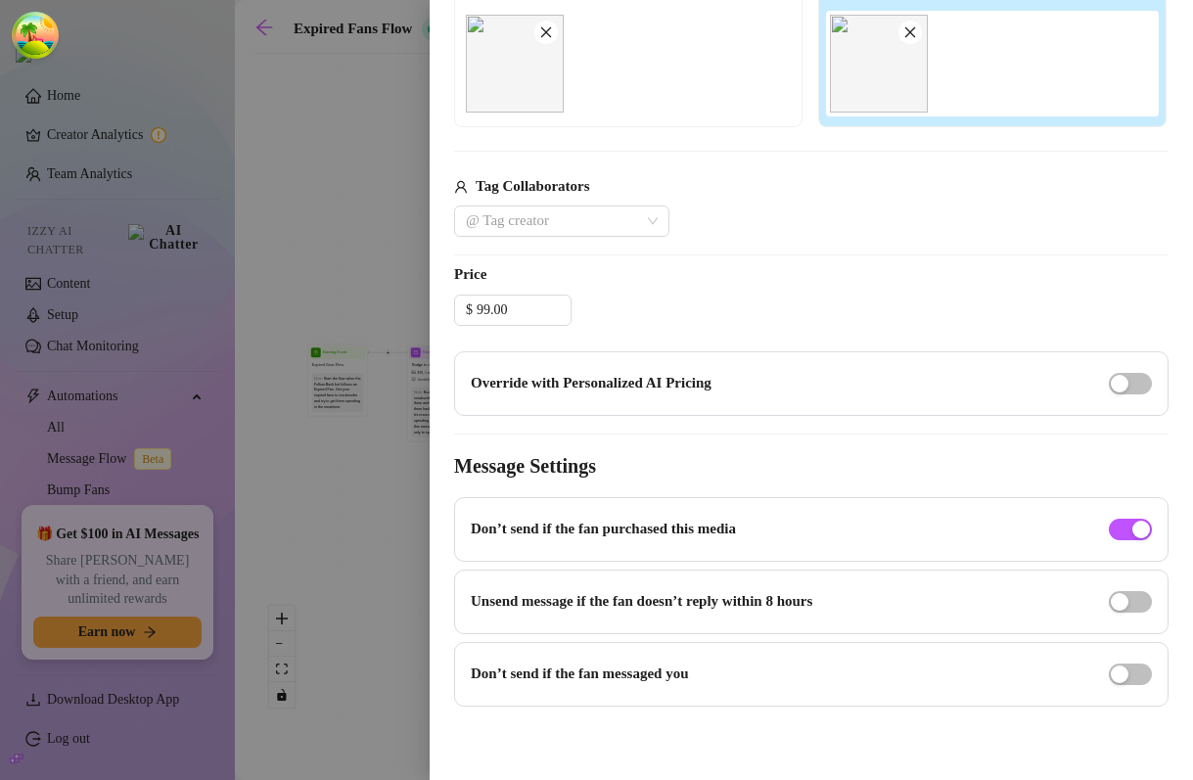
scroll to position [0, 0]
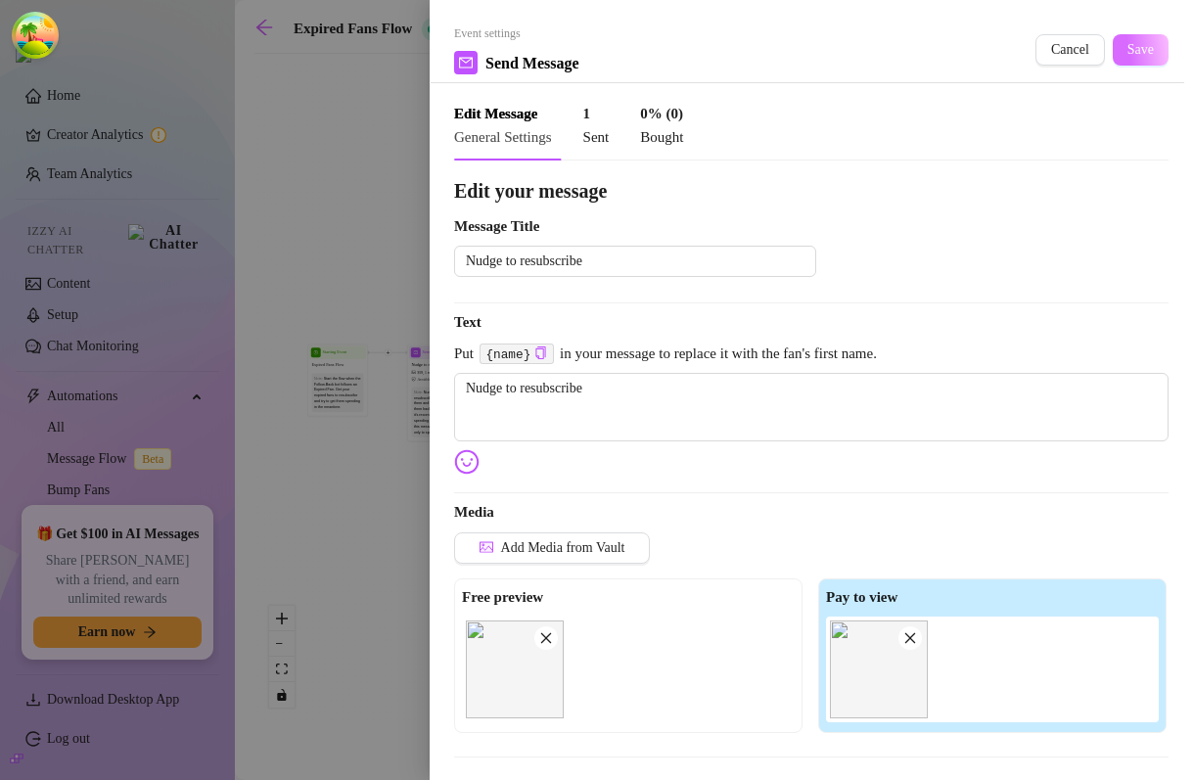
click at [1147, 49] on span "Save" at bounding box center [1141, 50] width 26 height 16
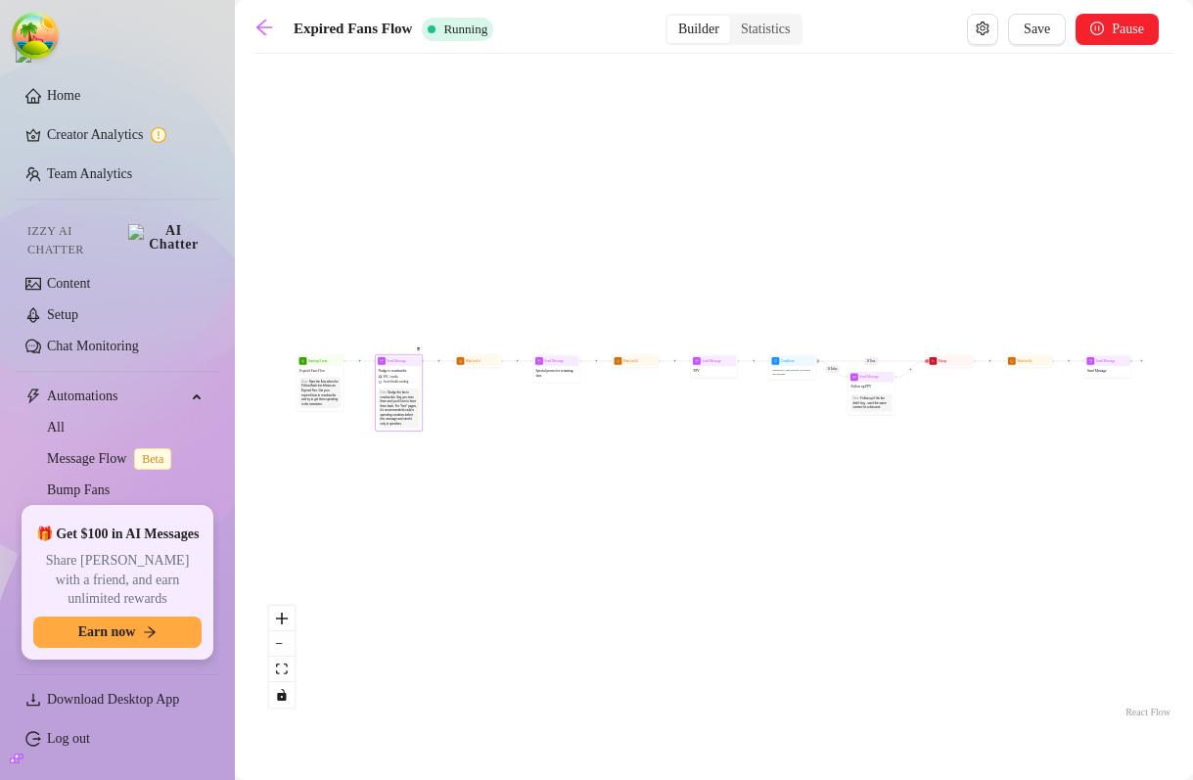
click at [392, 367] on div "Nudge to resubscribe $ 99 , 1 media Avoid double sending" at bounding box center [399, 376] width 45 height 20
type textarea "Nudge to resubscribe"
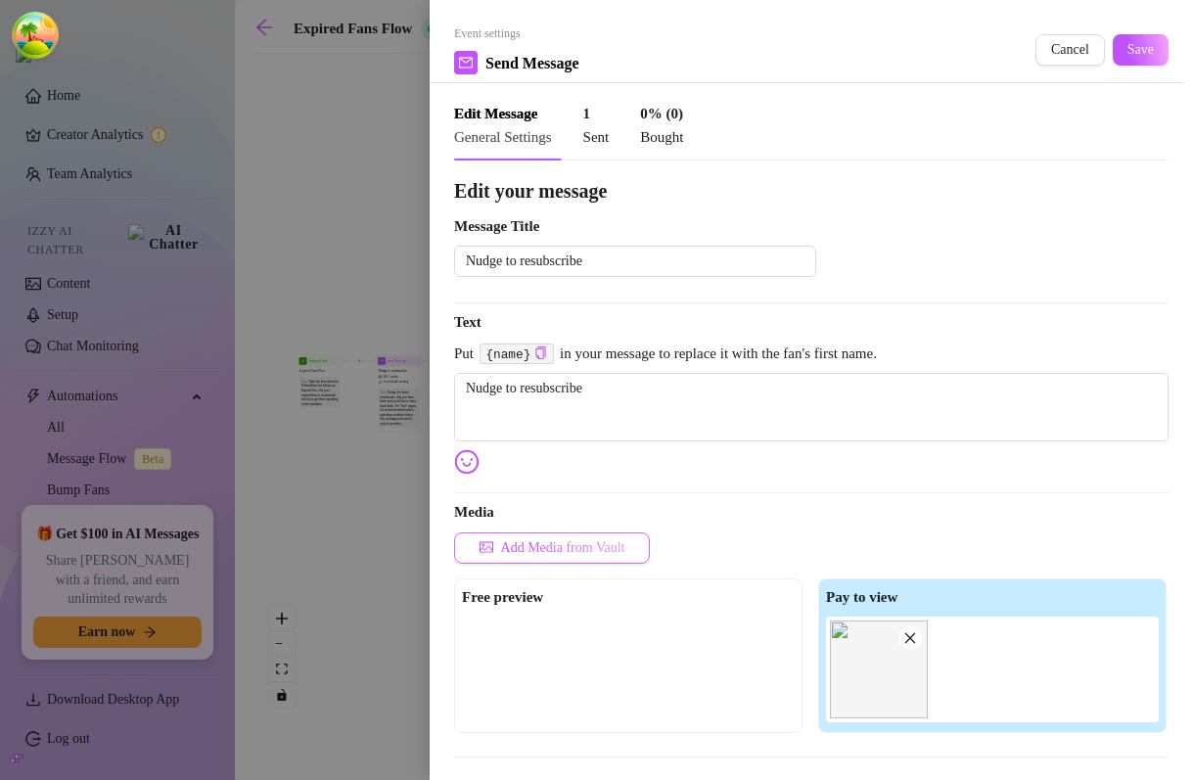
click at [539, 541] on span "Add Media from Vault" at bounding box center [563, 548] width 124 height 16
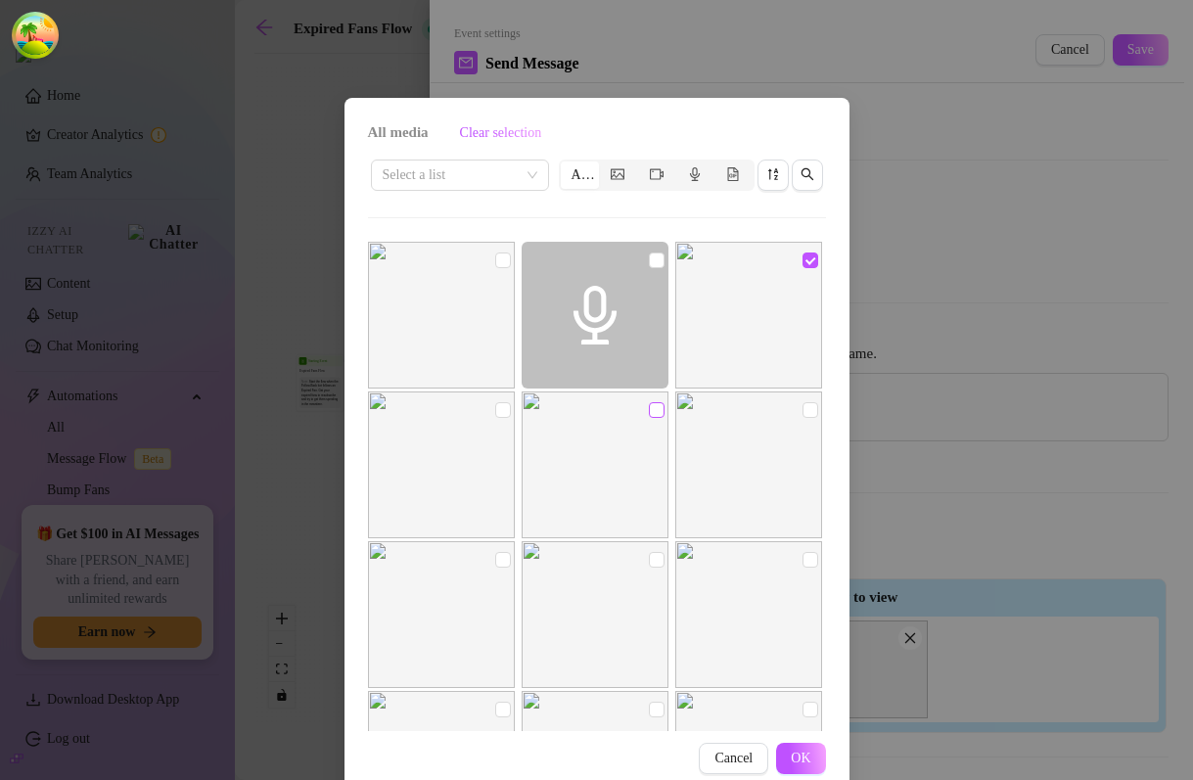
click at [659, 412] on input "checkbox" at bounding box center [657, 410] width 16 height 16
checkbox input "true"
click at [811, 763] on span "OK" at bounding box center [801, 759] width 20 height 16
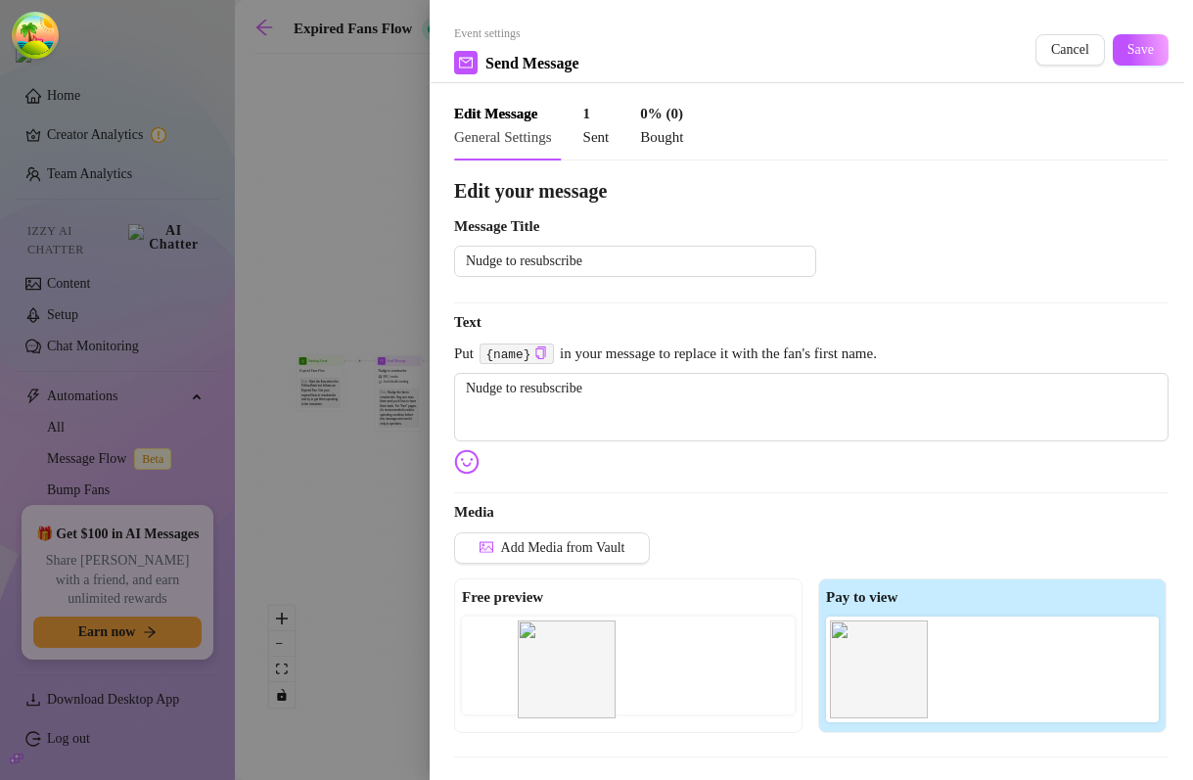
drag, startPoint x: 986, startPoint y: 670, endPoint x: 553, endPoint y: 670, distance: 432.7
click at [553, 670] on div "Free preview Pay to view" at bounding box center [811, 656] width 715 height 155
drag, startPoint x: 982, startPoint y: 687, endPoint x: 490, endPoint y: 683, distance: 491.4
click at [490, 683] on div "Free preview Pay to view" at bounding box center [811, 656] width 715 height 155
click at [1133, 39] on button "Save" at bounding box center [1141, 49] width 56 height 31
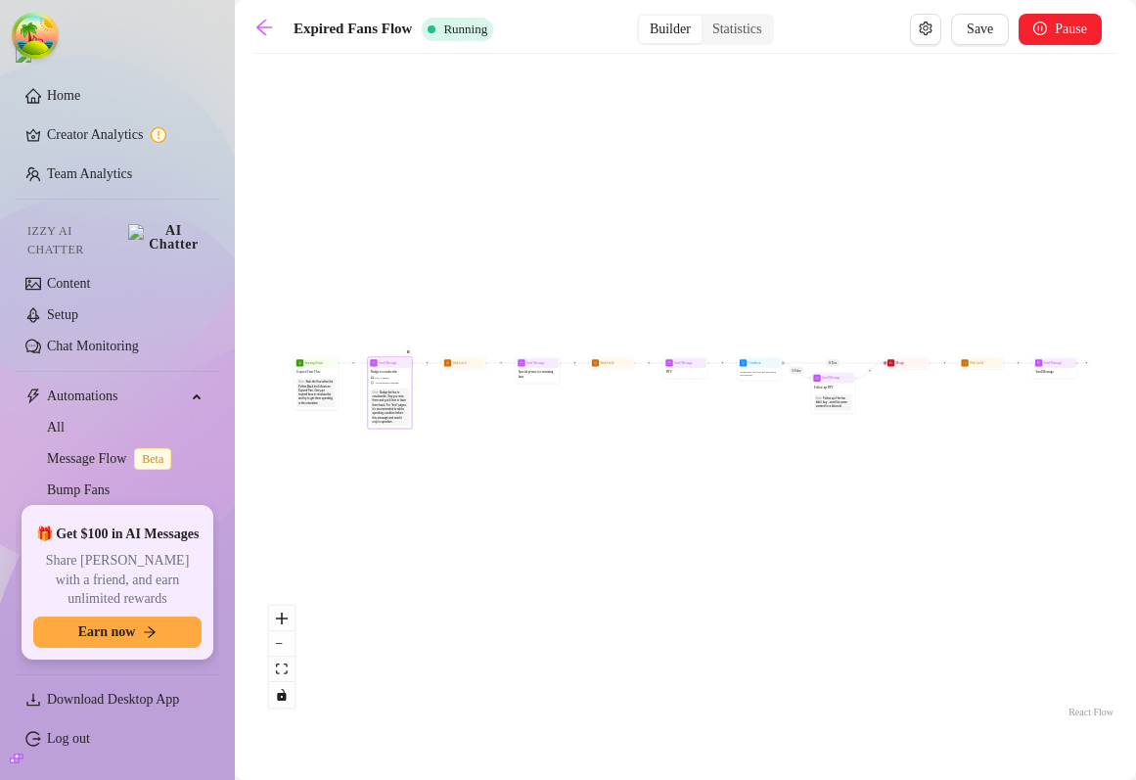
click at [392, 372] on span "Nudge to resubscribe" at bounding box center [384, 372] width 26 height 5
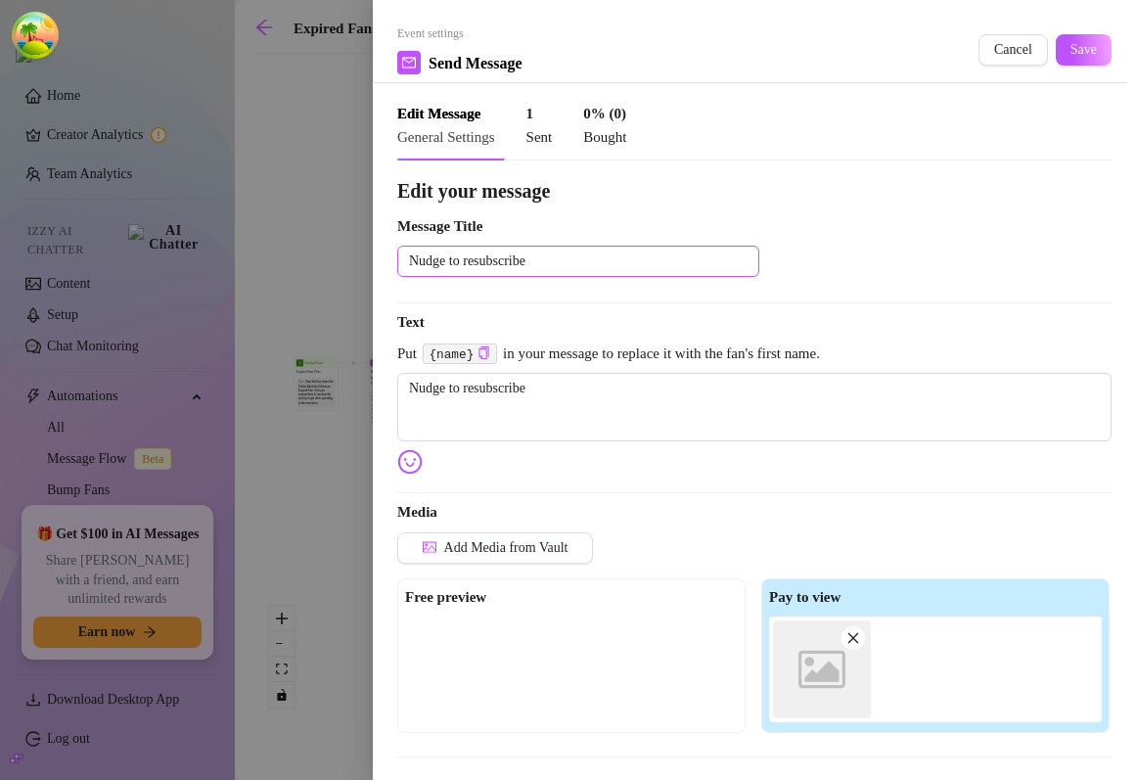
scroll to position [206, 0]
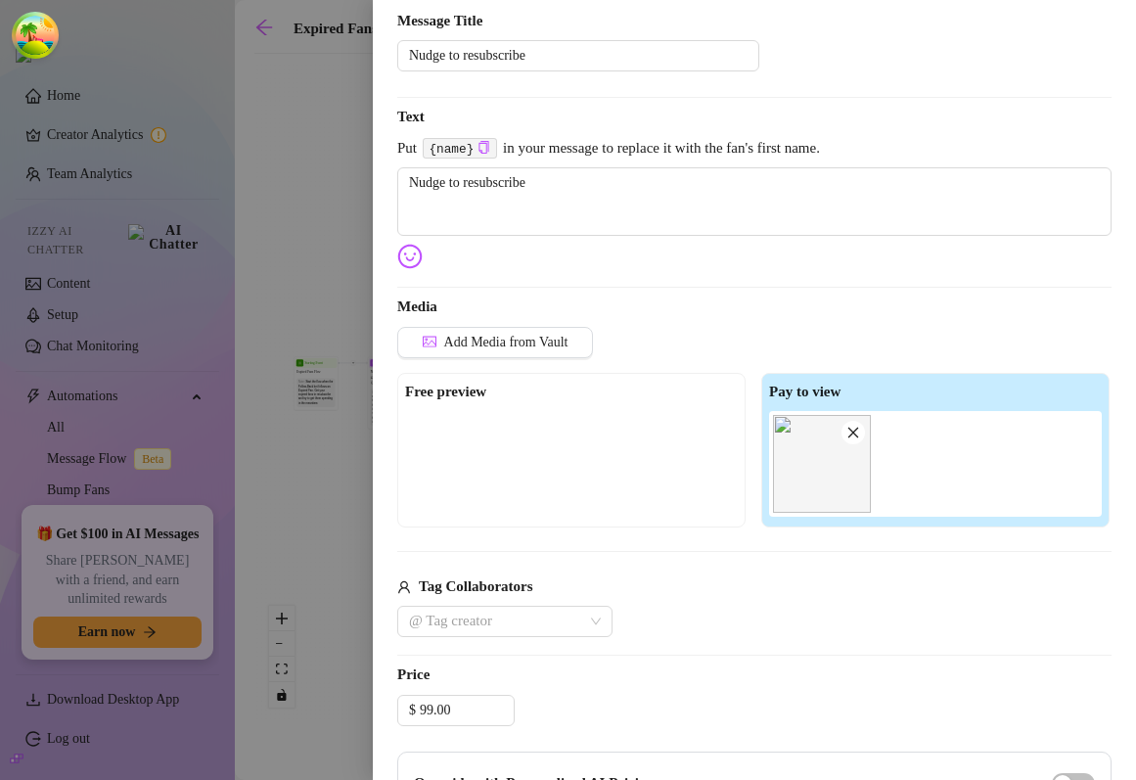
click at [541, 361] on div "Add Media from Vault" at bounding box center [754, 350] width 715 height 46
click at [541, 351] on button "Add Media from Vault" at bounding box center [495, 342] width 196 height 31
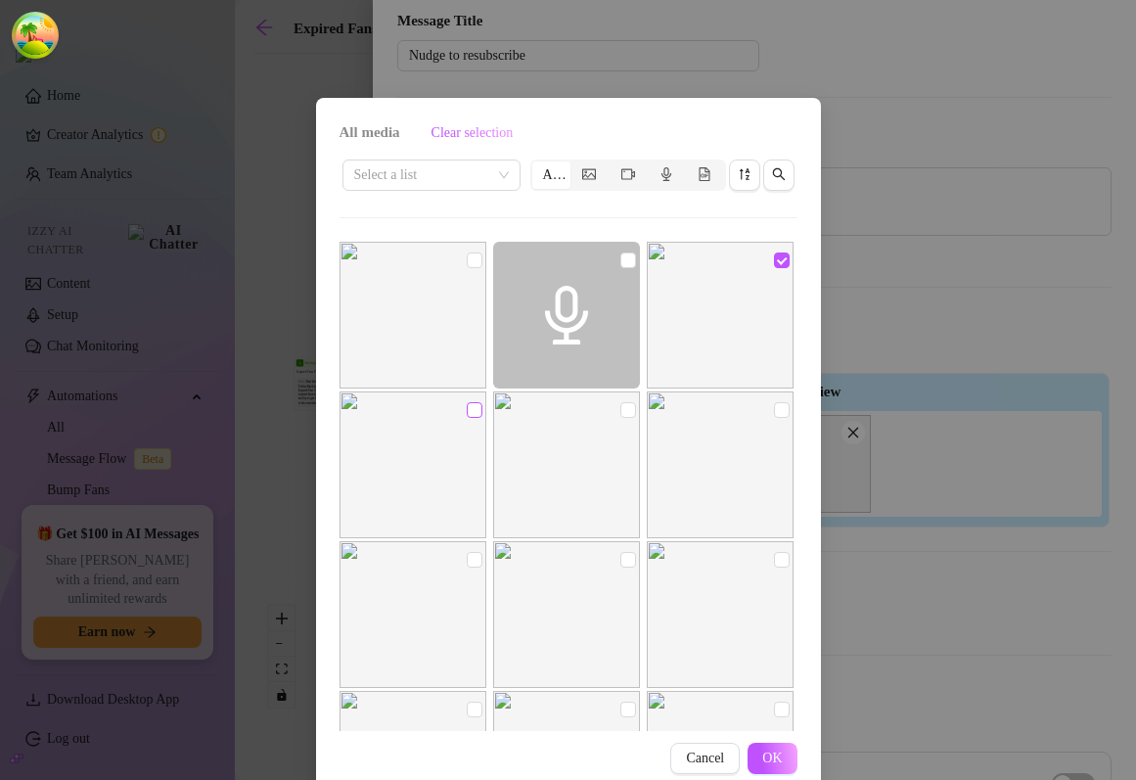
click at [472, 413] on input "checkbox" at bounding box center [475, 410] width 16 height 16
checkbox input "true"
click at [773, 757] on span "OK" at bounding box center [773, 759] width 20 height 16
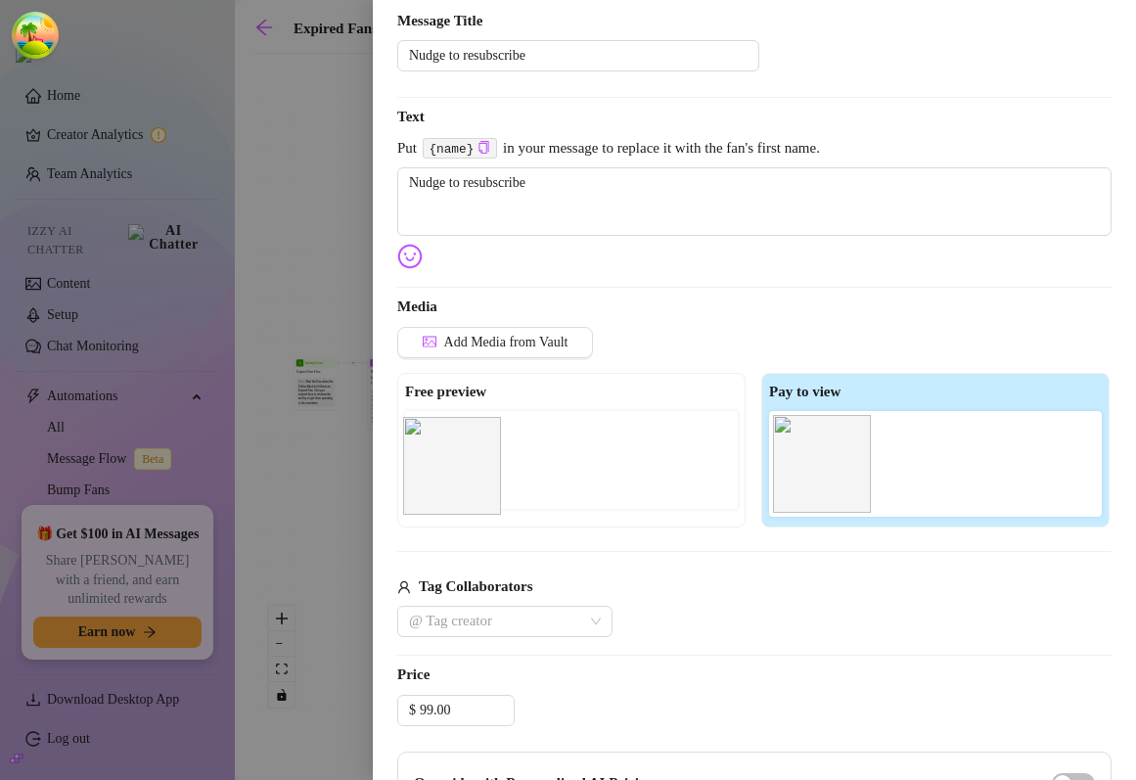
drag, startPoint x: 953, startPoint y: 485, endPoint x: 466, endPoint y: 486, distance: 487.5
click at [466, 486] on div "Free preview Pay to view" at bounding box center [754, 450] width 715 height 155
drag, startPoint x: 850, startPoint y: 470, endPoint x: 443, endPoint y: 454, distance: 406.5
click at [443, 454] on div "Free preview Pay to view" at bounding box center [754, 450] width 715 height 155
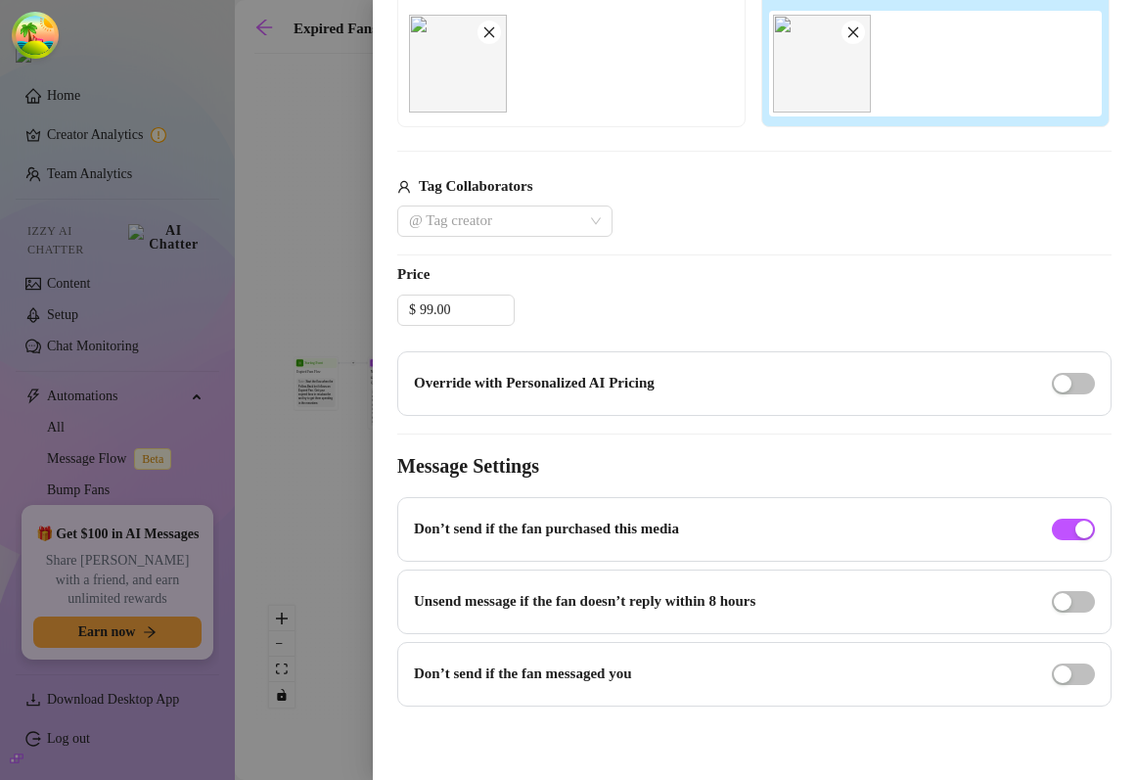
scroll to position [0, 0]
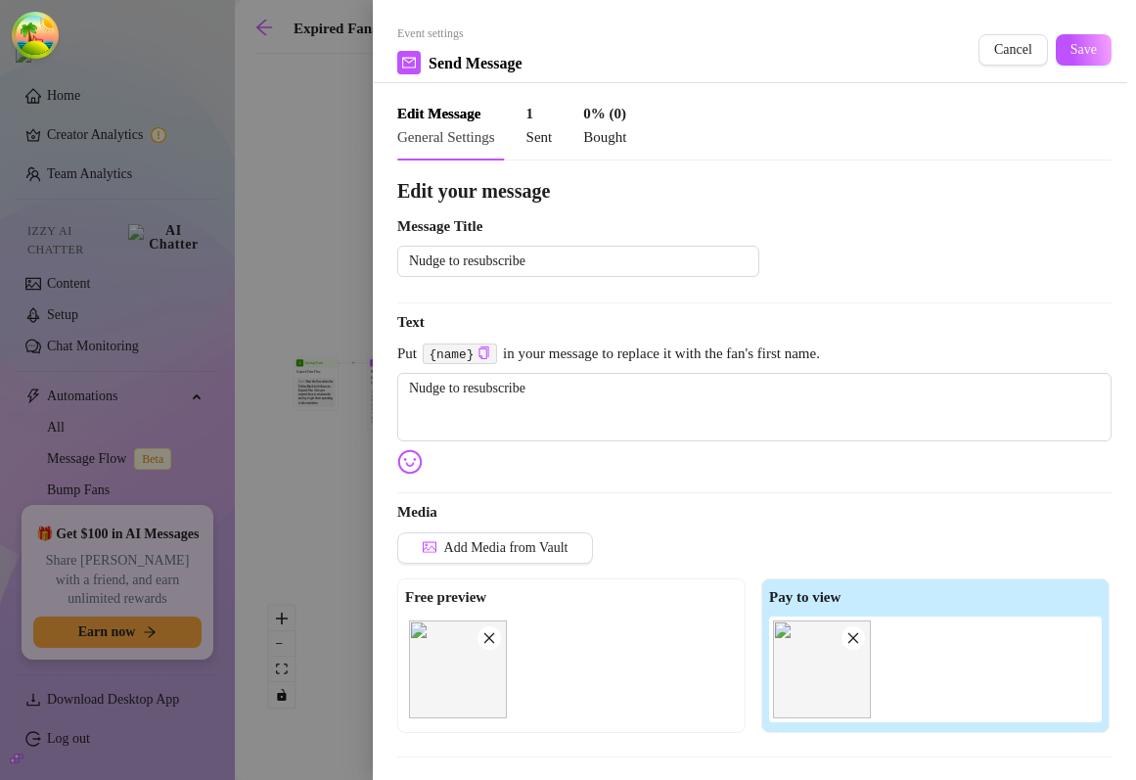
click at [1081, 29] on div "Event settings Send Message Cancel Save" at bounding box center [754, 53] width 715 height 59
click at [1072, 43] on span "Save" at bounding box center [1084, 50] width 26 height 16
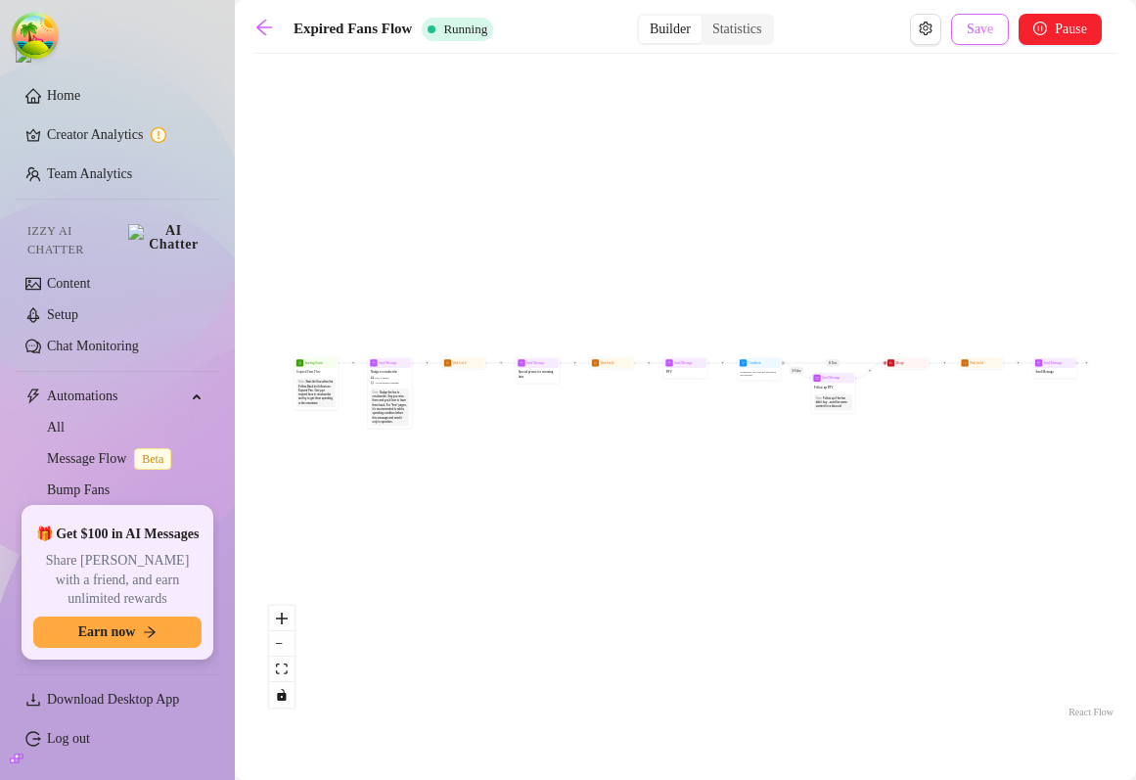
click at [968, 14] on button "Save" at bounding box center [980, 29] width 58 height 31
click at [381, 376] on span "1 media" at bounding box center [385, 378] width 9 height 4
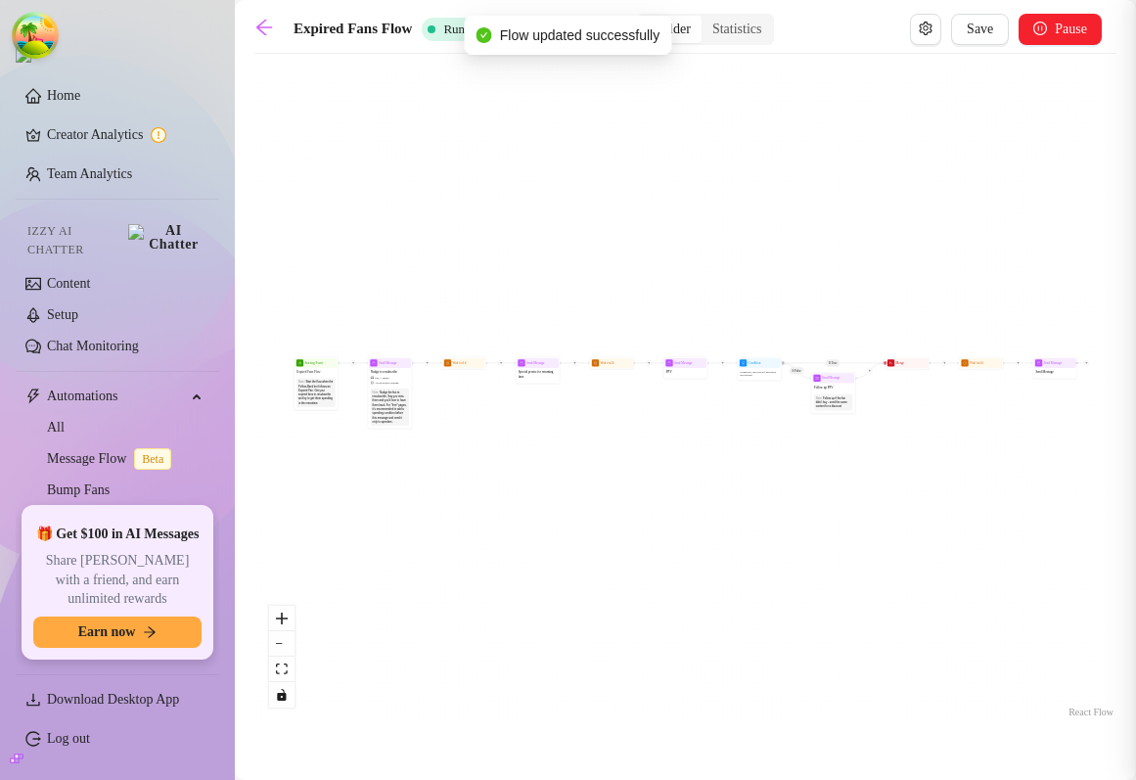
type textarea "Nudge to resubscribe"
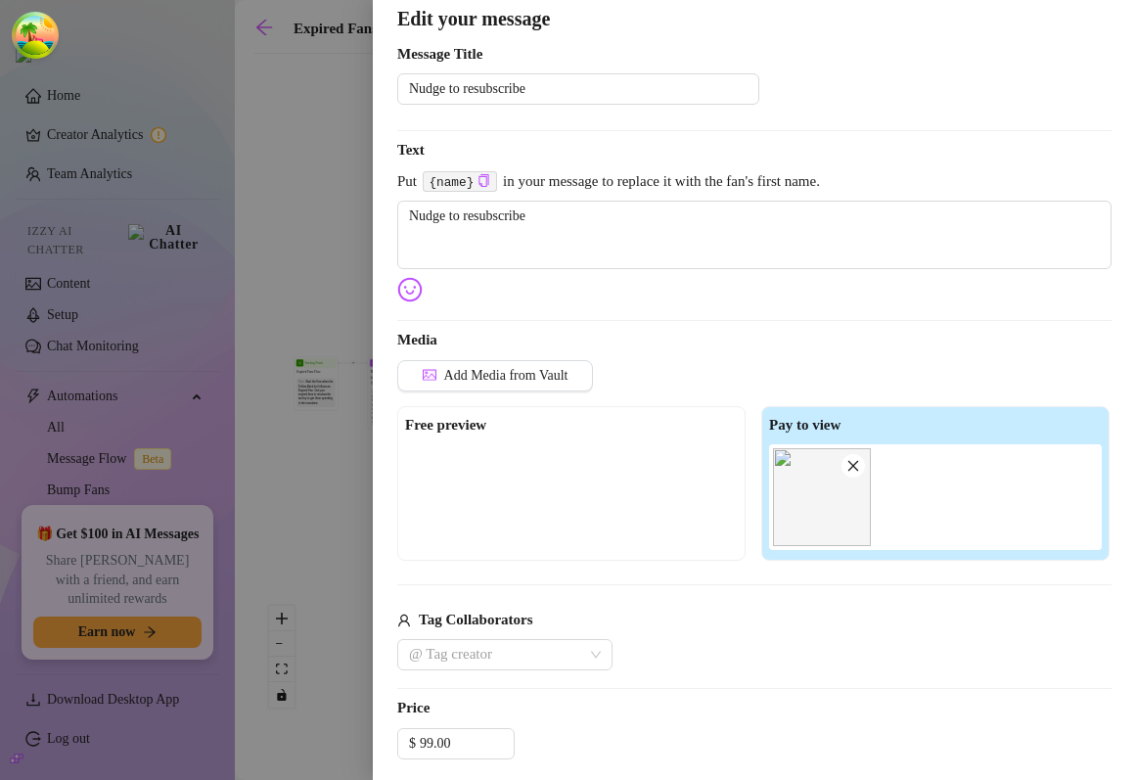
scroll to position [549, 0]
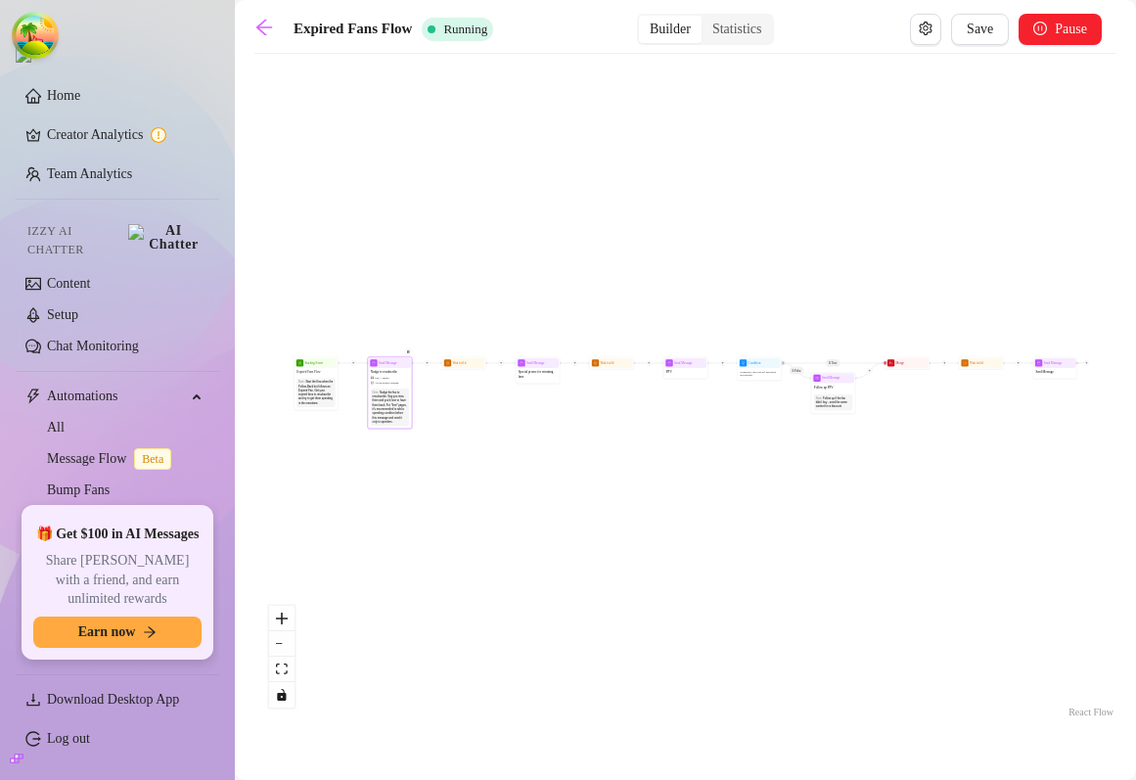
click at [392, 368] on div "Nudge to resubscribe $ 99 , 1 media Avoid double sending" at bounding box center [390, 377] width 42 height 19
type textarea "Nudge to resubscribe"
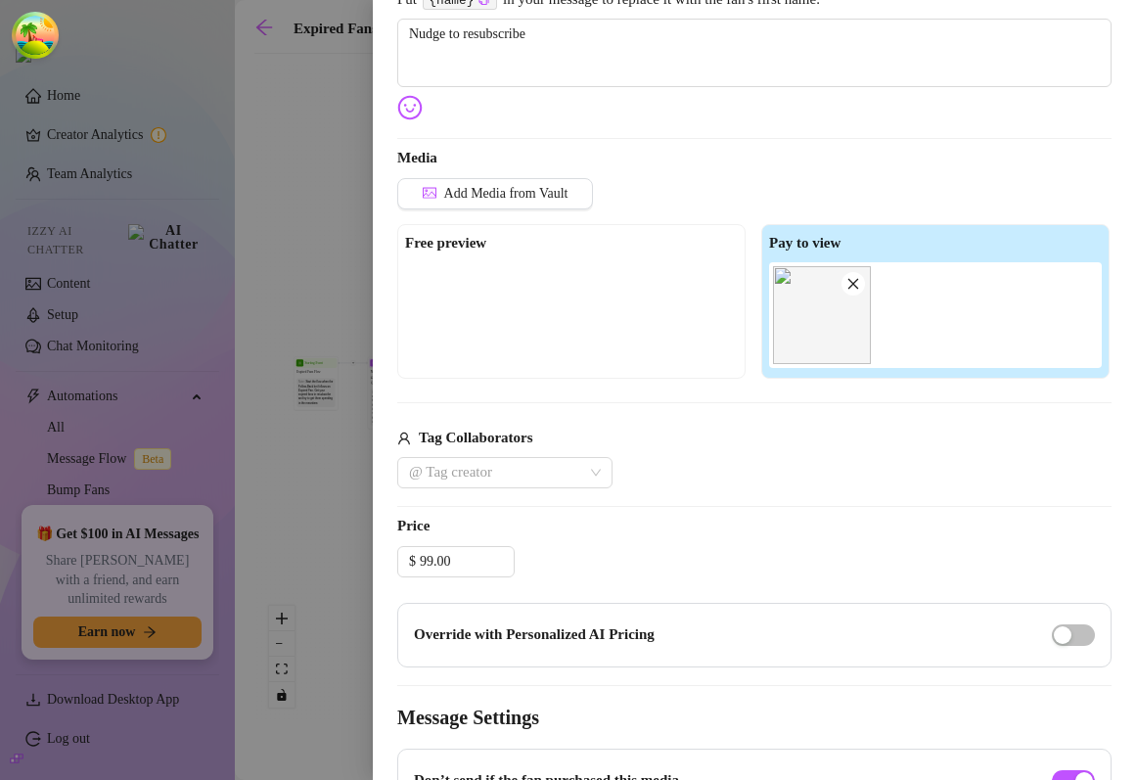
scroll to position [351, 0]
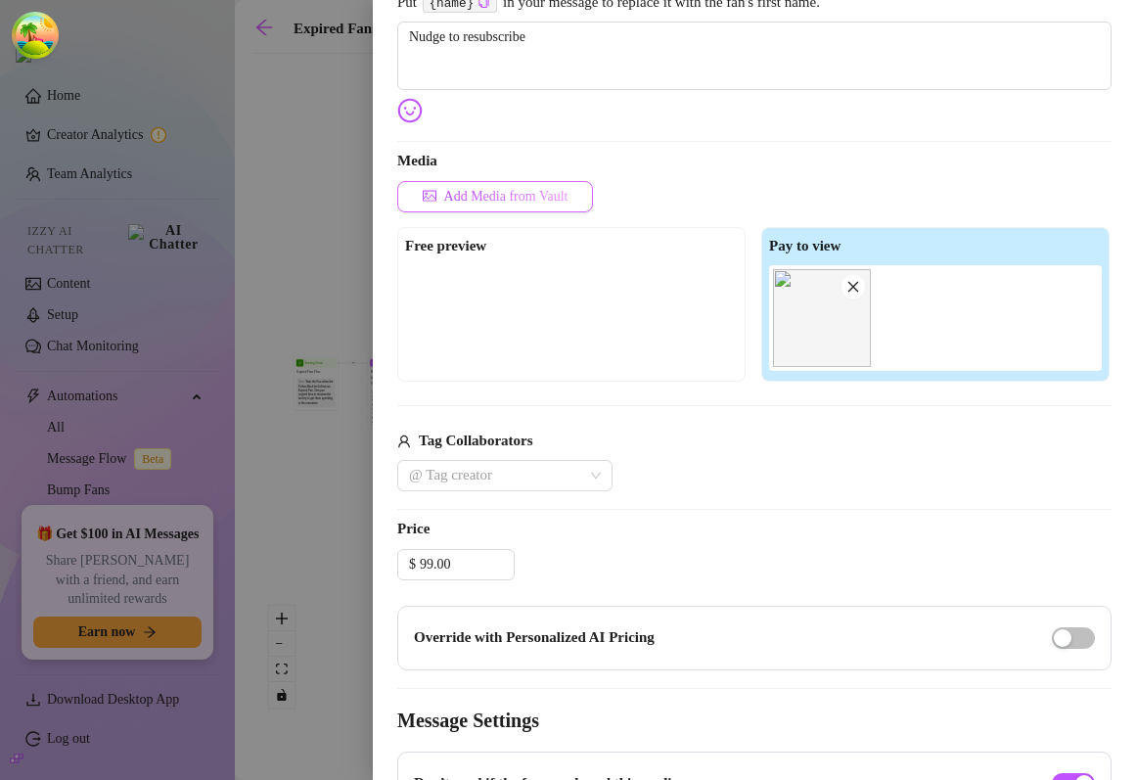
click at [569, 204] on span "Add Media from Vault" at bounding box center [506, 197] width 124 height 16
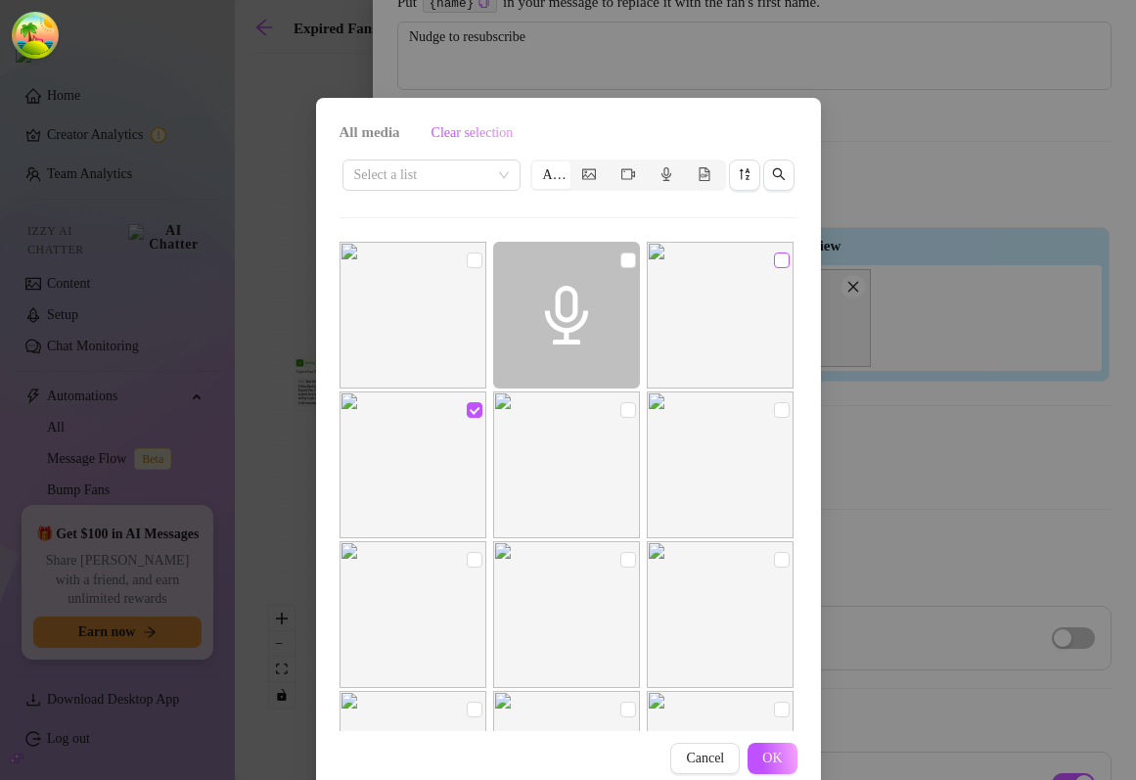
click at [784, 260] on input "checkbox" at bounding box center [782, 261] width 16 height 16
checkbox input "true"
click at [771, 757] on span "OK" at bounding box center [773, 759] width 20 height 16
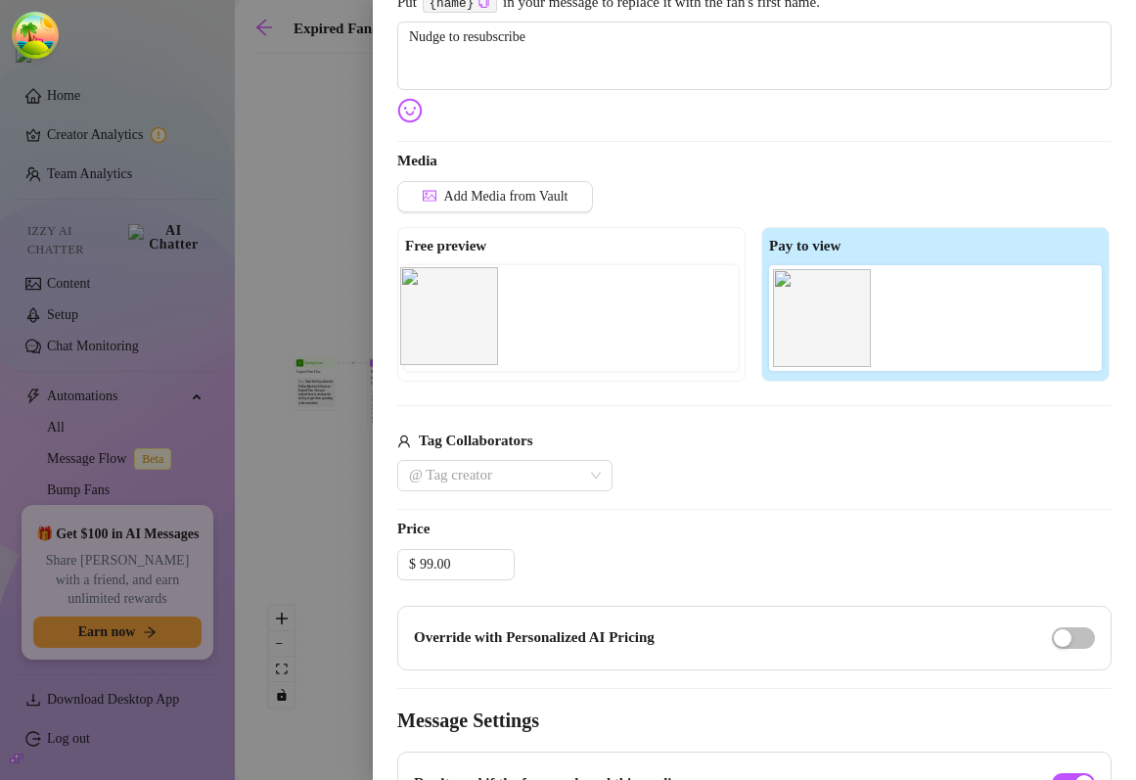
drag, startPoint x: 918, startPoint y: 341, endPoint x: 435, endPoint y: 339, distance: 483.6
click at [434, 339] on div "Free preview Pay to view" at bounding box center [754, 304] width 715 height 155
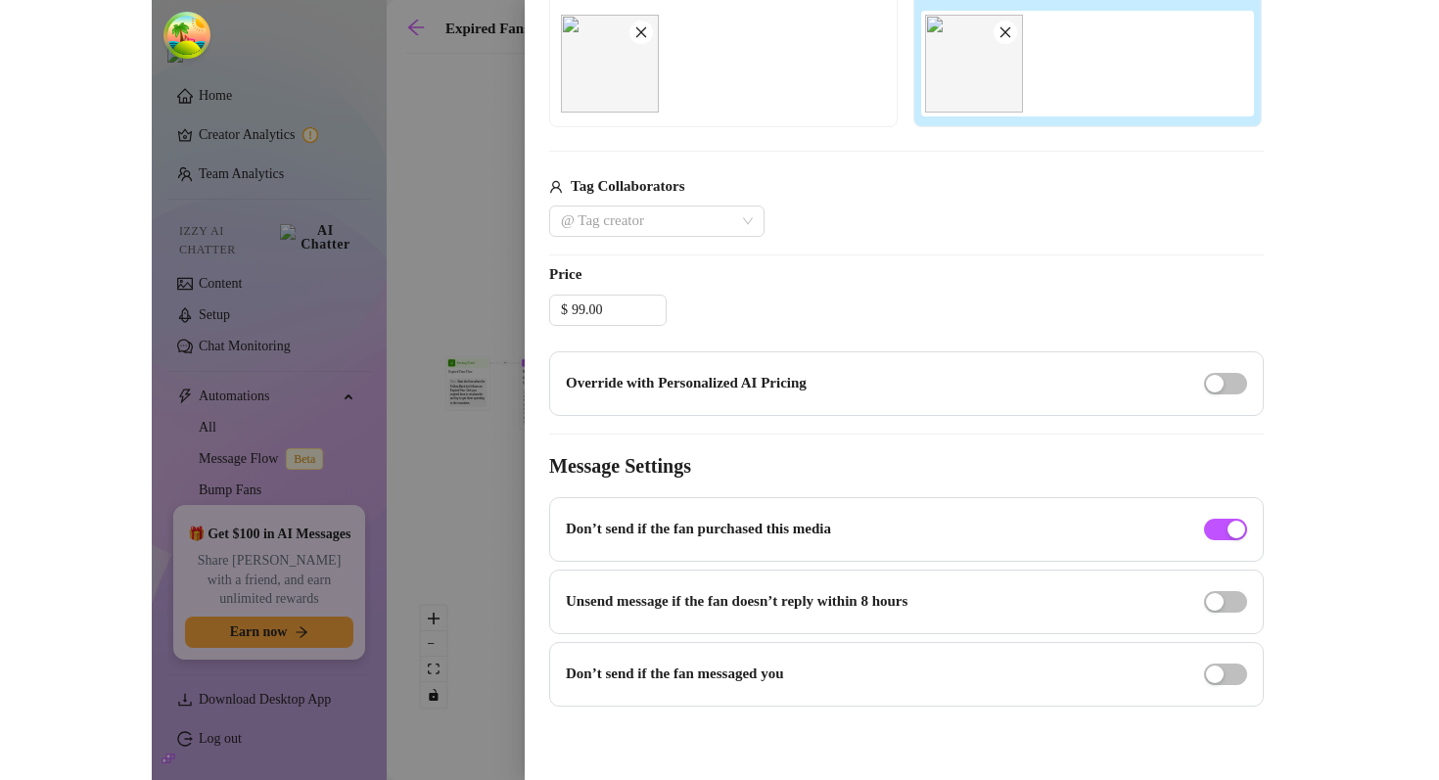
scroll to position [0, 0]
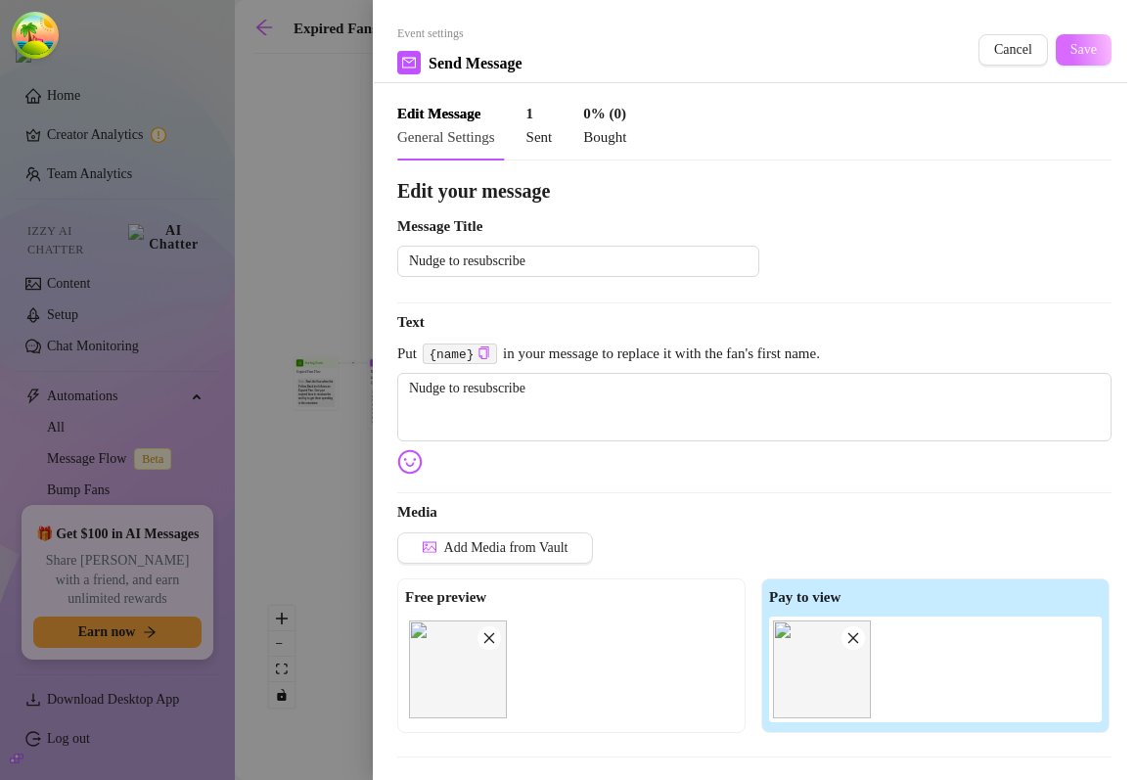
click at [1092, 55] on span "Save" at bounding box center [1084, 50] width 26 height 16
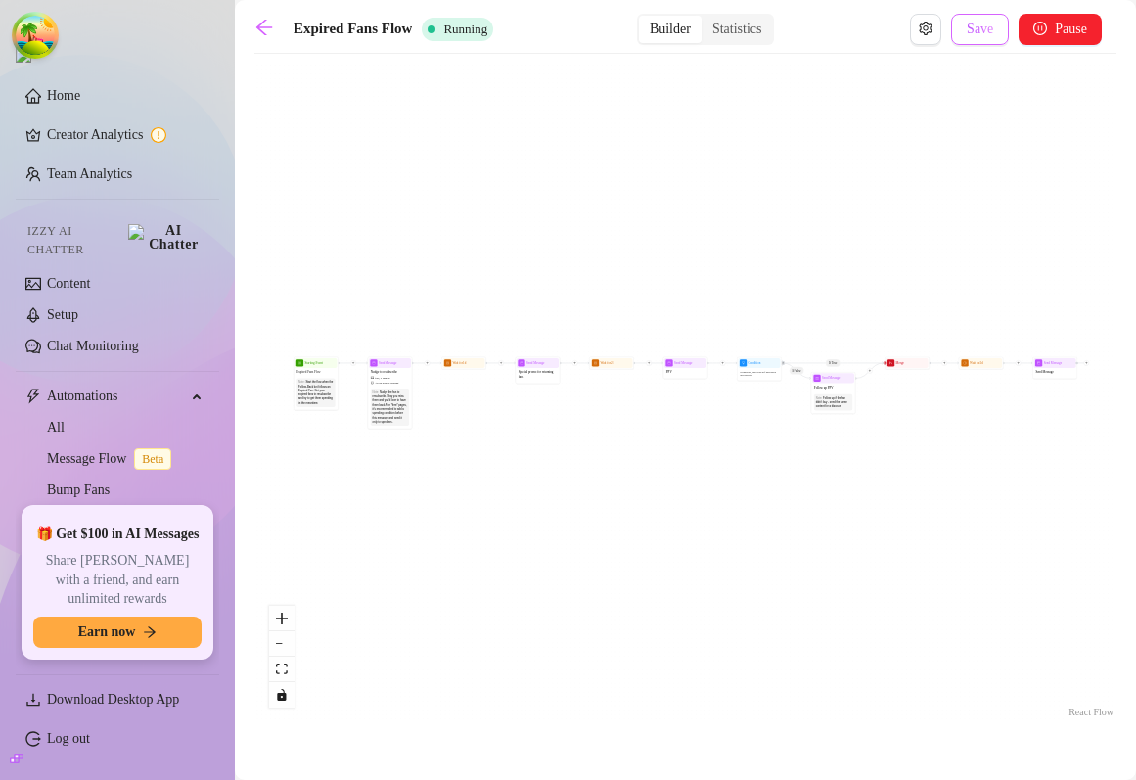
click at [982, 25] on span "Save" at bounding box center [980, 30] width 26 height 16
click at [386, 377] on span "2 medias" at bounding box center [386, 378] width 10 height 4
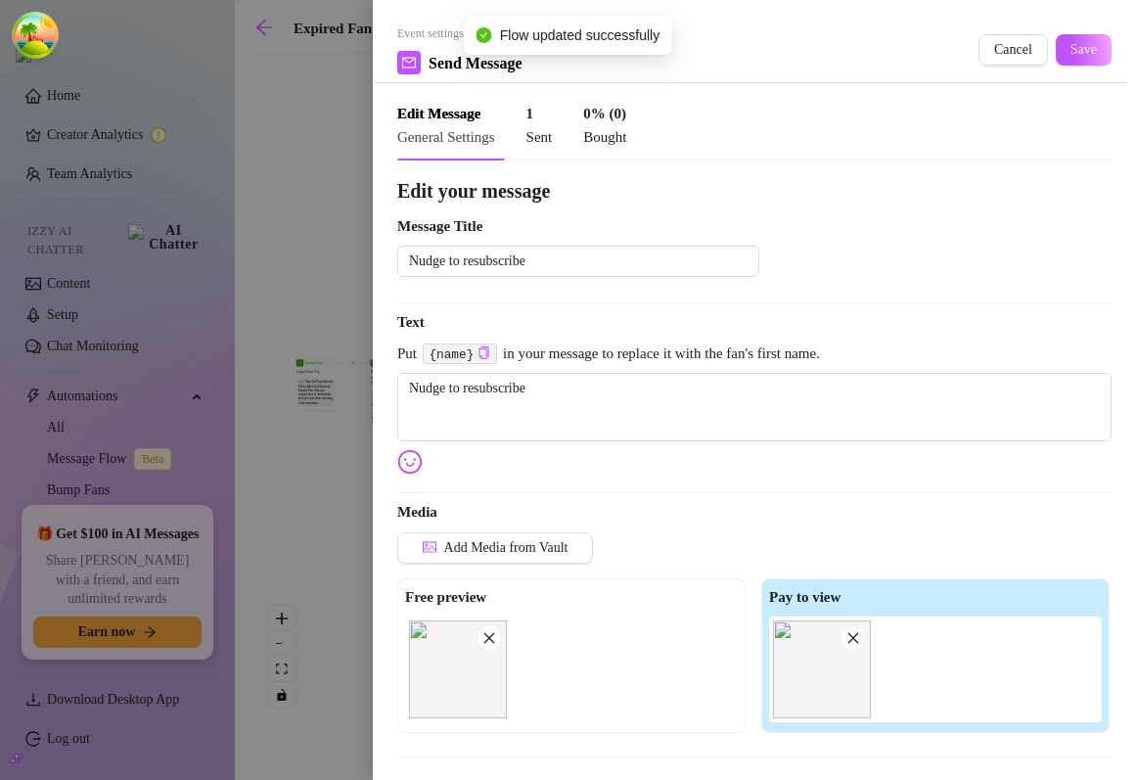
type textarea "Nudge to resubscribe"
click at [272, 264] on div at bounding box center [568, 390] width 1136 height 780
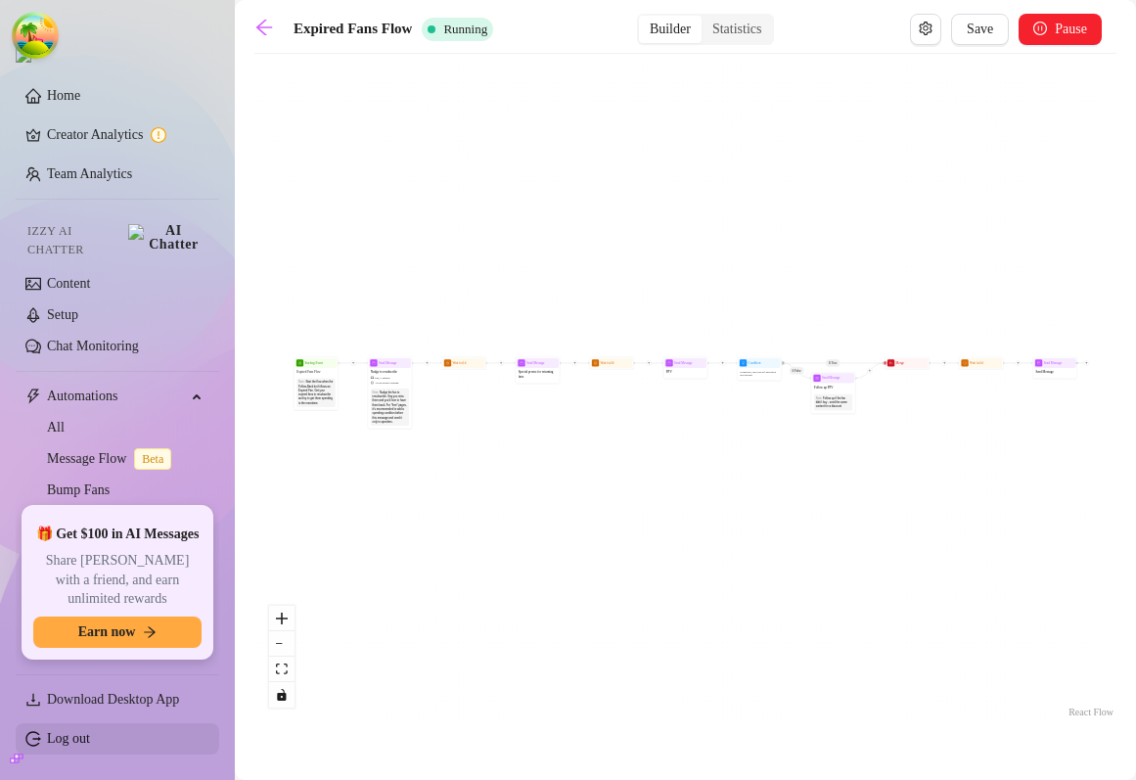
click at [69, 738] on link "Log out" at bounding box center [68, 738] width 43 height 15
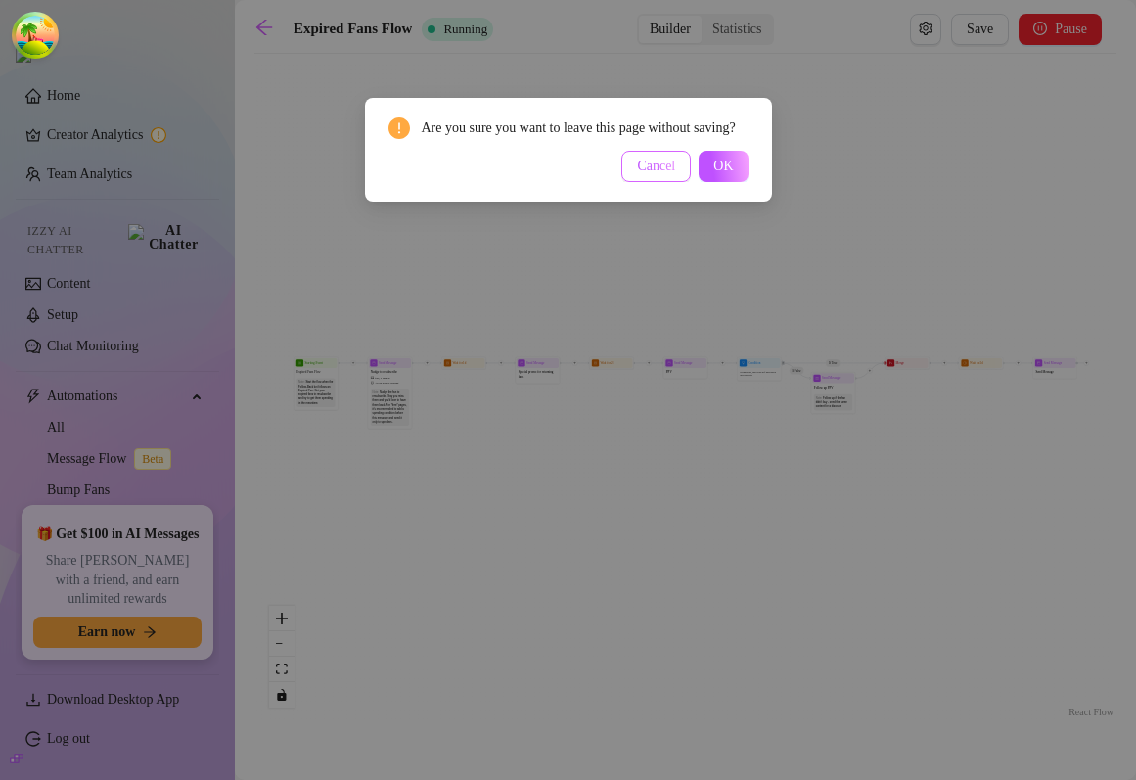
click at [673, 174] on span "Cancel" at bounding box center [656, 167] width 38 height 16
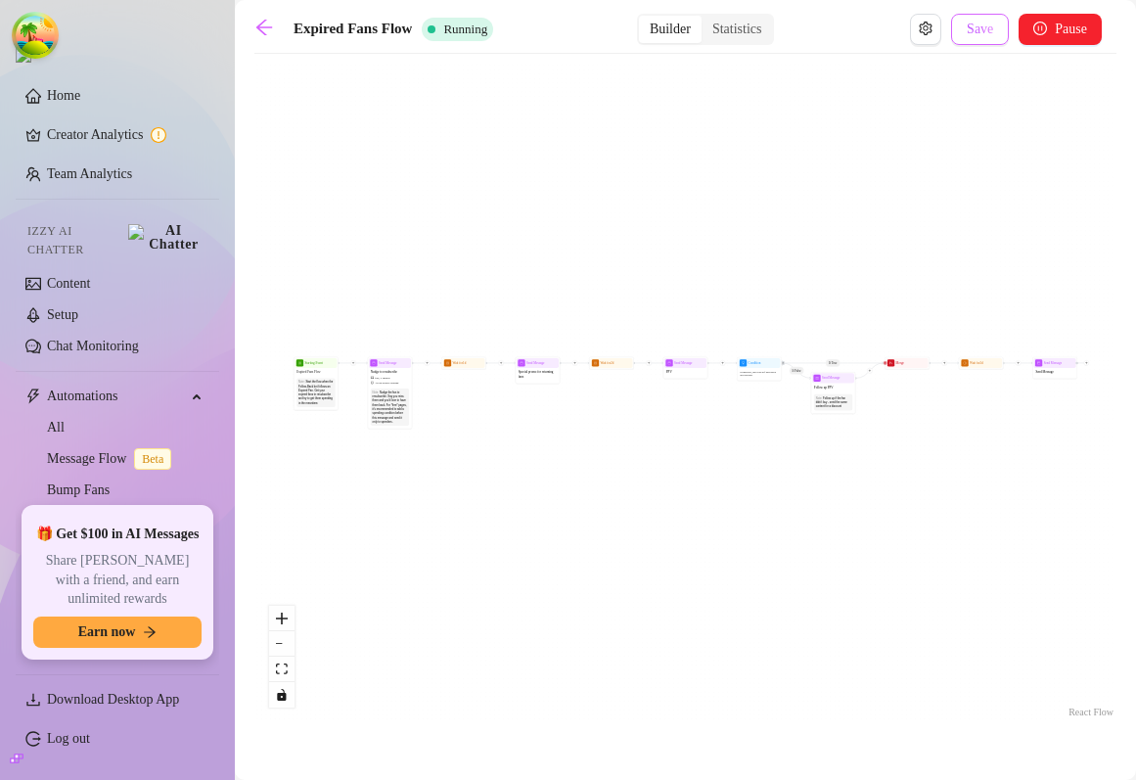
click at [980, 33] on span "Save" at bounding box center [980, 30] width 26 height 16
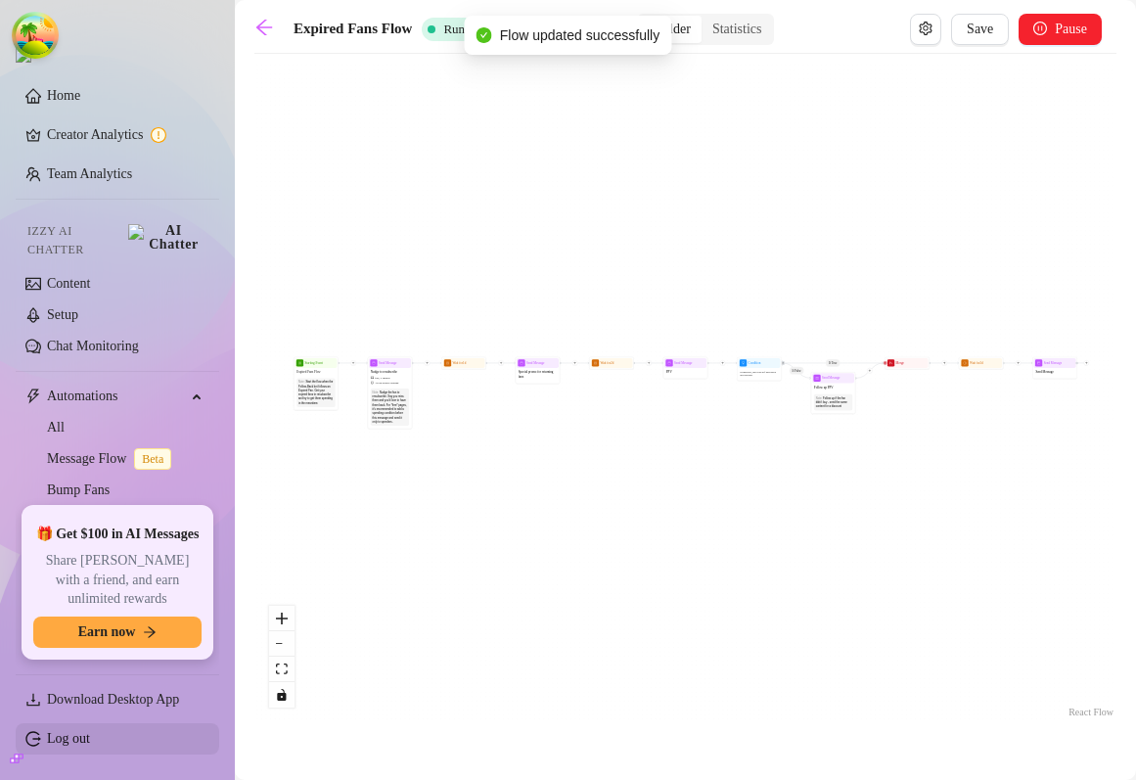
click at [73, 744] on link "Log out" at bounding box center [68, 738] width 43 height 15
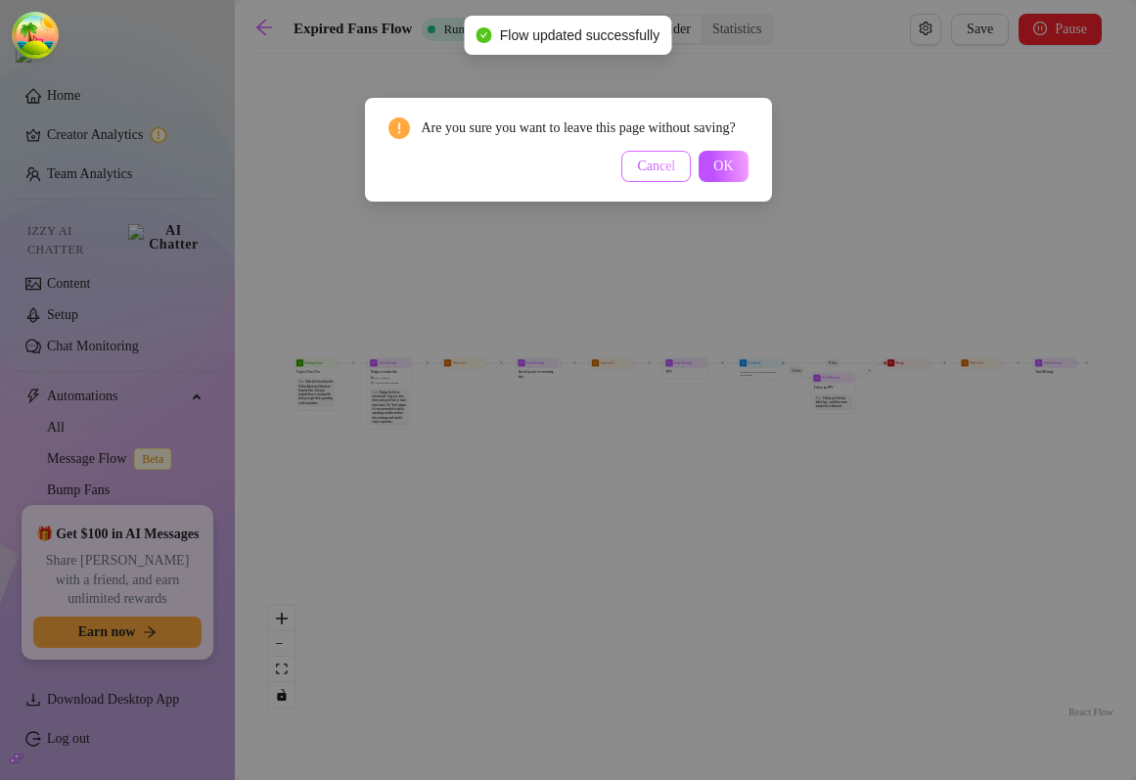
click at [651, 174] on span "Cancel" at bounding box center [656, 167] width 38 height 16
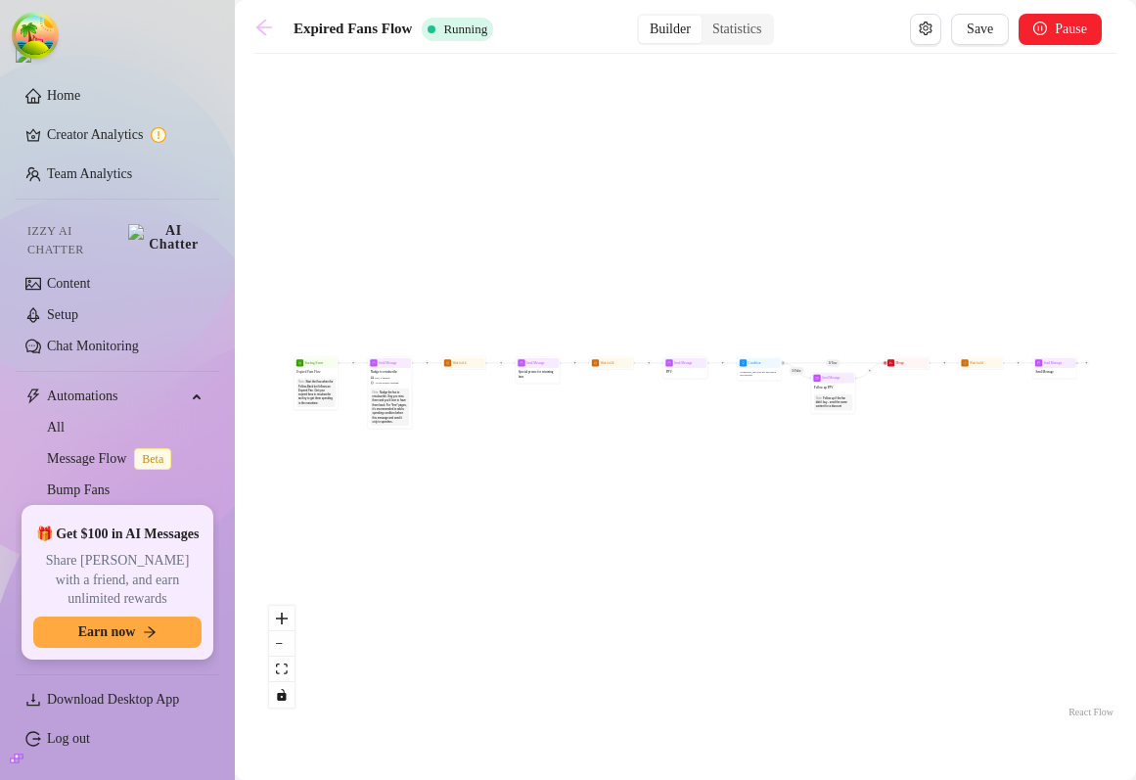
click at [256, 20] on icon "arrow-left" at bounding box center [265, 28] width 20 height 20
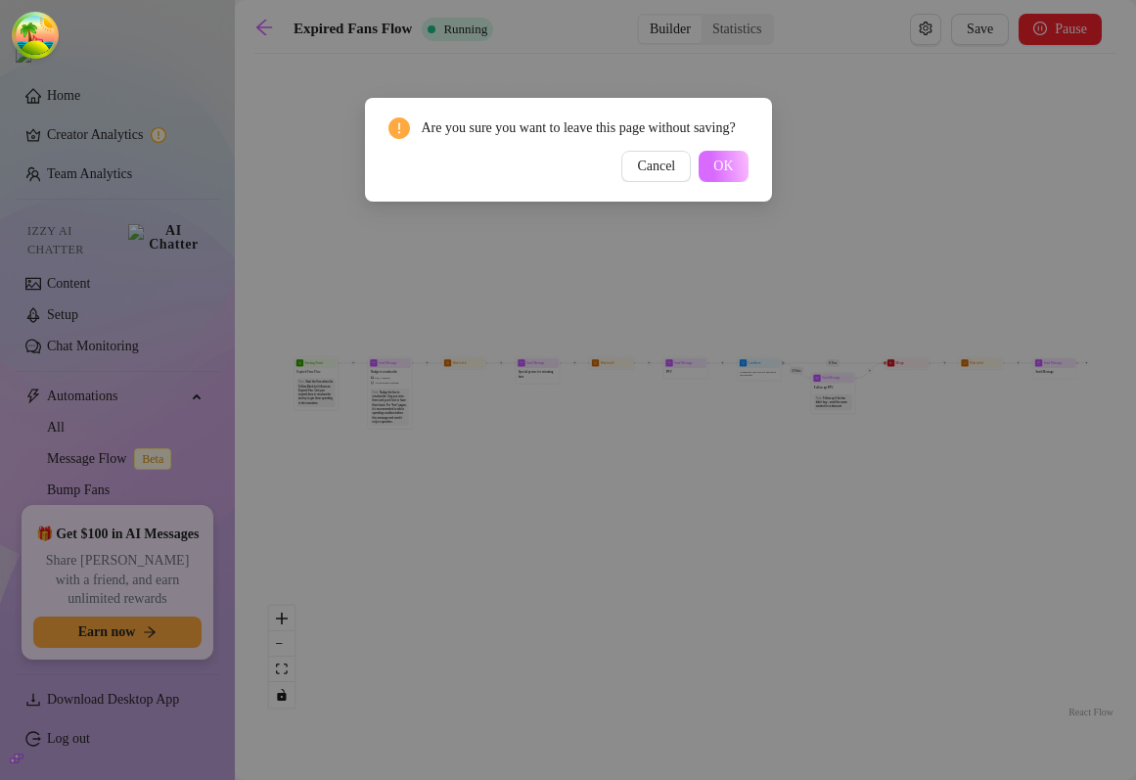
click at [738, 182] on button "OK" at bounding box center [723, 166] width 49 height 31
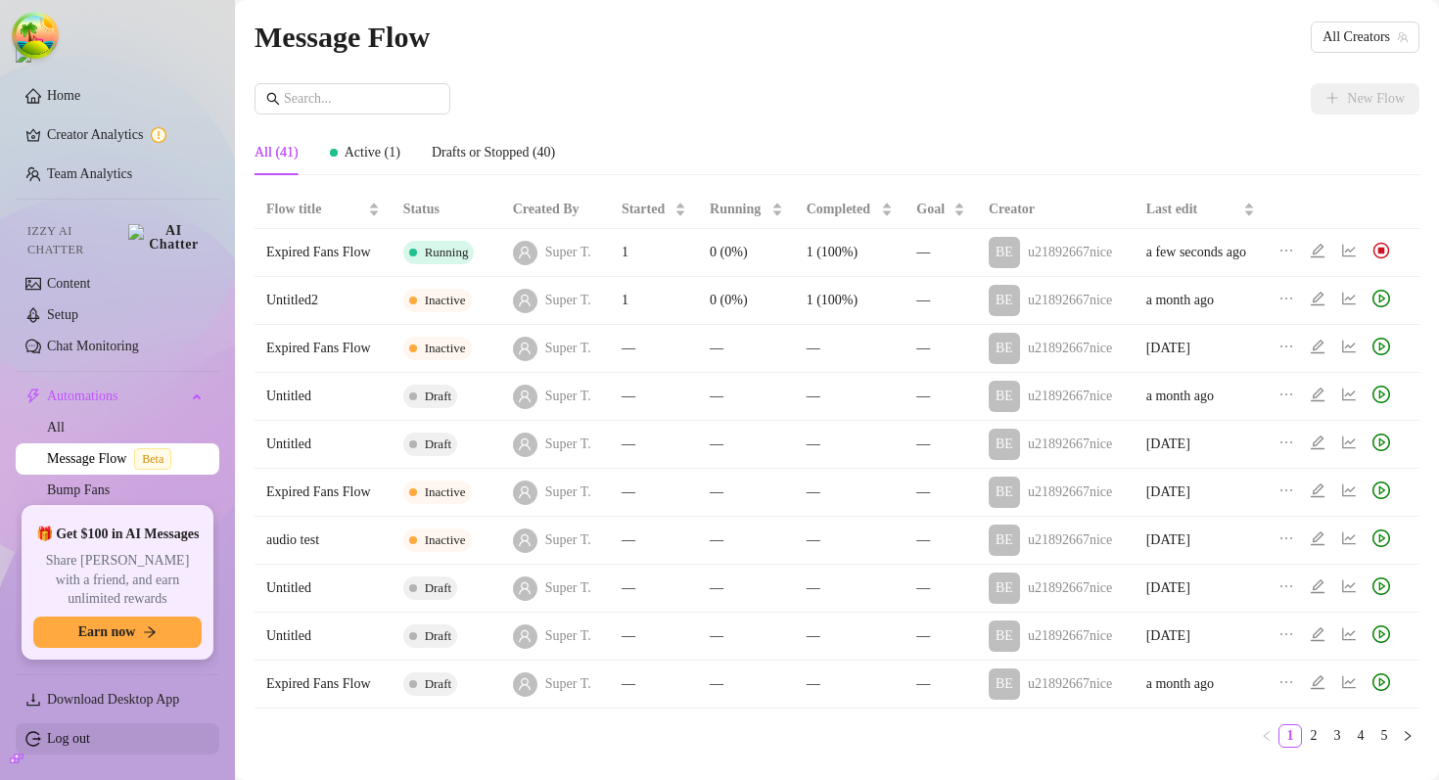
click at [86, 735] on link "Log out" at bounding box center [68, 738] width 43 height 15
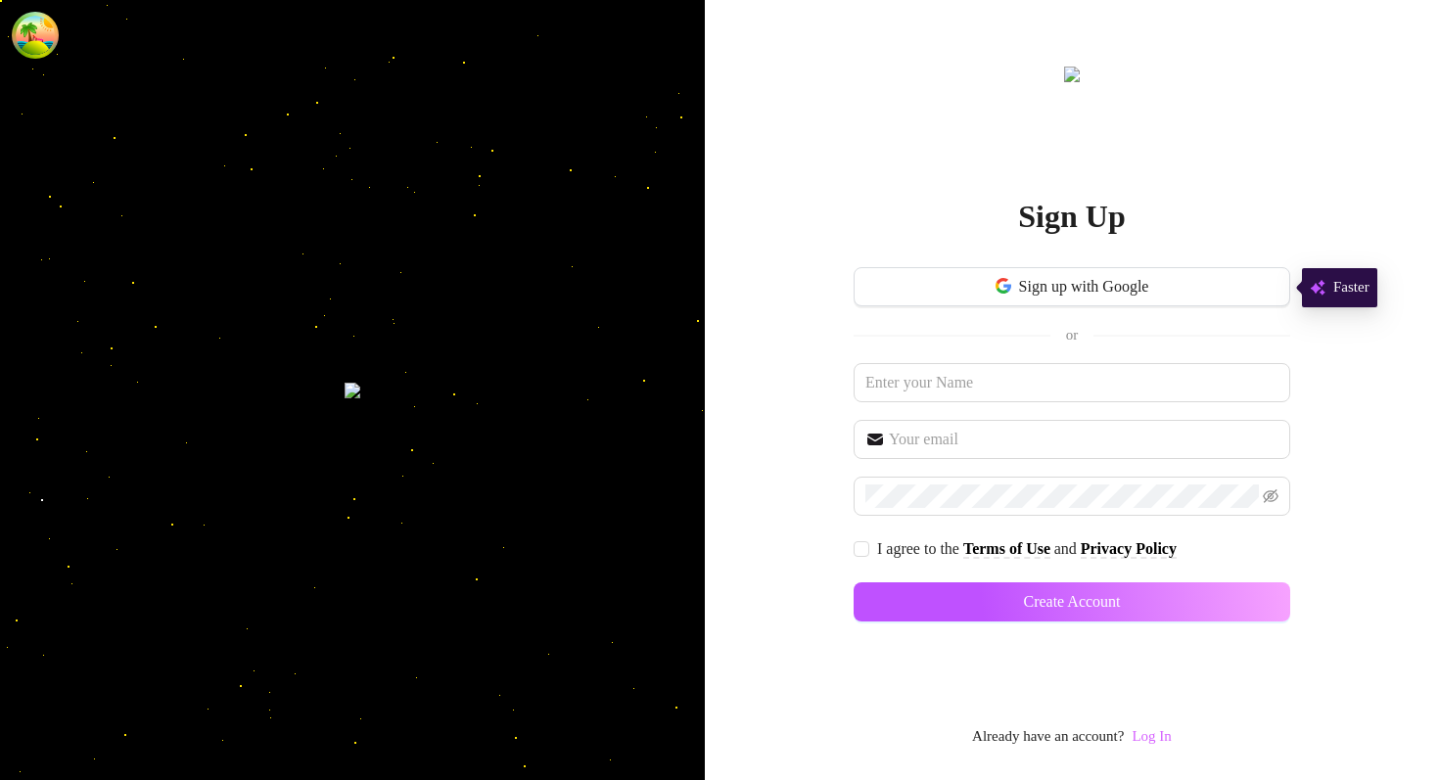
click at [1135, 736] on link "Log In" at bounding box center [1151, 736] width 39 height 16
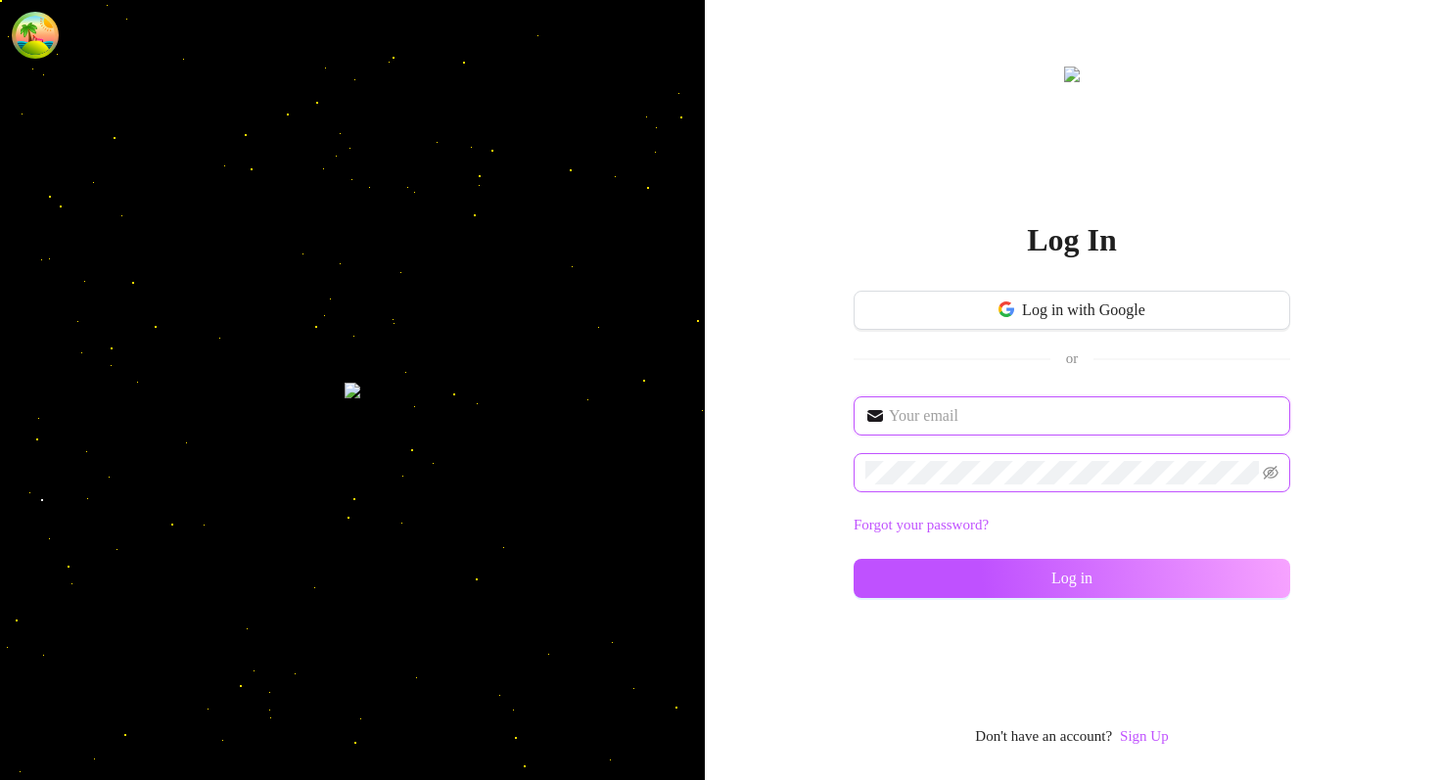
type input "im@supercreator.app"
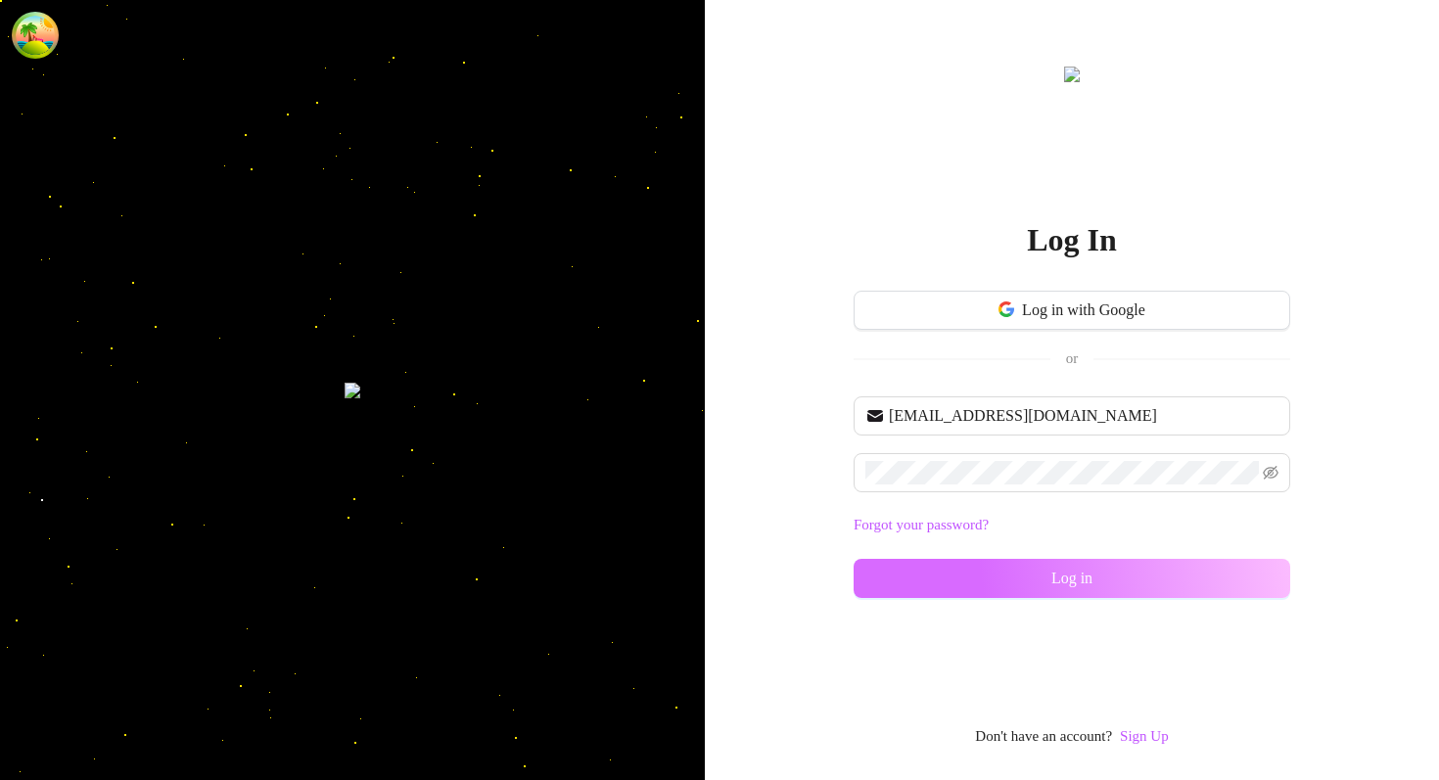
click at [919, 568] on button "Log in" at bounding box center [1072, 578] width 437 height 39
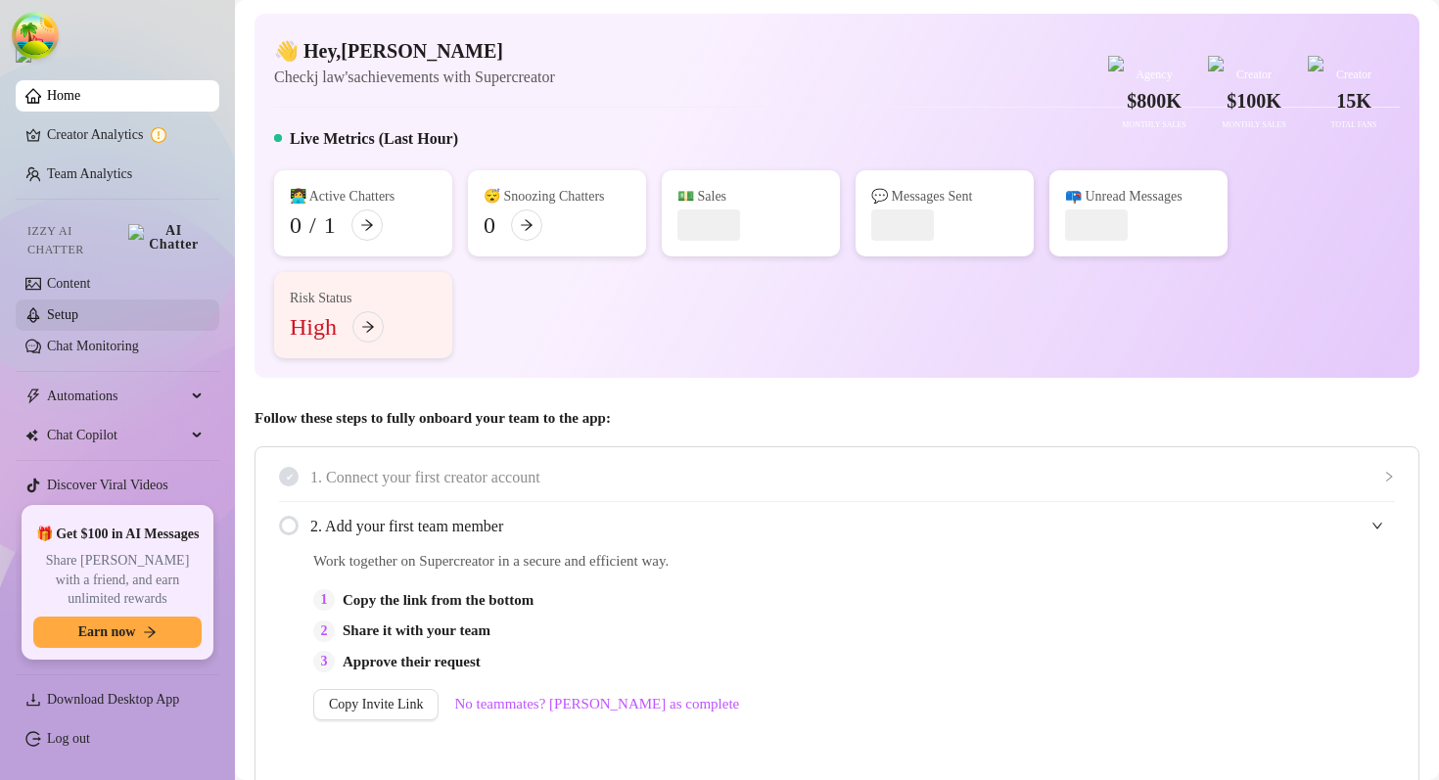
click at [78, 311] on link "Setup" at bounding box center [62, 314] width 31 height 15
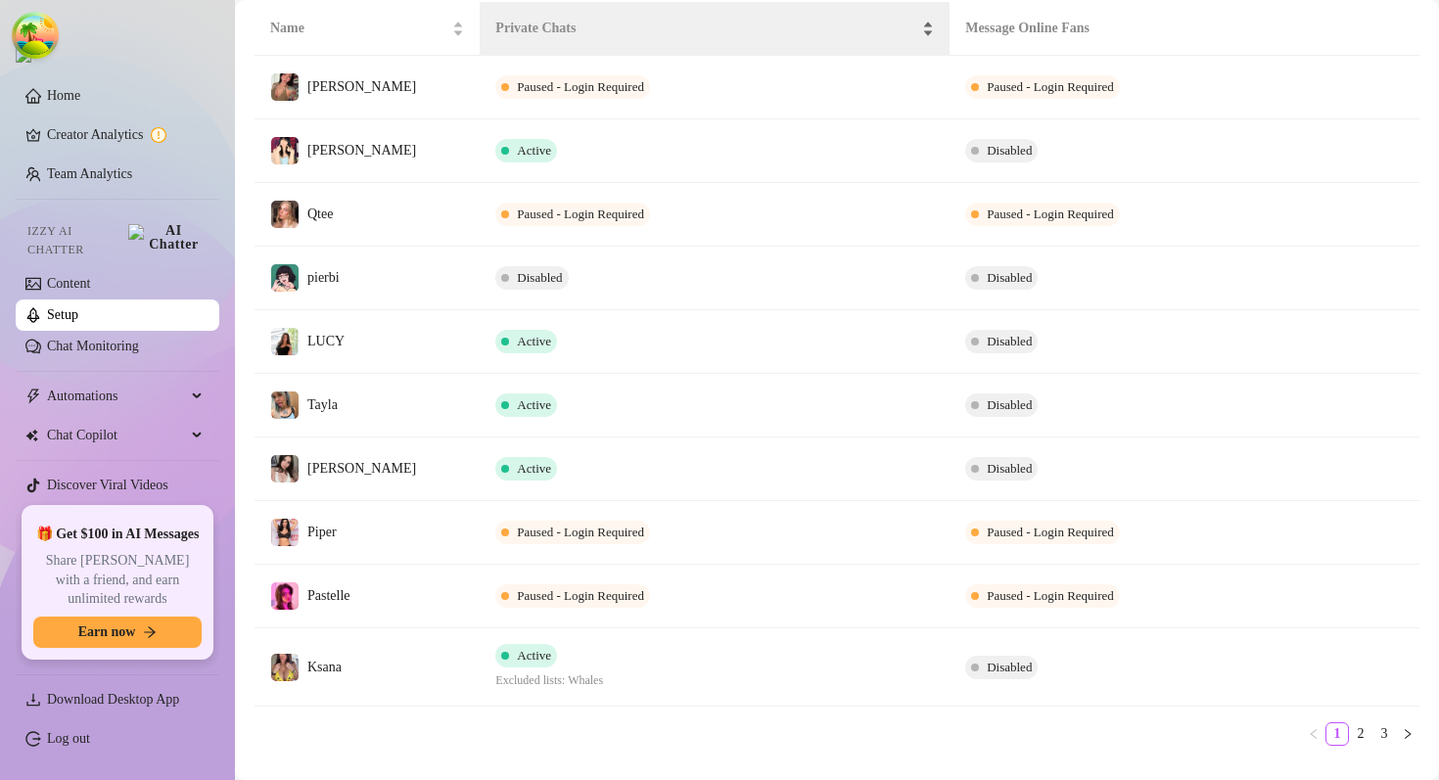
scroll to position [413, 0]
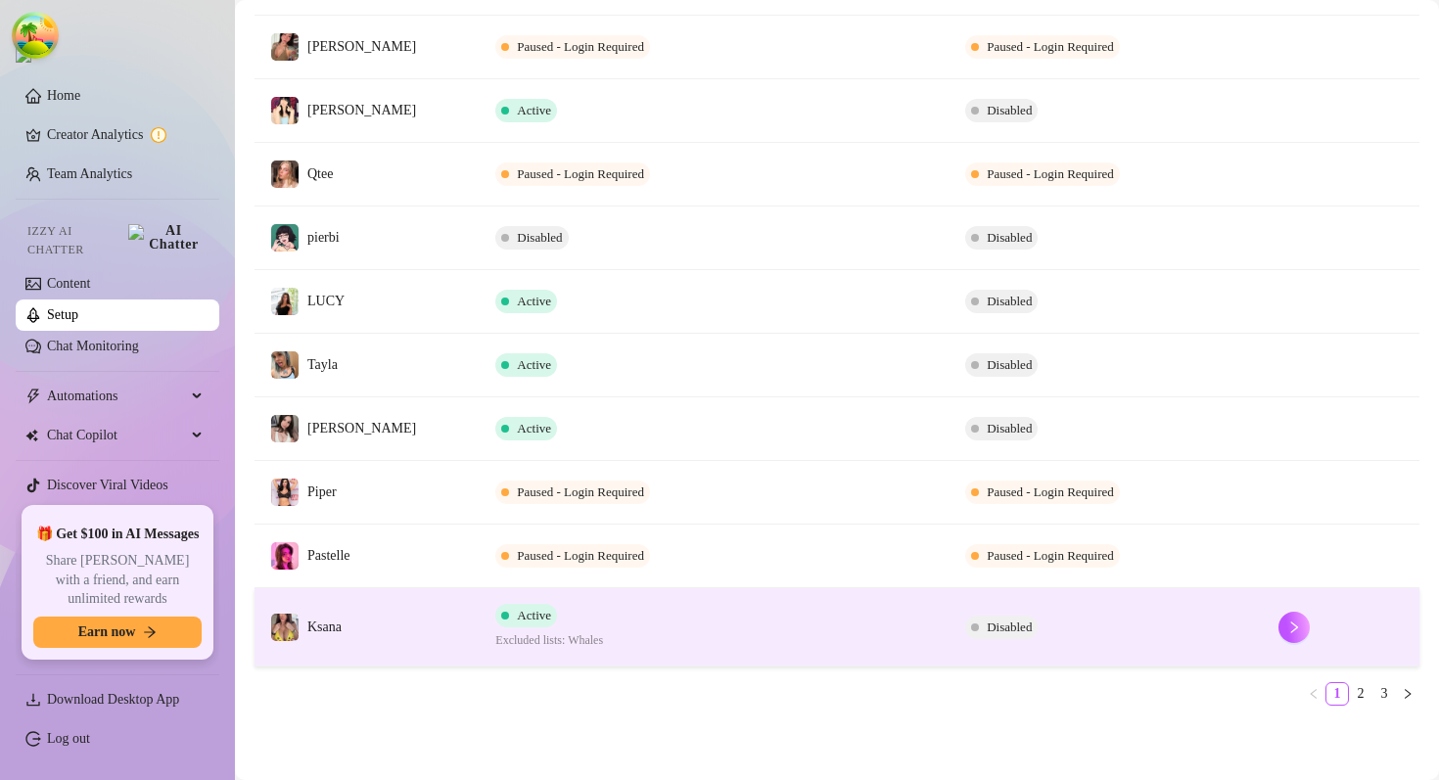
click at [655, 624] on td "Active Excluded lists: Whales" at bounding box center [715, 627] width 470 height 78
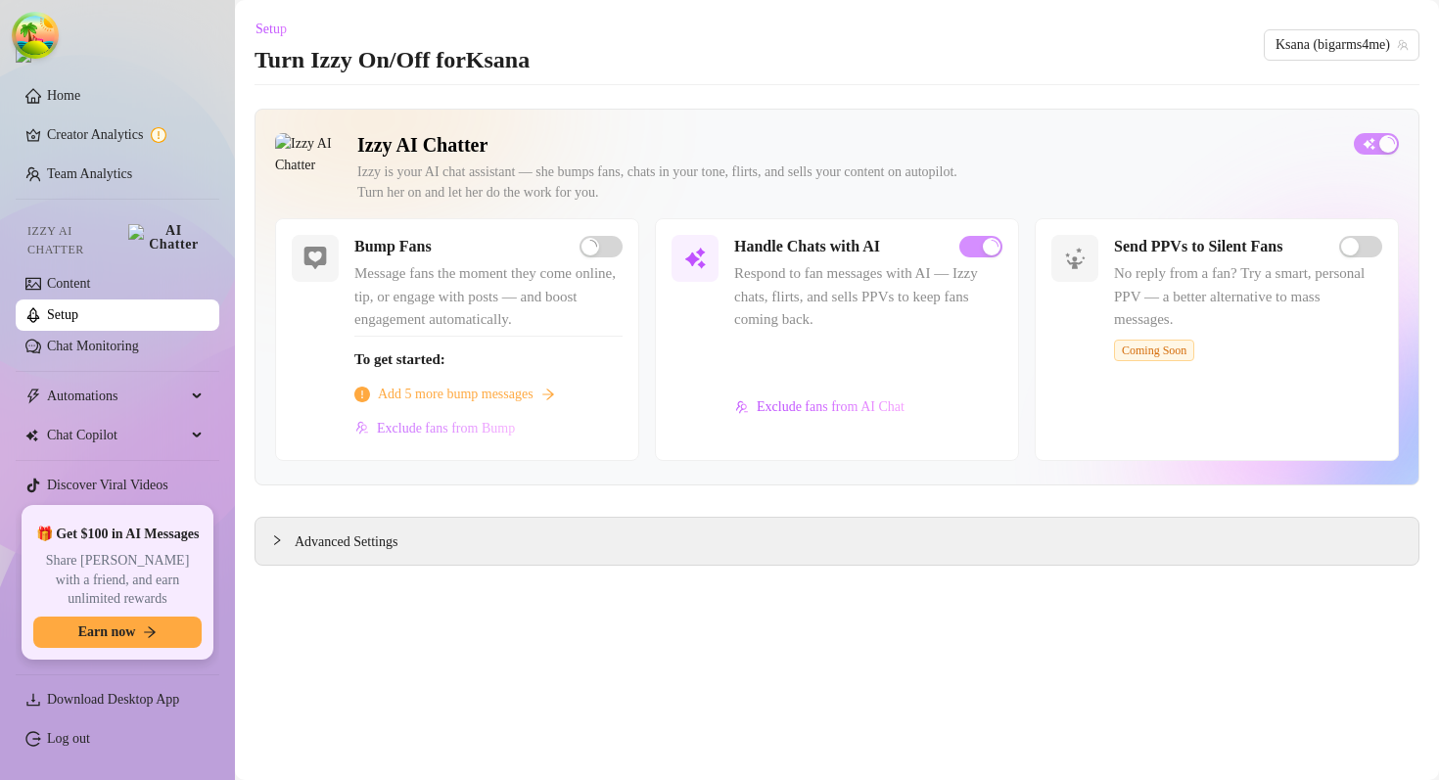
click at [480, 427] on span "Exclude fans from Bump" at bounding box center [446, 429] width 138 height 16
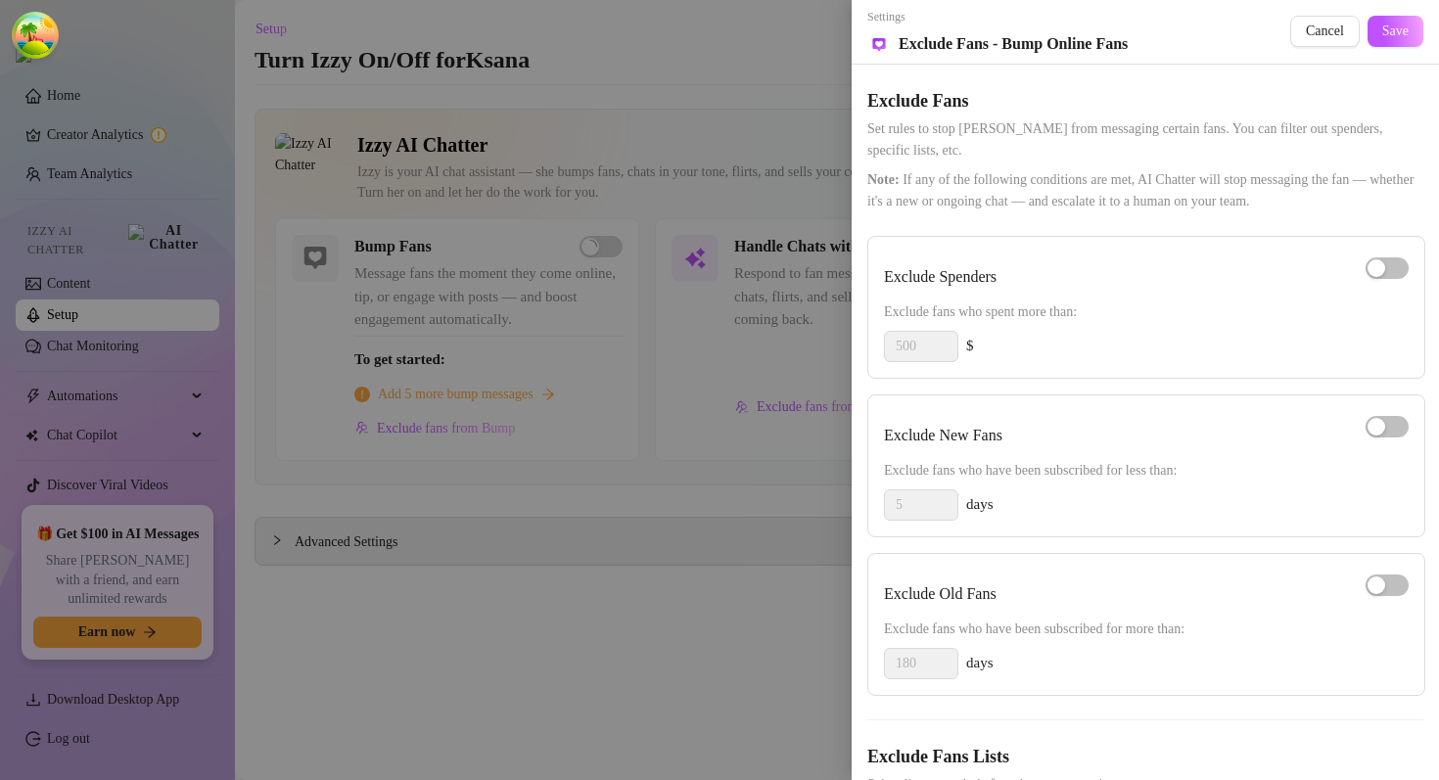
scroll to position [110, 0]
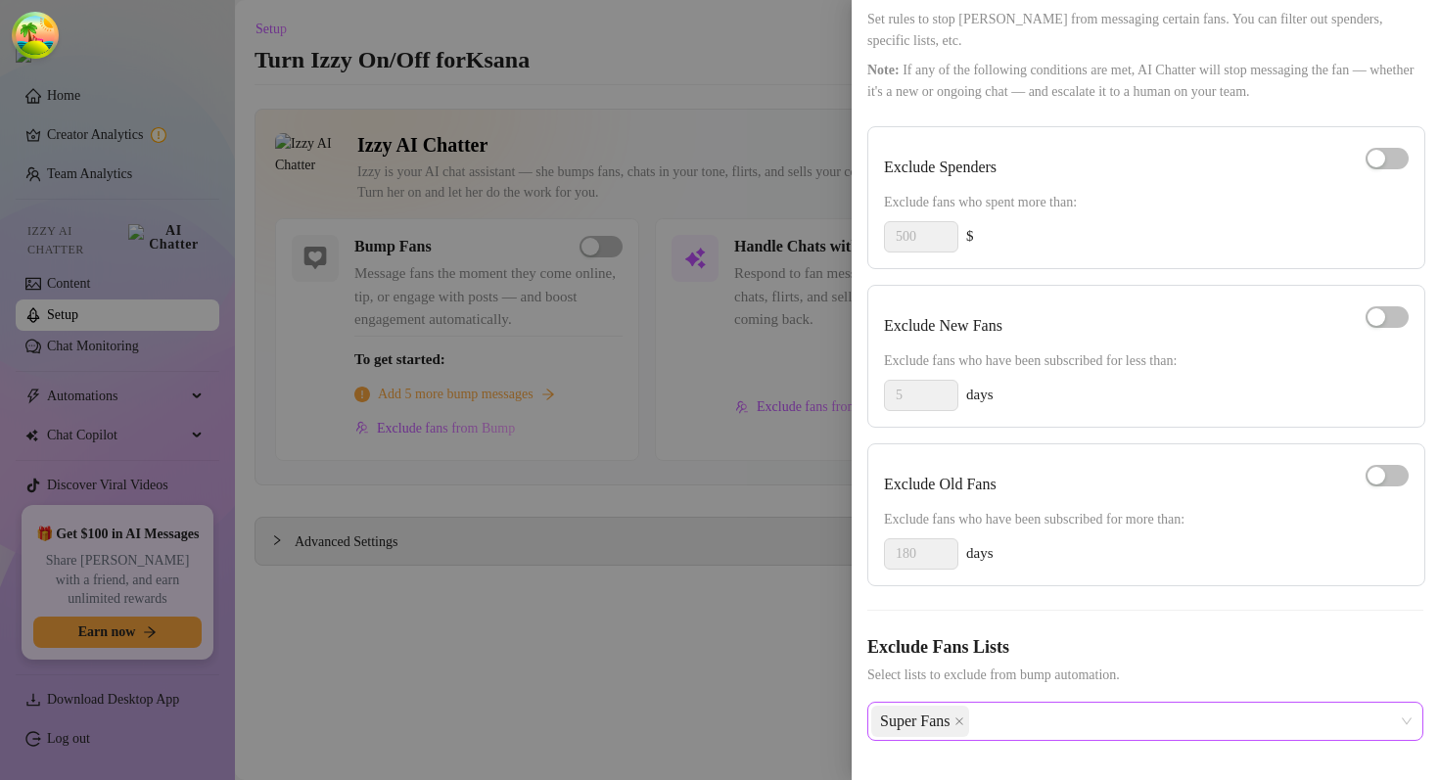
click at [1056, 729] on div "Super Fans" at bounding box center [1135, 721] width 528 height 35
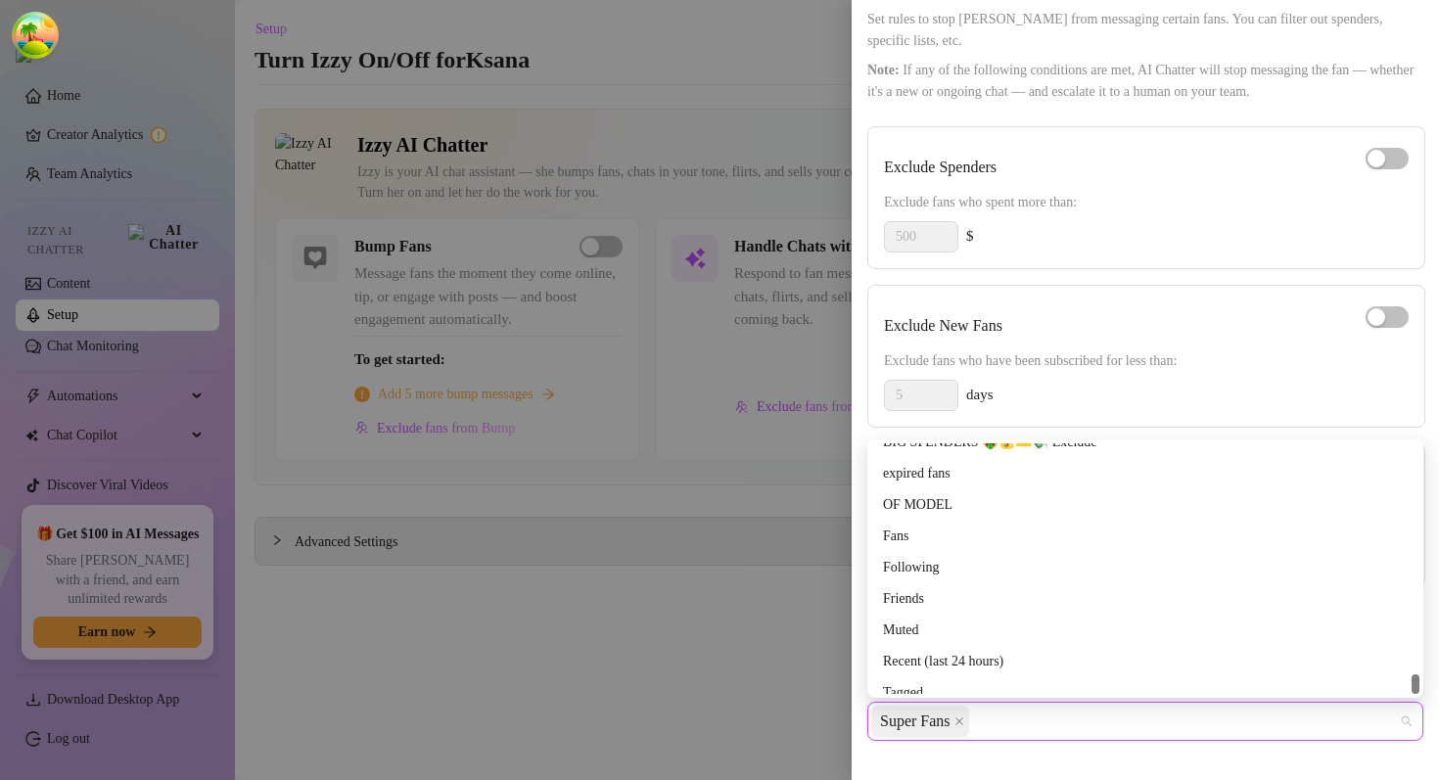
scroll to position [8238, 0]
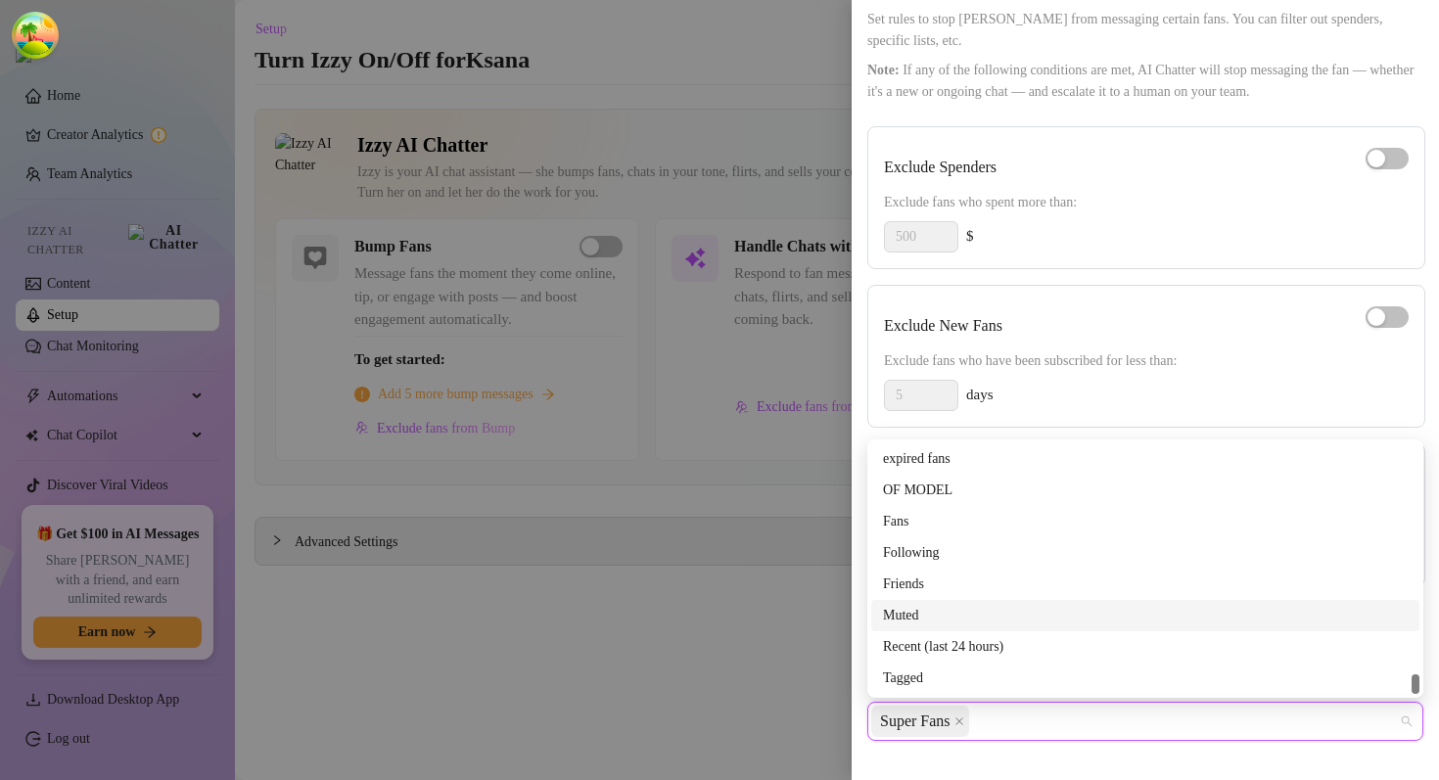
click at [595, 664] on div at bounding box center [719, 390] width 1439 height 780
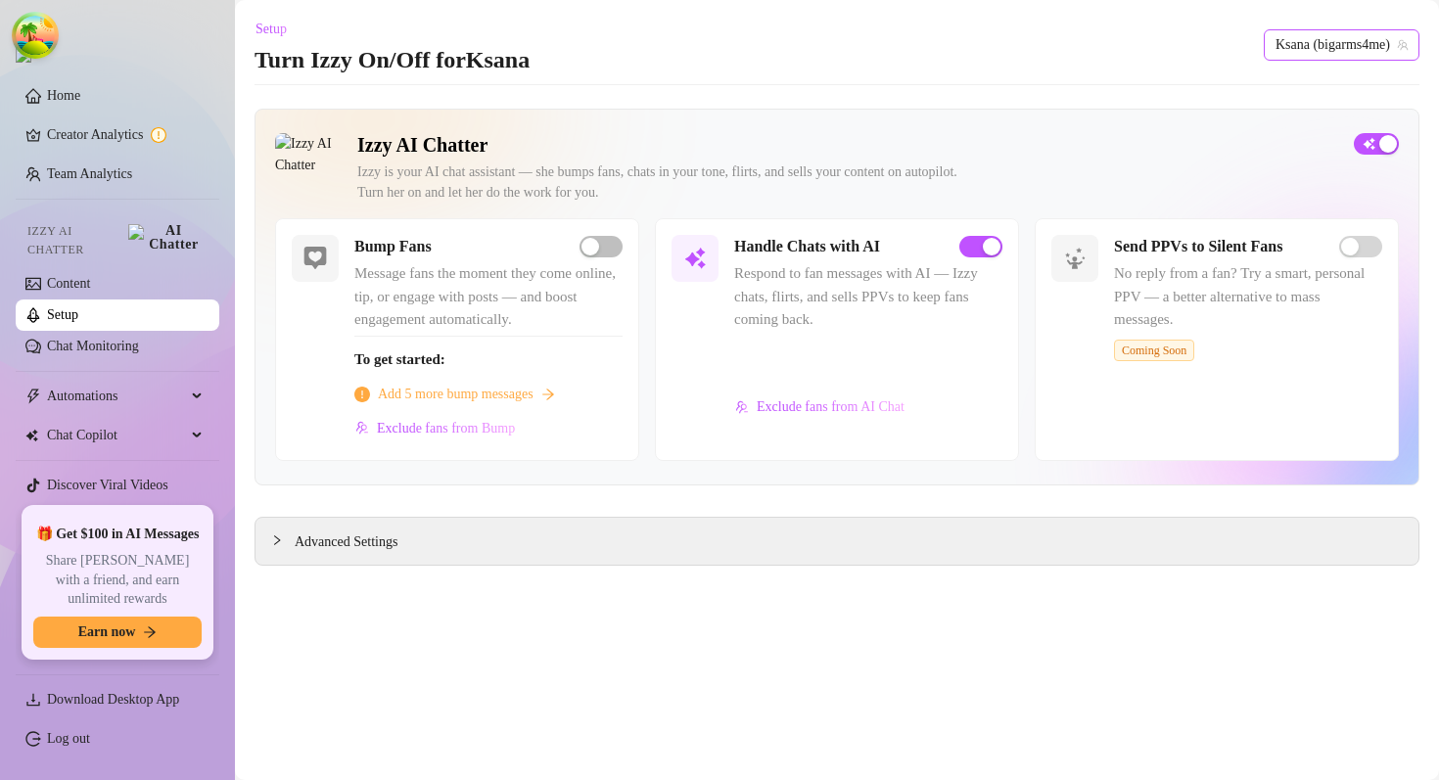
click at [1135, 41] on span "Ksana (bigarms4me)" at bounding box center [1341, 44] width 132 height 29
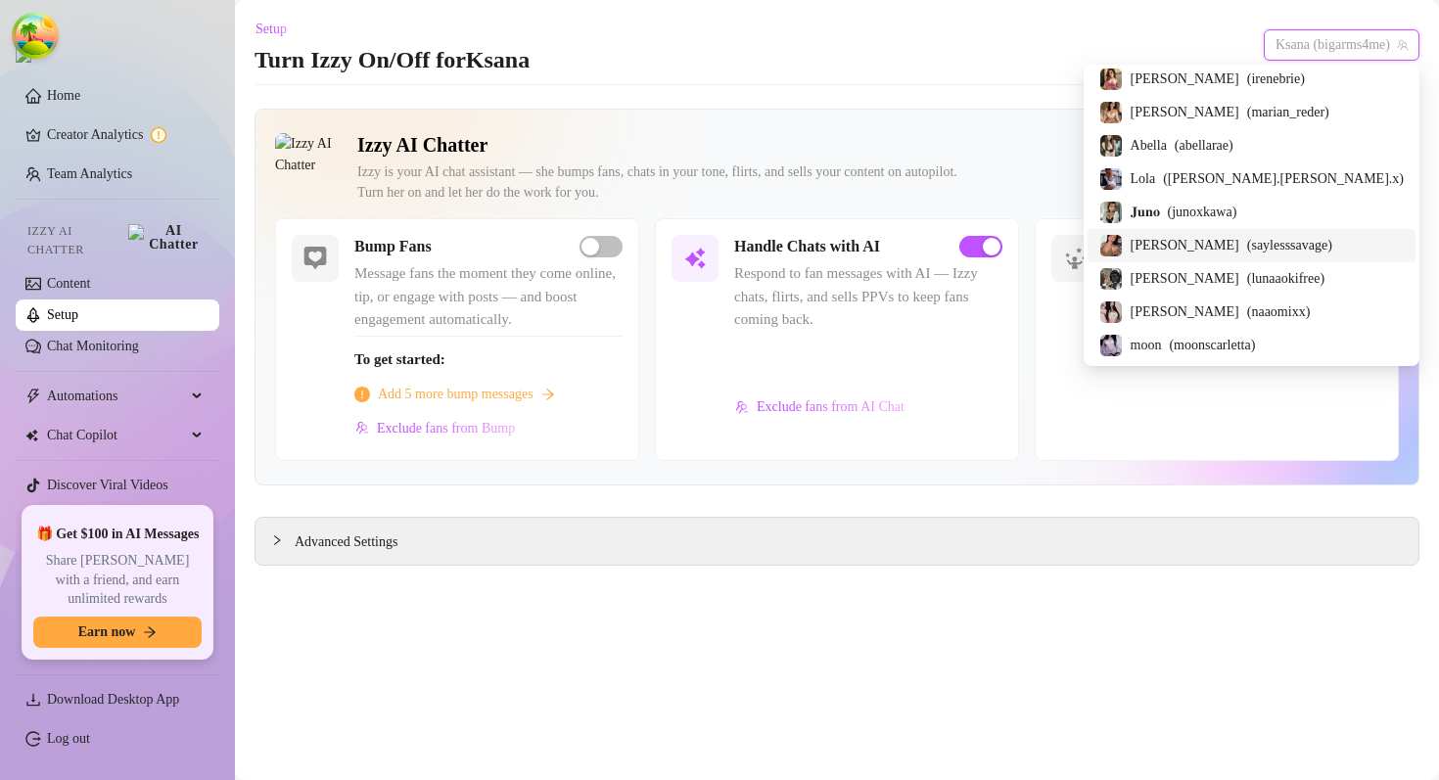
scroll to position [0, 0]
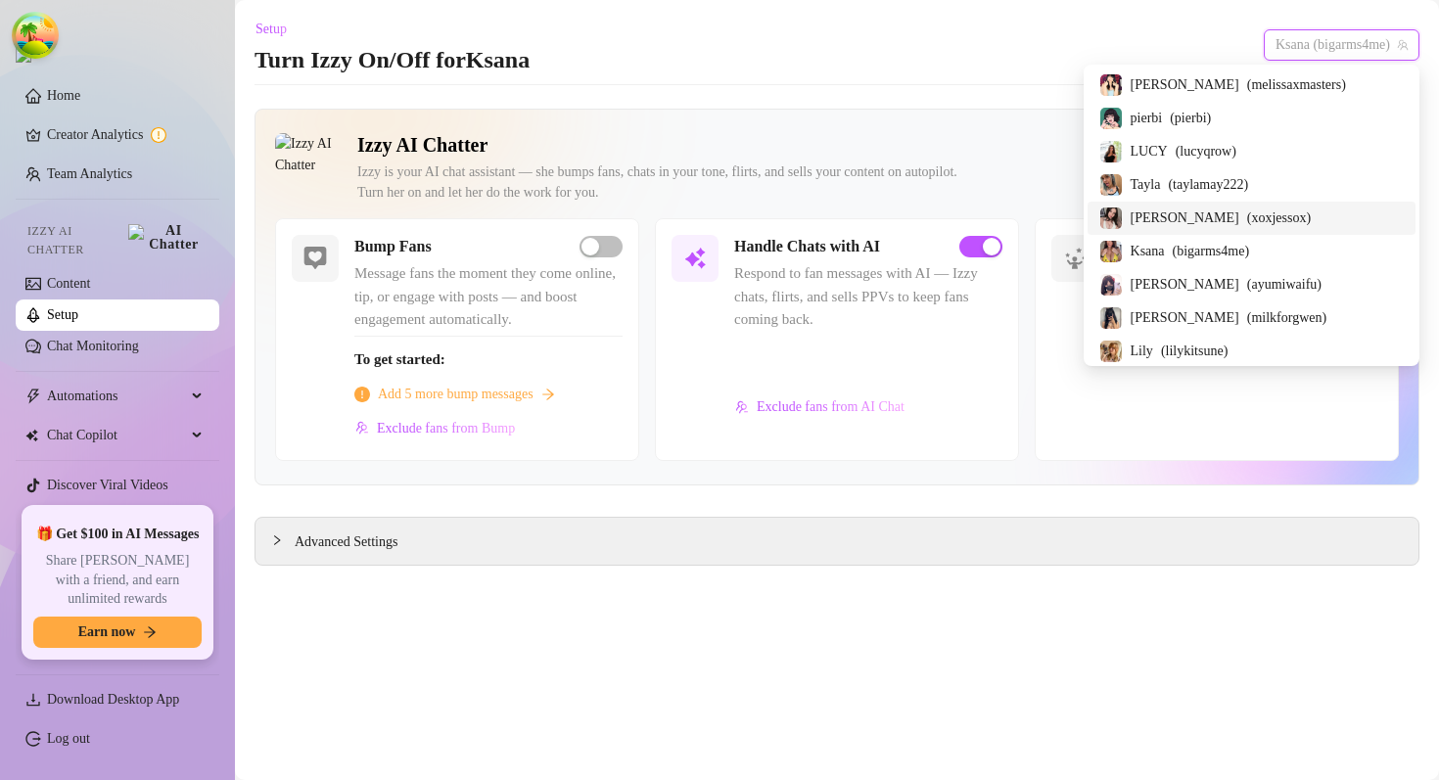
click at [735, 83] on main "Setup Turn Izzy On/Off for Ksana Ksana (bigarms4me) Izzy AI Chatter Izzy is you…" at bounding box center [837, 390] width 1204 height 780
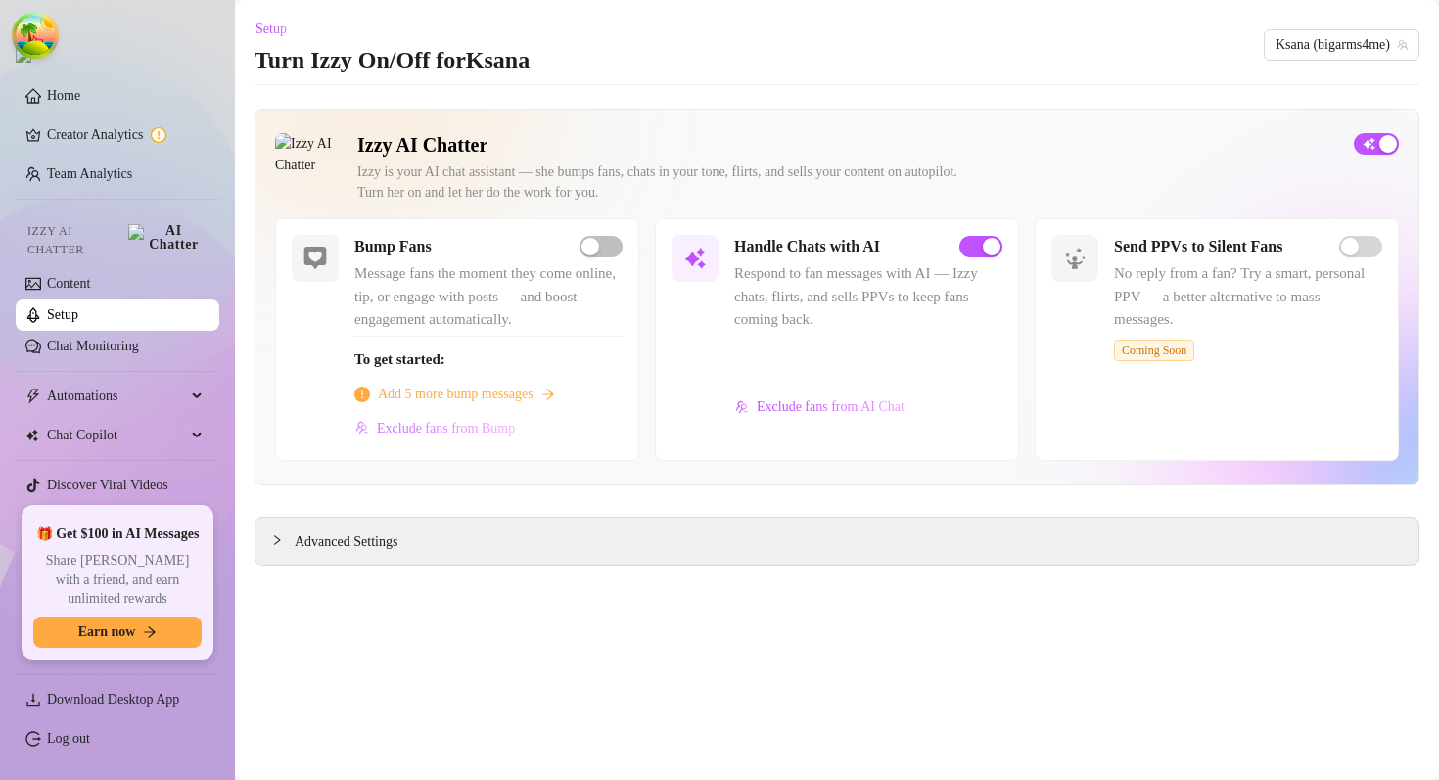
click at [495, 430] on span "Exclude fans from Bump" at bounding box center [446, 429] width 138 height 16
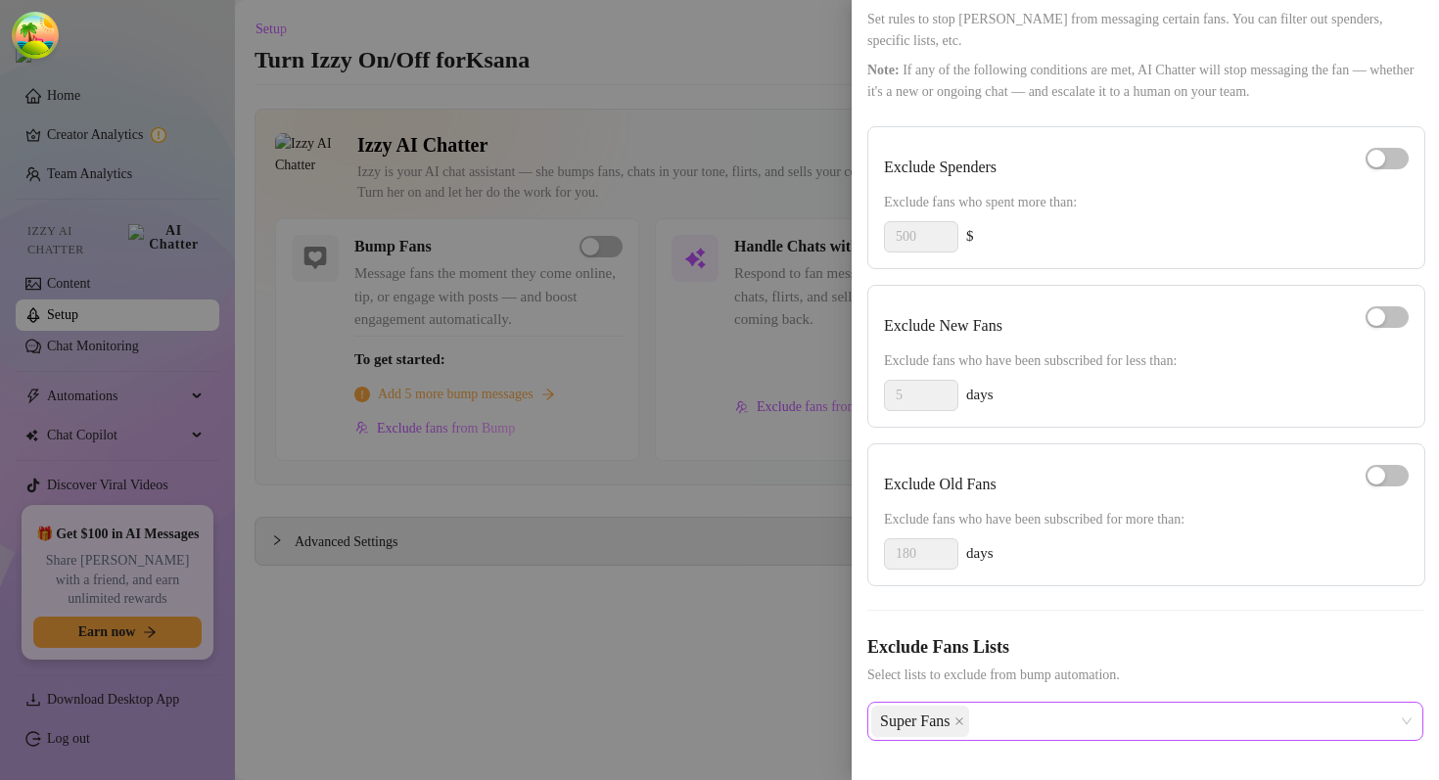
click at [1080, 726] on div "Super Fans" at bounding box center [1135, 721] width 528 height 35
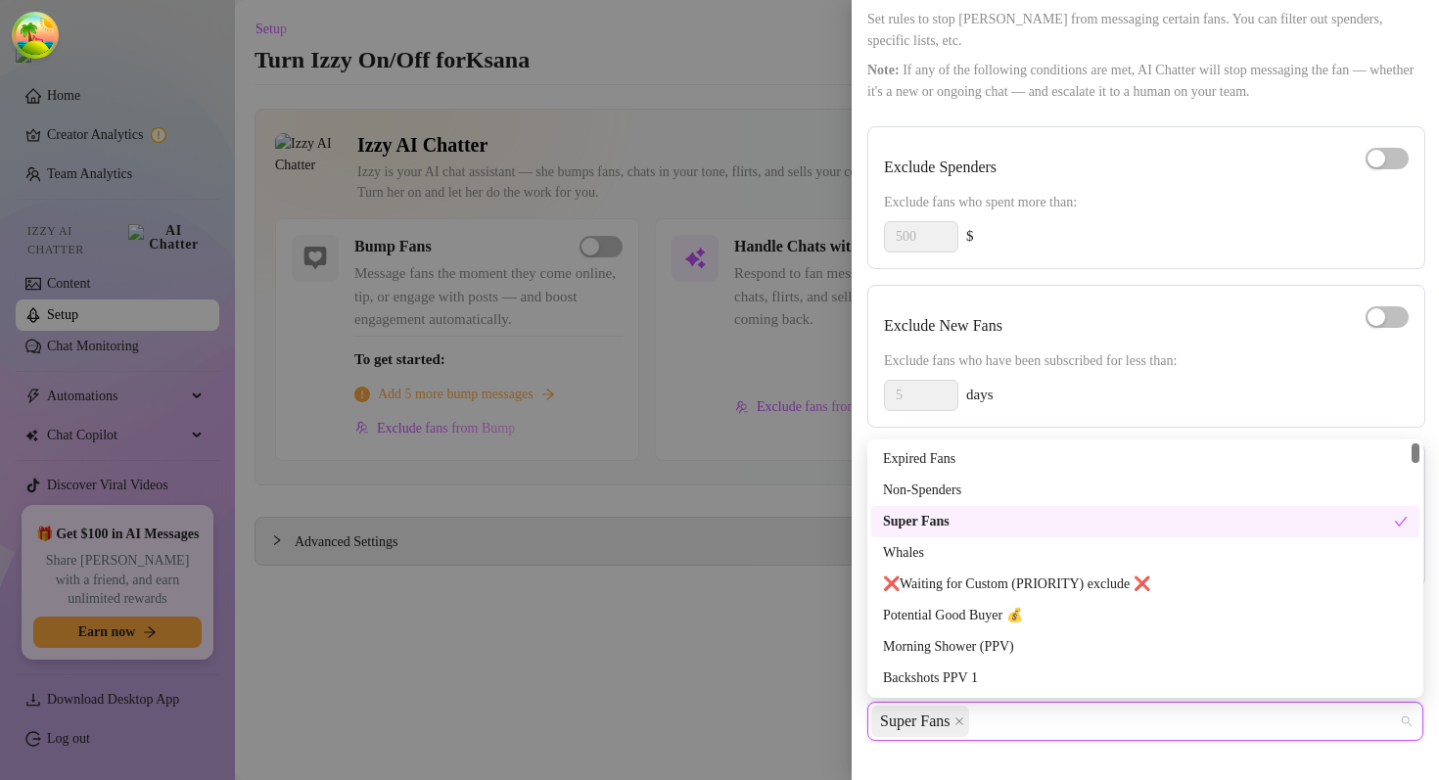
click at [669, 645] on div at bounding box center [719, 390] width 1439 height 780
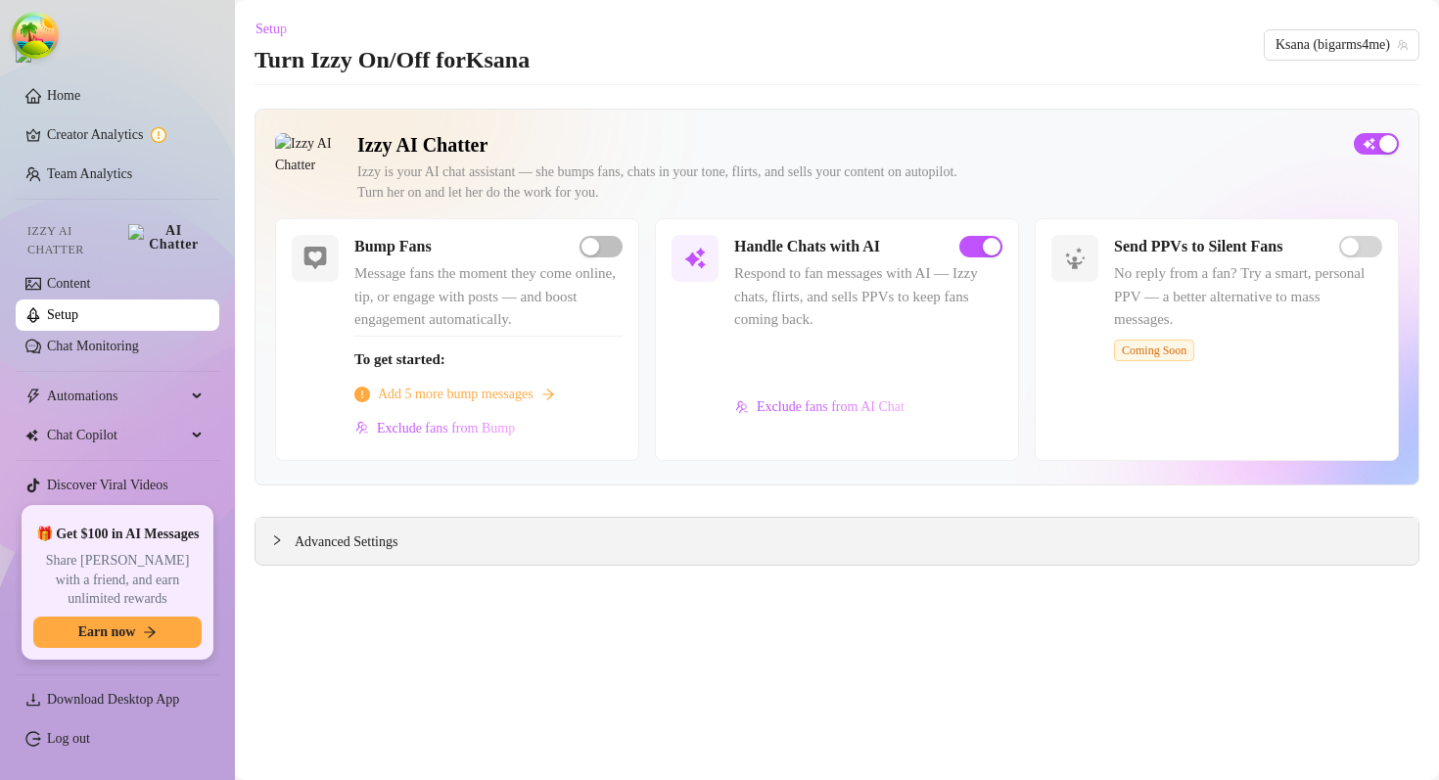
click at [421, 532] on div "Advanced Settings" at bounding box center [836, 541] width 1163 height 47
click at [1135, 50] on div "Setup Turn Izzy On/Off for Ksana Ksana (bigarms4me)" at bounding box center [837, 45] width 1165 height 63
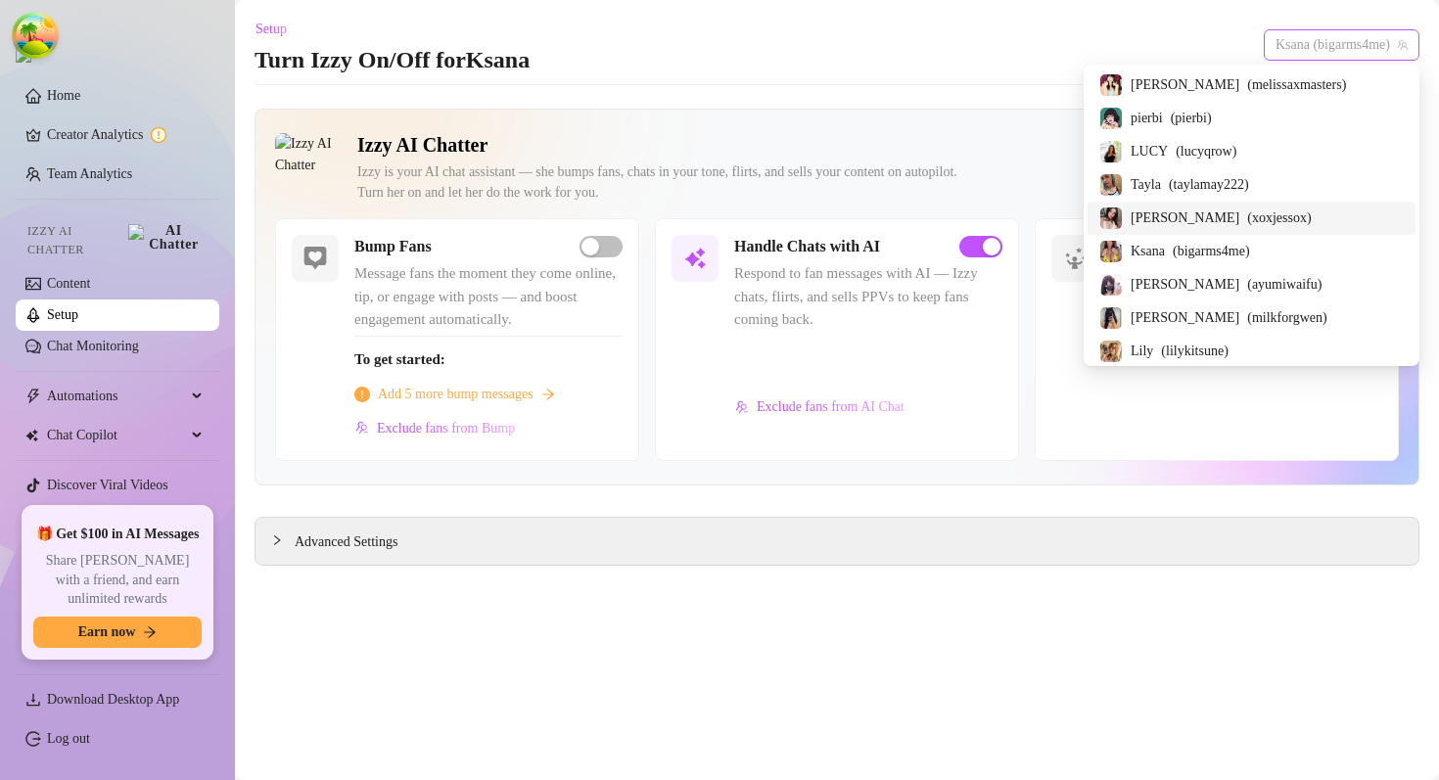
click at [1135, 44] on span "Ksana (bigarms4me)" at bounding box center [1341, 44] width 132 height 29
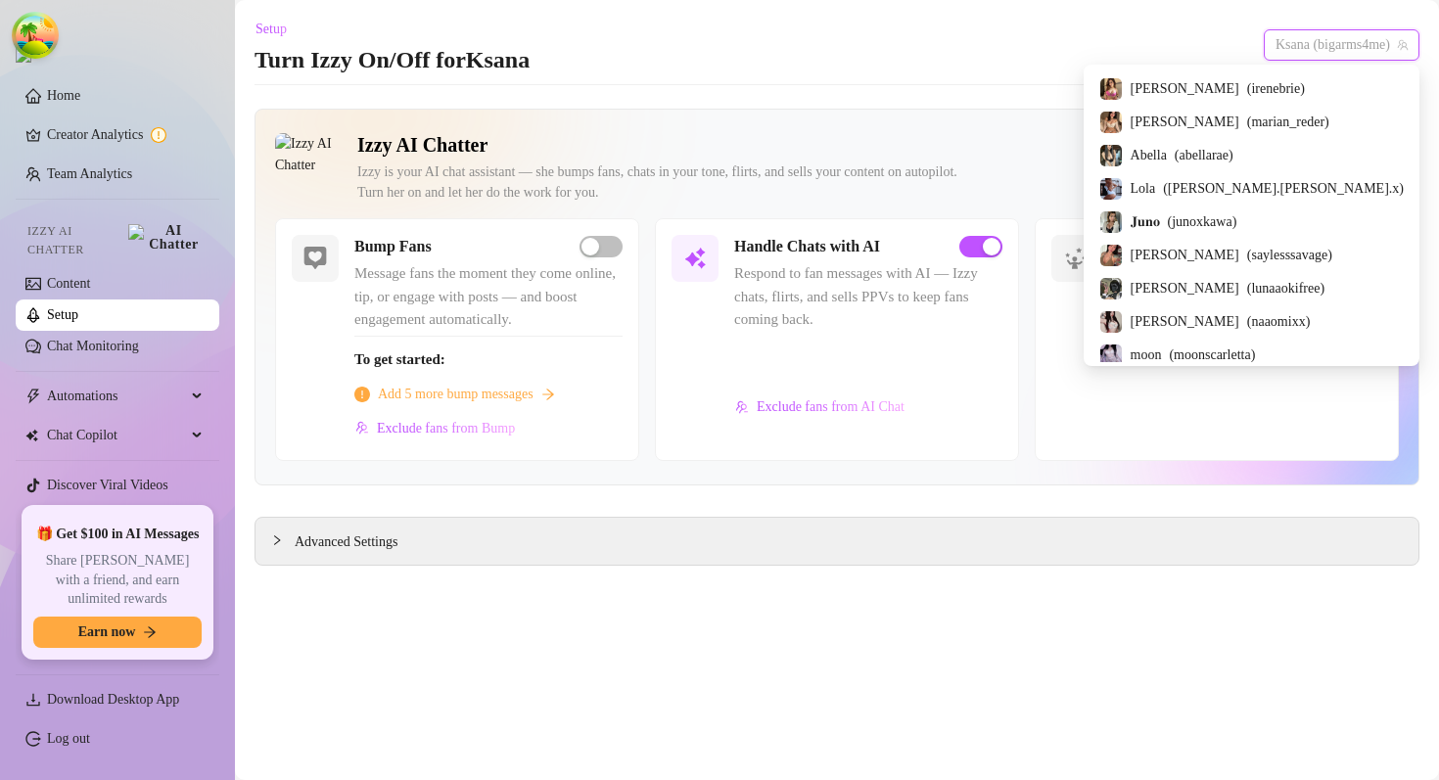
scroll to position [472, 0]
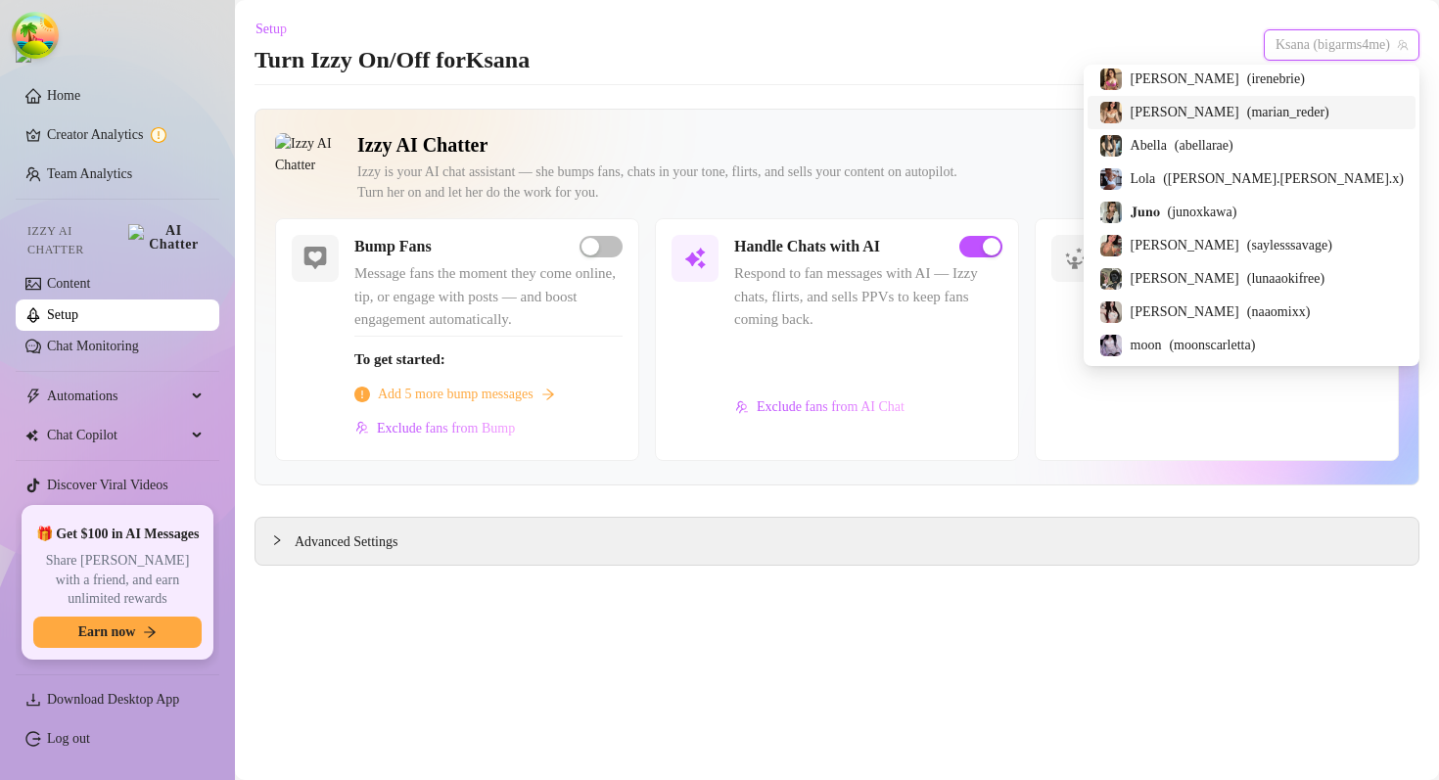
click at [976, 92] on main "Setup Turn Izzy On/Off for Ksana Ksana (bigarms4me) Izzy AI Chatter Izzy is you…" at bounding box center [837, 390] width 1204 height 780
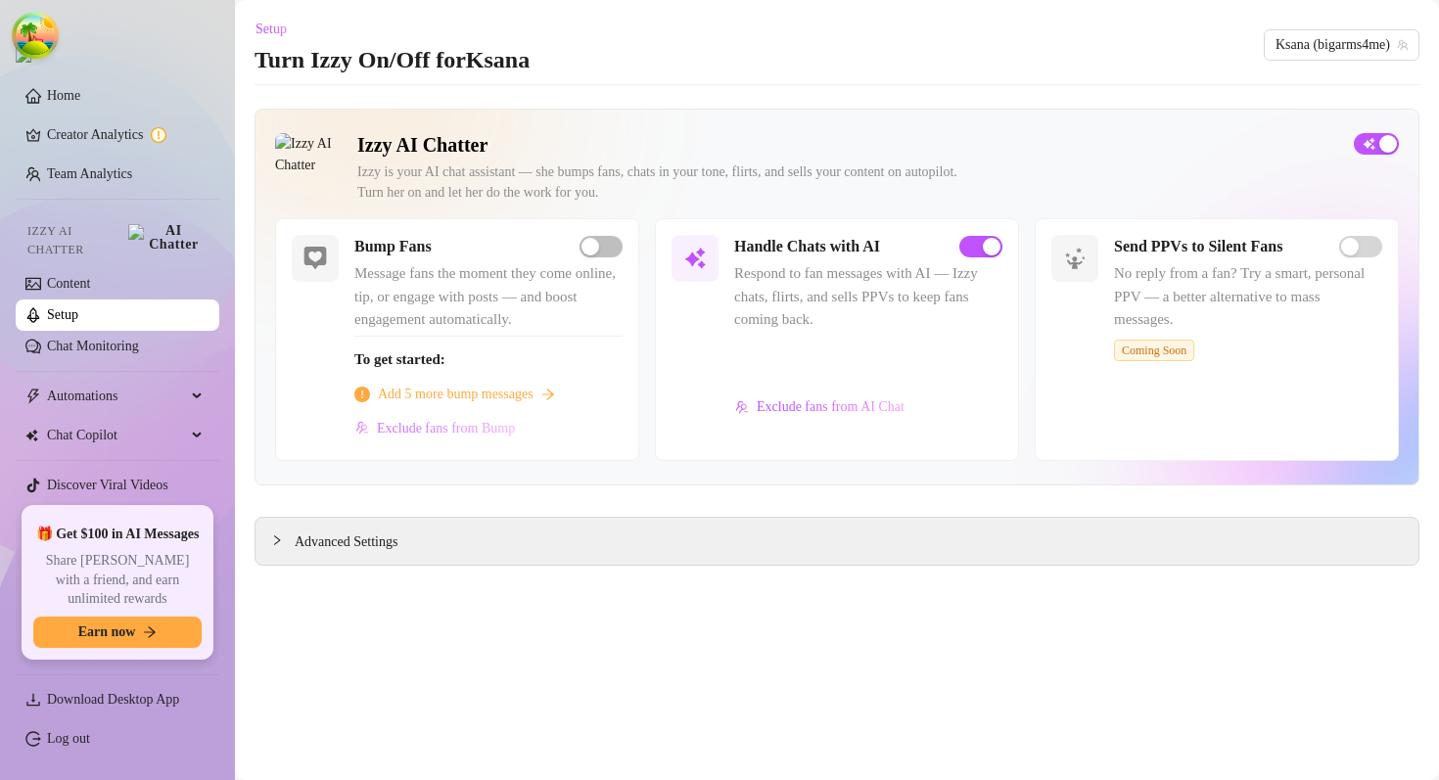
click at [510, 428] on span "Exclude fans from Bump" at bounding box center [446, 429] width 138 height 16
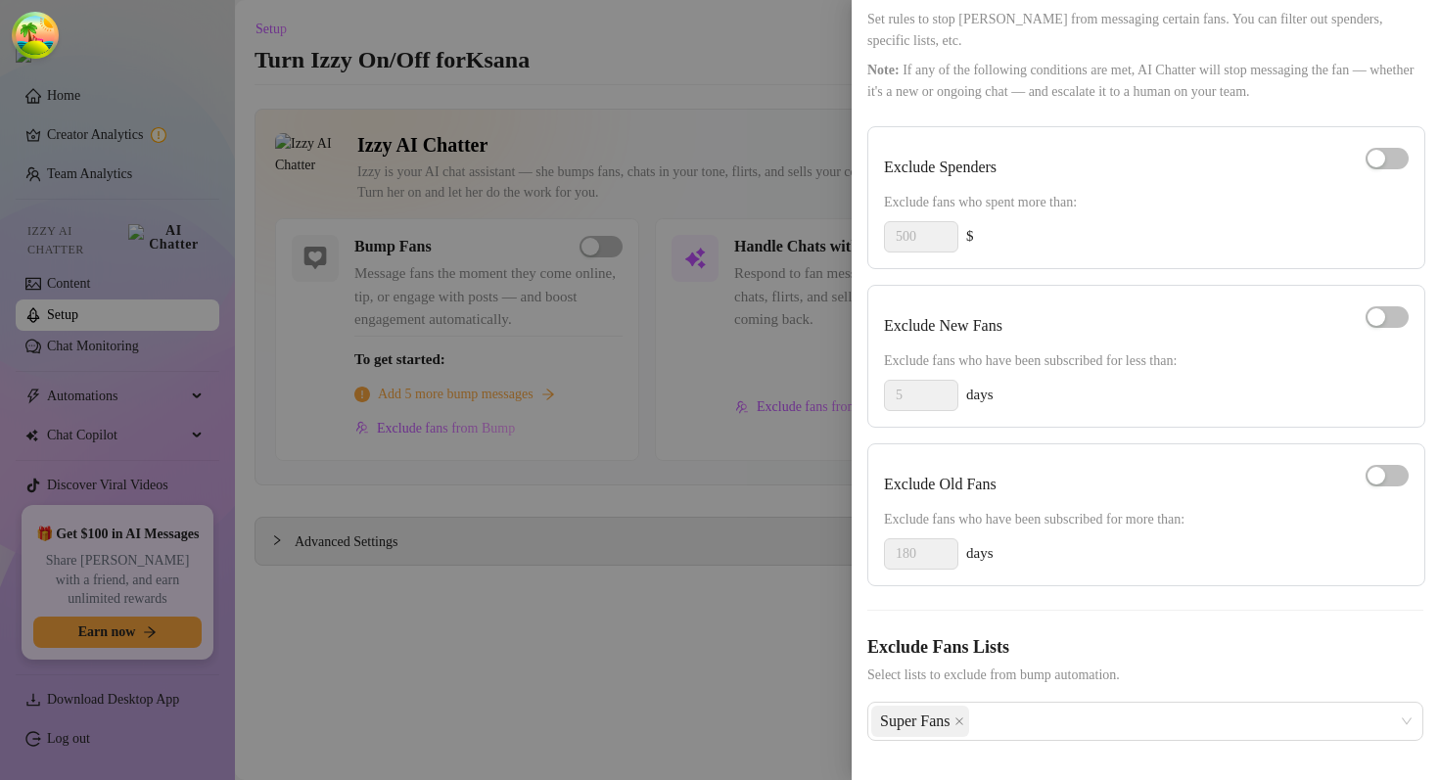
click at [592, 585] on div at bounding box center [719, 390] width 1439 height 780
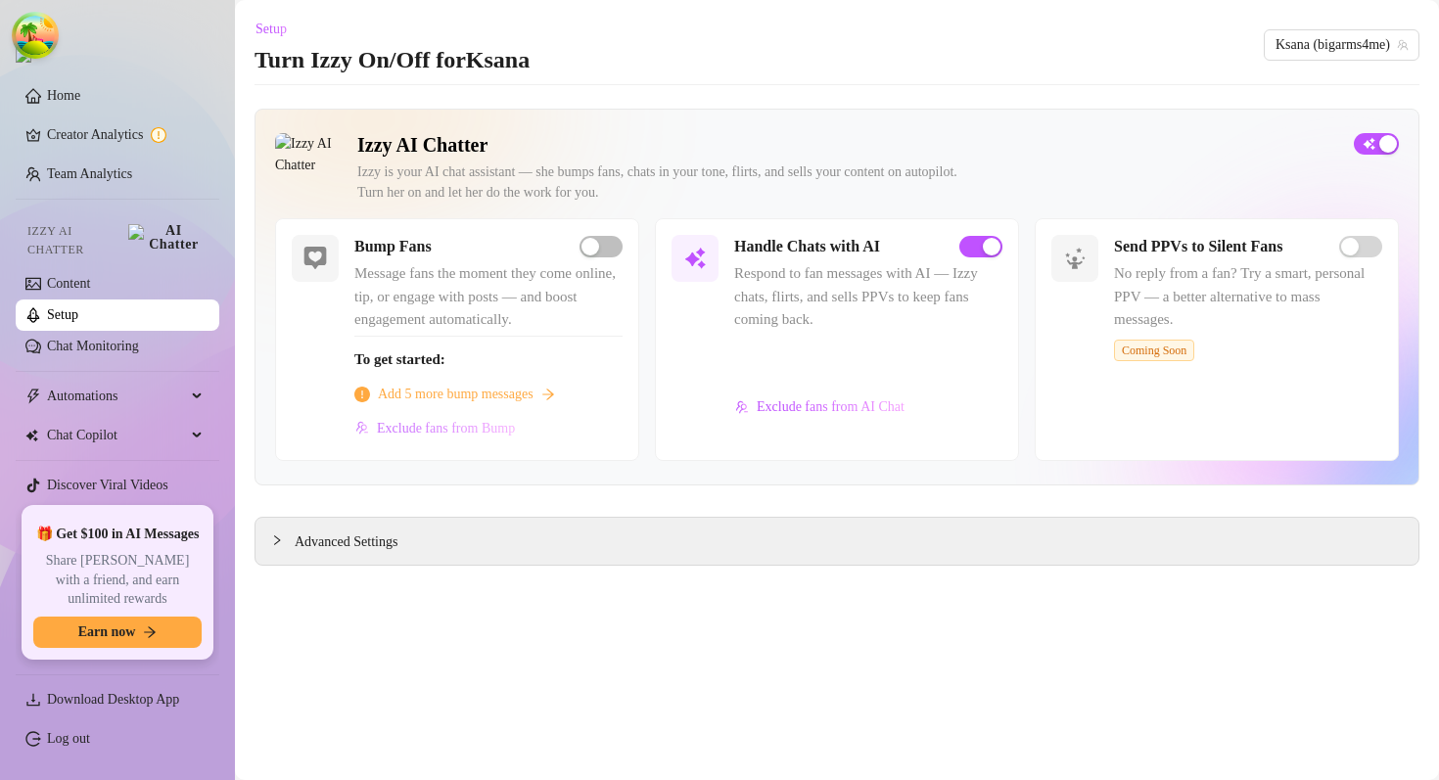
click at [495, 424] on span "Exclude fans from Bump" at bounding box center [446, 429] width 138 height 16
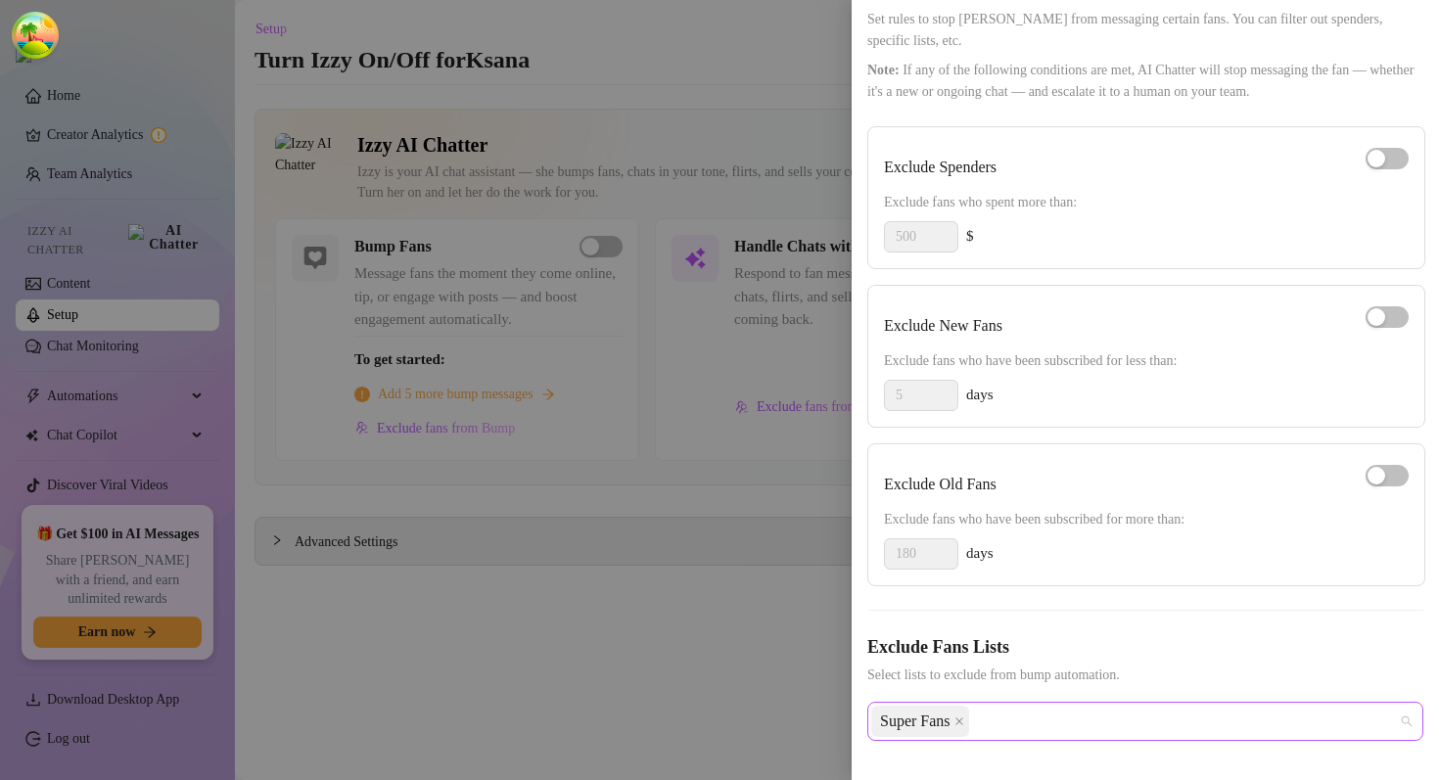
click at [1023, 727] on div "Super Fans" at bounding box center [1135, 721] width 528 height 35
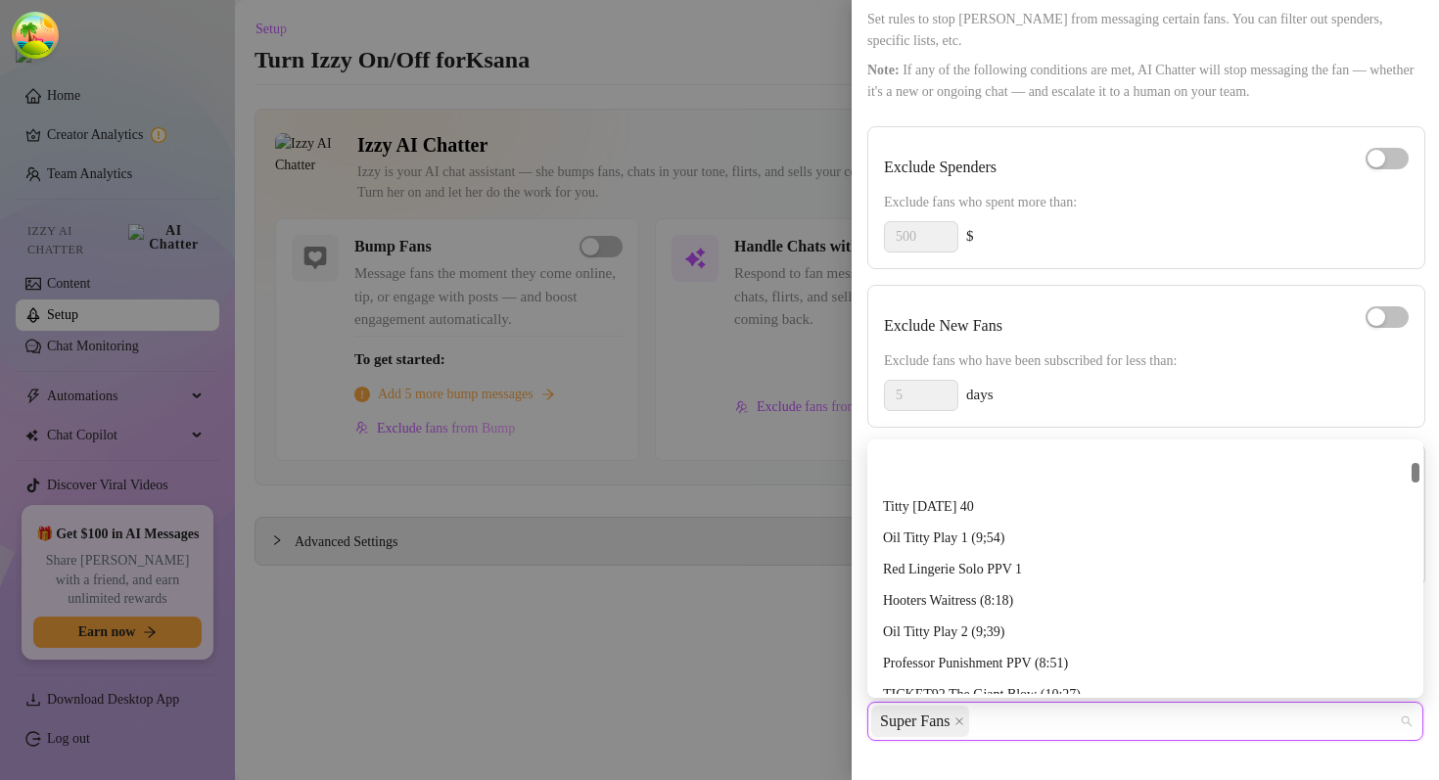
scroll to position [768, 0]
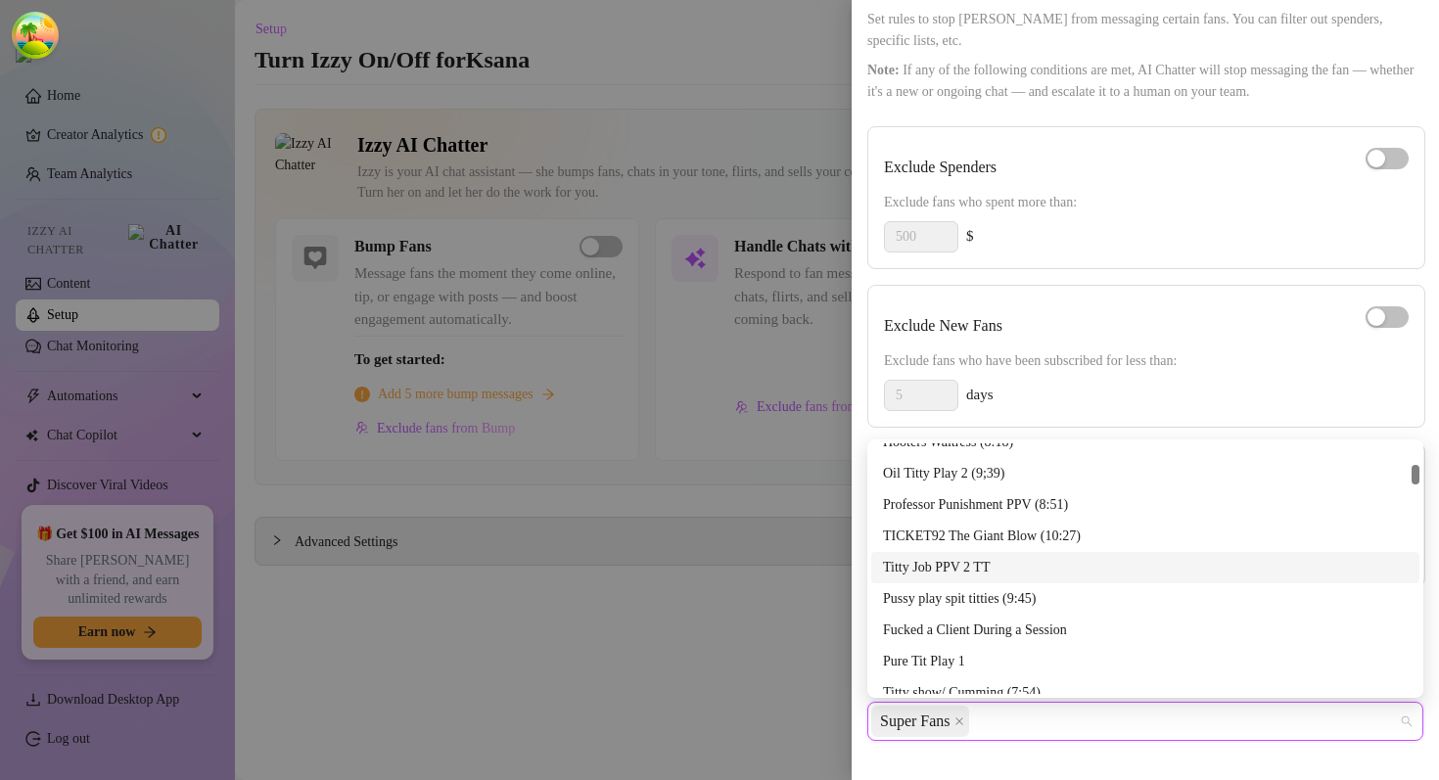
click at [975, 564] on div "Titty Job PPV 2 TT" at bounding box center [1145, 568] width 525 height 22
click at [1118, 718] on icon "close" at bounding box center [1113, 722] width 10 height 10
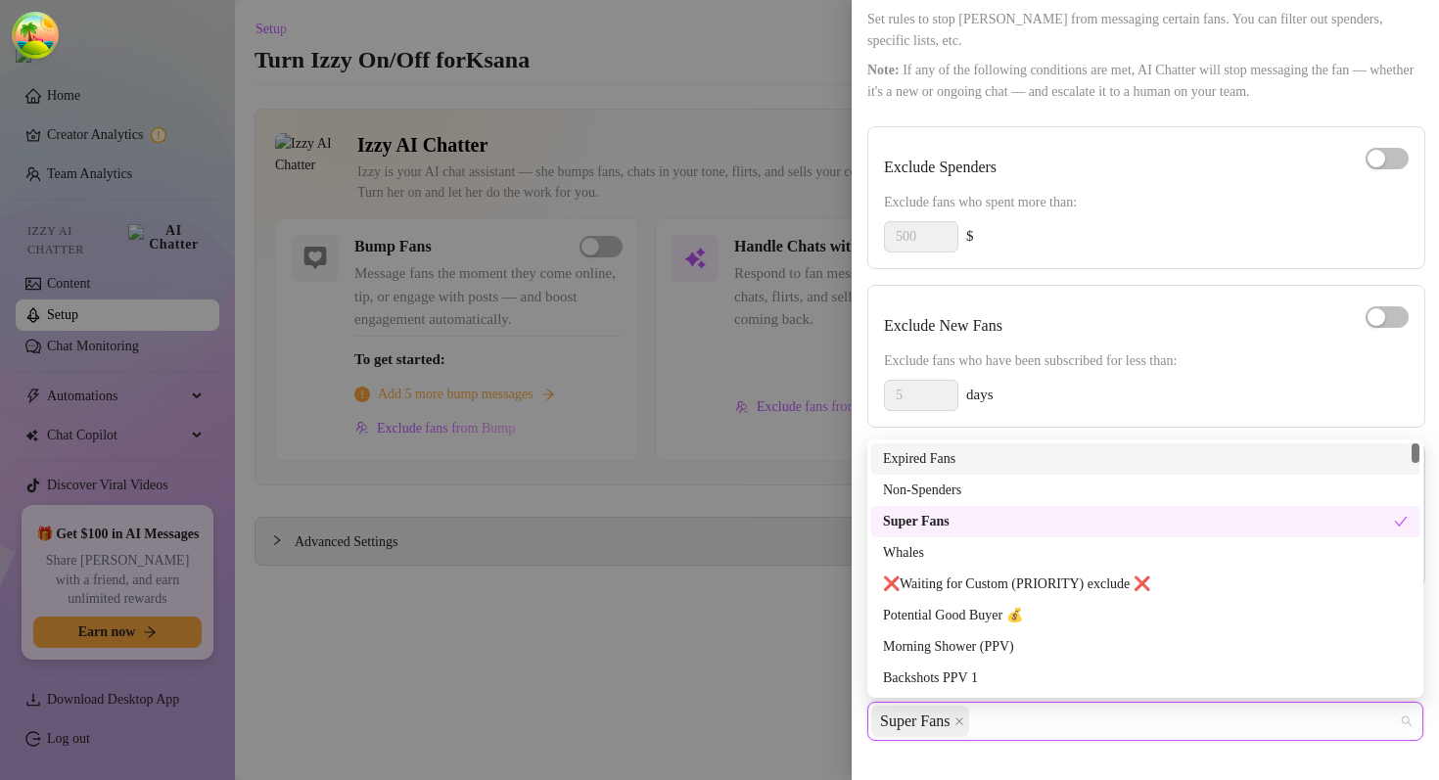
scroll to position [0, 0]
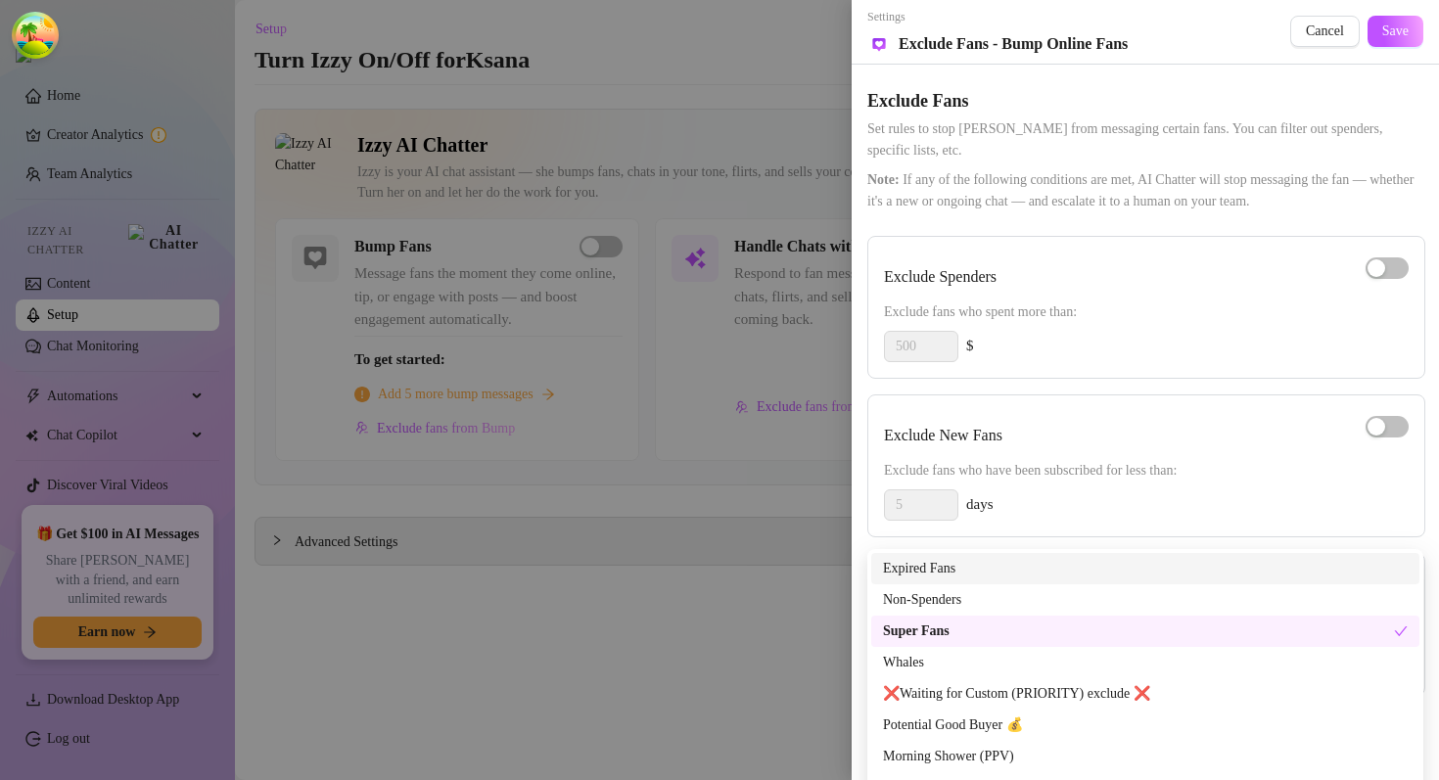
click at [1069, 220] on div "Exclude Fans Set rules to stop Izzy from messaging certain fans. You can filter…" at bounding box center [1145, 473] width 556 height 817
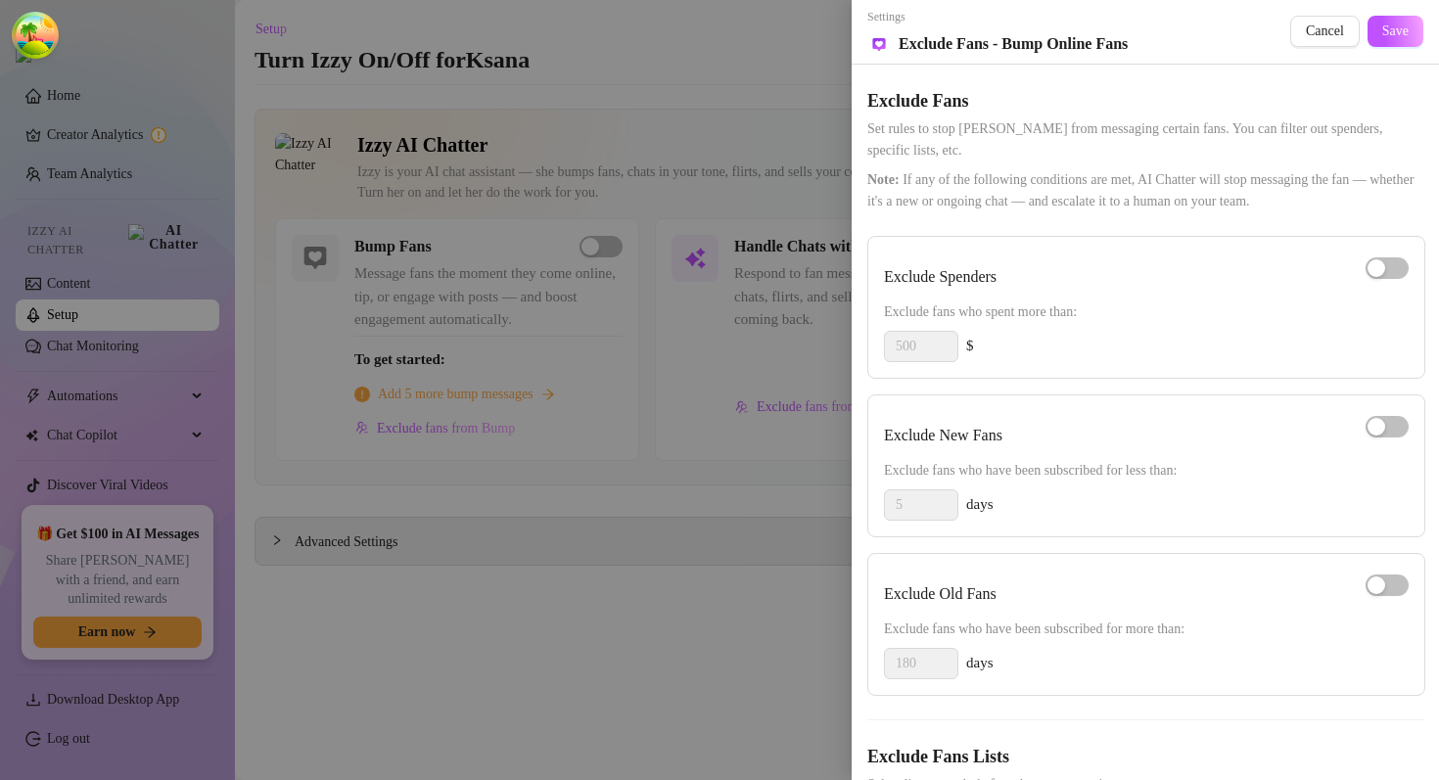
click at [649, 263] on div at bounding box center [719, 390] width 1439 height 780
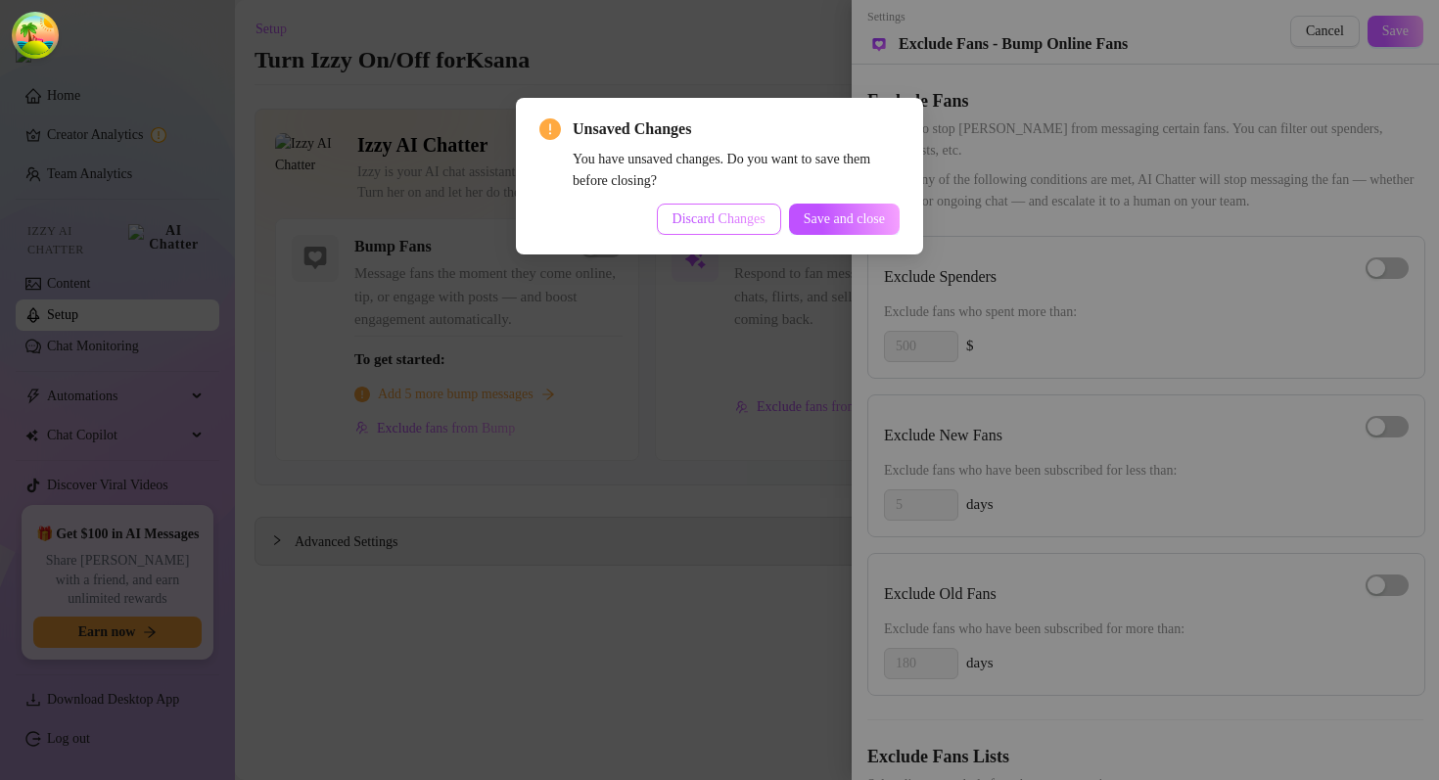
click at [701, 220] on span "Discard Changes" at bounding box center [718, 219] width 93 height 16
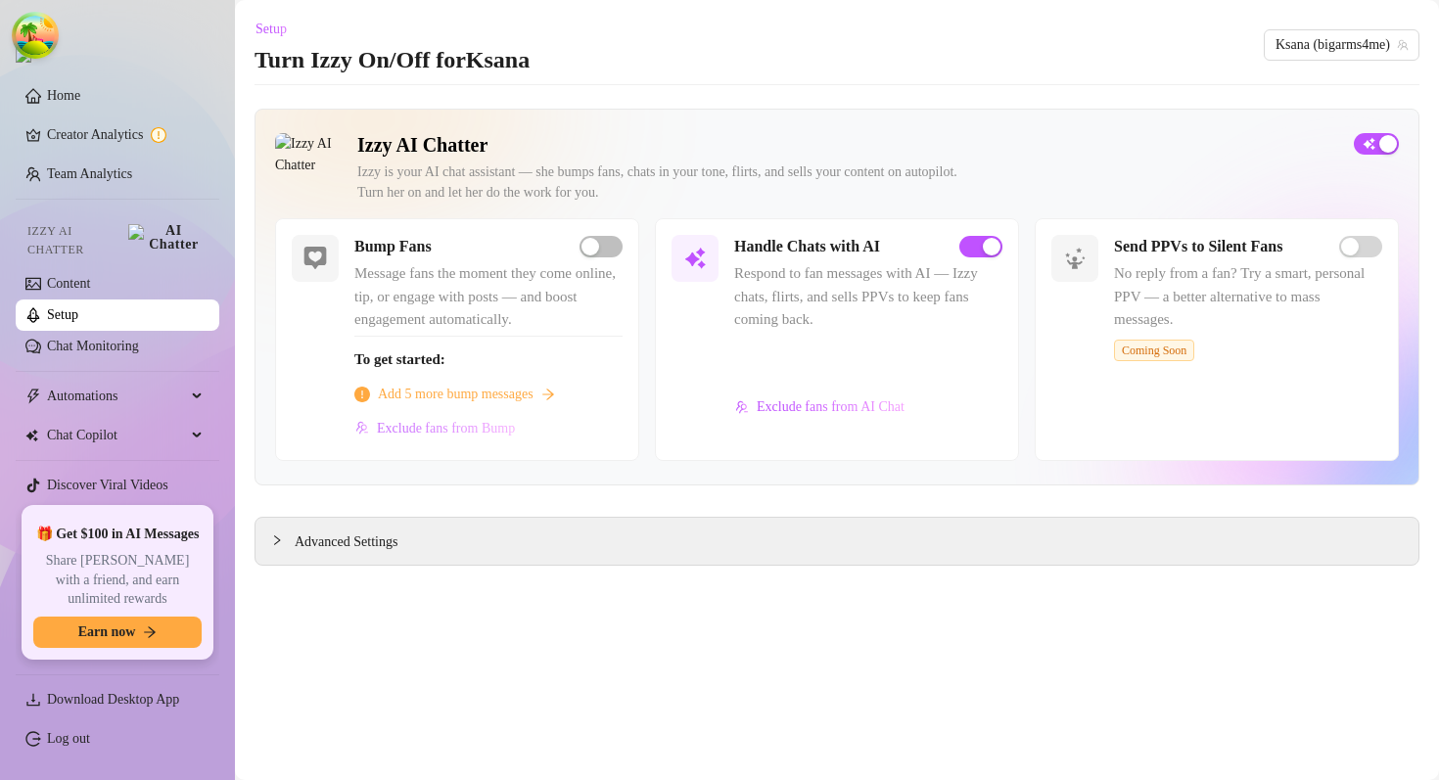
click at [455, 427] on span "Exclude fans from Bump" at bounding box center [446, 429] width 138 height 16
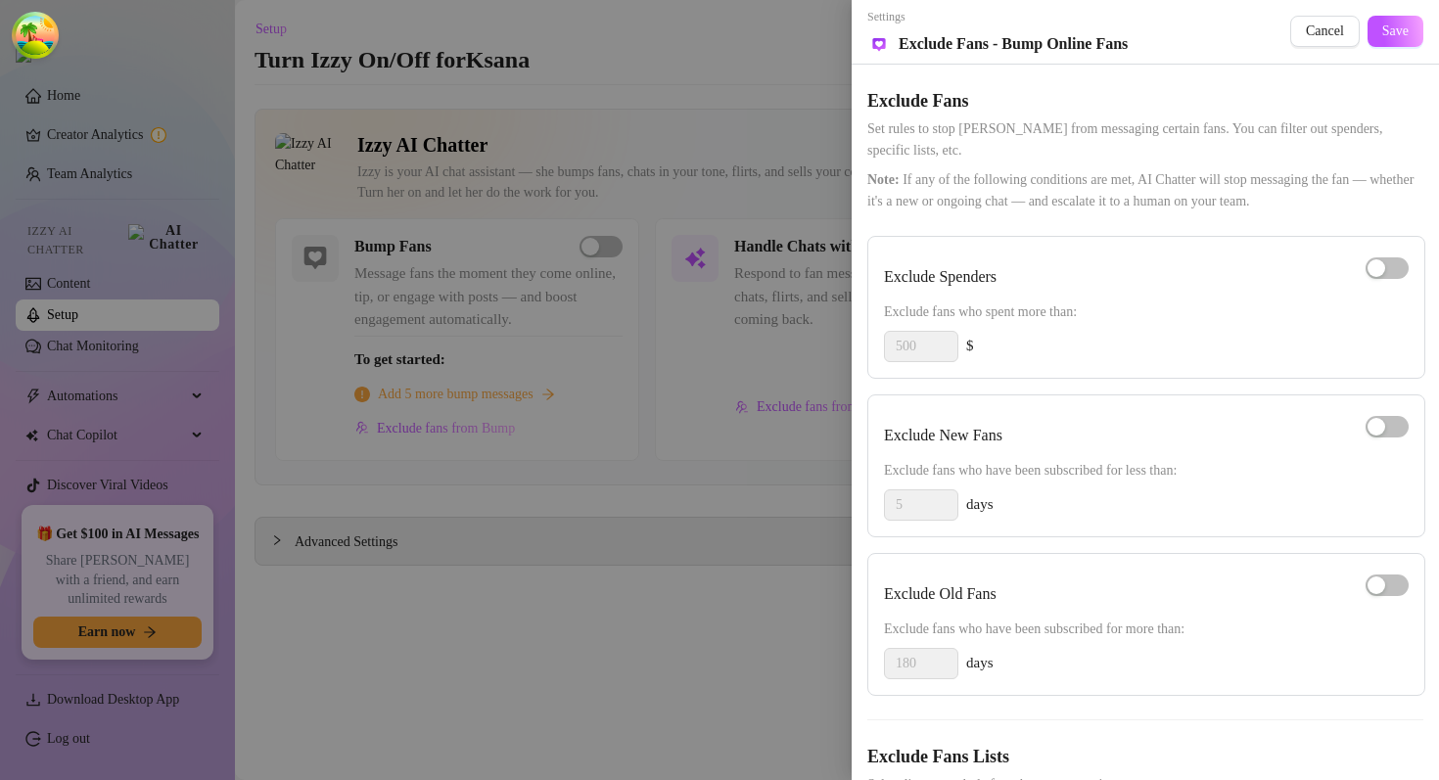
scroll to position [110, 0]
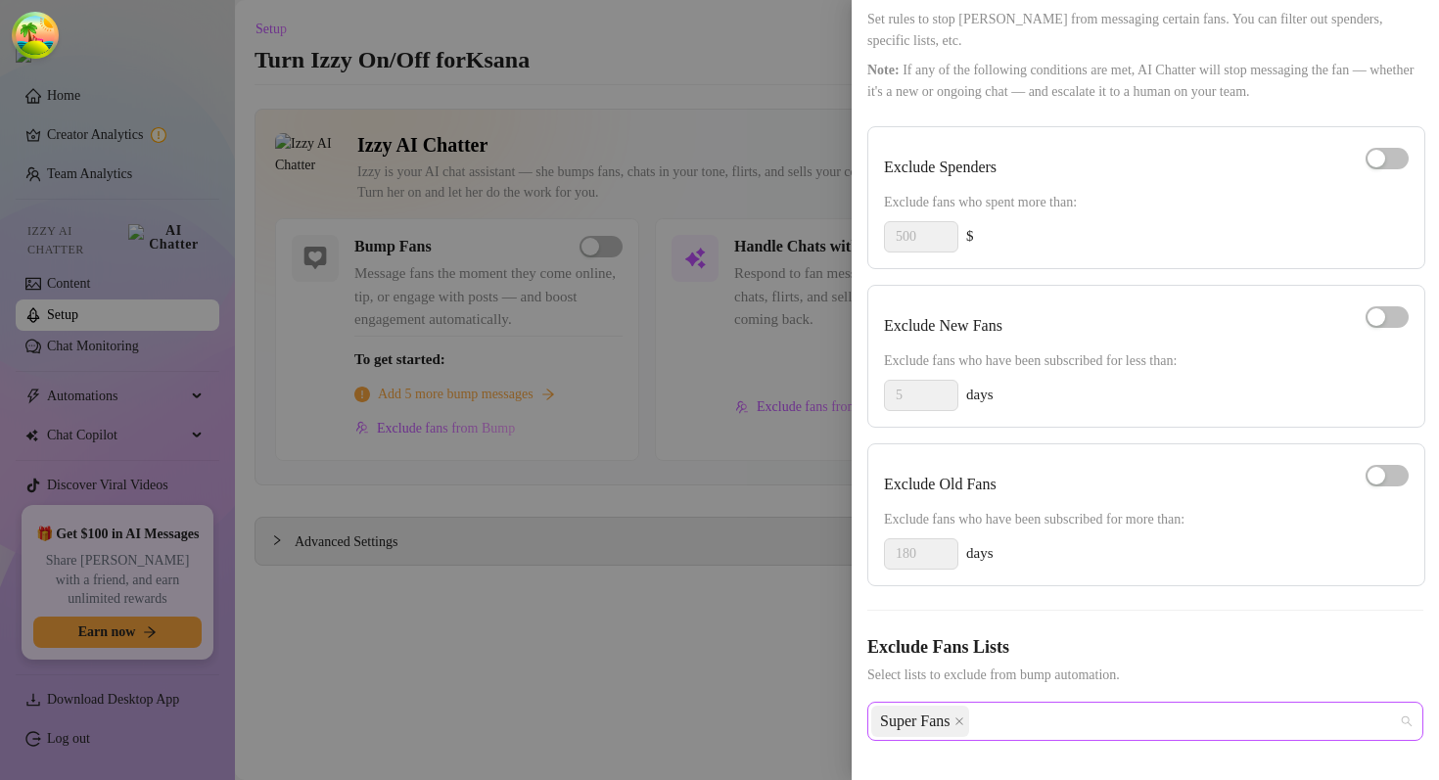
click at [1004, 718] on div "Super Fans" at bounding box center [1135, 721] width 528 height 35
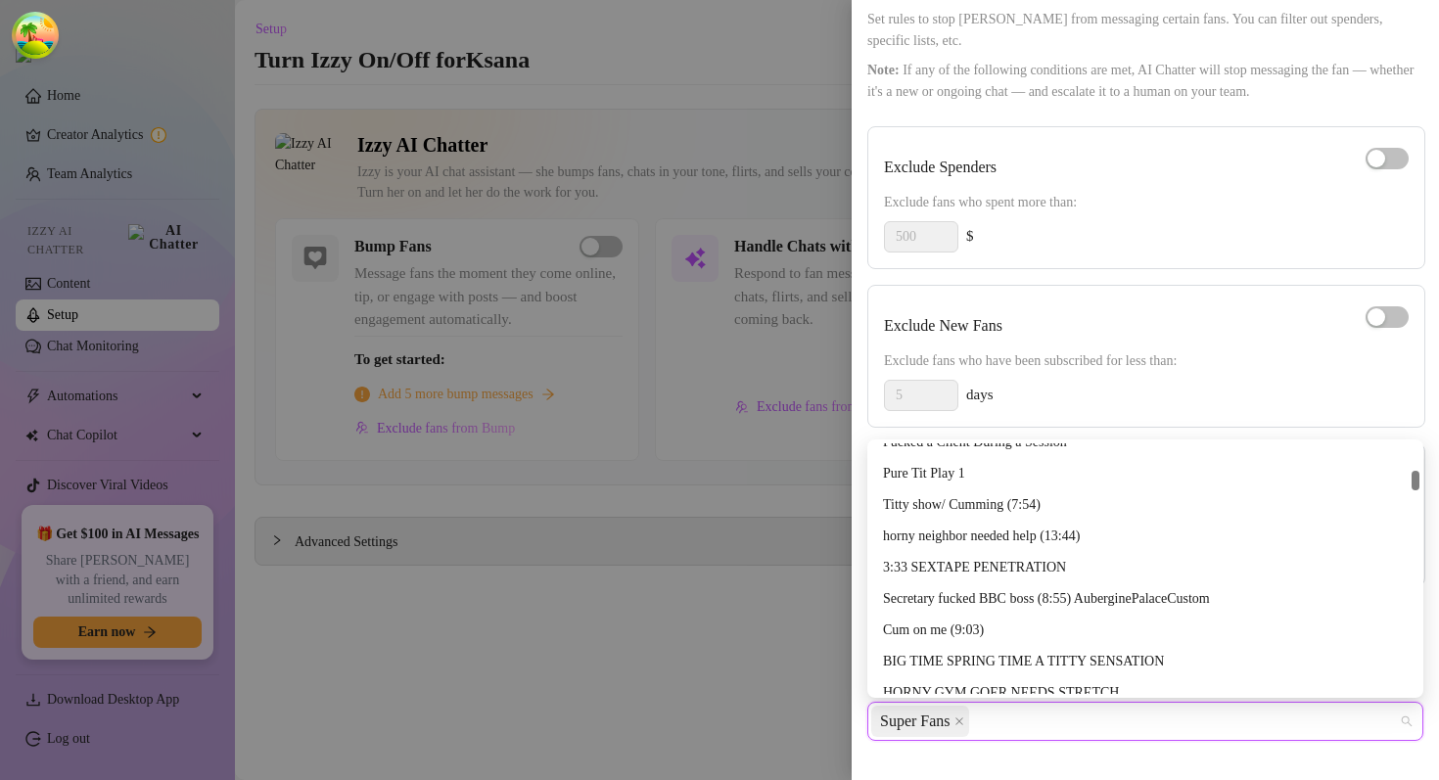
scroll to position [965, 0]
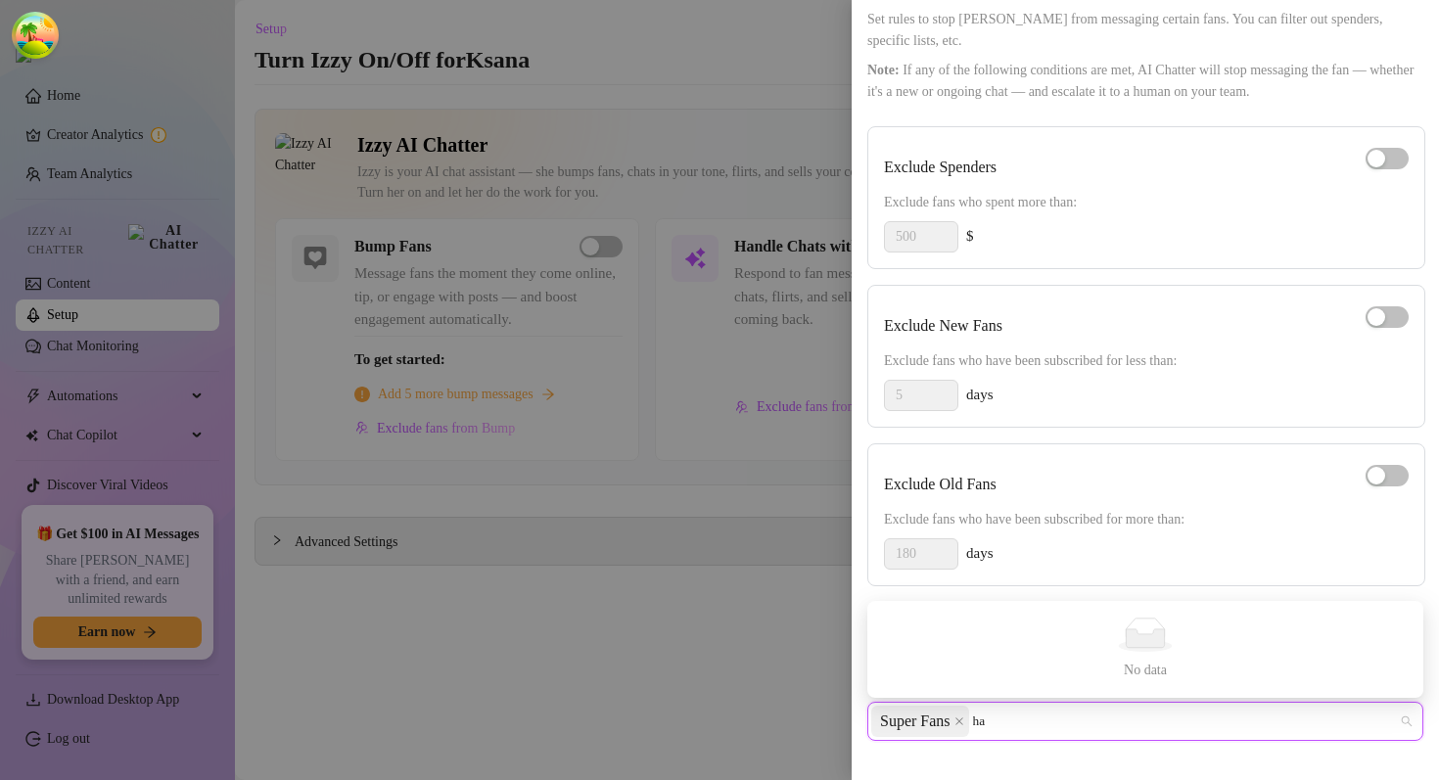
type input "h"
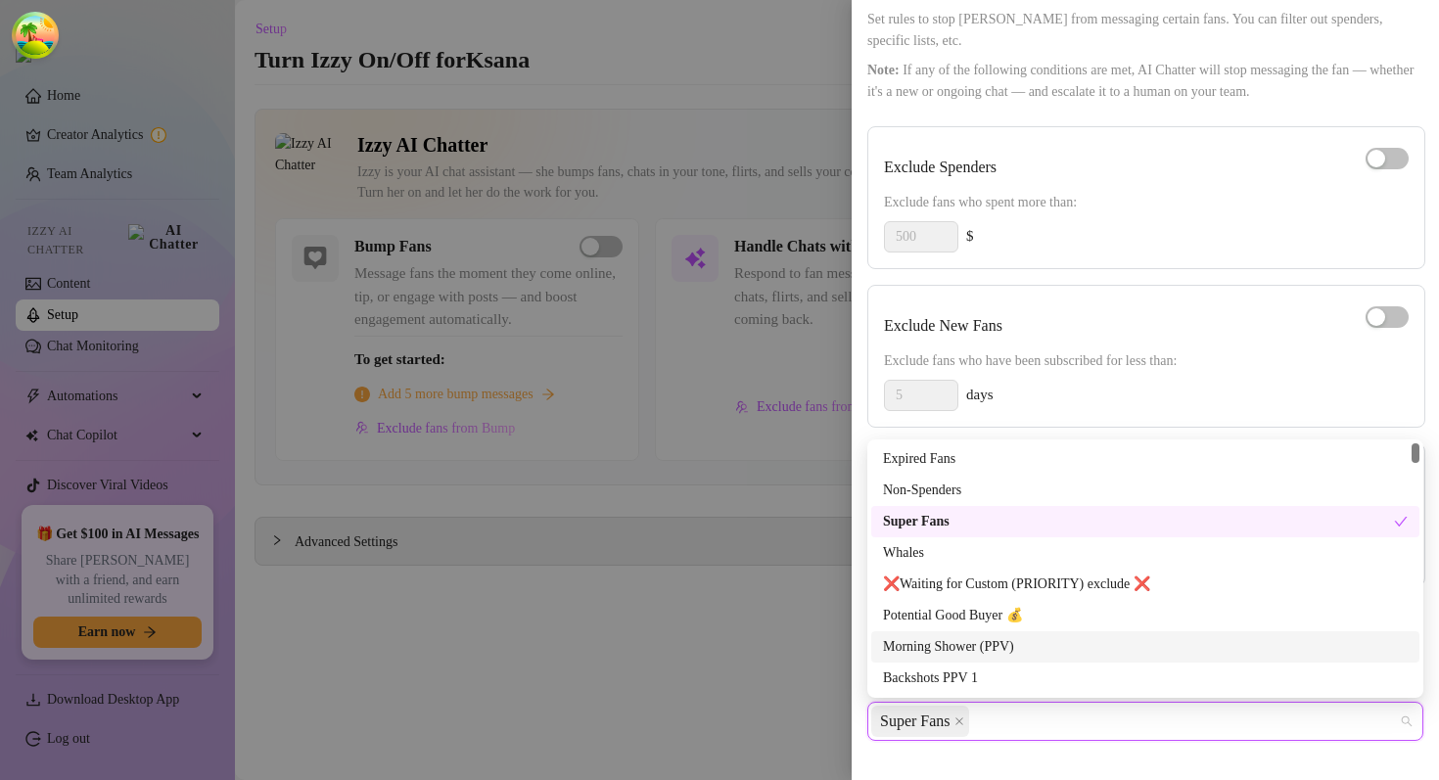
click at [721, 686] on div at bounding box center [719, 390] width 1439 height 780
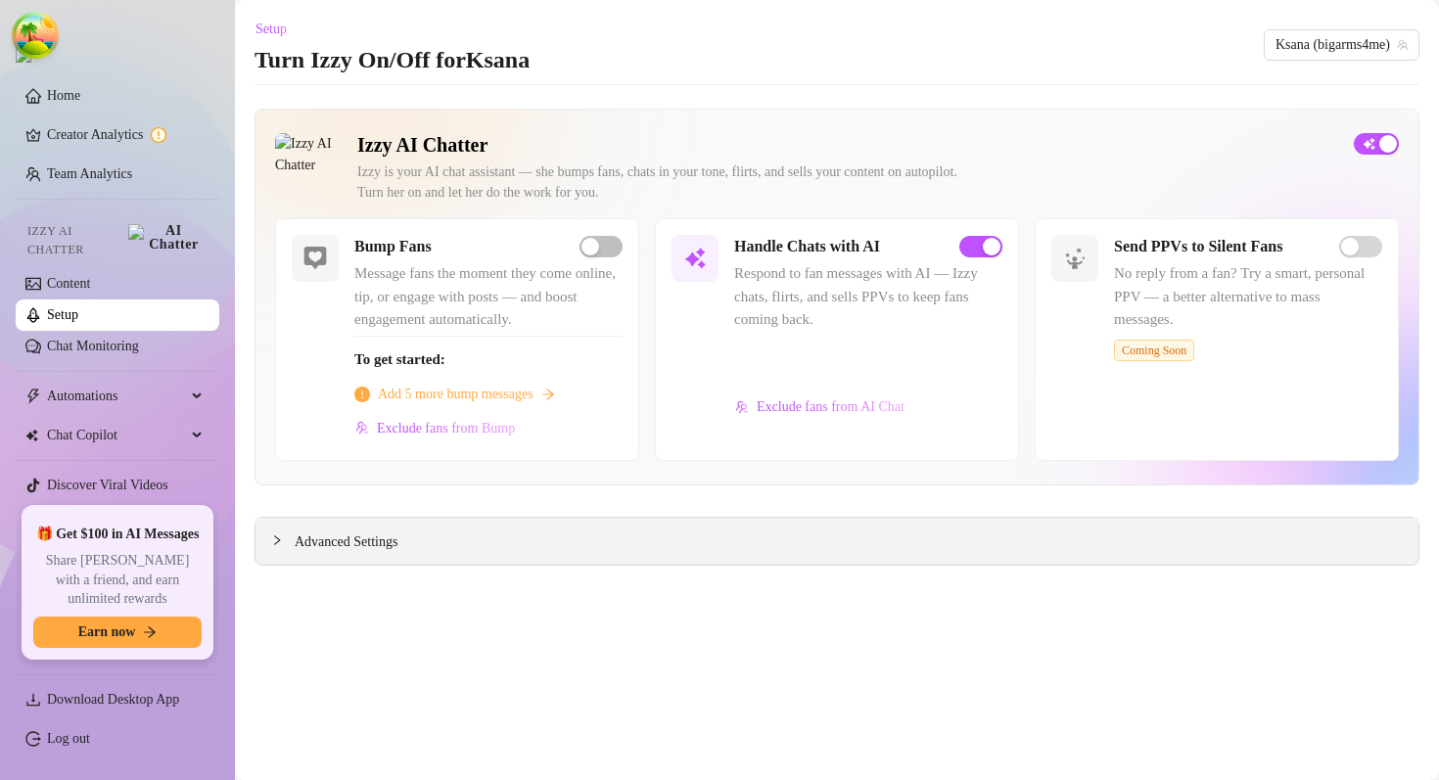
click at [397, 533] on span "Advanced Settings" at bounding box center [346, 543] width 103 height 22
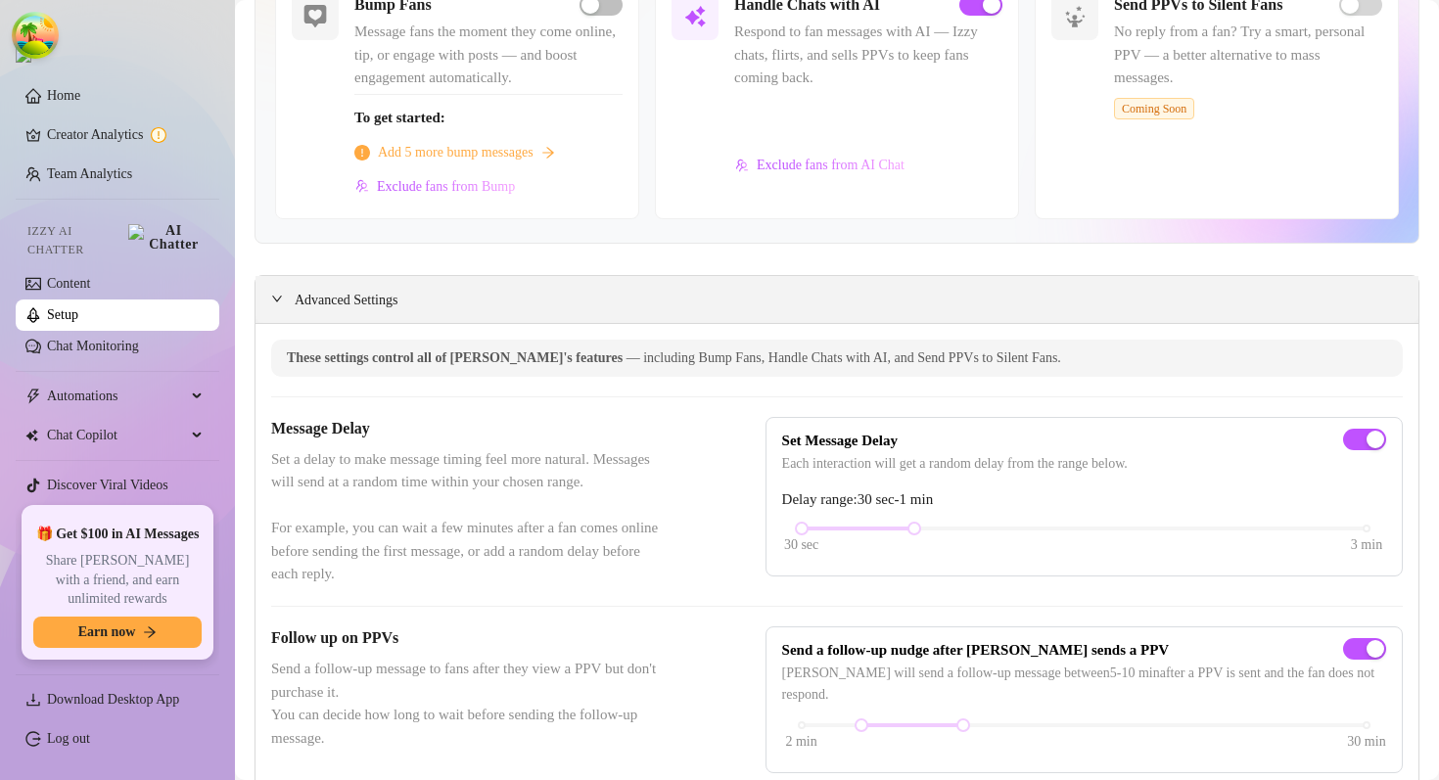
scroll to position [67, 0]
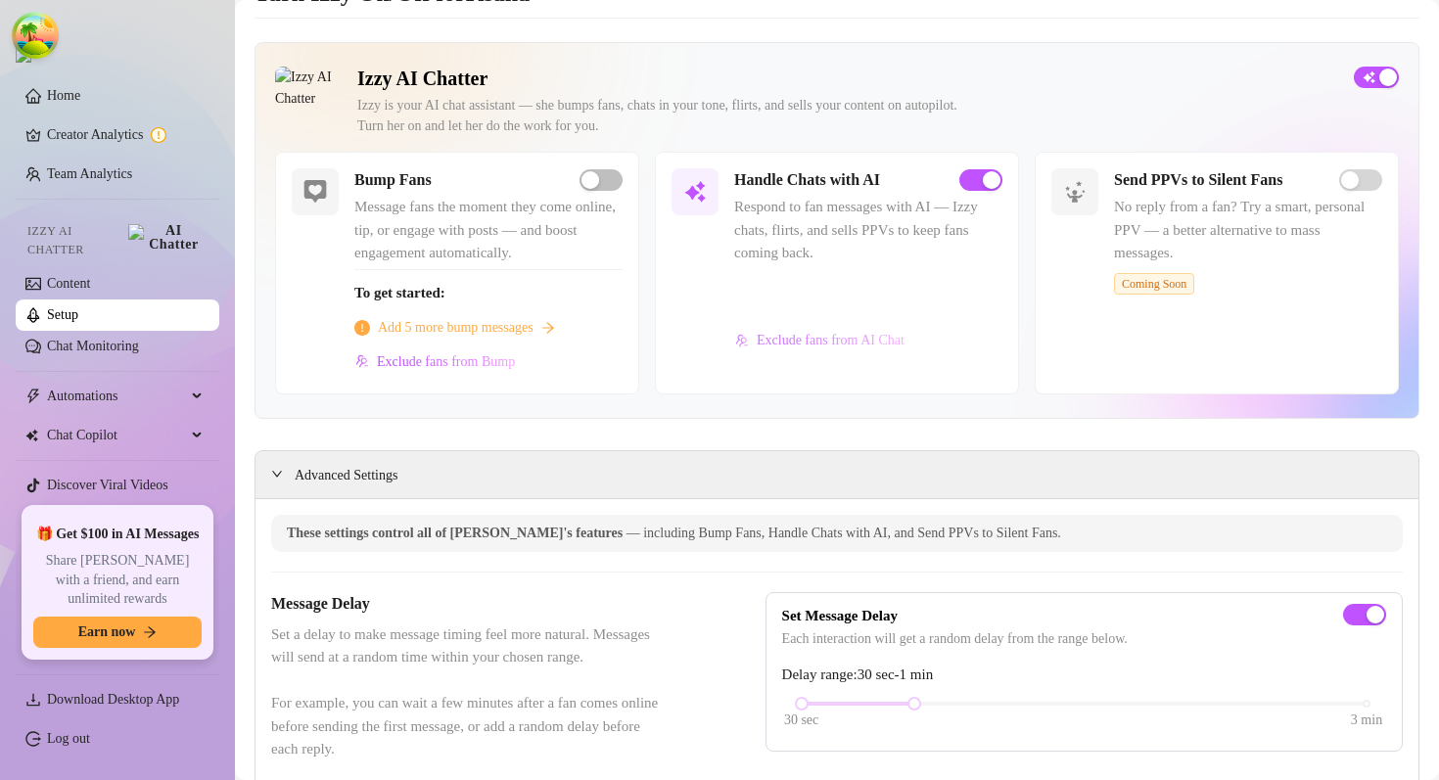
click at [813, 335] on span "Exclude fans from AI Chat" at bounding box center [831, 341] width 148 height 16
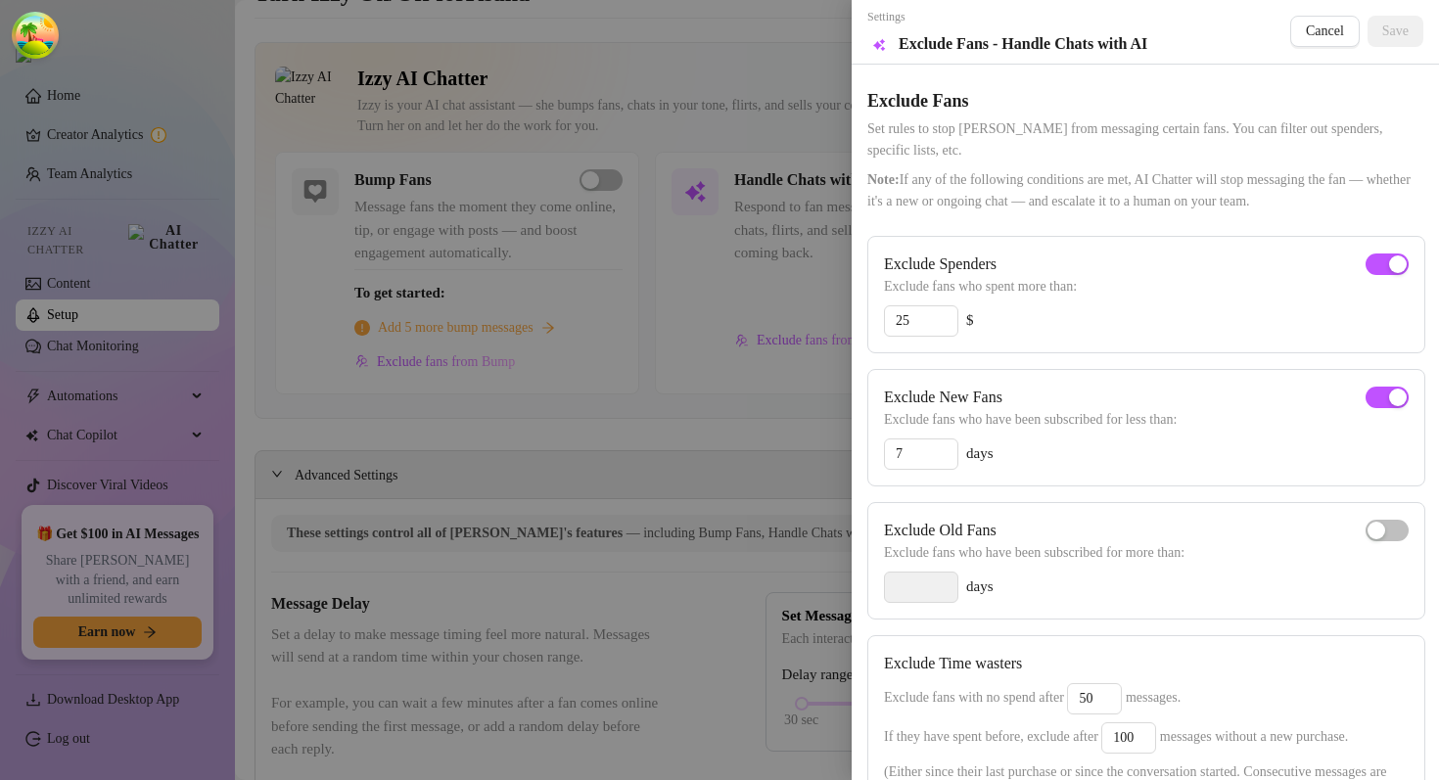
scroll to position [255, 0]
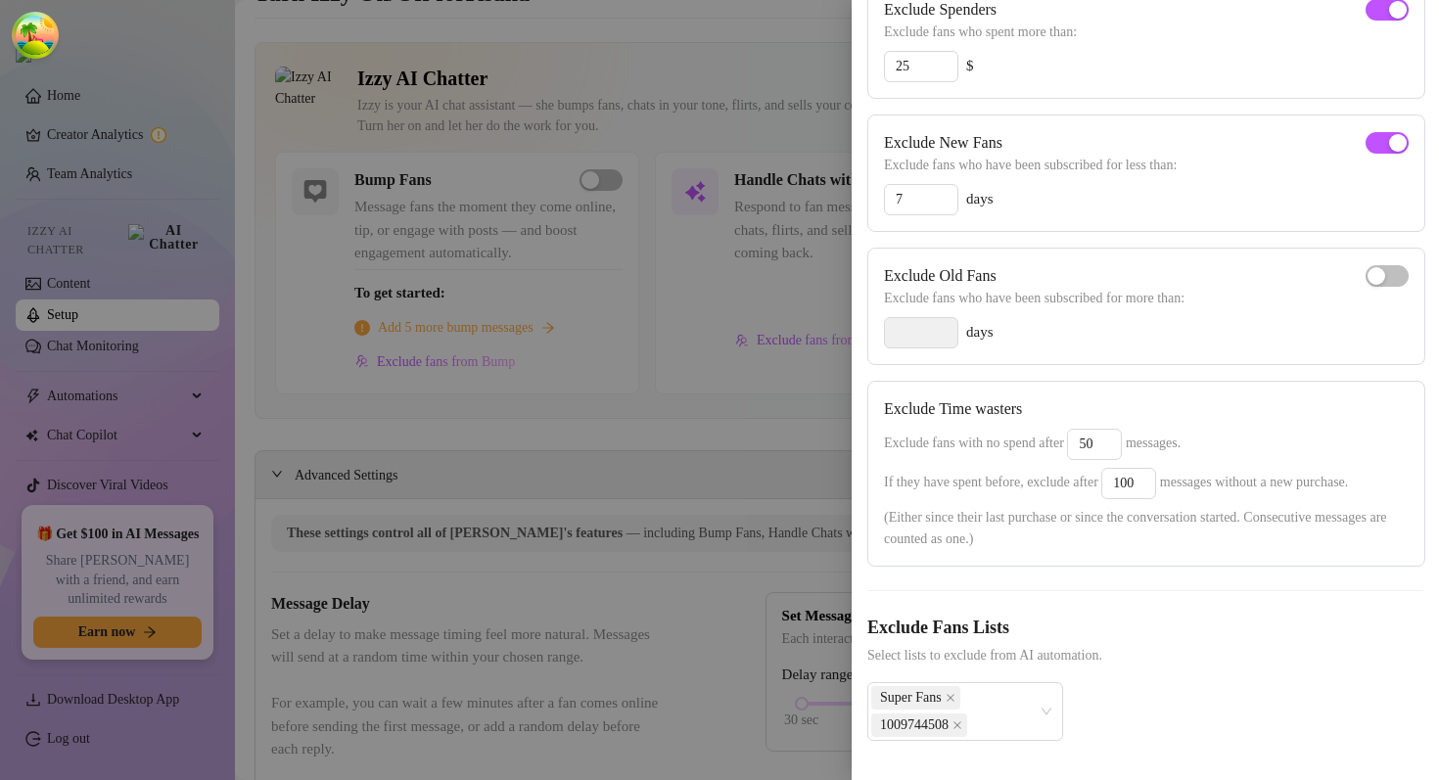
click at [889, 653] on span "Select lists to exclude from AI automation." at bounding box center [1145, 656] width 556 height 22
drag, startPoint x: 889, startPoint y: 653, endPoint x: 1101, endPoint y: 653, distance: 212.4
click at [1101, 653] on span "Select lists to exclude from AI automation." at bounding box center [1145, 656] width 556 height 22
copy span "Select lists to exclude from AI automation"
click at [1135, 653] on span "Select lists to exclude from AI automation." at bounding box center [1145, 656] width 556 height 22
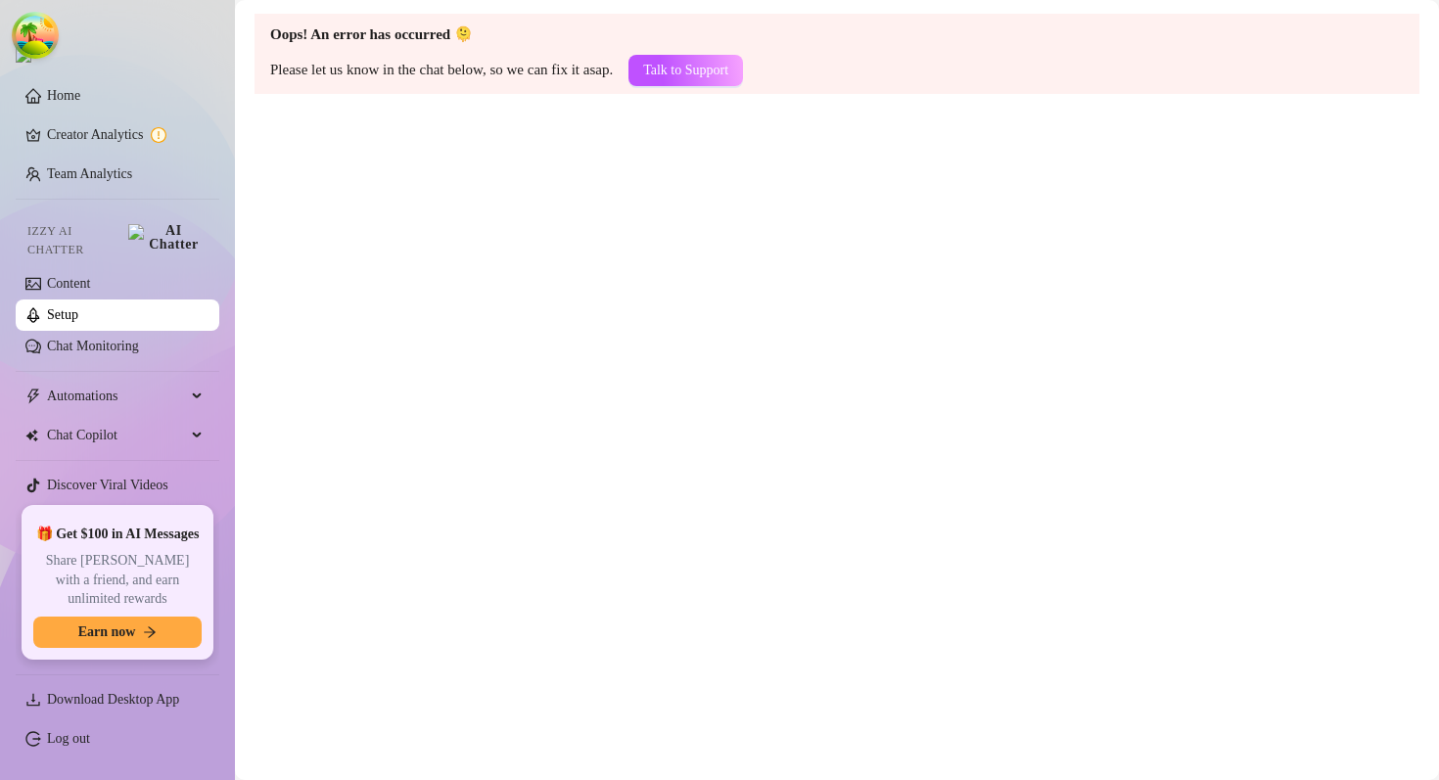
scroll to position [0, 0]
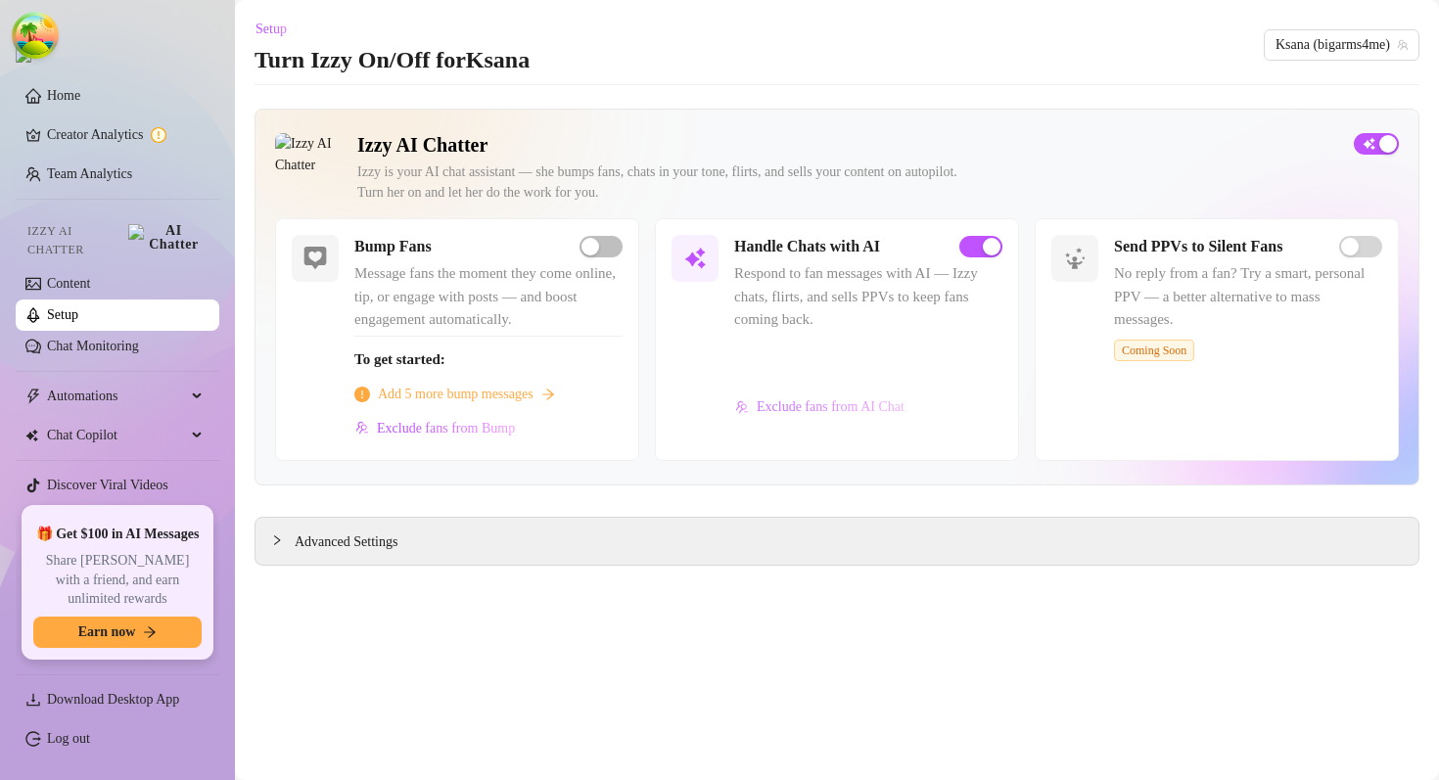
click at [829, 400] on span "Exclude fans from AI Chat" at bounding box center [831, 407] width 148 height 16
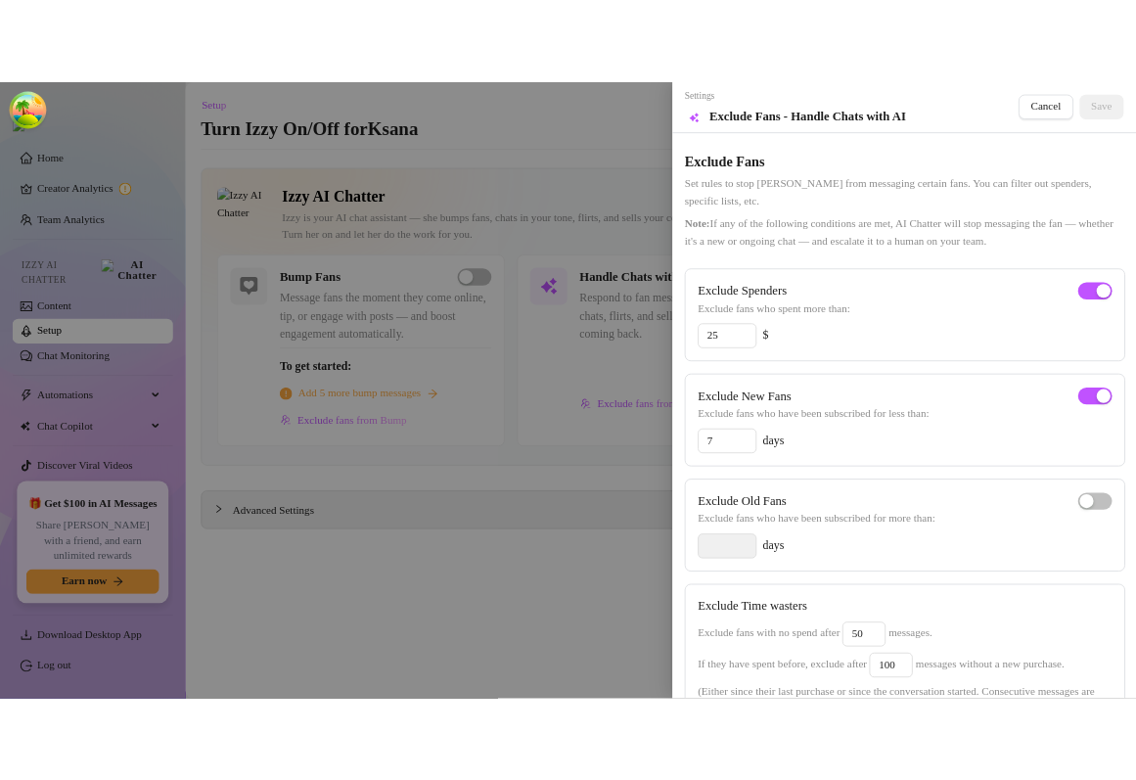
scroll to position [255, 0]
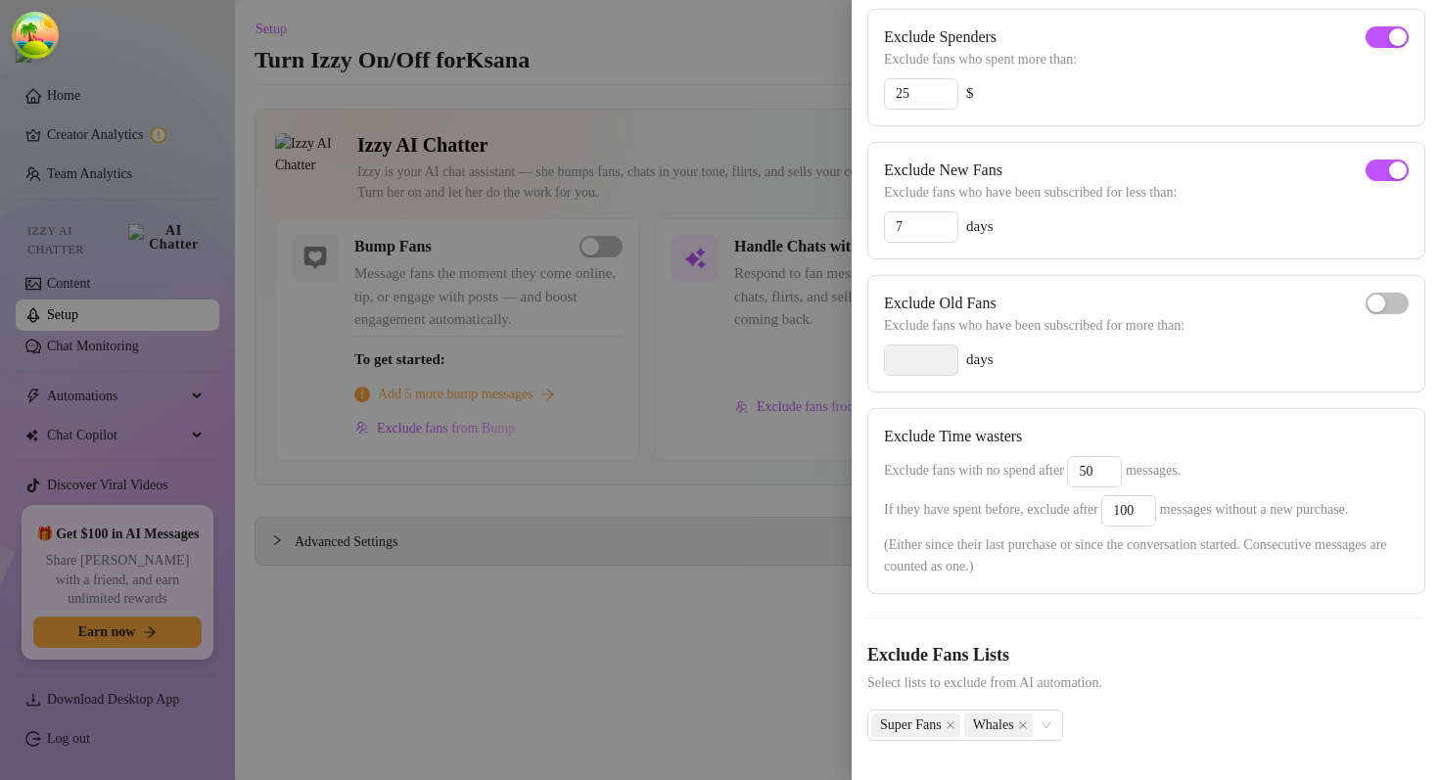
click at [654, 590] on div at bounding box center [719, 390] width 1439 height 780
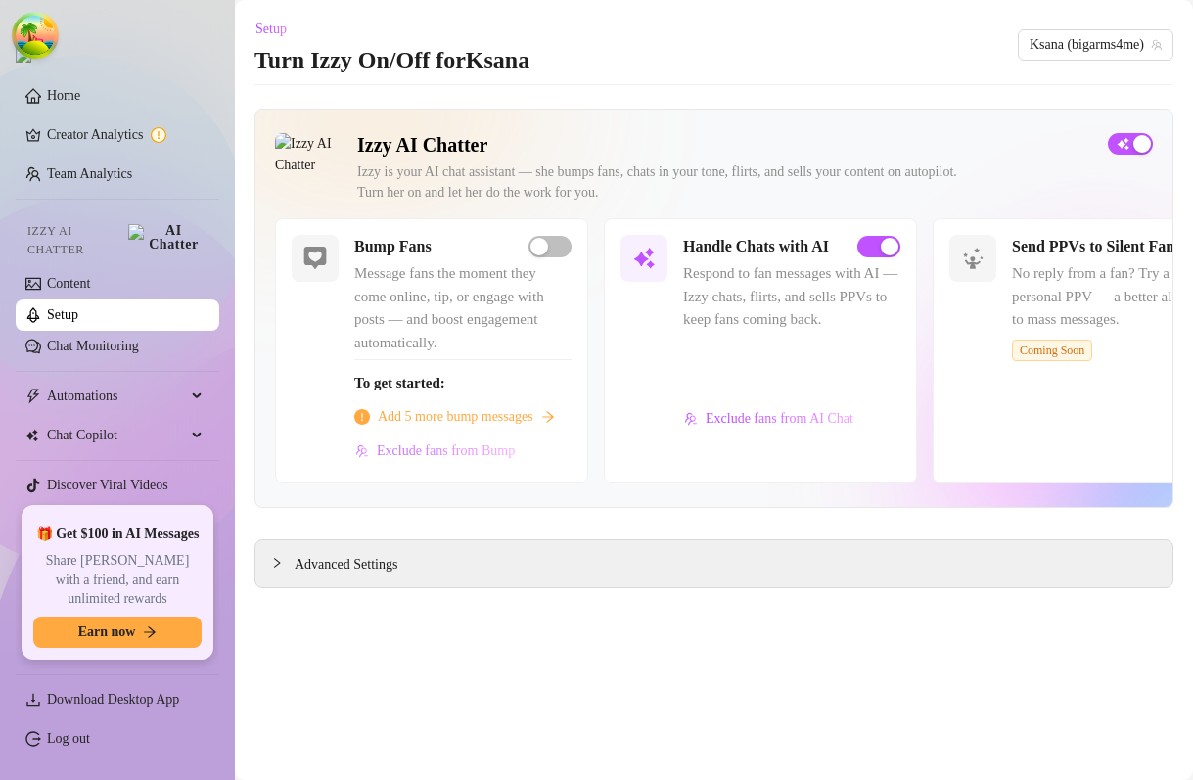
click at [415, 459] on span "Exclude fans from Bump" at bounding box center [446, 451] width 138 height 16
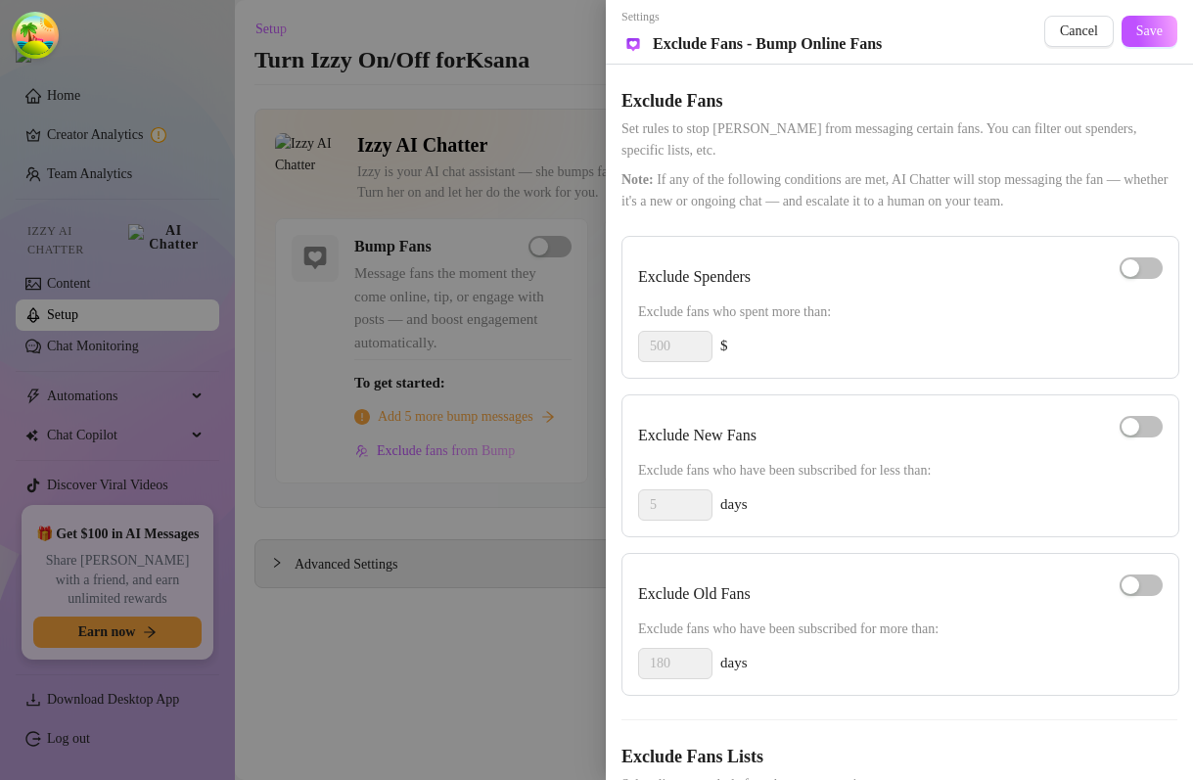
scroll to position [110, 0]
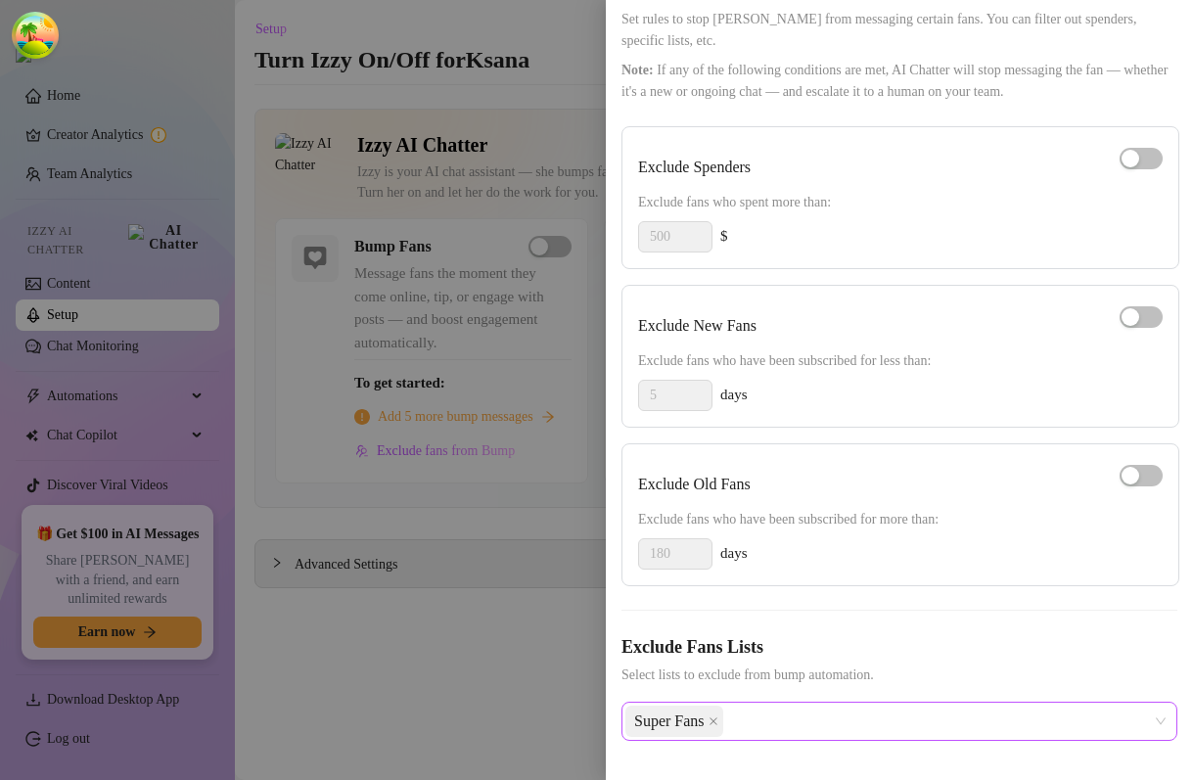
click at [811, 724] on div "Super Fans" at bounding box center [889, 721] width 528 height 35
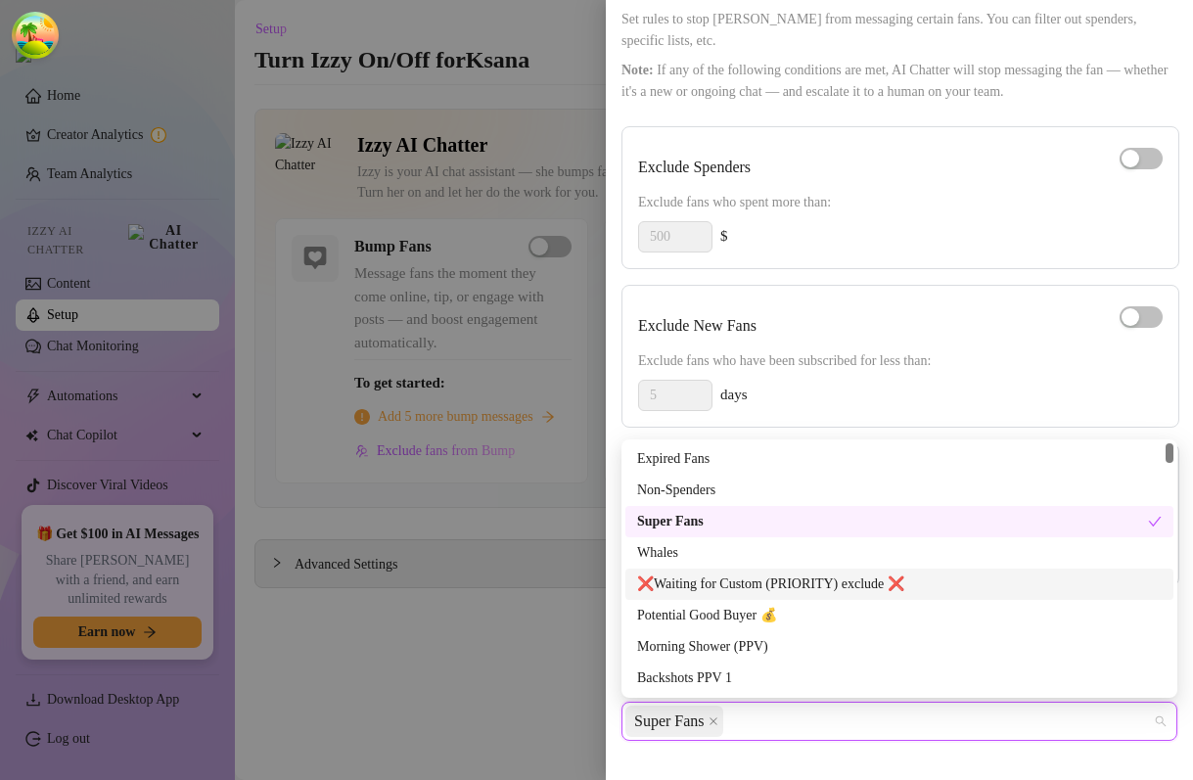
click at [808, 584] on div "❌Waiting for Custom (PRIORITY) exclude ❌" at bounding box center [899, 585] width 525 height 22
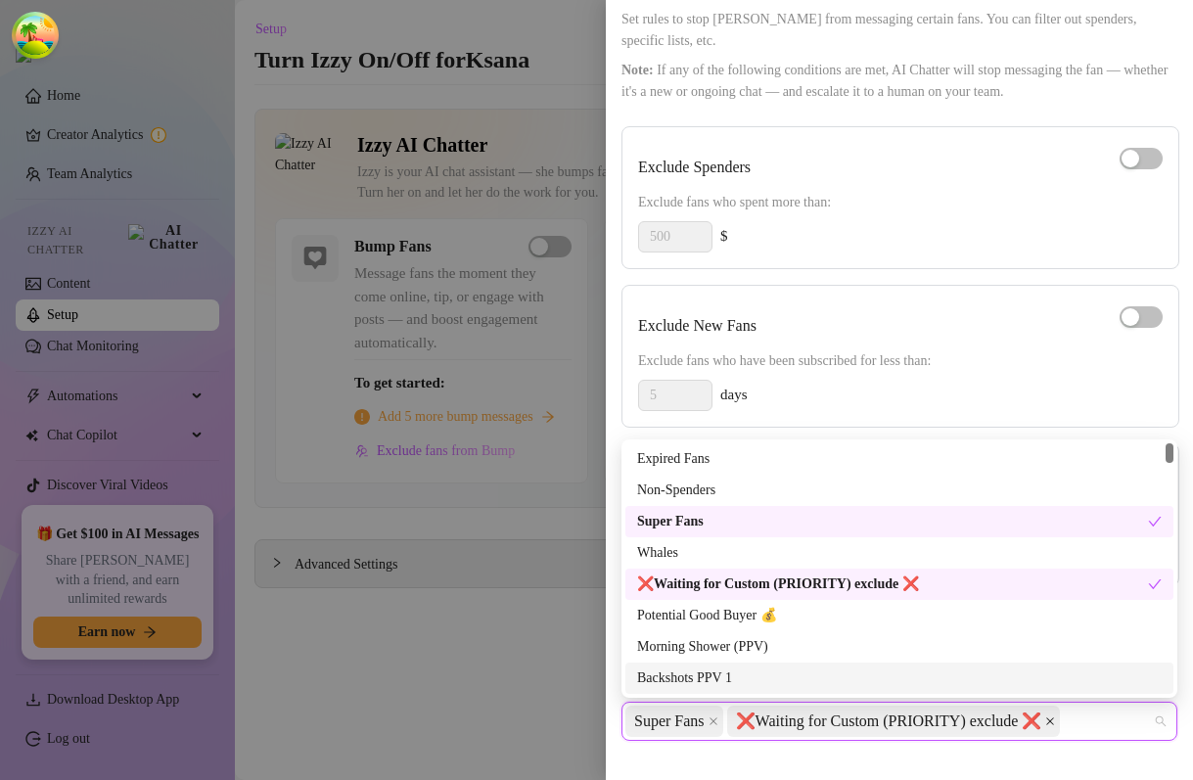
click at [1055, 721] on icon "close" at bounding box center [1050, 722] width 10 height 10
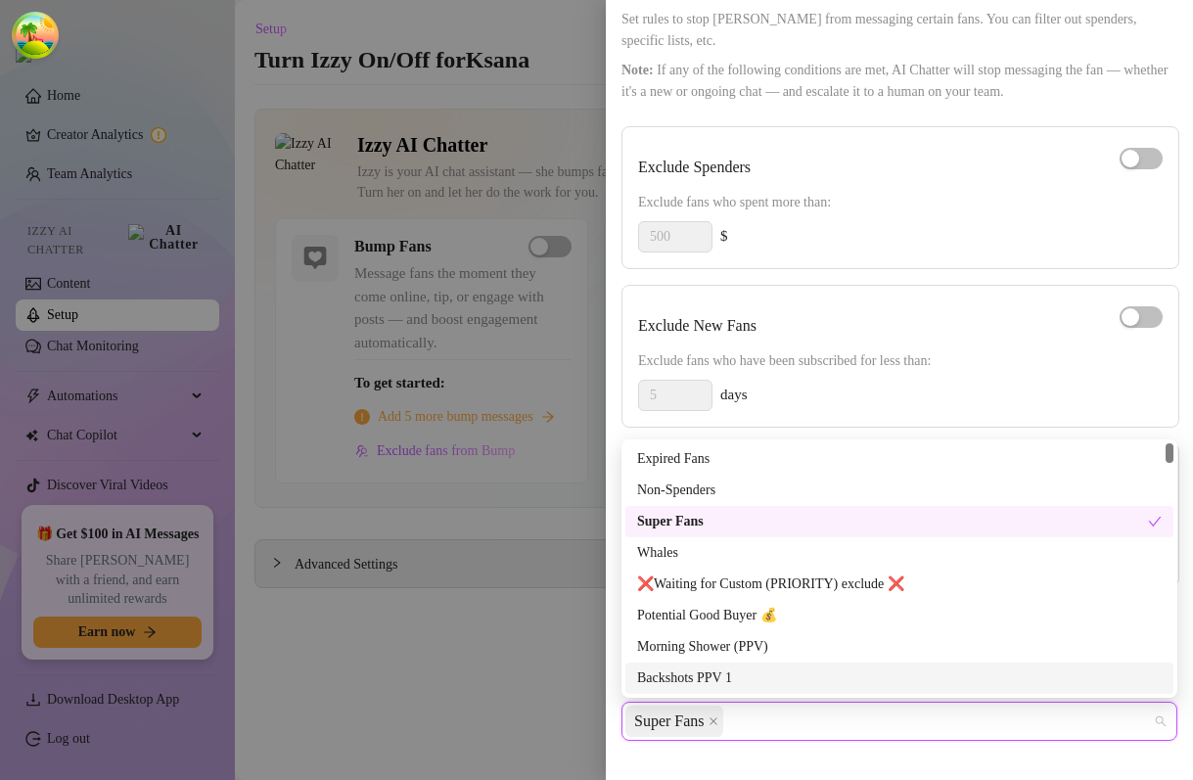
click at [486, 674] on div at bounding box center [596, 390] width 1193 height 780
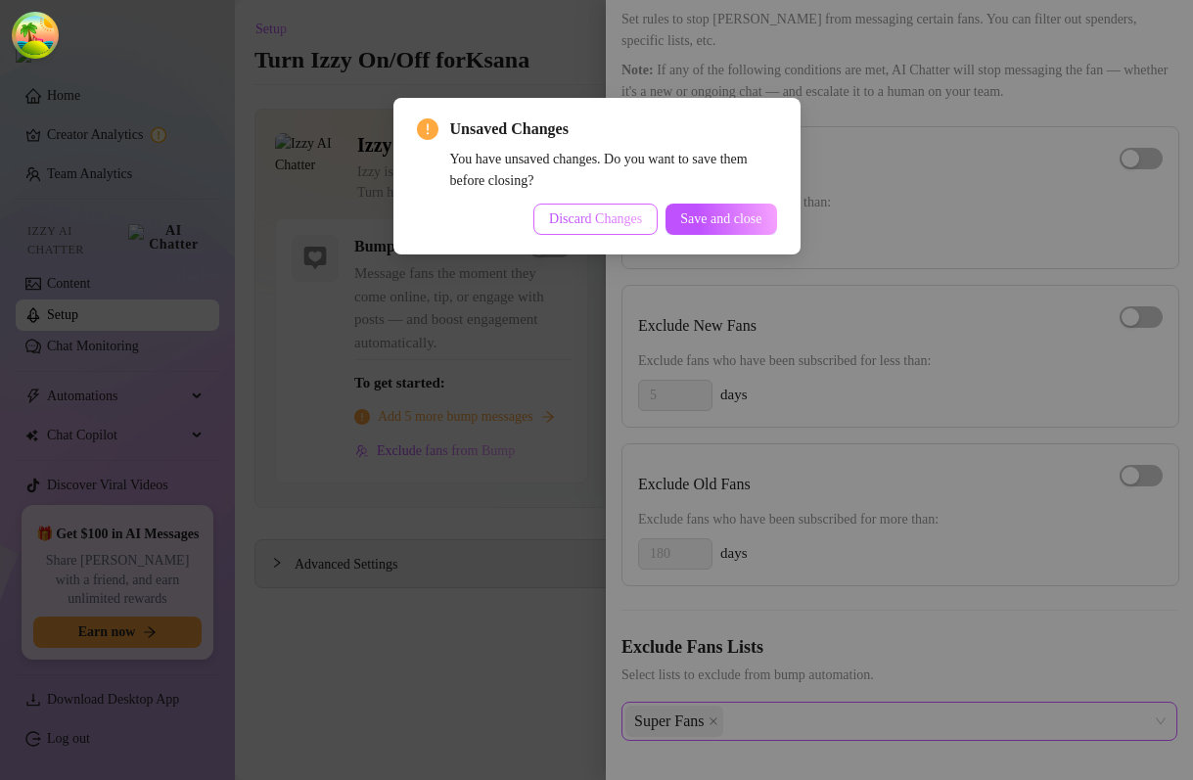
click at [612, 218] on span "Discard Changes" at bounding box center [595, 219] width 93 height 16
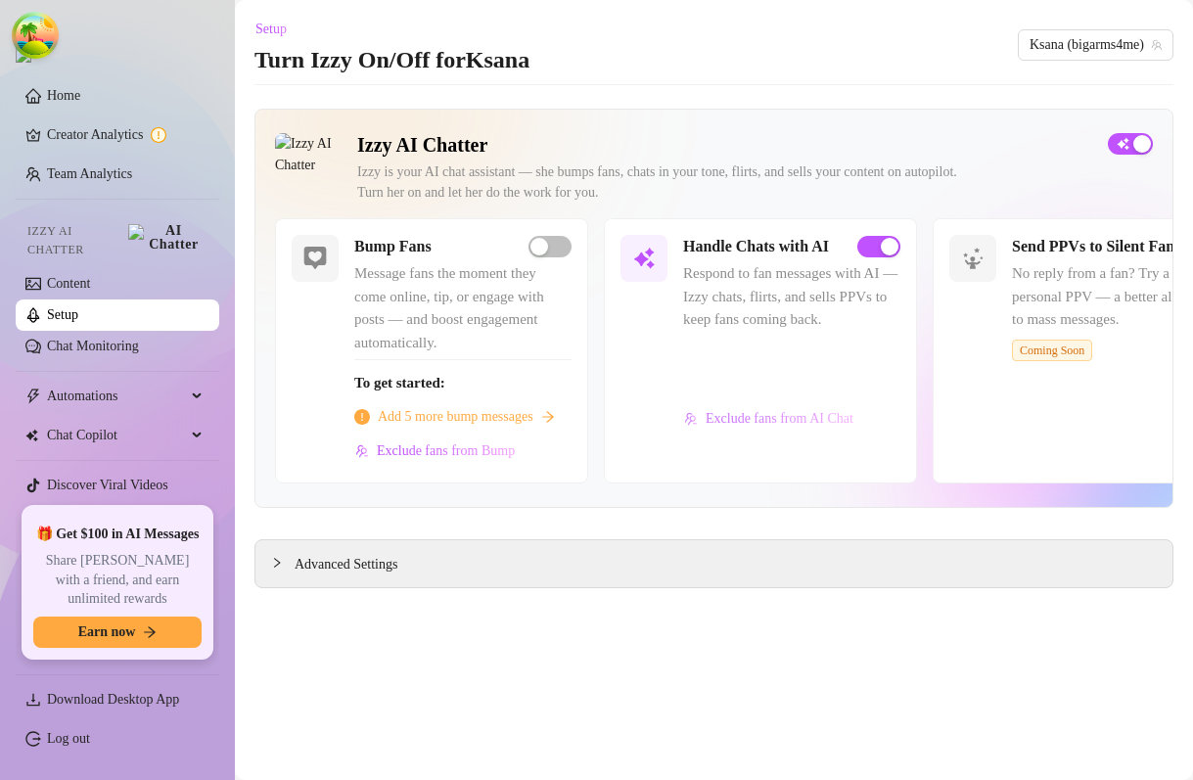
click at [786, 427] on span "Exclude fans from AI Chat" at bounding box center [780, 419] width 148 height 16
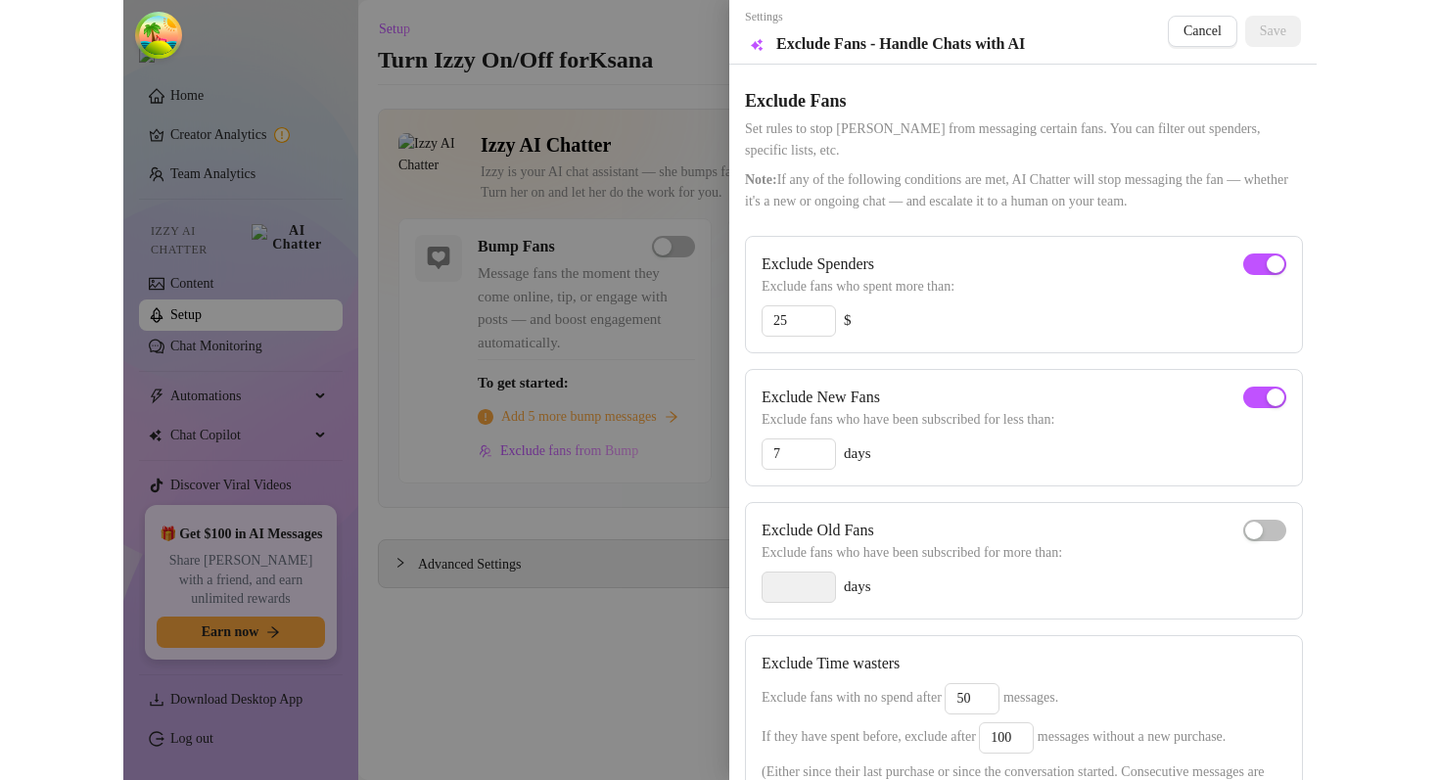
scroll to position [255, 0]
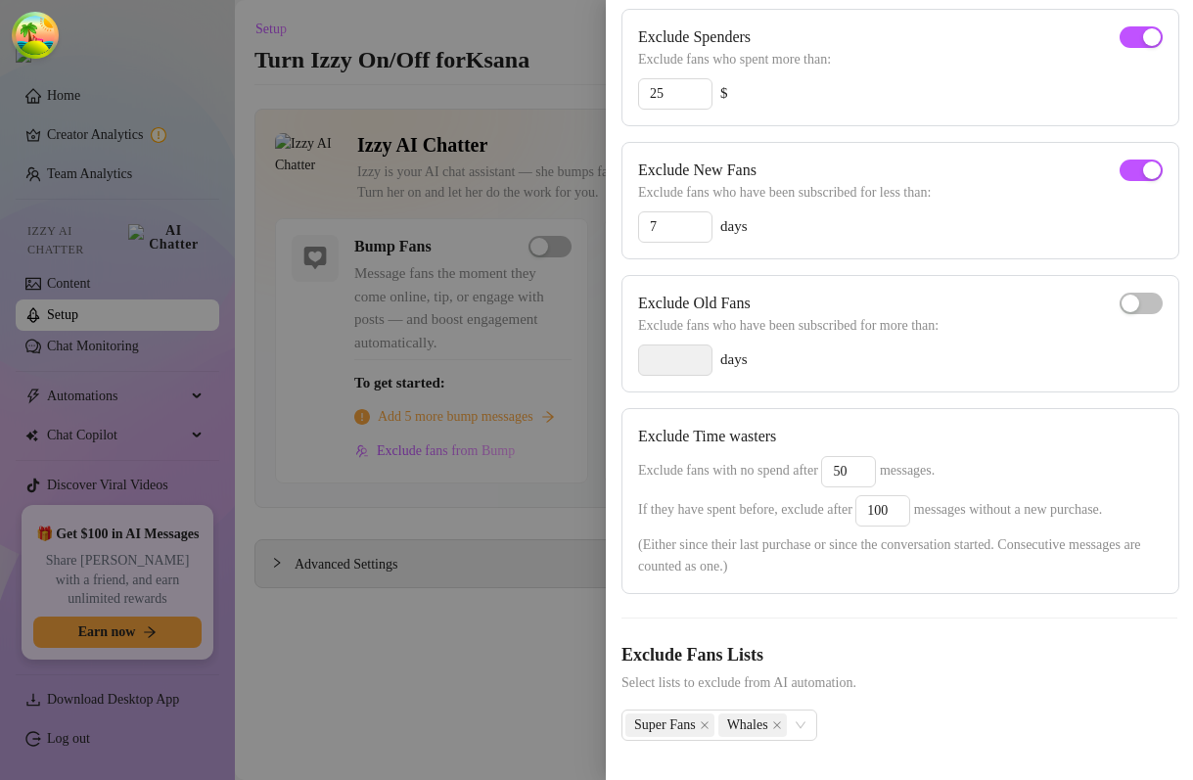
click at [492, 684] on div at bounding box center [596, 390] width 1193 height 780
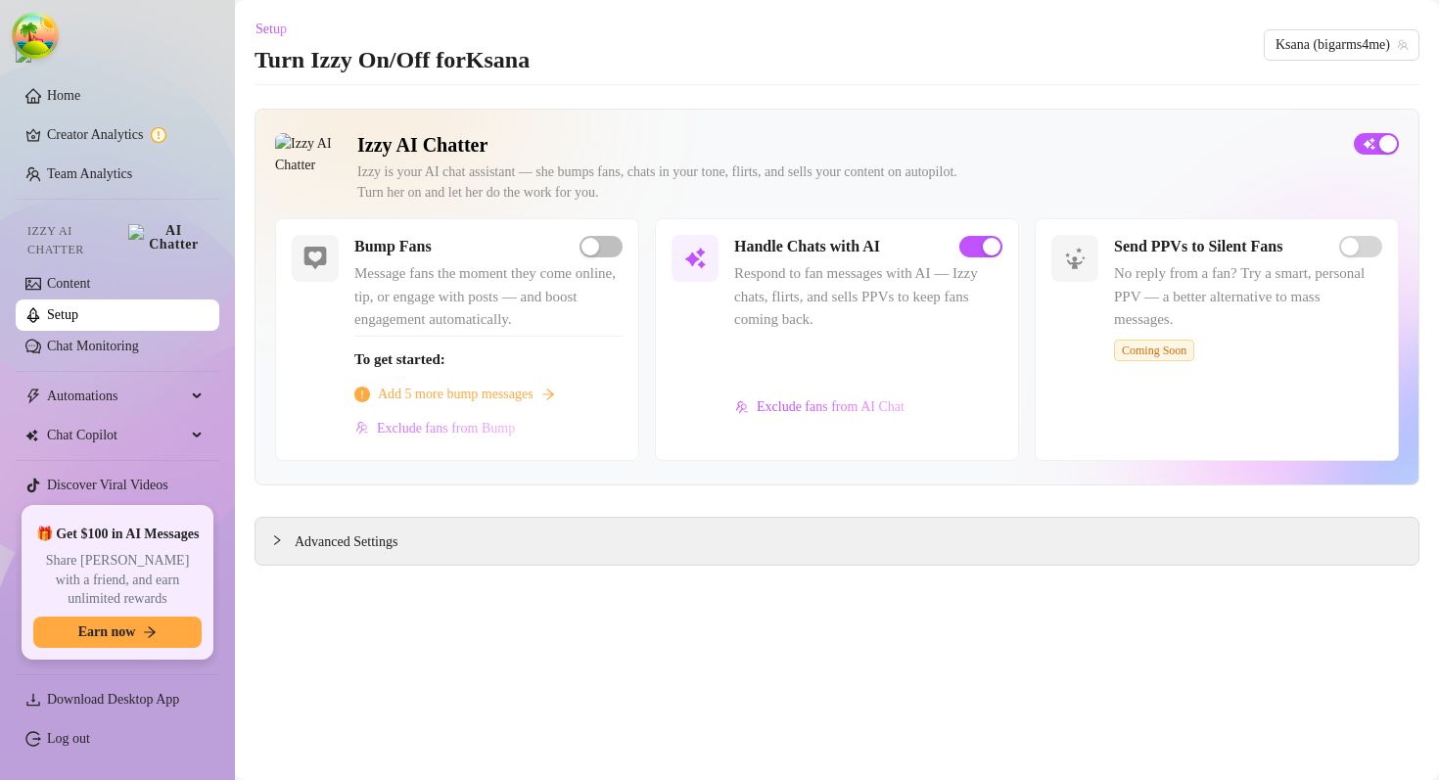
click at [443, 423] on span "Exclude fans from Bump" at bounding box center [446, 429] width 138 height 16
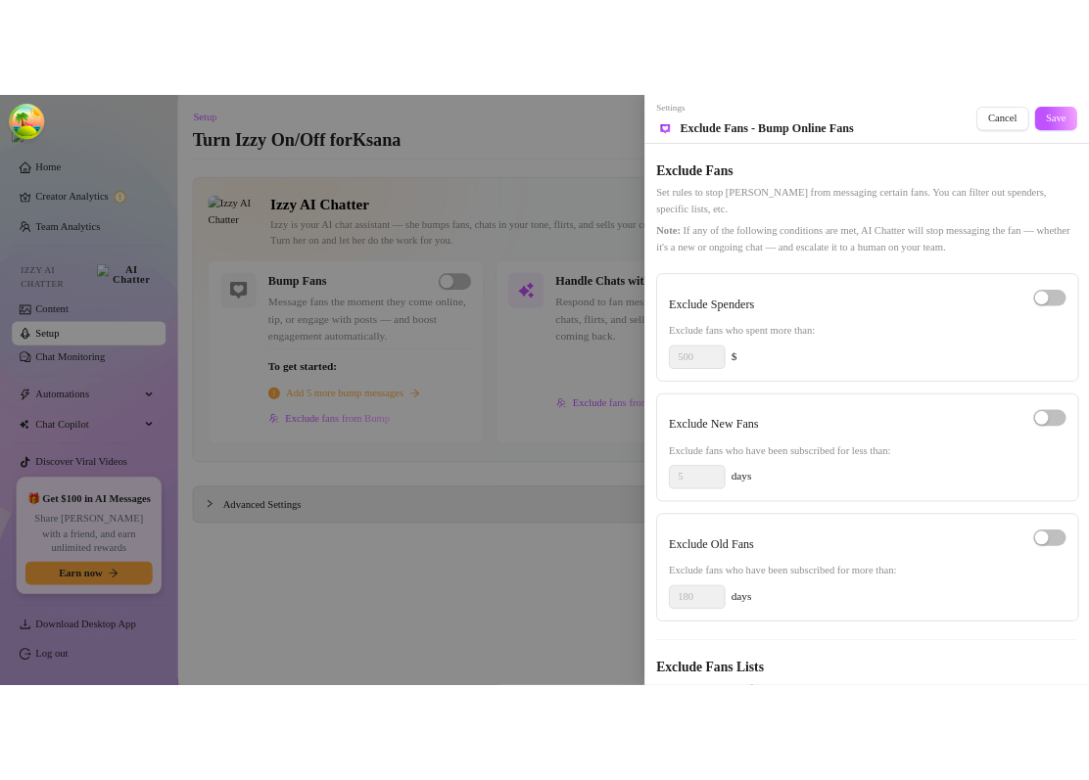
scroll to position [110, 0]
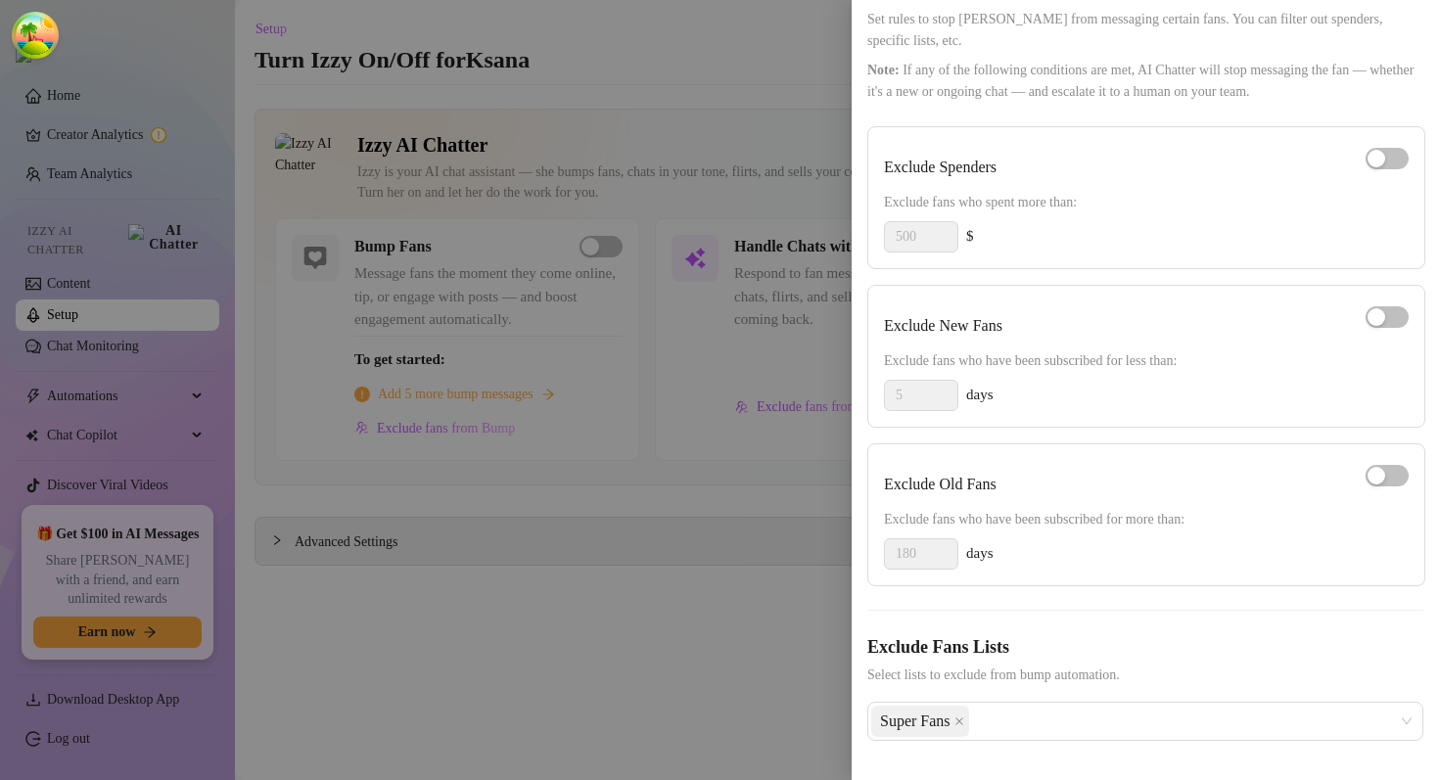
click at [652, 621] on div at bounding box center [719, 390] width 1439 height 780
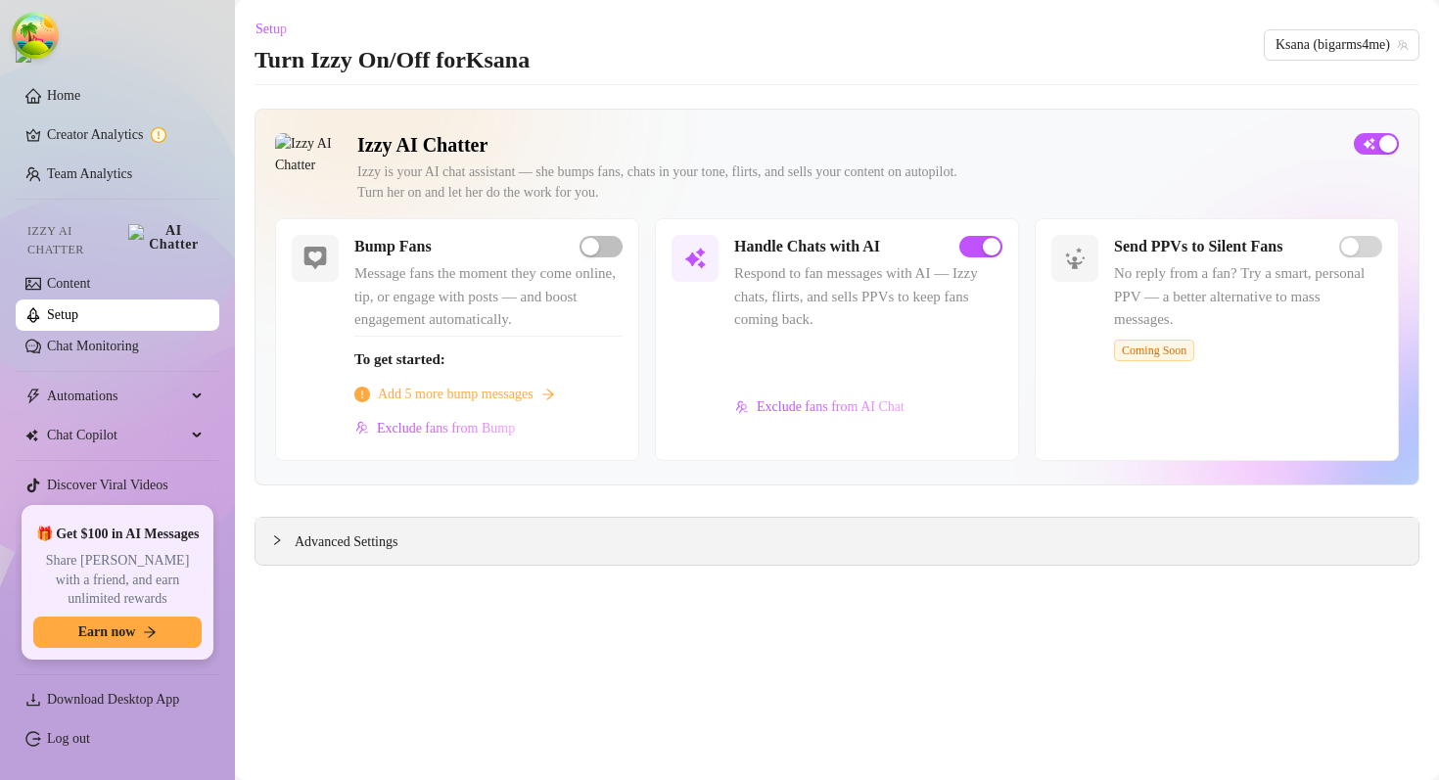
click at [431, 559] on div "Advanced Settings" at bounding box center [836, 541] width 1163 height 47
click at [431, 553] on div "Advanced Settings" at bounding box center [836, 541] width 1163 height 47
click at [286, 548] on div at bounding box center [282, 541] width 23 height 22
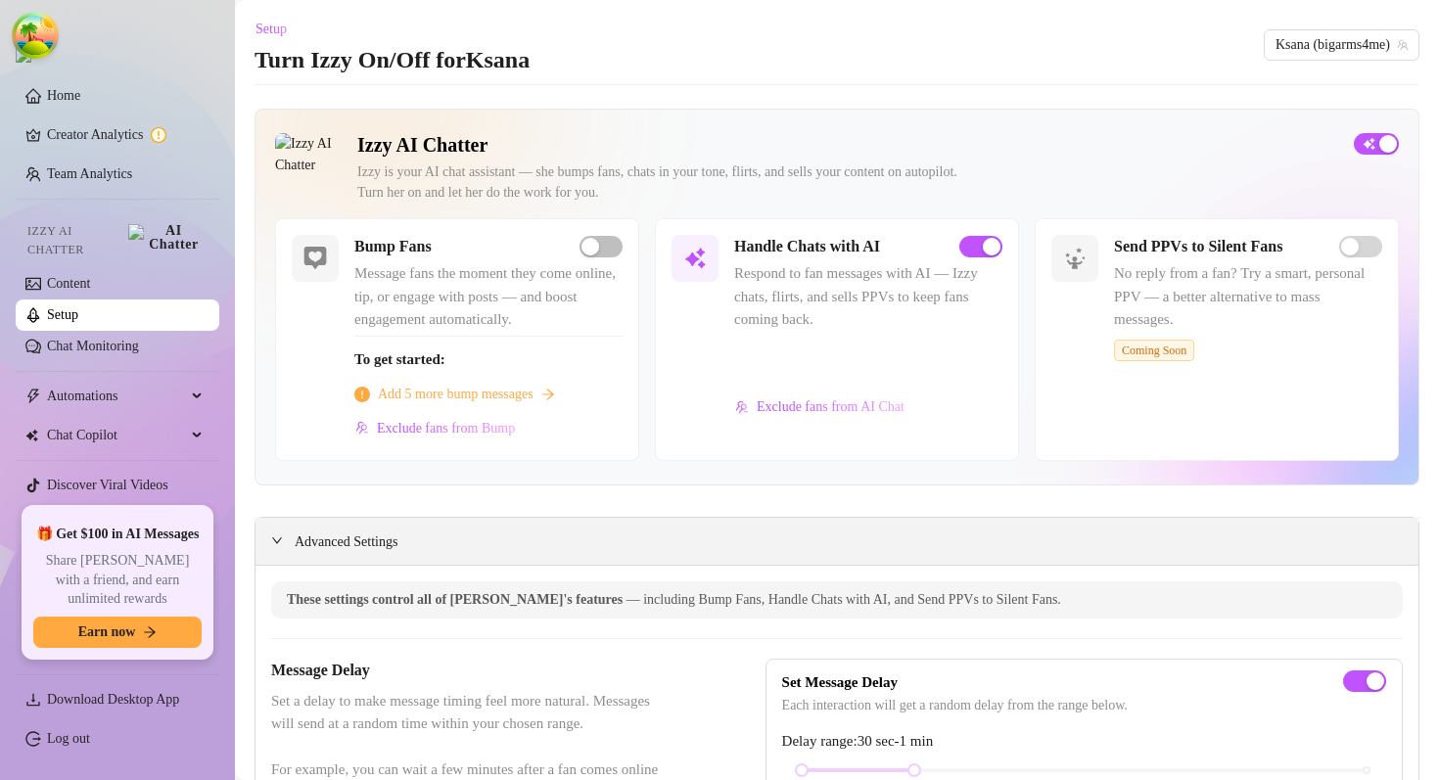
click at [285, 542] on div at bounding box center [282, 541] width 23 height 22
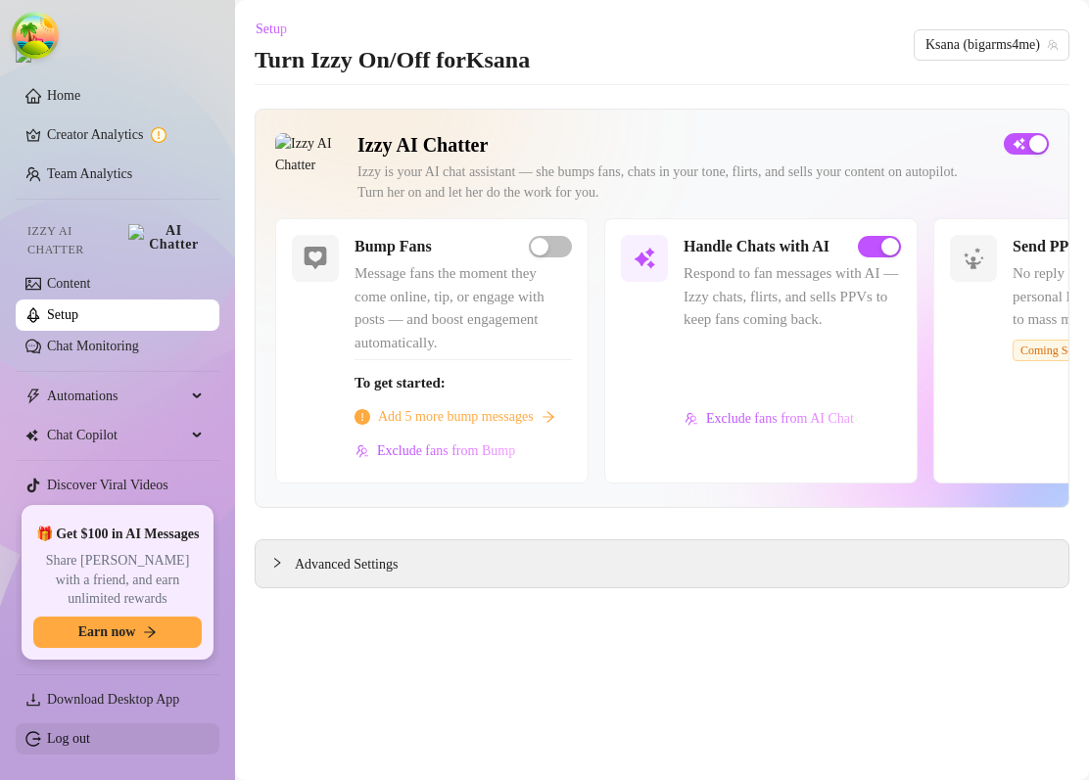
click at [90, 746] on link "Log out" at bounding box center [68, 738] width 43 height 15
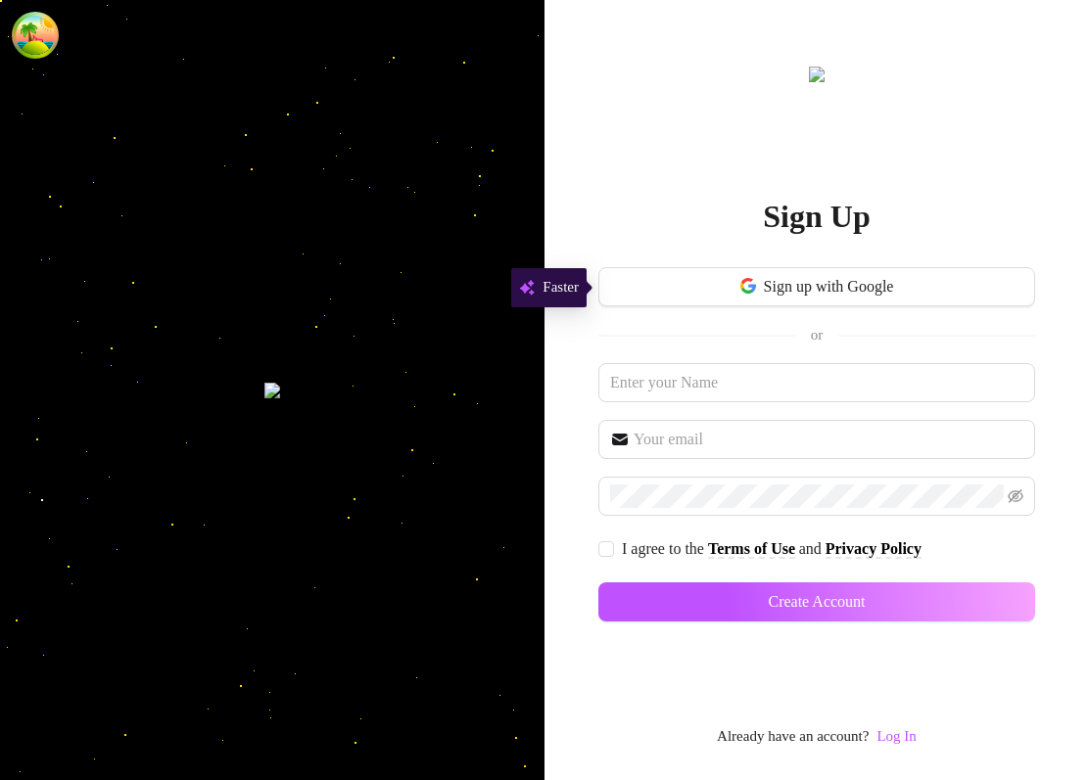
click at [912, 726] on link "Log In" at bounding box center [895, 736] width 39 height 23
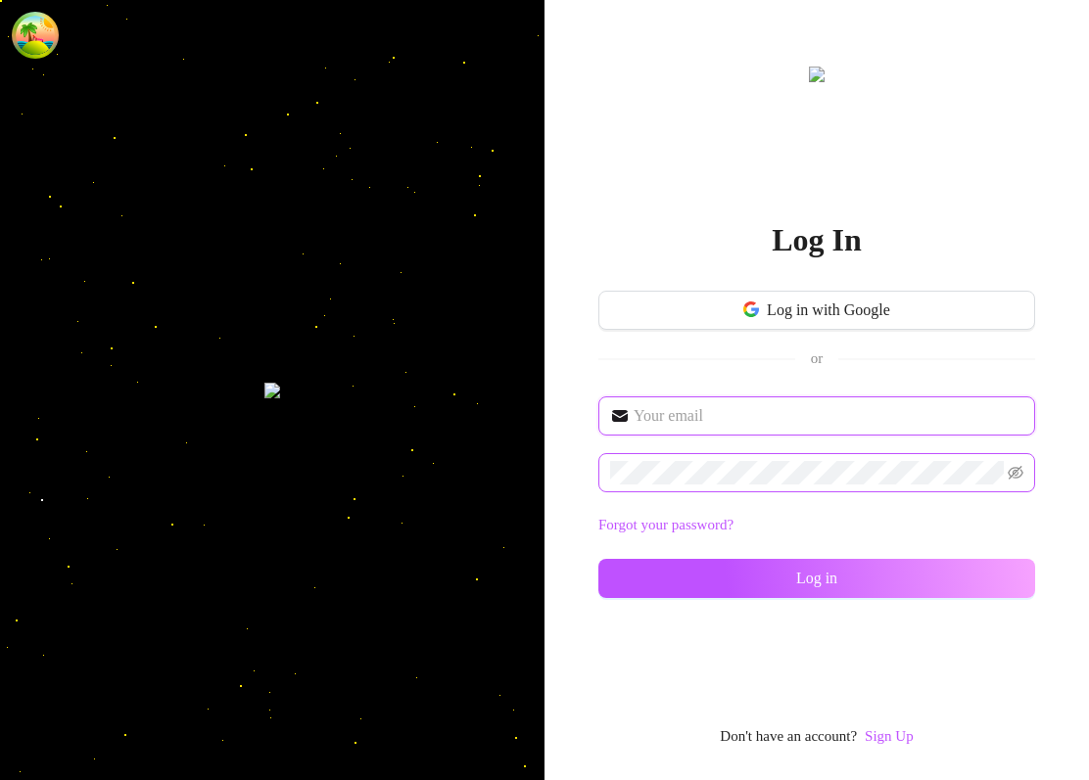
type input "dev@supercreator.app"
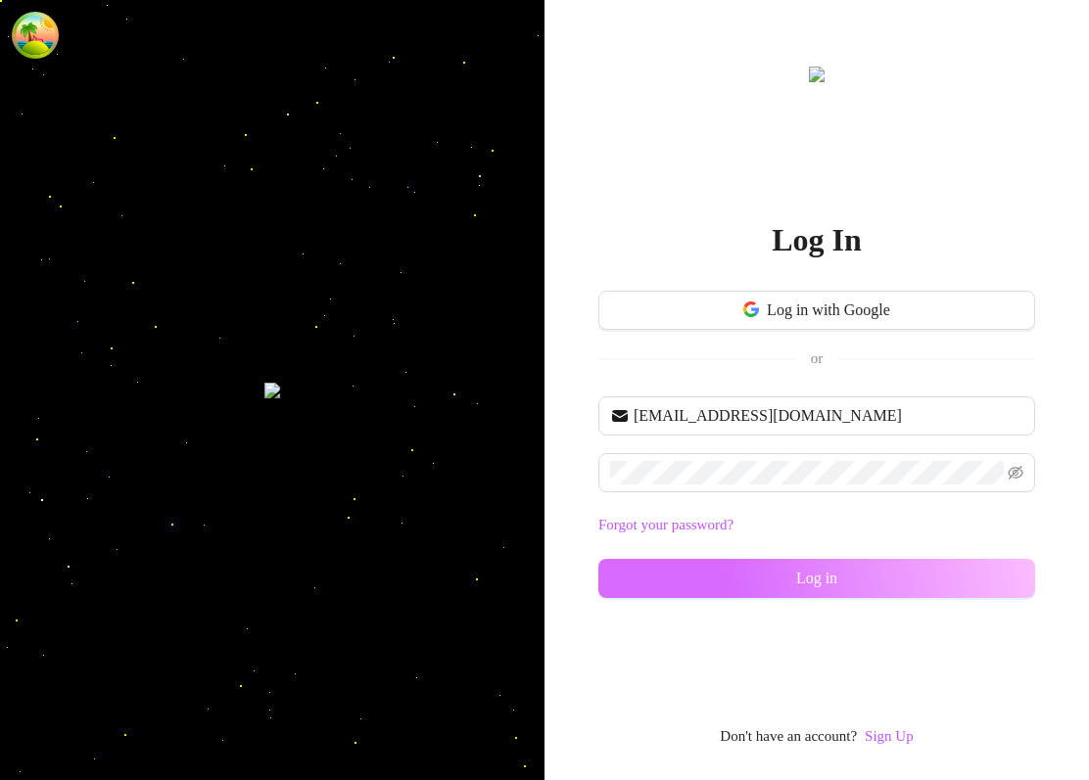
click at [792, 581] on button "Log in" at bounding box center [816, 578] width 437 height 39
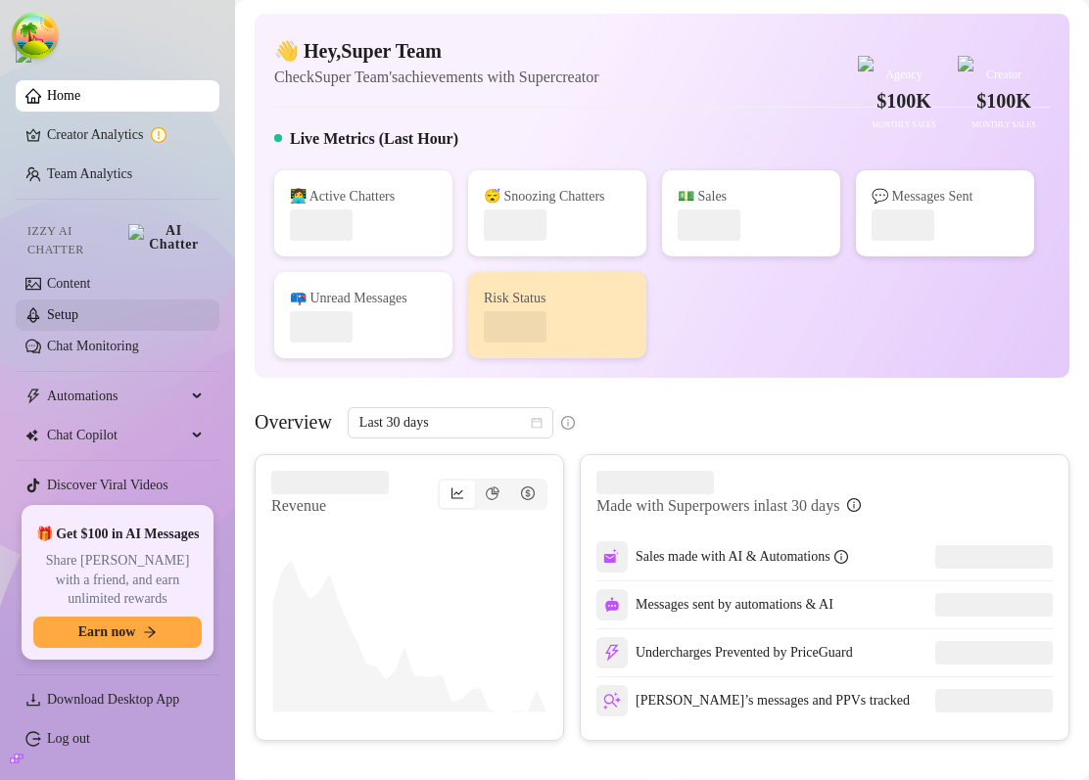
click at [78, 307] on link "Setup" at bounding box center [62, 314] width 31 height 15
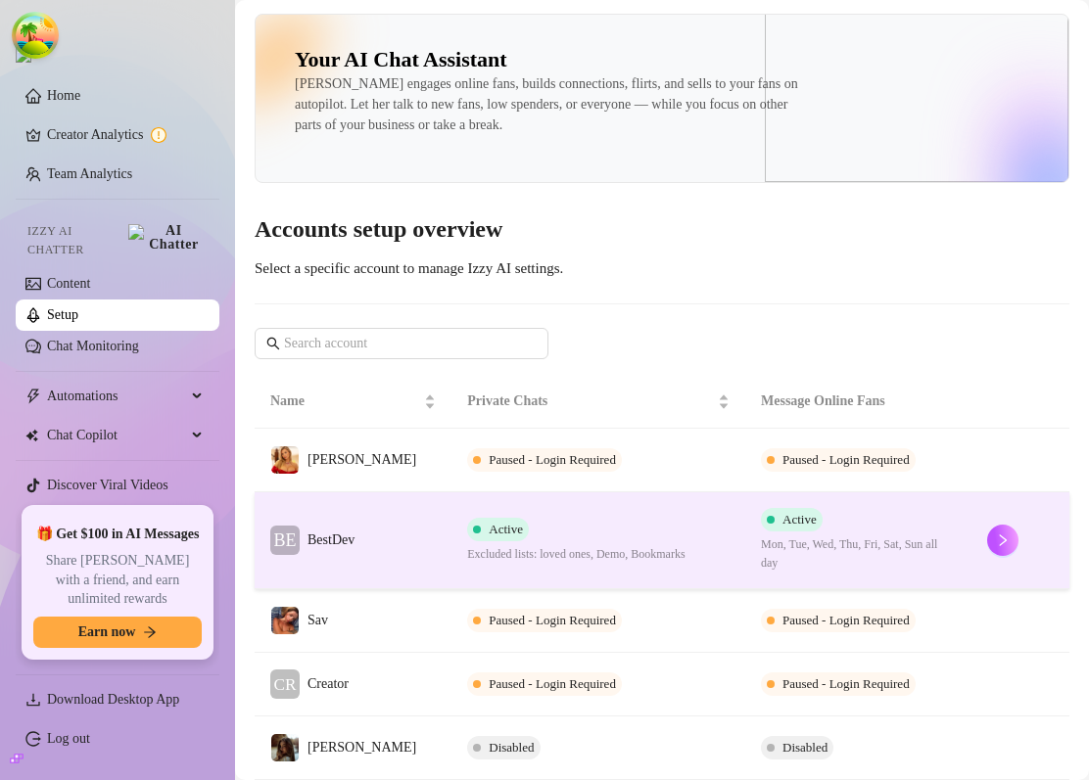
click at [386, 520] on td "BE BestDev" at bounding box center [353, 540] width 197 height 97
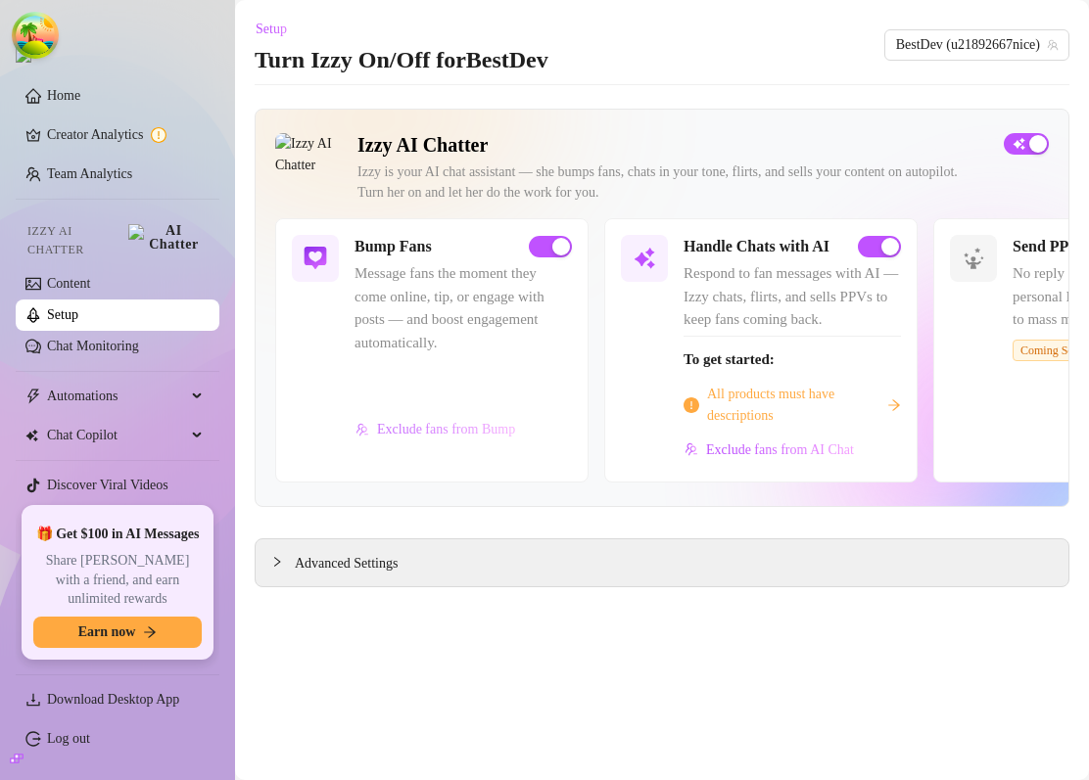
click at [465, 445] on button "Exclude fans from Bump" at bounding box center [435, 429] width 162 height 31
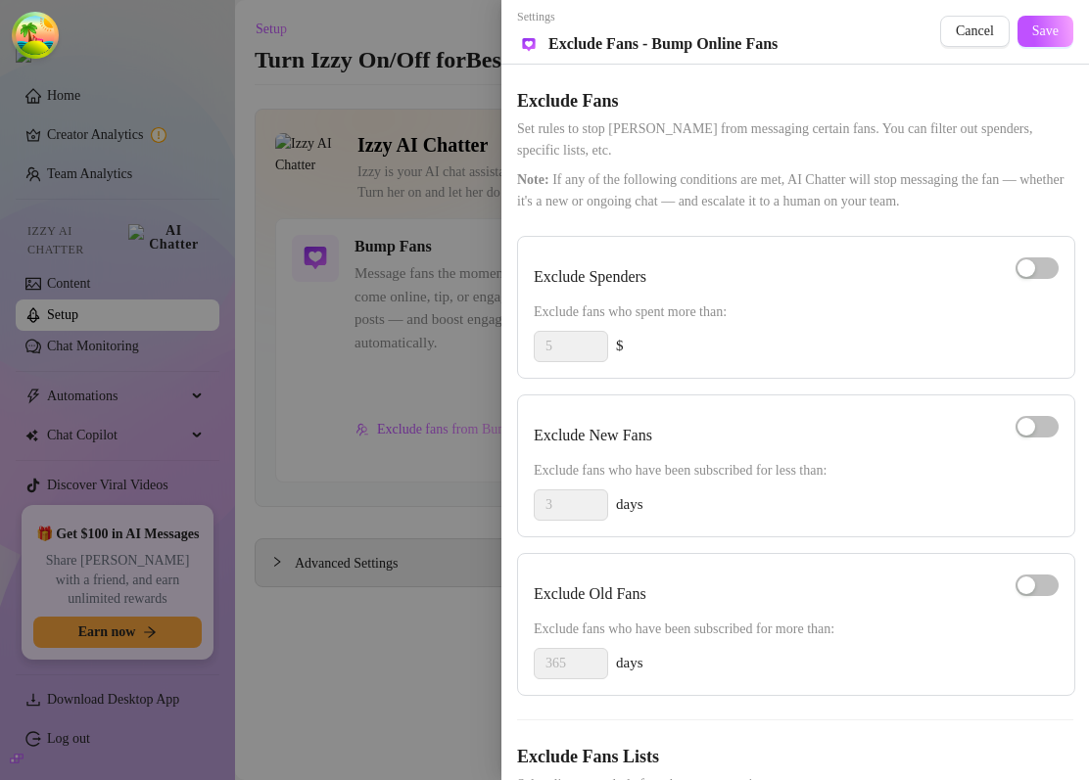
scroll to position [110, 0]
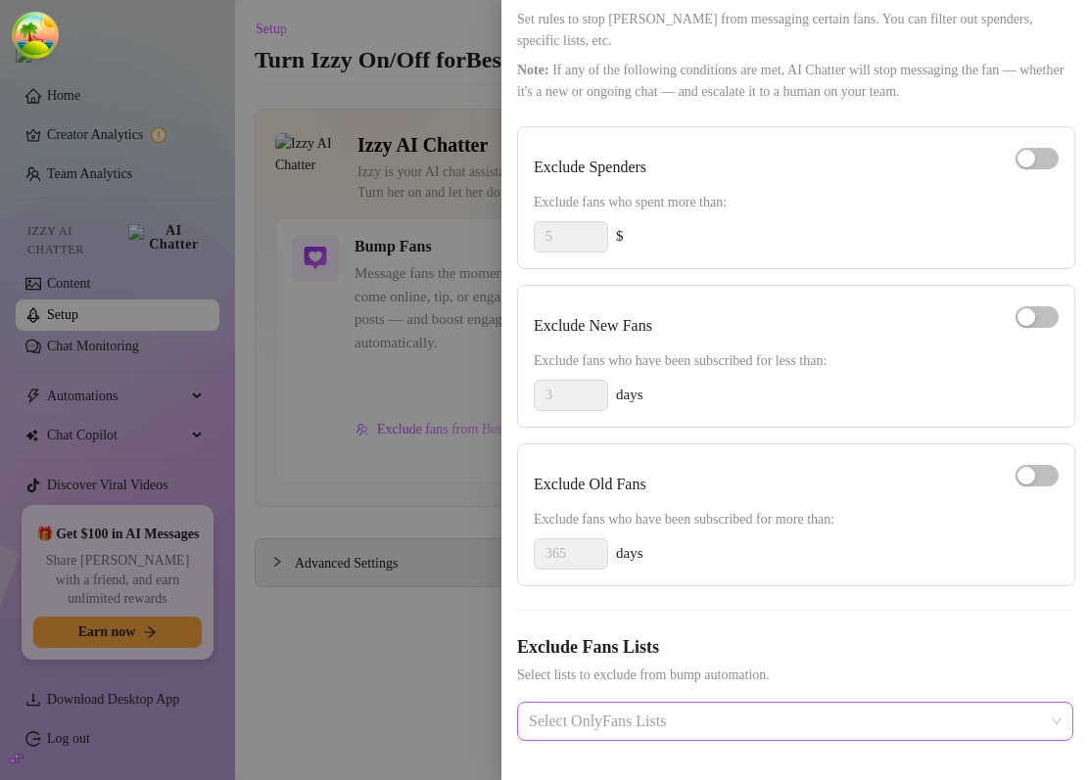
click at [697, 713] on div at bounding box center [785, 721] width 528 height 35
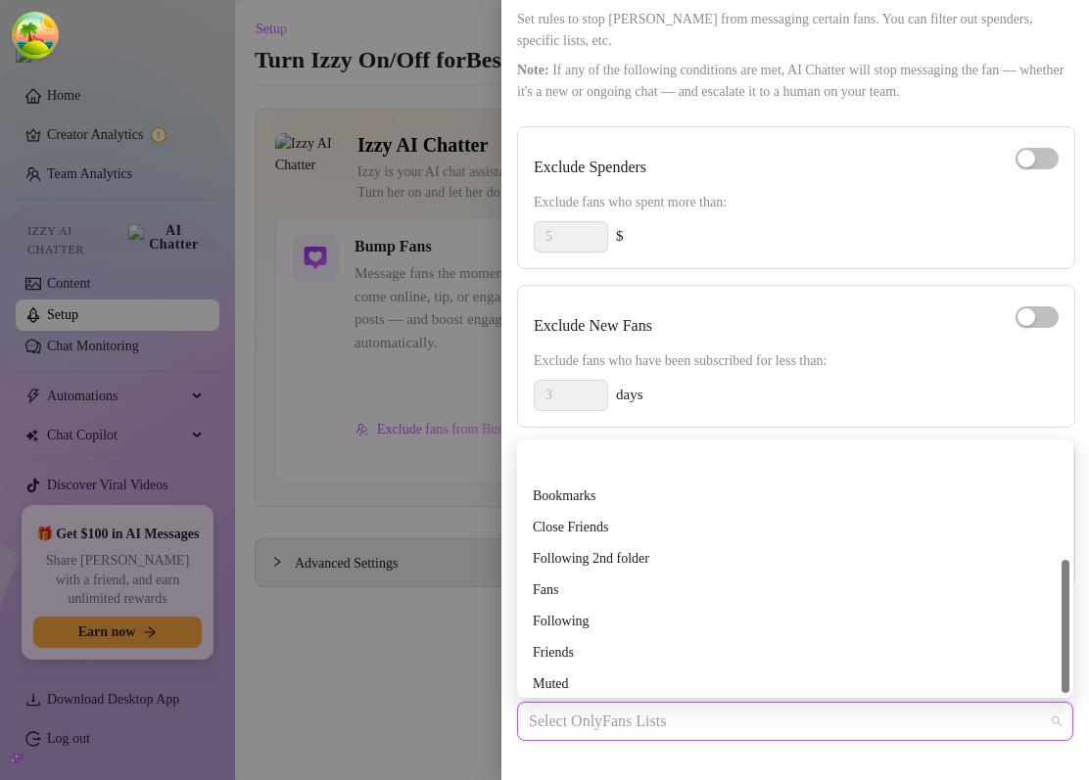
scroll to position [217, 0]
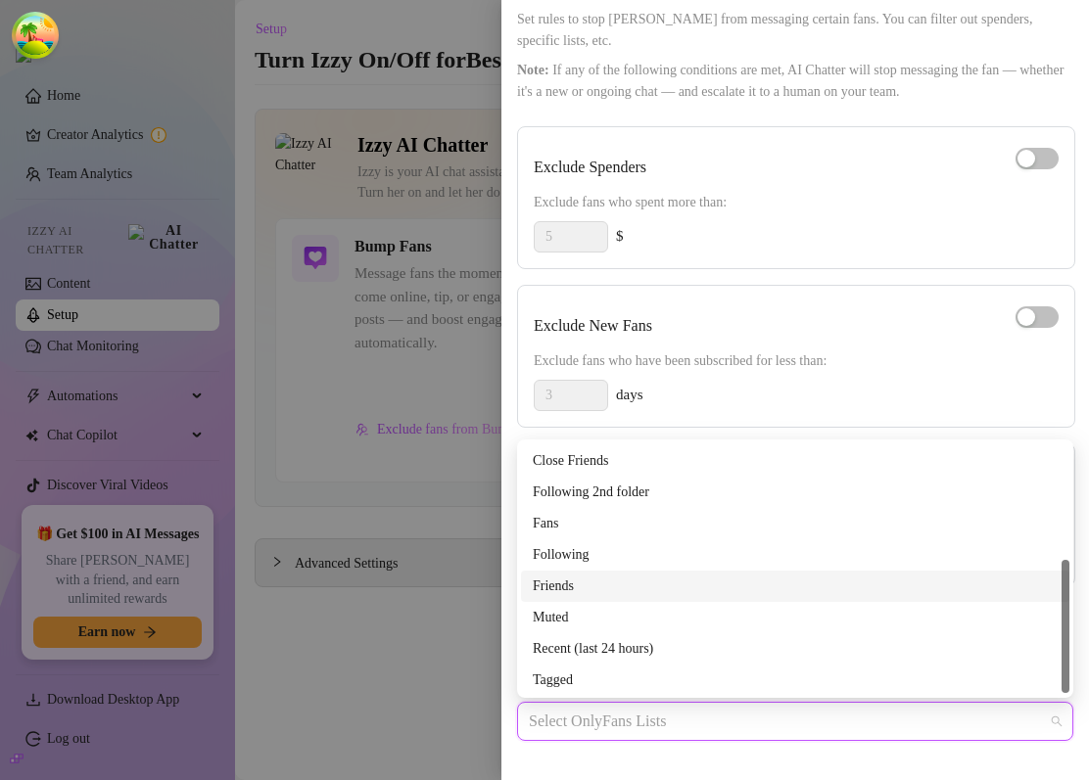
click at [693, 585] on div "Friends" at bounding box center [795, 587] width 525 height 22
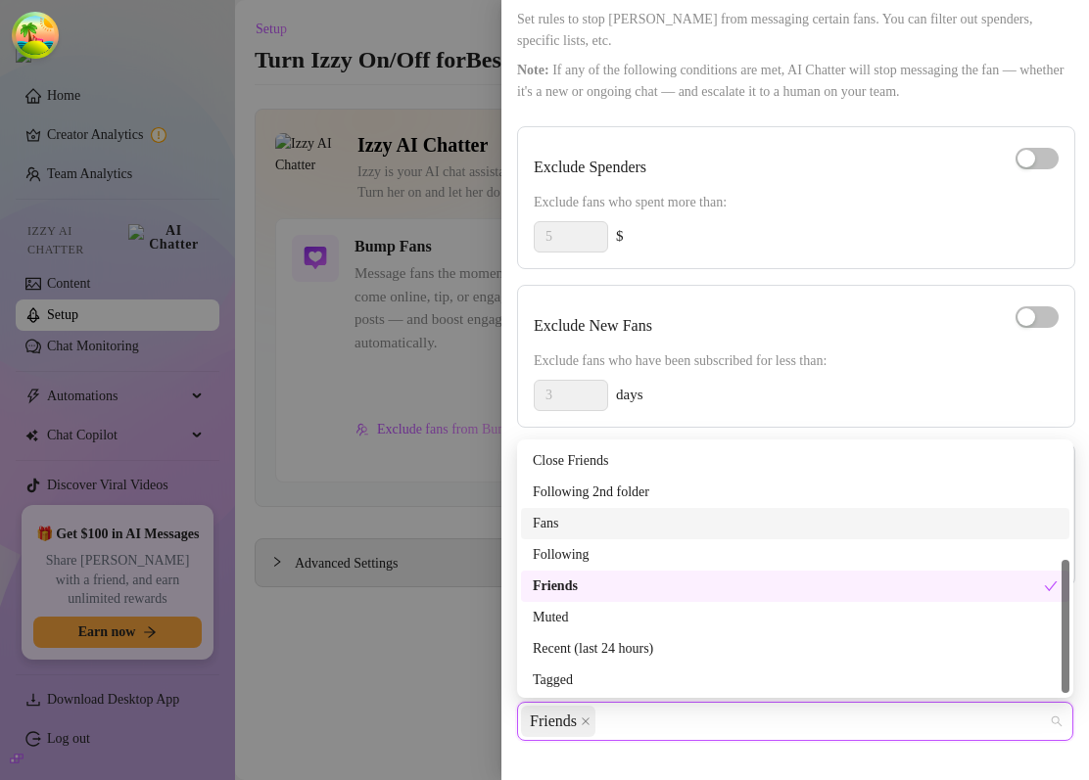
click at [692, 535] on div "Fans" at bounding box center [795, 523] width 548 height 31
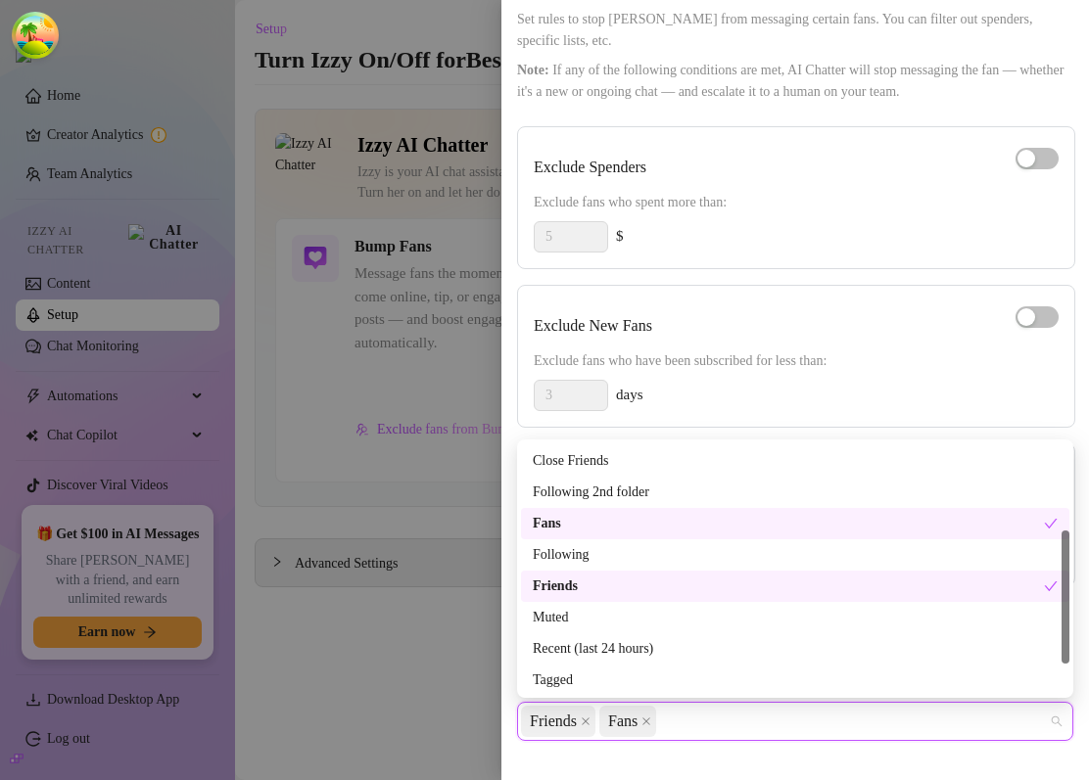
scroll to position [124, 0]
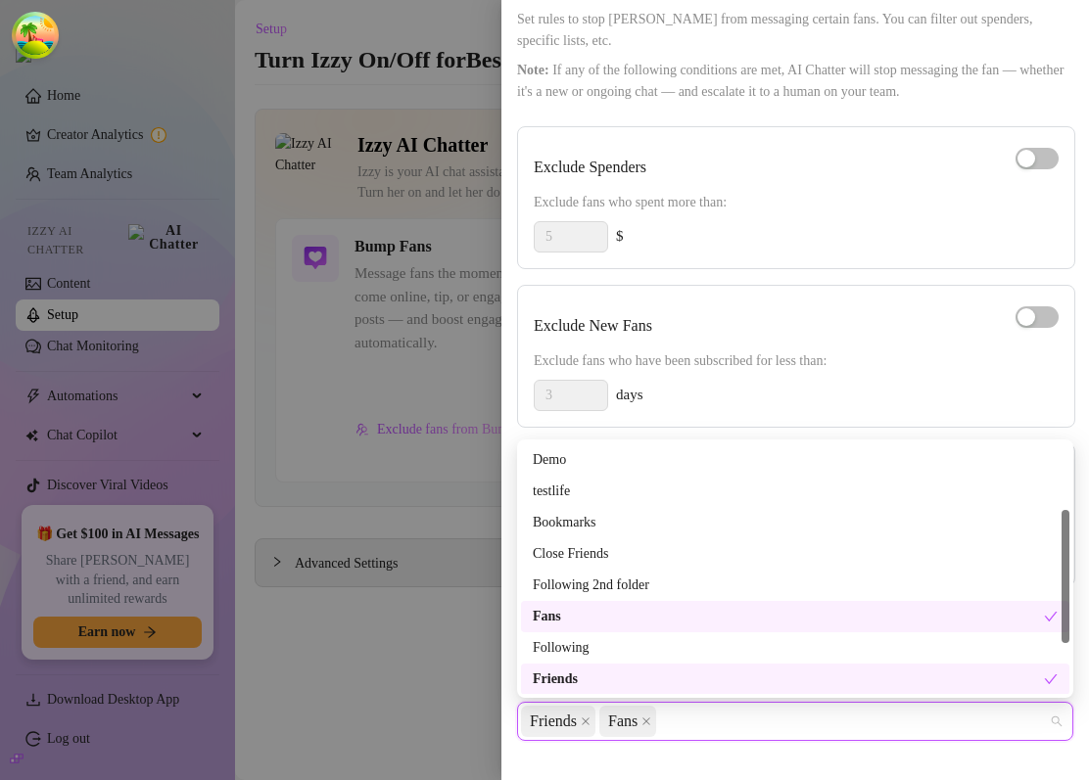
click at [692, 535] on div "Bookmarks" at bounding box center [795, 522] width 548 height 31
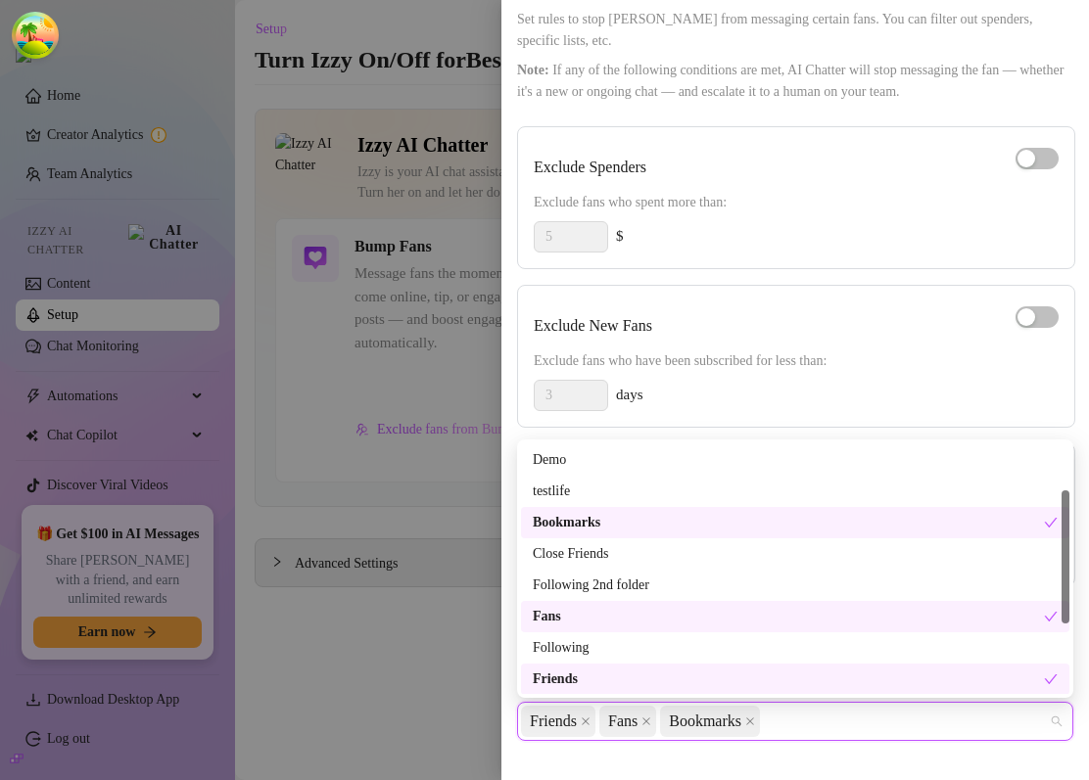
scroll to position [0, 0]
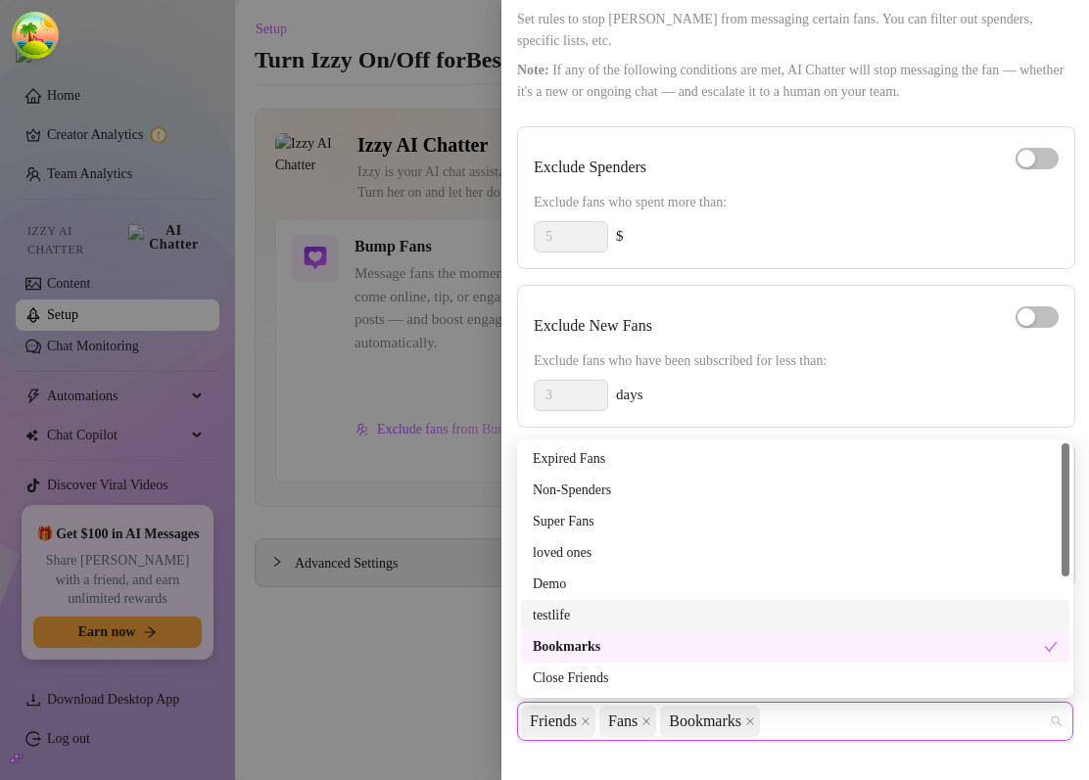
click at [601, 617] on div "testlife" at bounding box center [795, 616] width 525 height 22
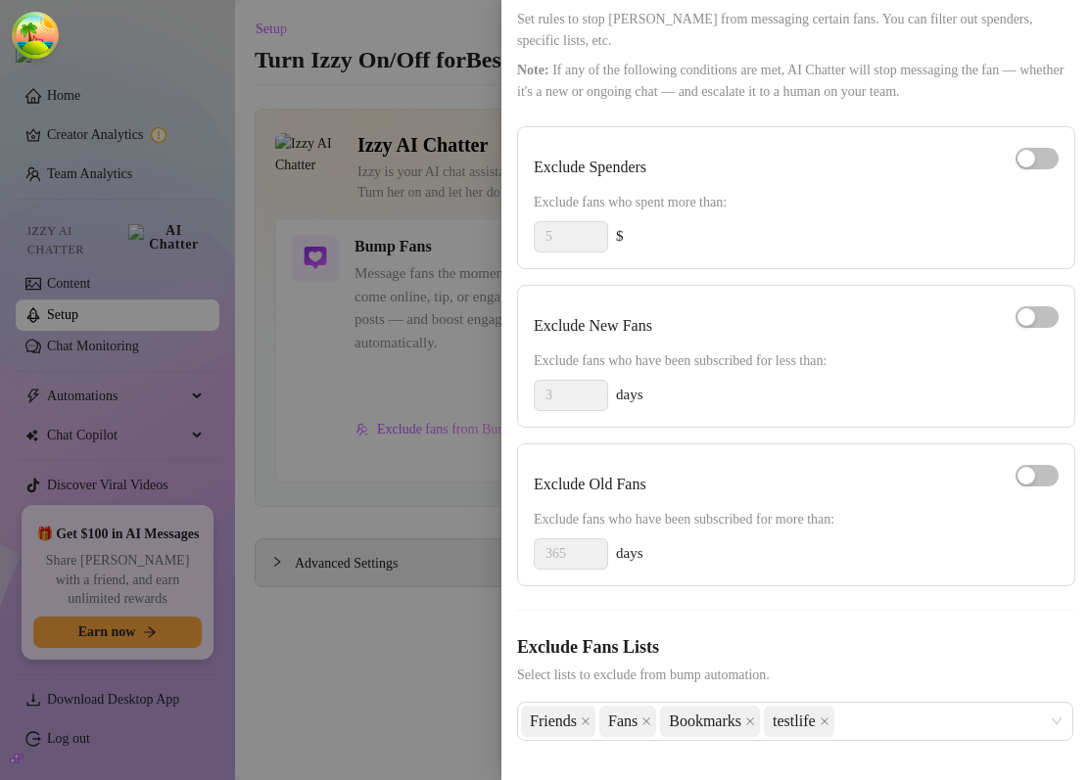
click at [425, 683] on div at bounding box center [544, 390] width 1089 height 780
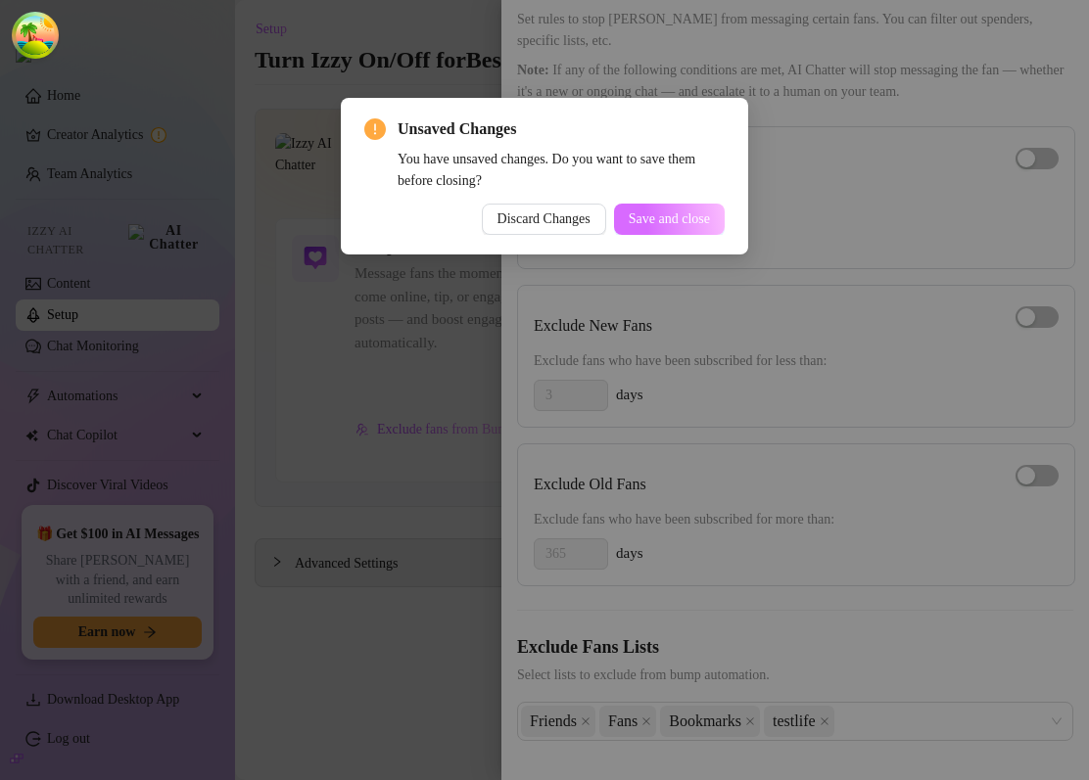
click at [642, 214] on span "Save and close" at bounding box center [668, 219] width 81 height 16
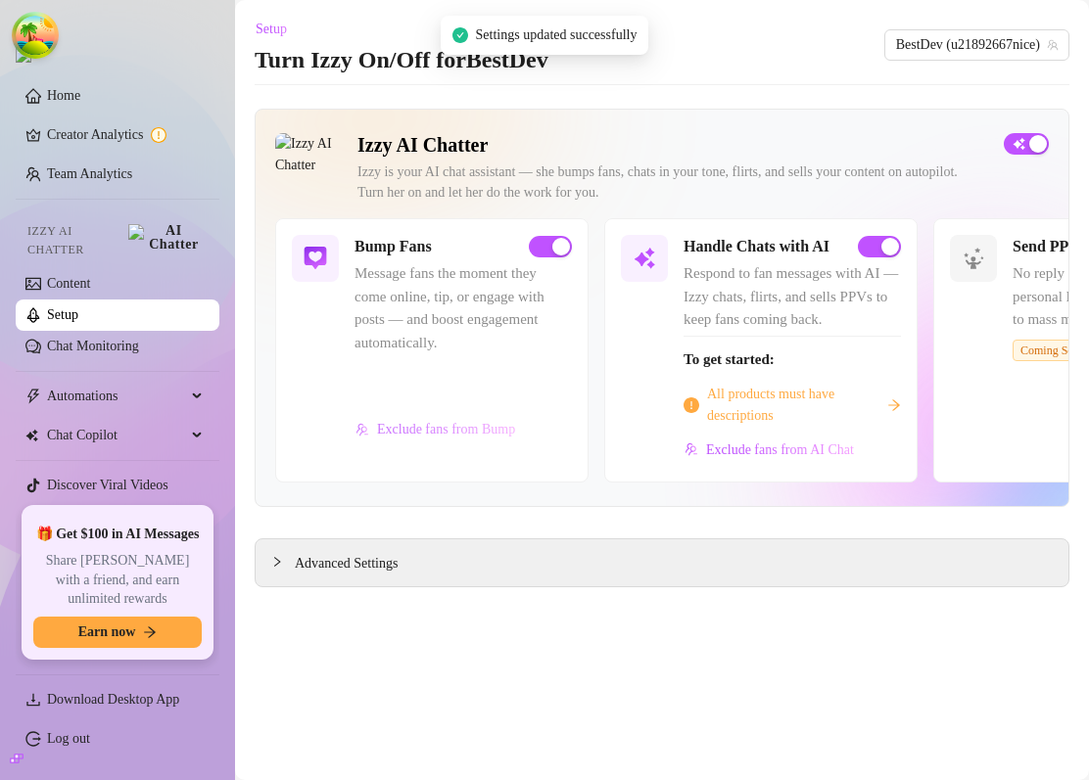
click at [468, 438] on span "Exclude fans from Bump" at bounding box center [446, 430] width 138 height 16
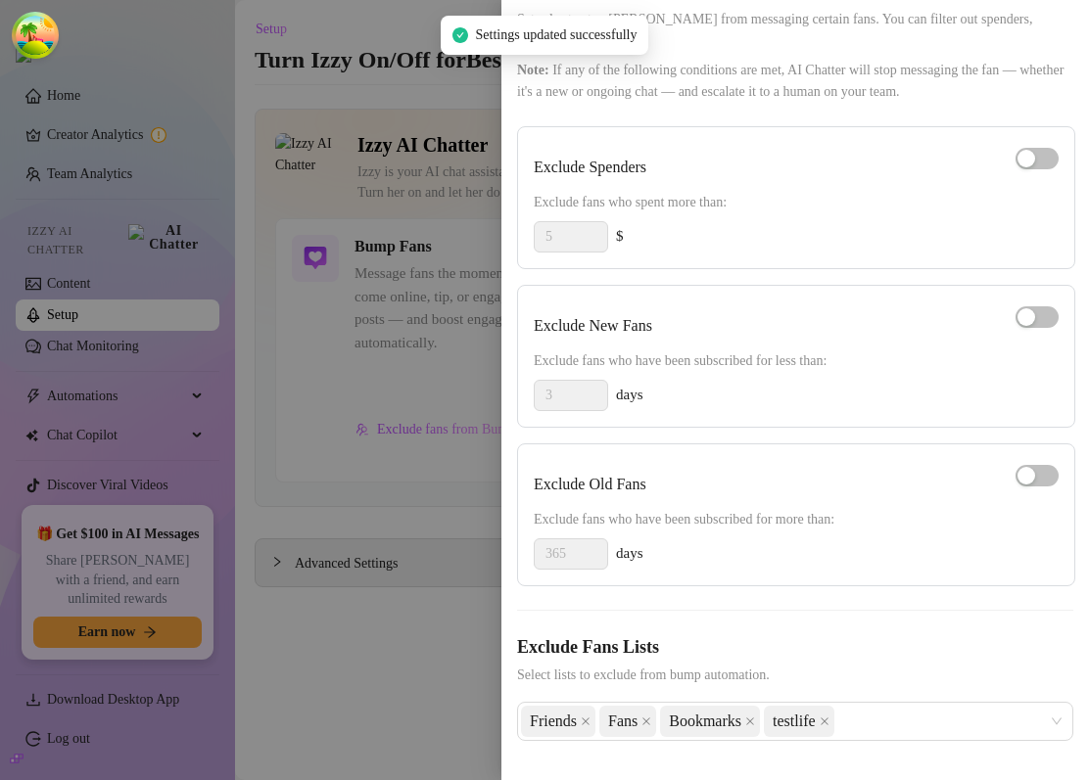
click at [318, 688] on div at bounding box center [544, 390] width 1089 height 780
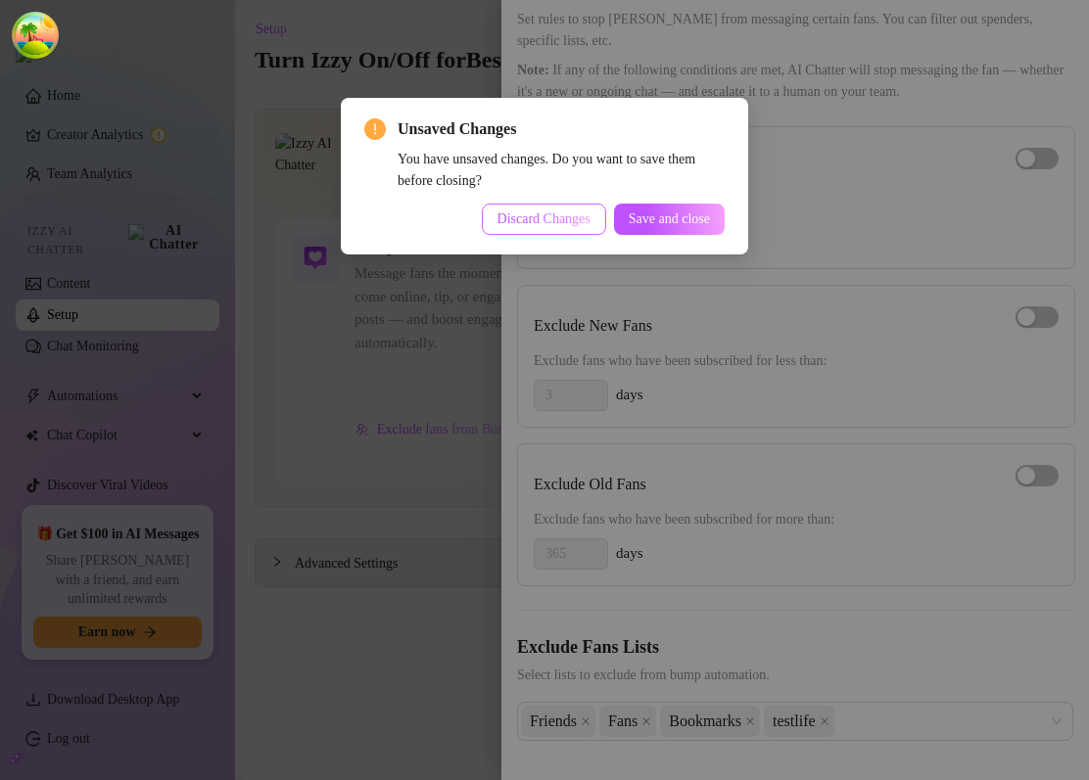
click at [548, 231] on button "Discard Changes" at bounding box center [544, 219] width 124 height 31
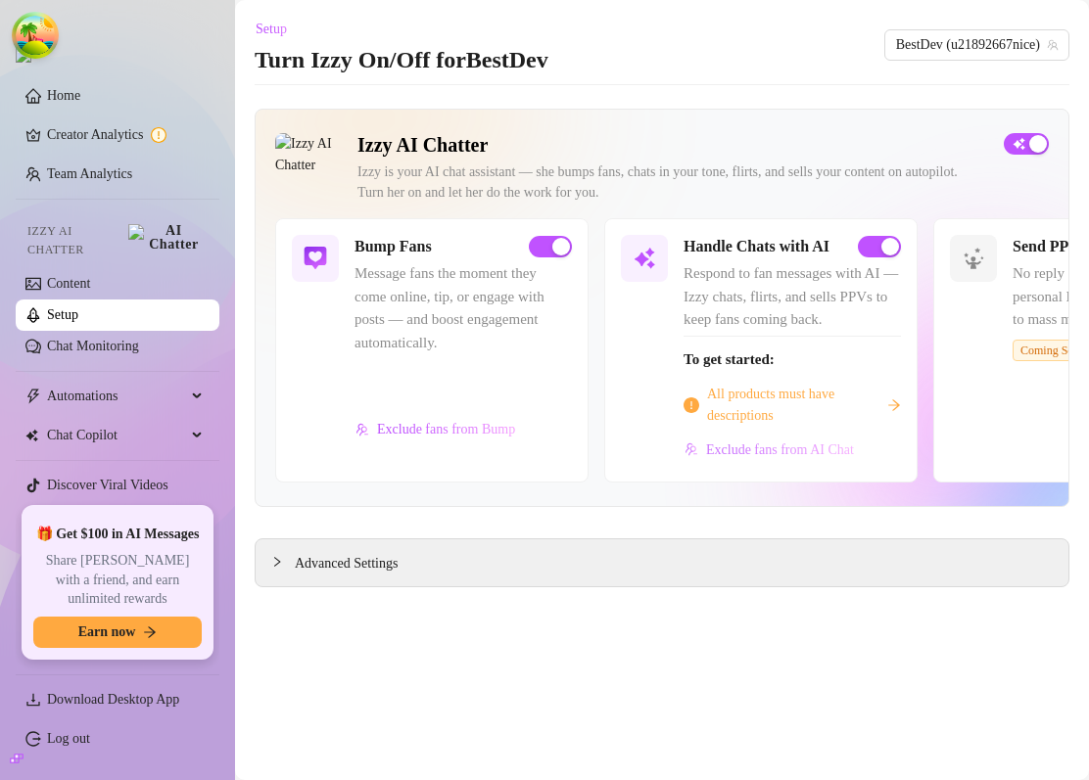
click at [758, 458] on span "Exclude fans from AI Chat" at bounding box center [780, 450] width 148 height 16
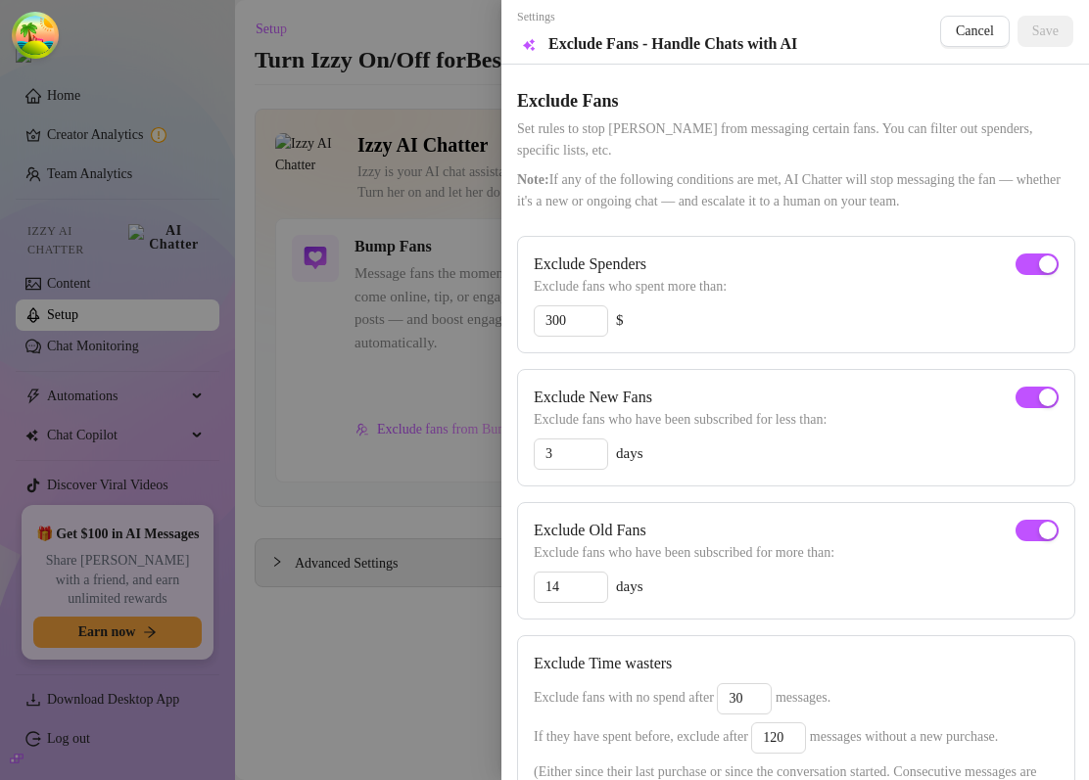
scroll to position [282, 0]
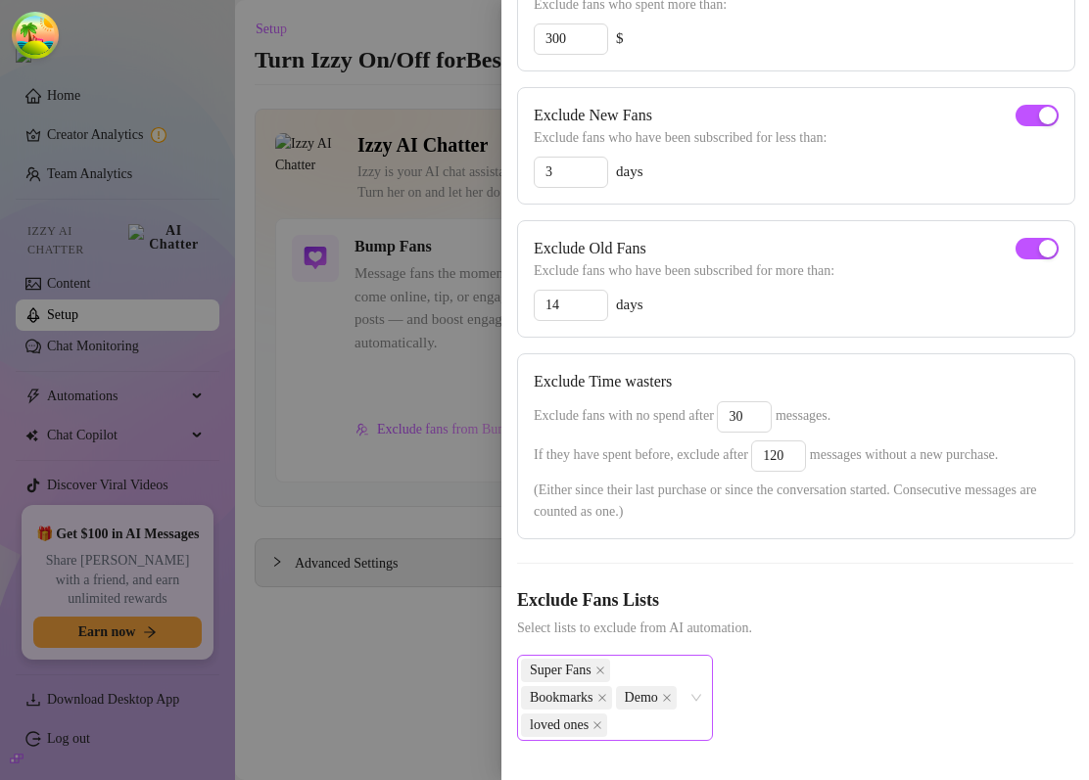
click at [654, 677] on div "Super Fans Bookmarks Demo loved ones" at bounding box center [604, 698] width 167 height 82
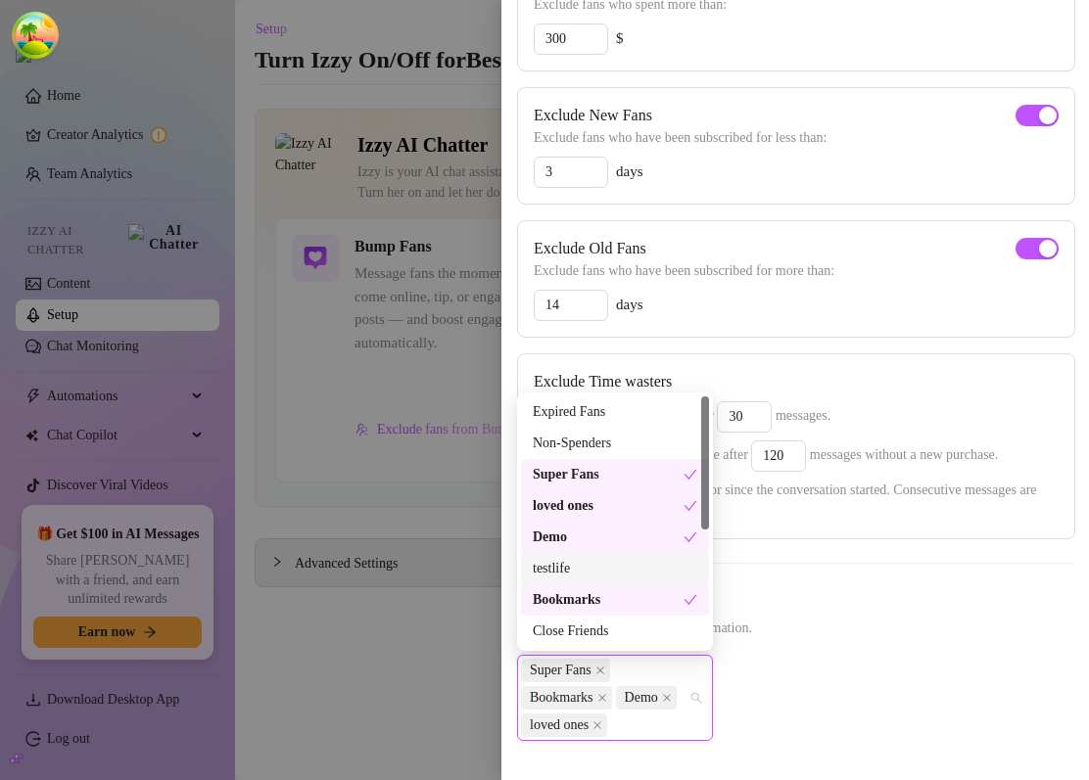
click at [612, 571] on div "testlife" at bounding box center [615, 569] width 164 height 22
click at [863, 632] on span "Select lists to exclude from AI automation." at bounding box center [795, 629] width 556 height 22
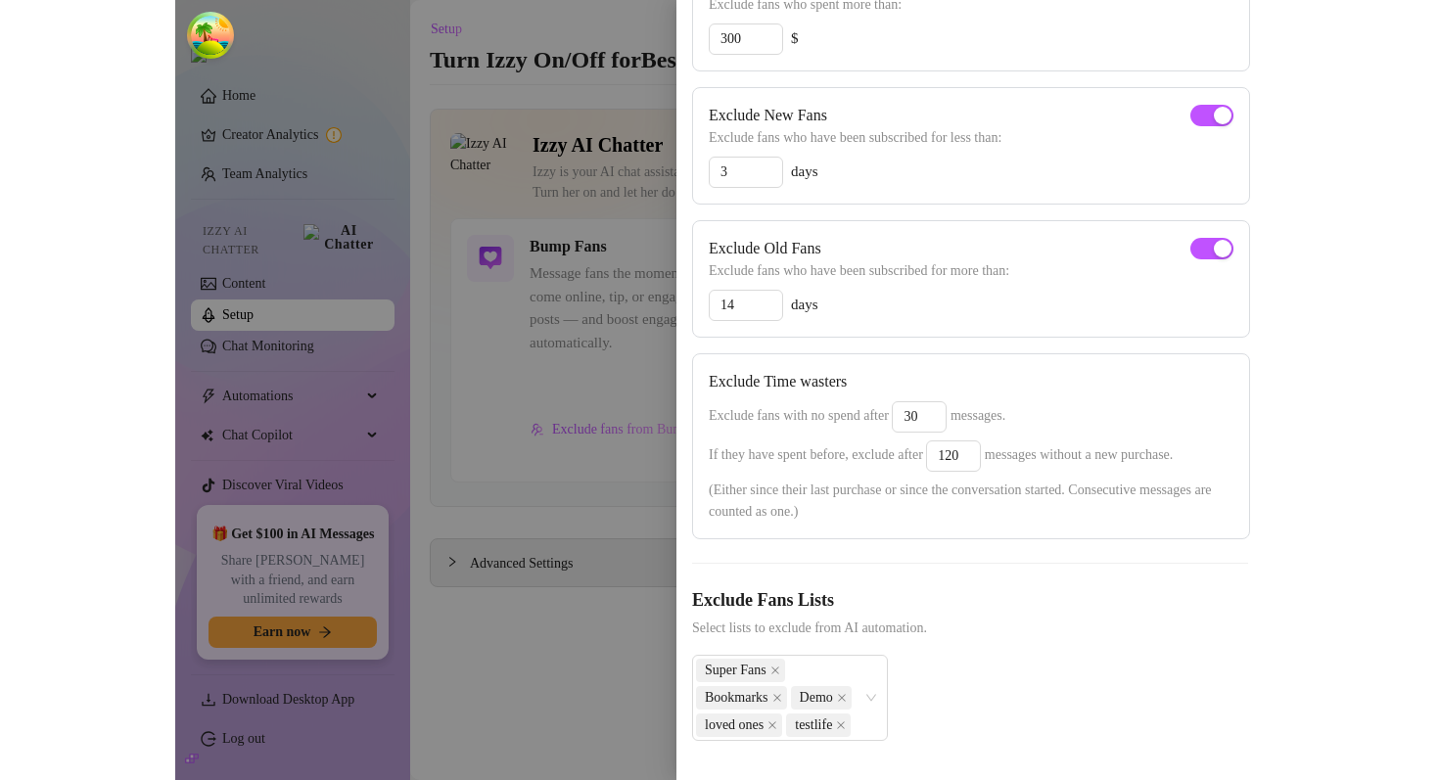
scroll to position [0, 0]
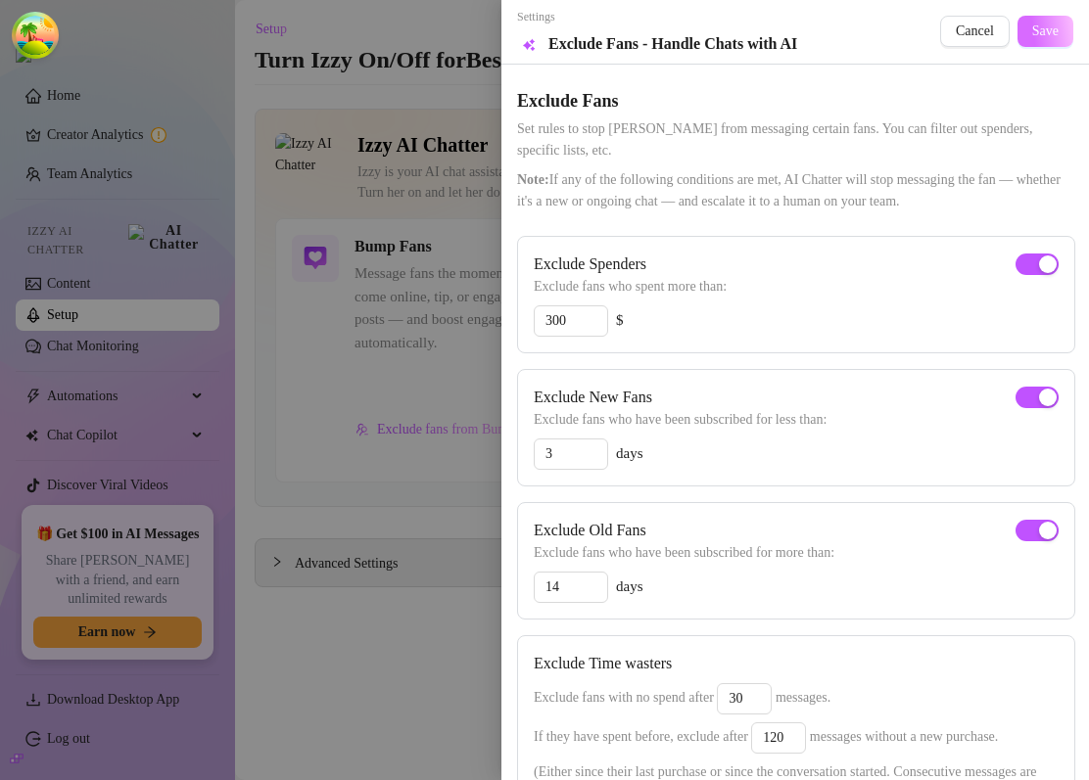
click at [1057, 23] on span "Save" at bounding box center [1045, 31] width 26 height 16
